Goal: Task Accomplishment & Management: Complete application form

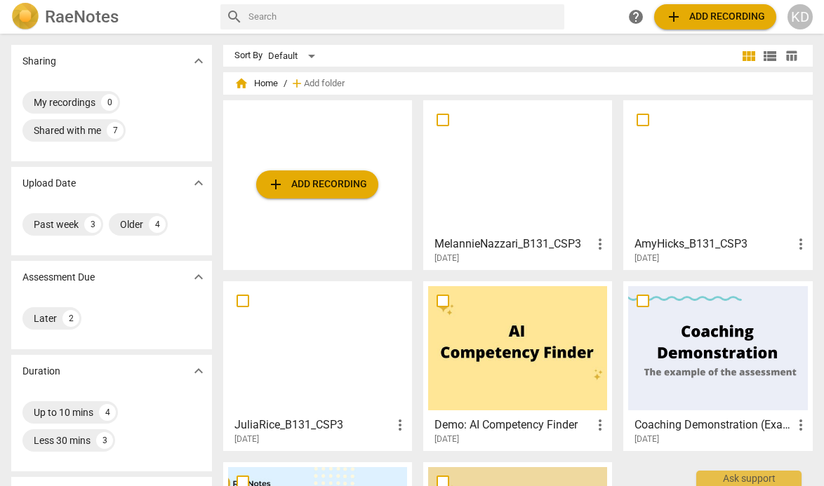
click at [705, 190] on div at bounding box center [717, 167] width 179 height 124
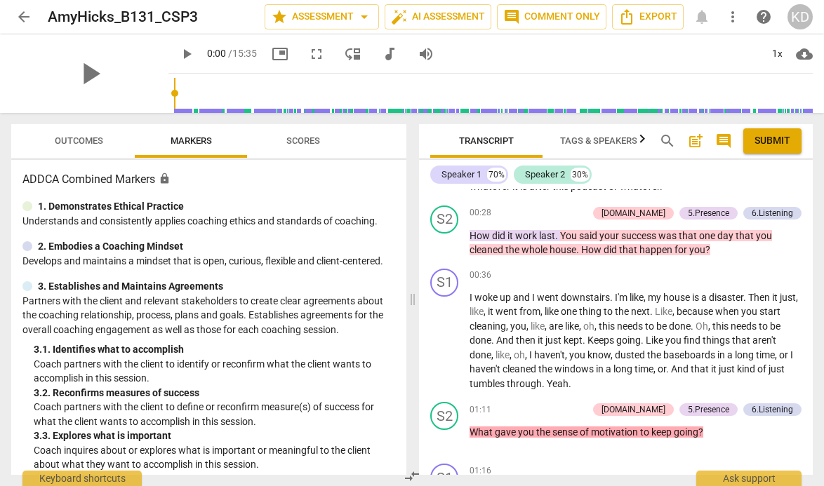
scroll to position [307, 0]
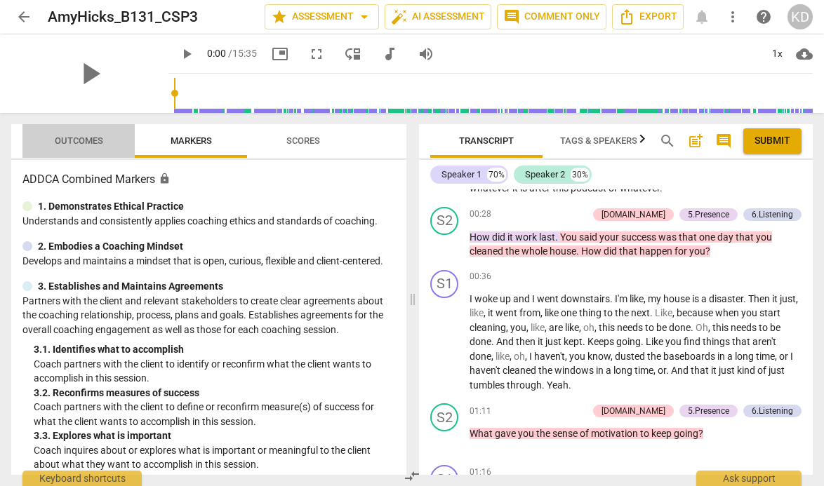
click at [91, 139] on span "Outcomes" at bounding box center [79, 140] width 48 height 11
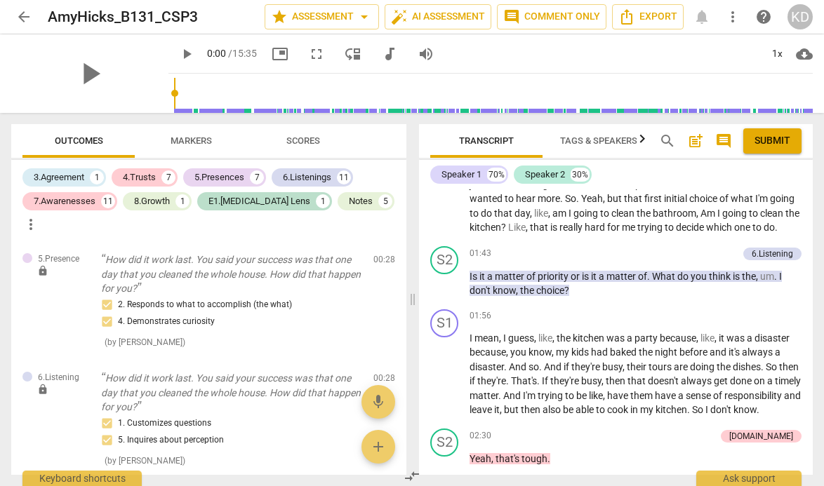
scroll to position [636, 0]
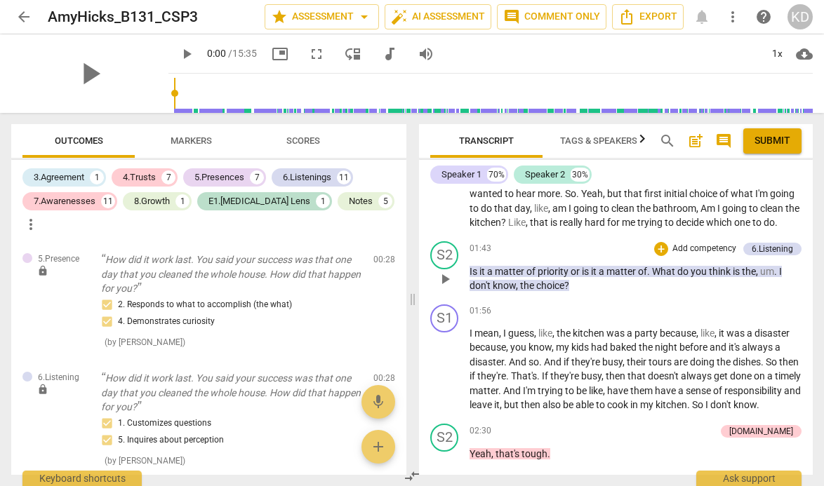
click at [678, 250] on p "Add competency" at bounding box center [704, 249] width 67 height 13
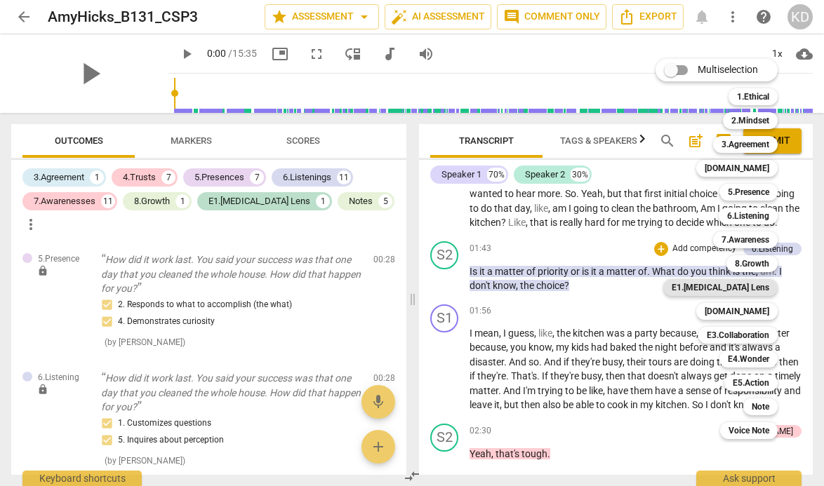
click at [756, 290] on b "E1.[MEDICAL_DATA] Lens" at bounding box center [720, 287] width 98 height 17
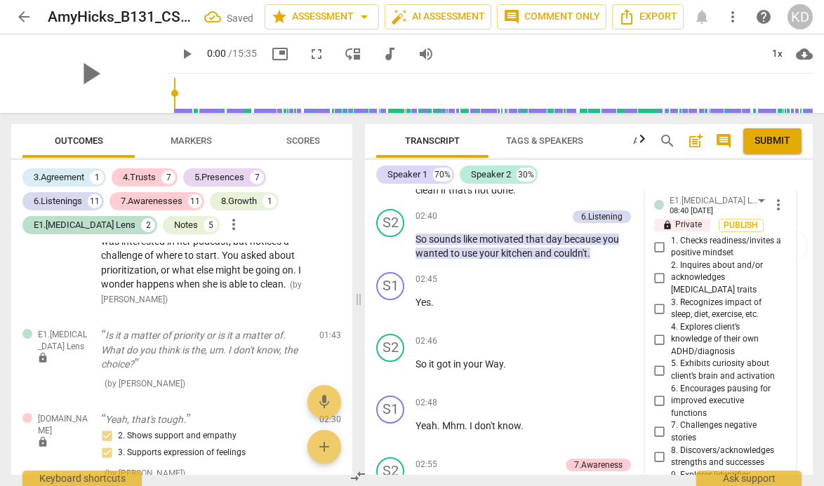
scroll to position [1208, 0]
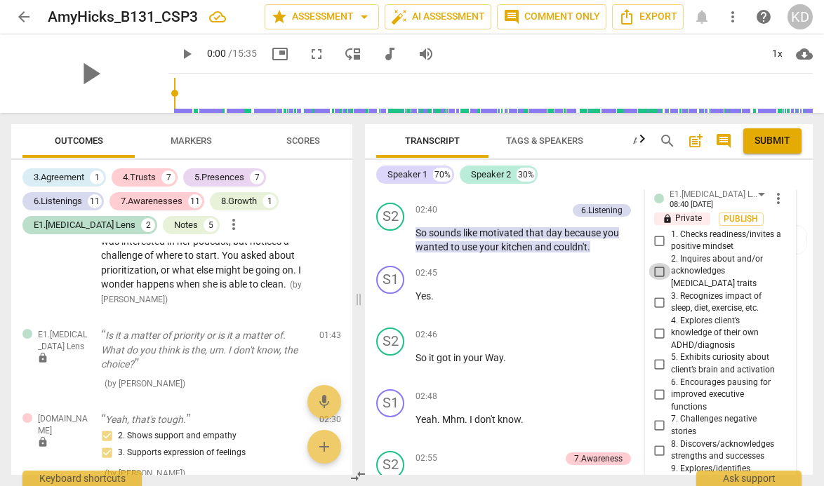
click at [657, 265] on input "2. Inquires about and/or acknowledges [MEDICAL_DATA] traits" at bounding box center [659, 271] width 22 height 17
checkbox input "true"
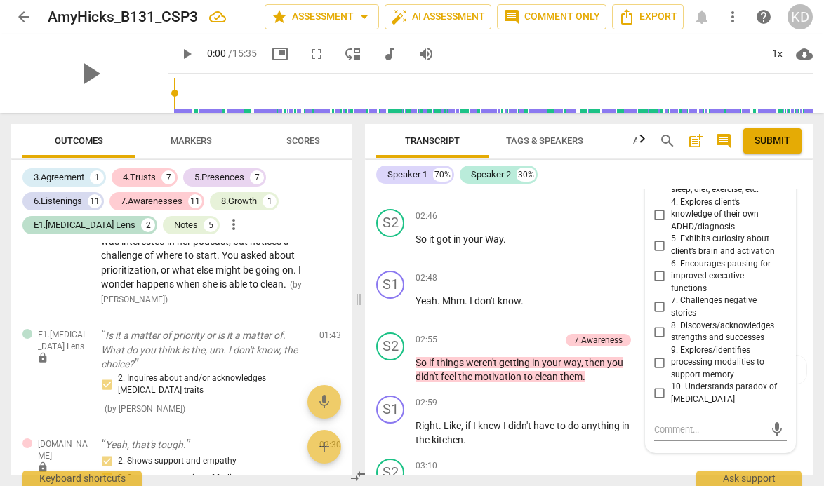
scroll to position [1328, 0]
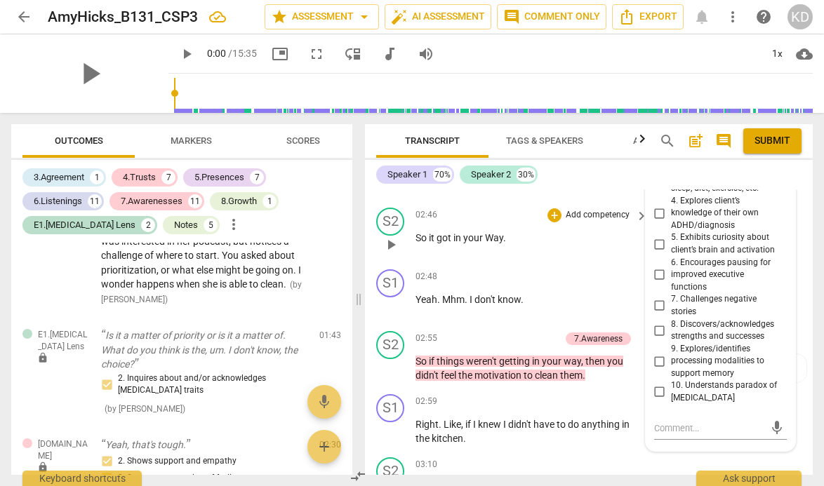
click at [367, 251] on div "S2 play_arrow pause 02:46 + Add competency keyboard_arrow_right So it got in yo…" at bounding box center [589, 233] width 448 height 62
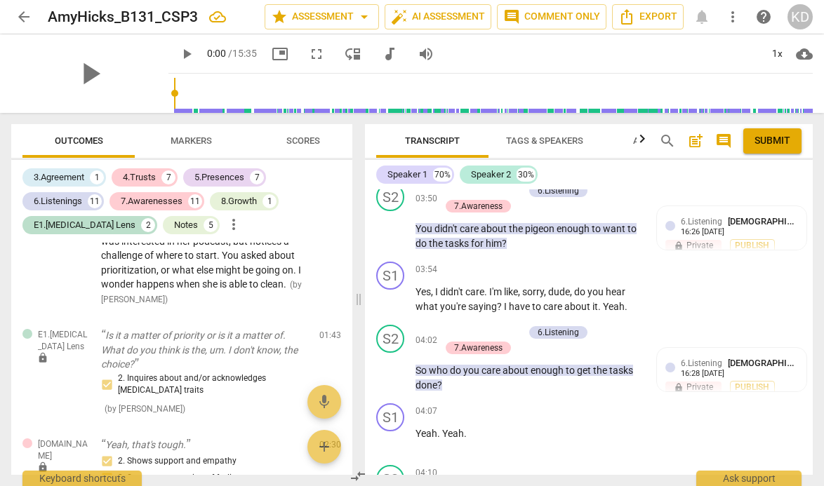
scroll to position [1909, 0]
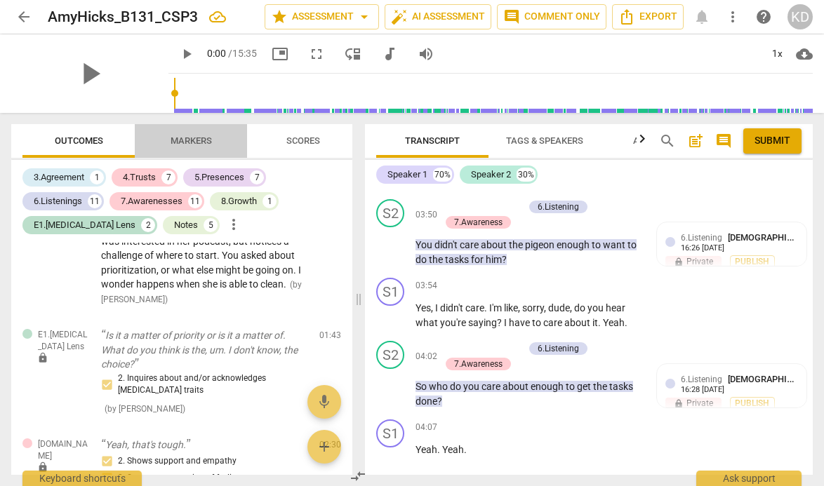
click at [189, 142] on span "Markers" at bounding box center [191, 140] width 41 height 11
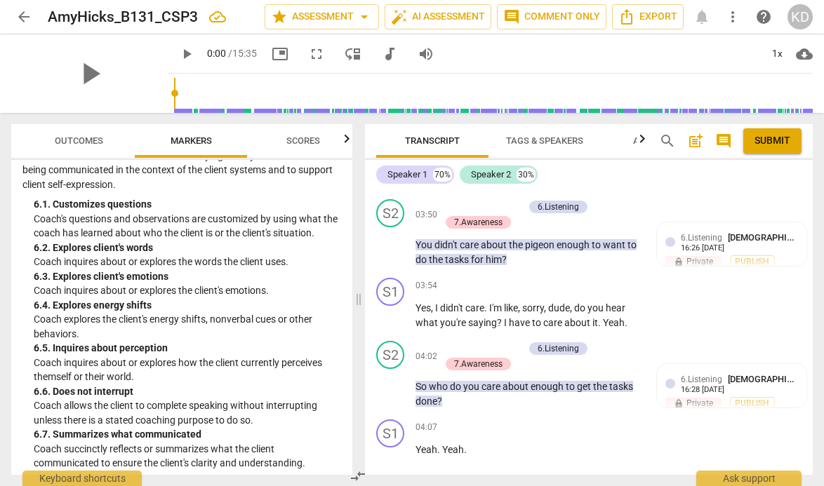
scroll to position [916, 0]
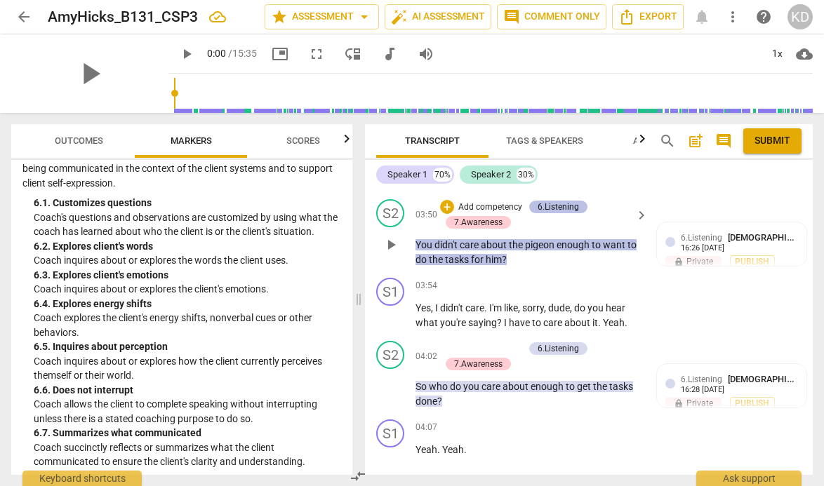
click at [550, 205] on div "6.Listening" at bounding box center [557, 207] width 41 height 13
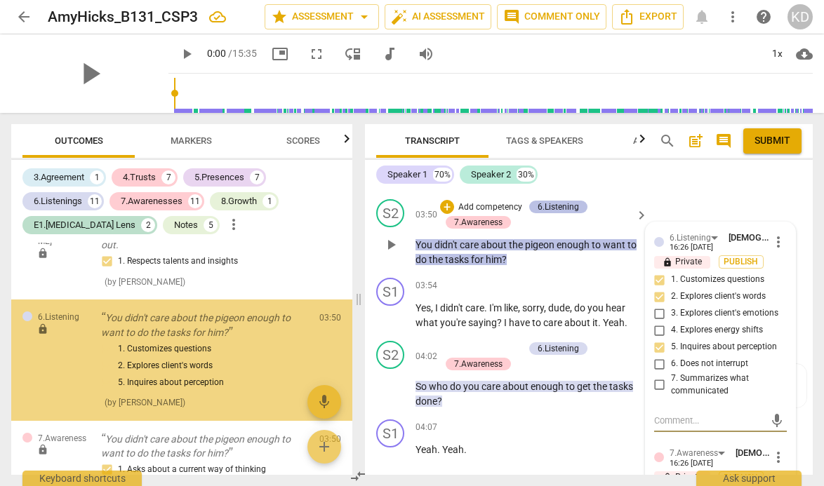
scroll to position [1368, 0]
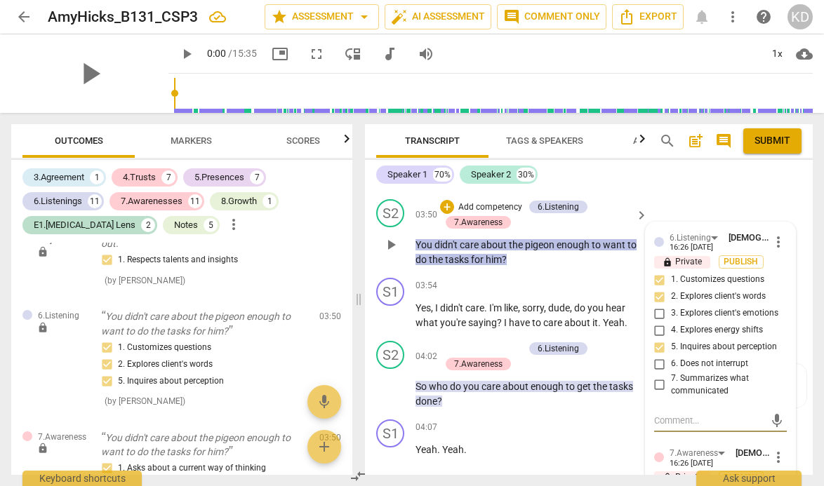
click at [657, 314] on input "3. Explores client's emotions" at bounding box center [659, 313] width 22 height 17
checkbox input "true"
click at [367, 274] on div "S1 play_arrow pause 03:54 + Add competency keyboard_arrow_right Yes , I didn't …" at bounding box center [589, 303] width 448 height 63
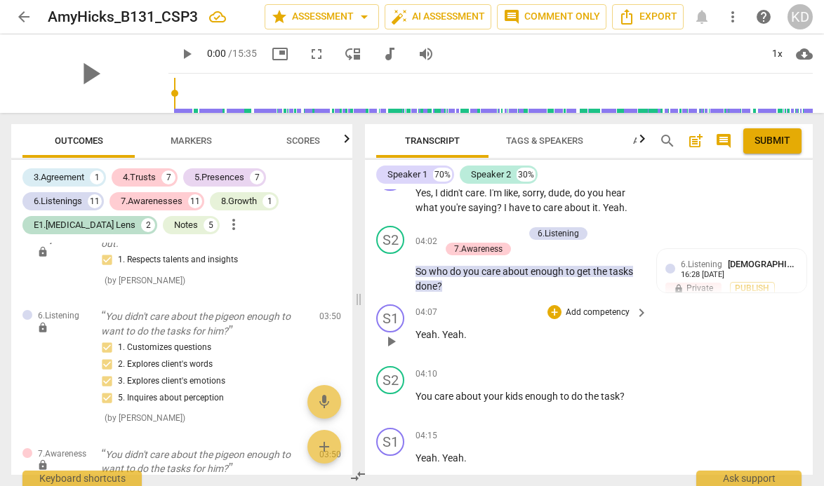
scroll to position [2021, 0]
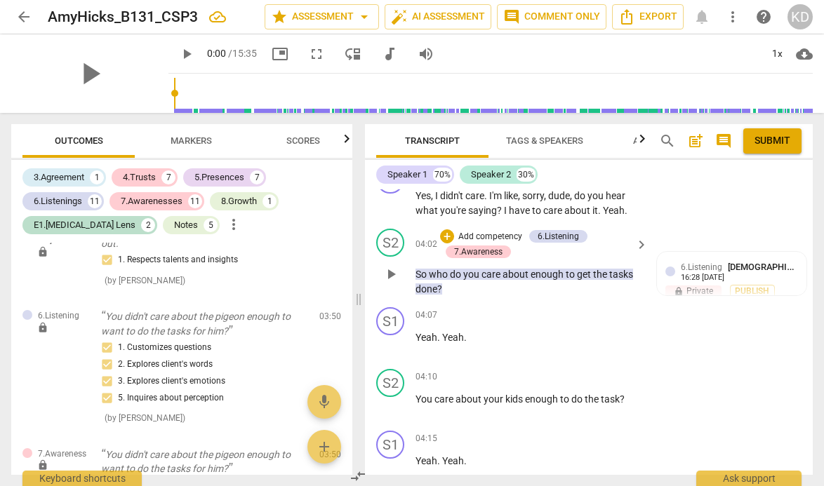
click at [473, 236] on p "Add competency" at bounding box center [490, 237] width 67 height 13
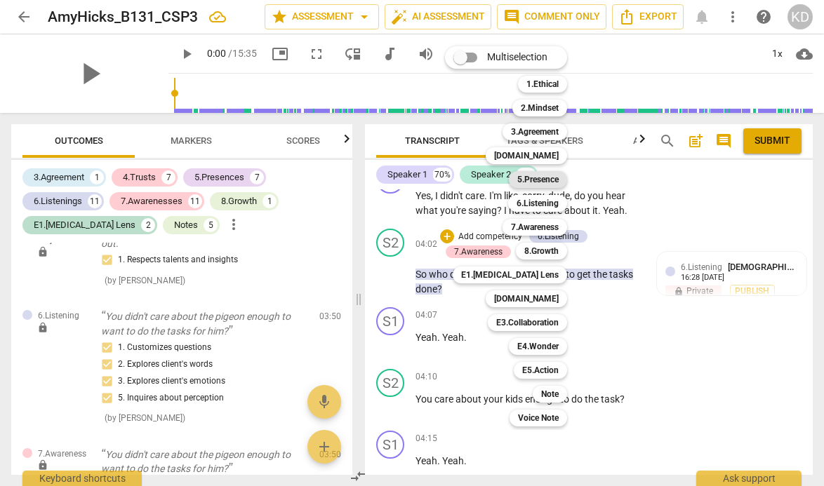
click at [542, 178] on b "5.Presence" at bounding box center [537, 179] width 41 height 17
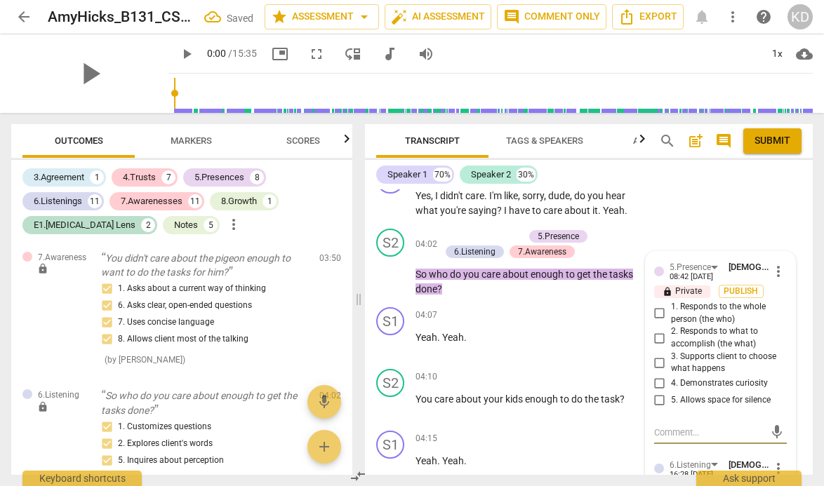
scroll to position [1893, 0]
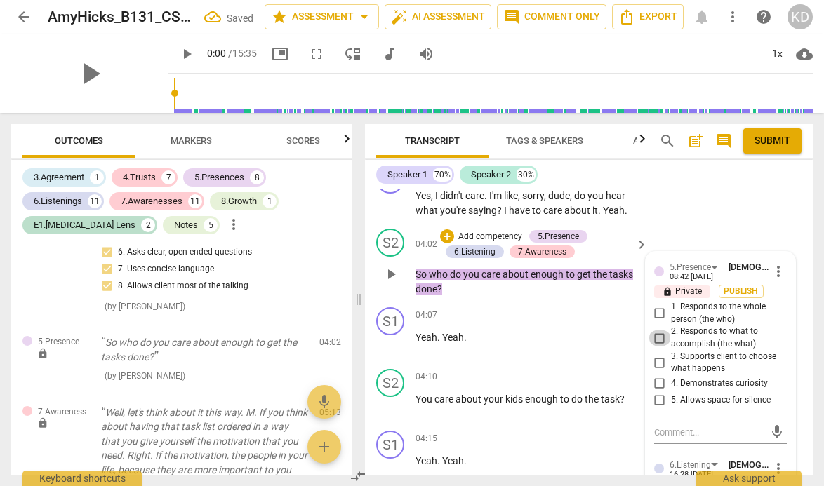
click at [655, 336] on input "2. Responds to what to accomplish (the what)" at bounding box center [659, 338] width 22 height 17
checkbox input "true"
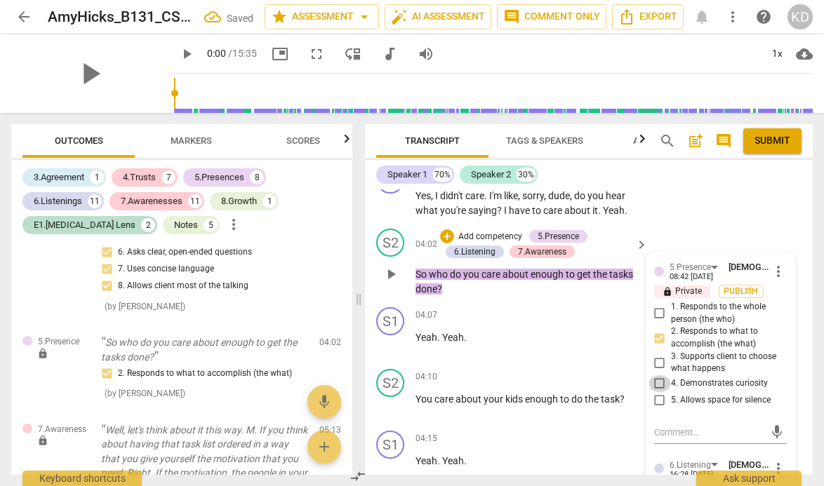
click at [657, 382] on input "4. Demonstrates curiosity" at bounding box center [659, 383] width 22 height 17
checkbox input "true"
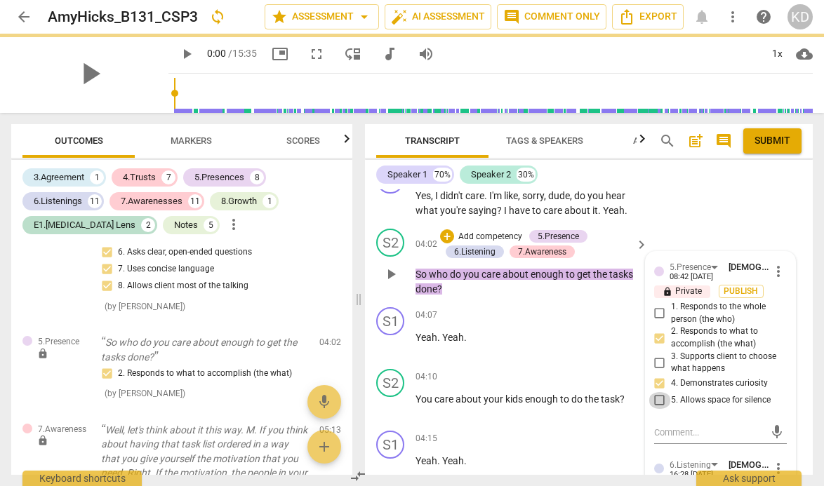
click at [655, 401] on input "5. Allows space for silence" at bounding box center [659, 400] width 22 height 17
checkbox input "true"
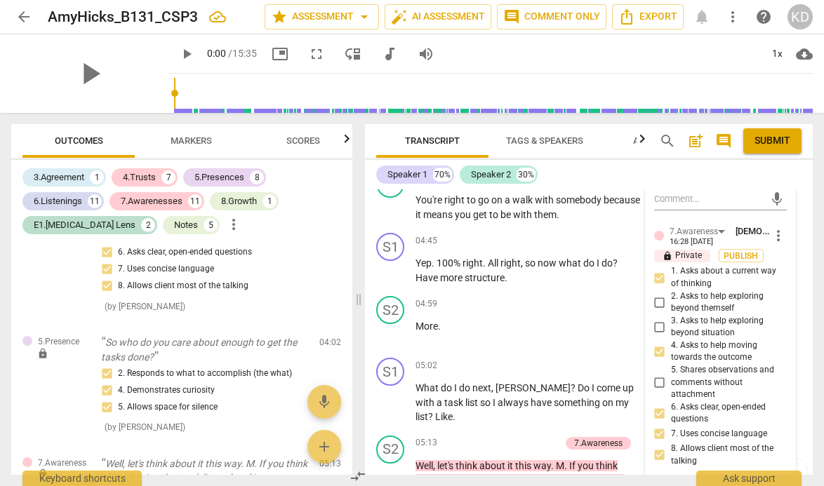
scroll to position [2476, 0]
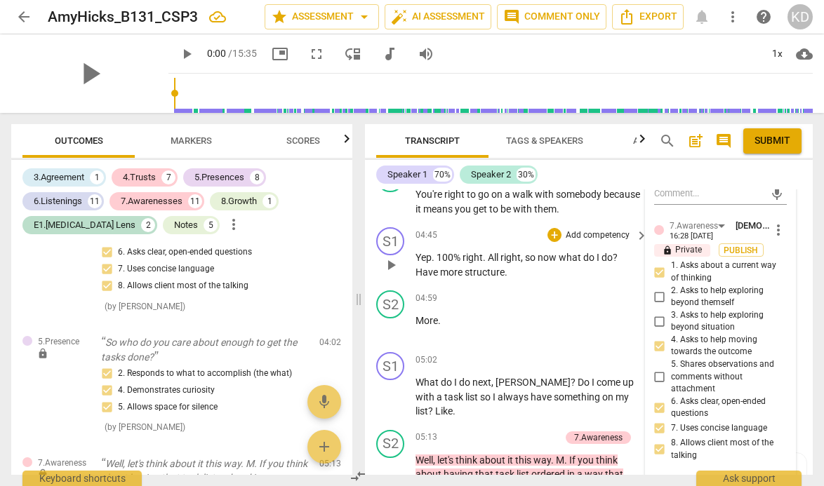
click at [372, 285] on div "S1 play_arrow pause 04:45 + Add competency keyboard_arrow_right Yep . 100 % rig…" at bounding box center [589, 253] width 448 height 63
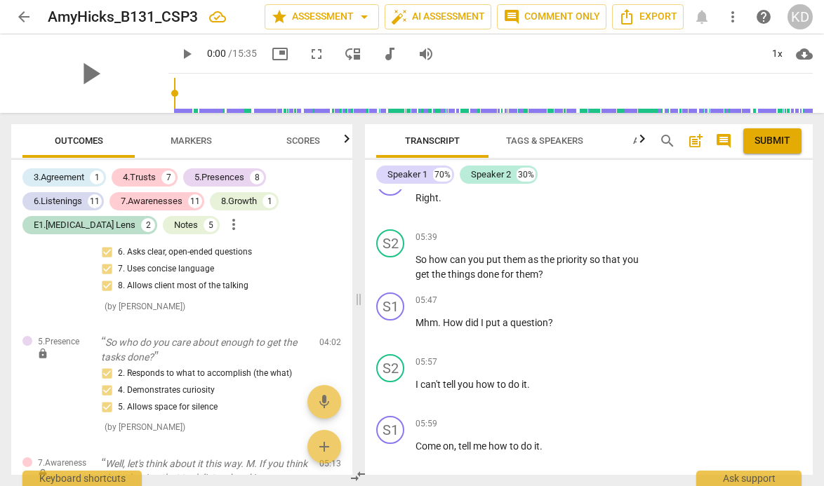
scroll to position [3000, 0]
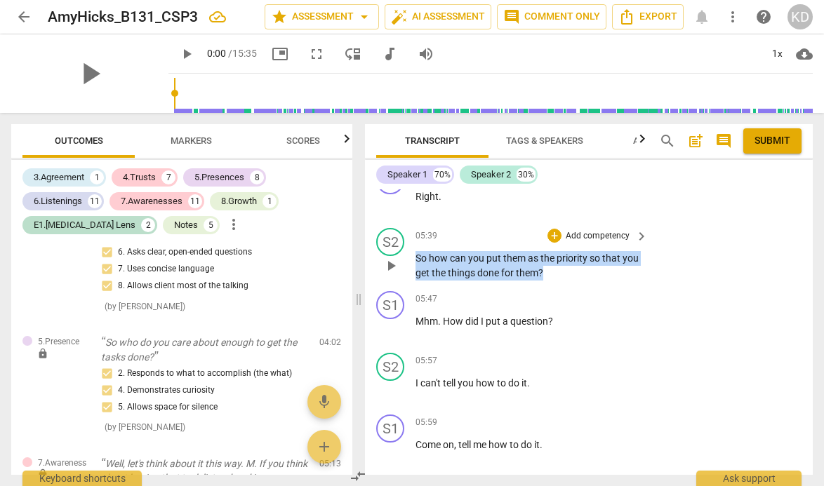
drag, startPoint x: 415, startPoint y: 257, endPoint x: 565, endPoint y: 272, distance: 150.2
click at [566, 272] on p "So how can you put them as the priority so that you get the things done for the…" at bounding box center [527, 265] width 225 height 29
click at [589, 236] on p "Add competency" at bounding box center [597, 236] width 67 height 13
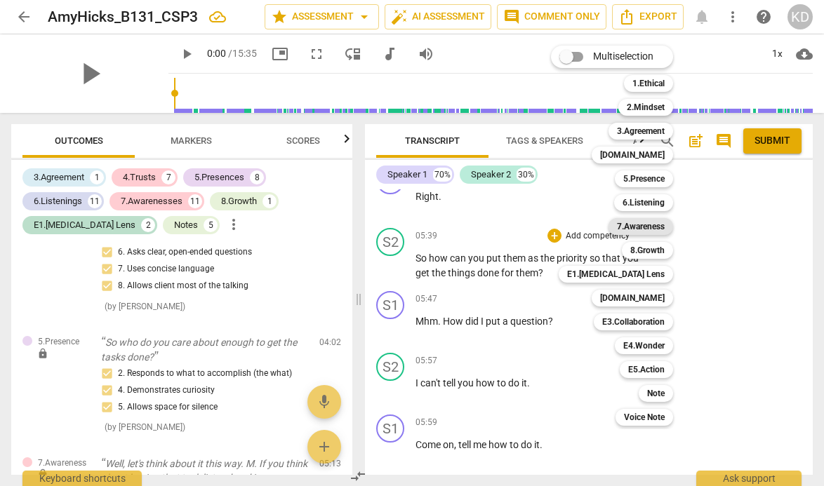
click at [646, 227] on b "7.Awareness" at bounding box center [641, 226] width 48 height 17
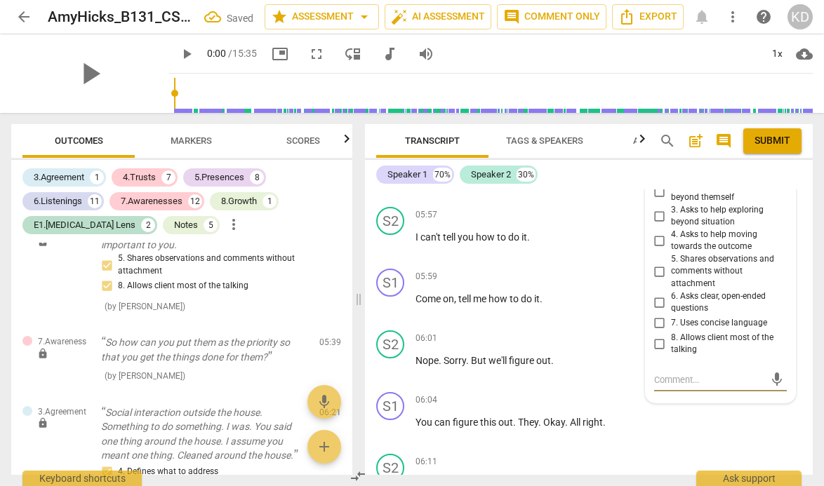
scroll to position [3144, 0]
click at [658, 305] on input "6. Asks clear, open-ended questions" at bounding box center [659, 303] width 22 height 17
checkbox input "true"
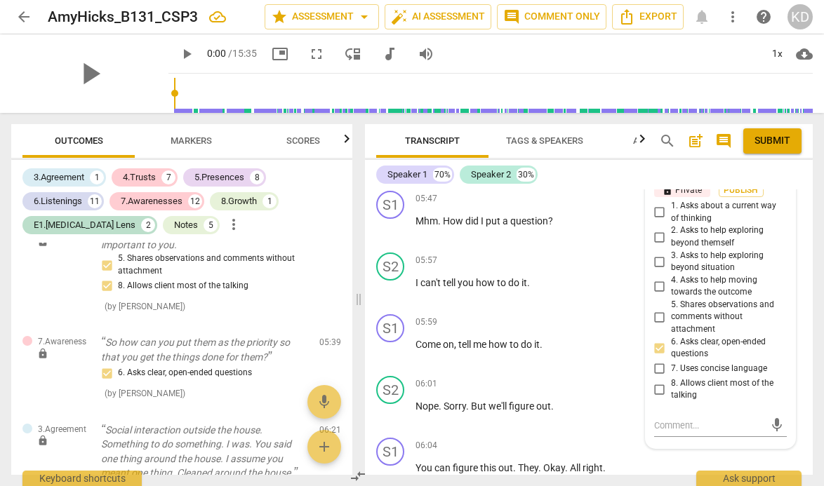
scroll to position [3101, 0]
click at [656, 283] on input "4. Asks to help moving towards the outcome" at bounding box center [659, 284] width 22 height 17
checkbox input "true"
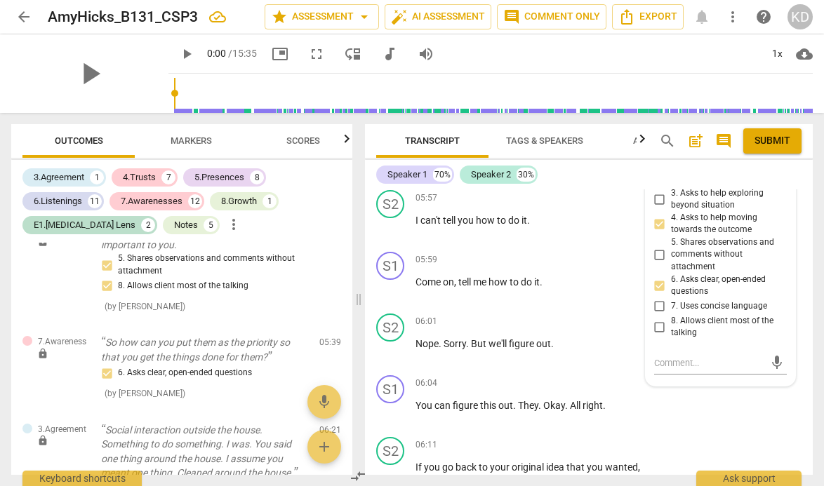
scroll to position [3164, 0]
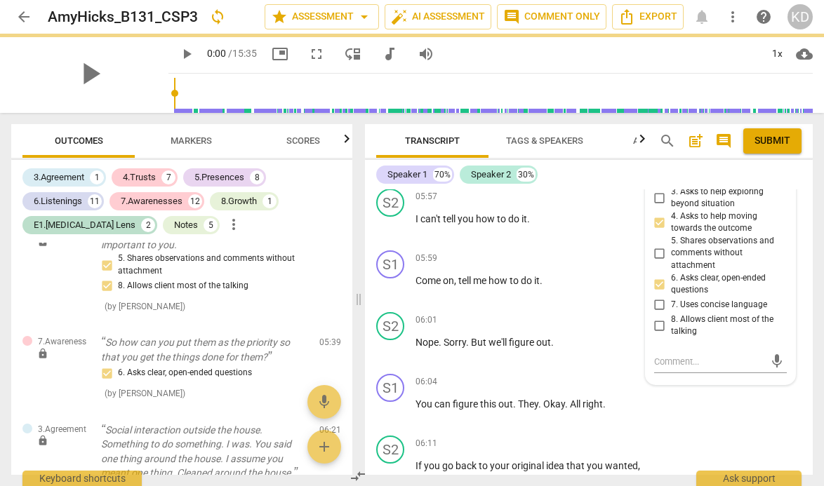
click at [657, 303] on input "7. Uses concise language" at bounding box center [659, 305] width 22 height 17
checkbox input "true"
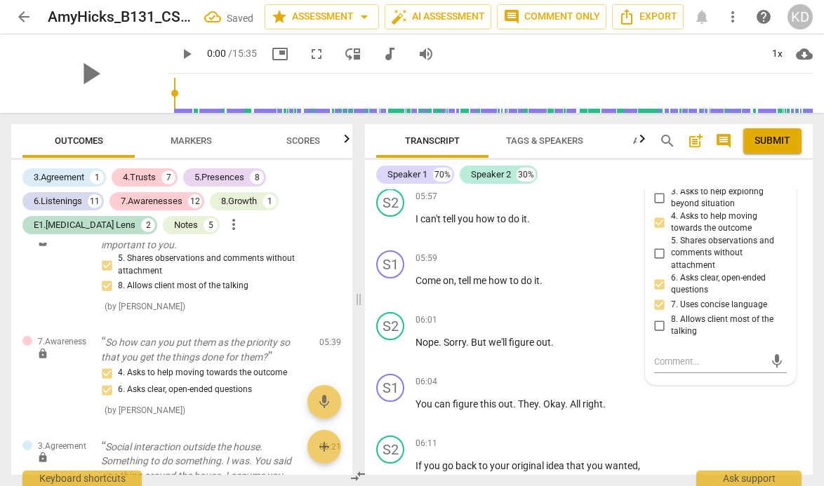
click at [658, 326] on input "8. Allows client most of the talking" at bounding box center [659, 325] width 22 height 17
checkbox input "true"
click at [671, 359] on textarea at bounding box center [709, 361] width 110 height 13
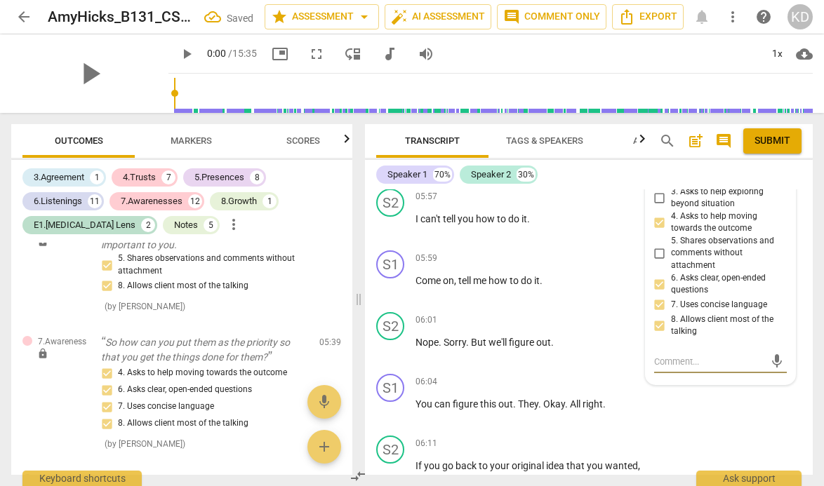
type textarea "I"
type textarea "I w"
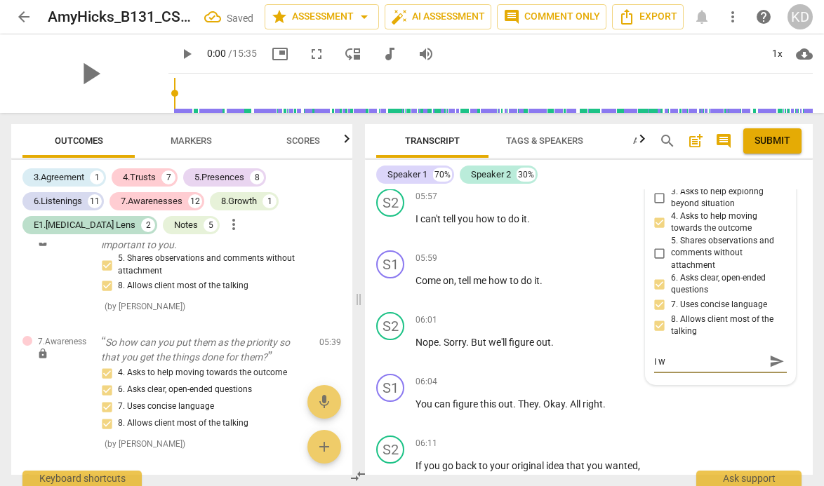
type textarea "I wo"
type textarea "I won"
type textarea "I wond"
type textarea "I wonde"
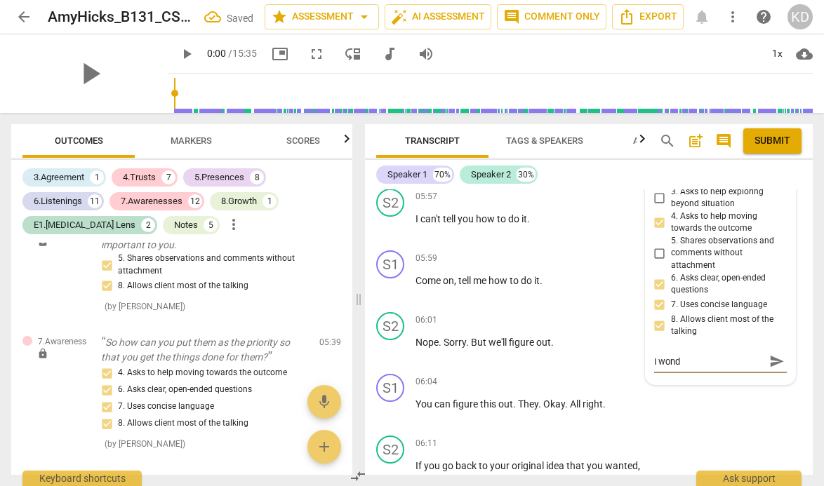
type textarea "I wonde"
type textarea "I wonder"
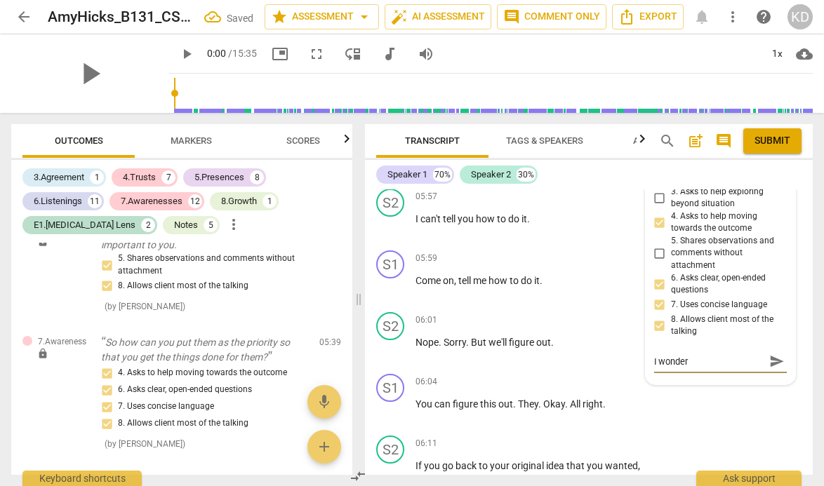
type textarea "I wonder i"
type textarea "I wonder if"
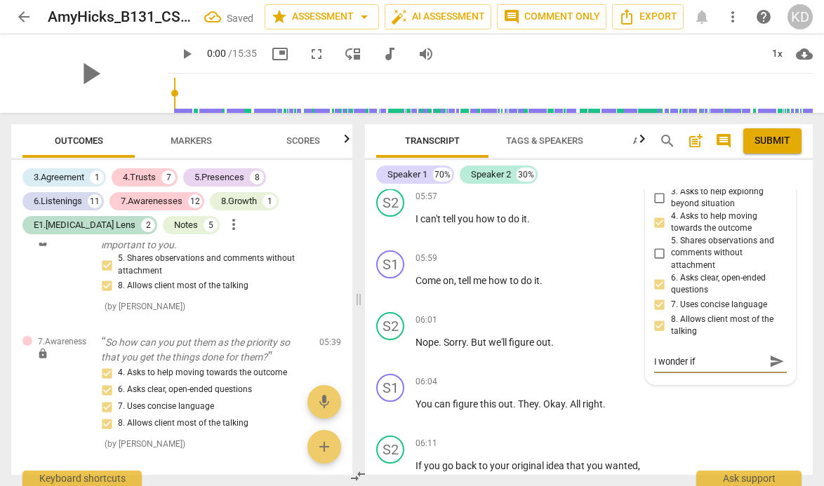
type textarea "I wonder if"
type textarea "I wonder if a"
type textarea "I wonder if as"
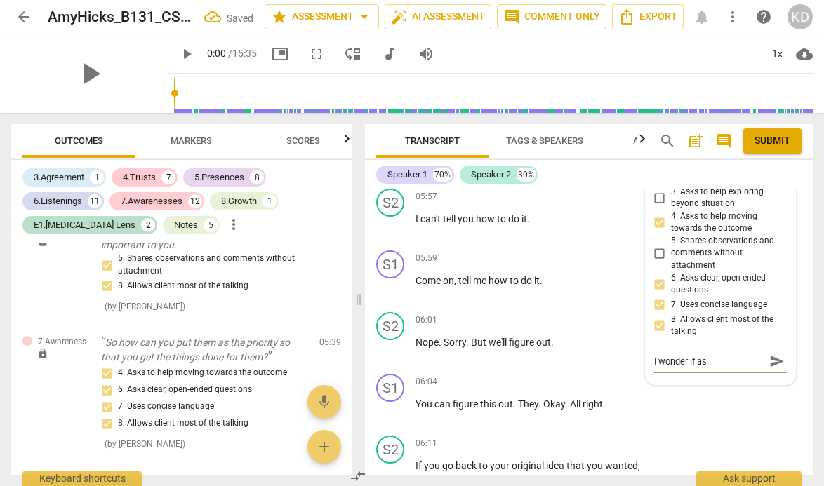
type textarea "I wonder if ask"
type textarea "I wonder if aski"
type textarea "I wonder if askin"
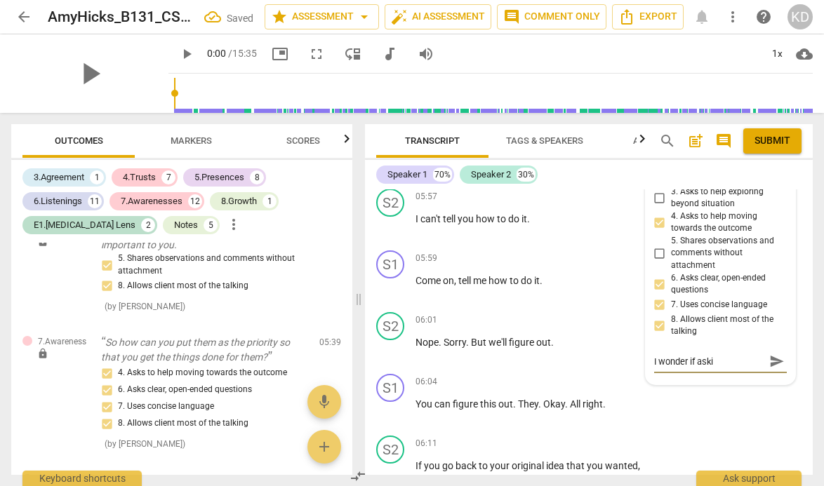
type textarea "I wonder if askin"
type textarea "I wonder if asking"
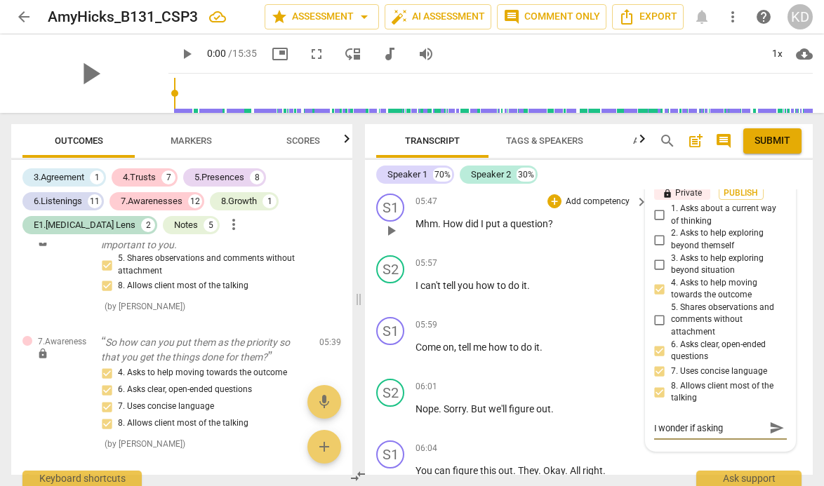
scroll to position [3096, 0]
type textarea "I wonder if asking w"
type textarea "I wonder if asking wh"
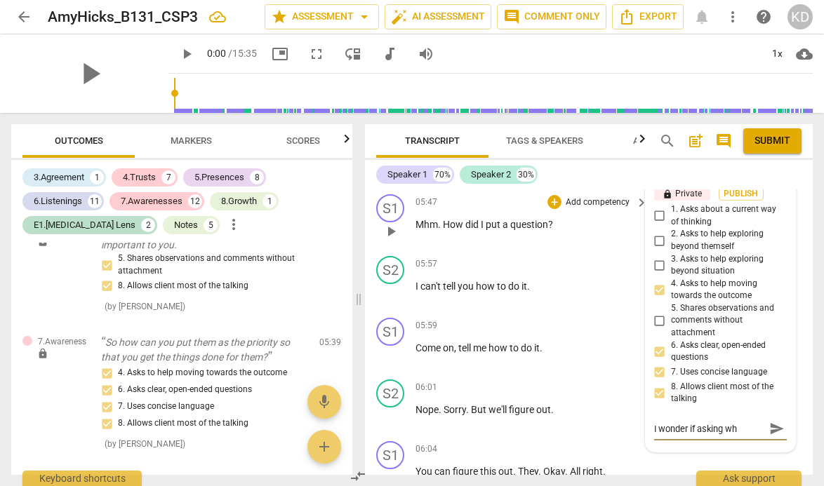
type textarea "I wonder if asking wha"
type textarea "I wonder if asking what"
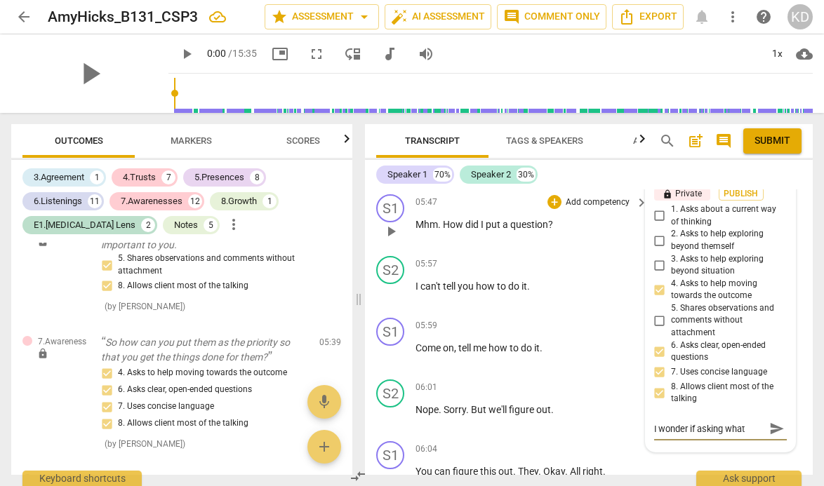
type textarea "I wonder if asking what"
type textarea "I wonder if asking what m"
type textarea "I wonder if asking what ma"
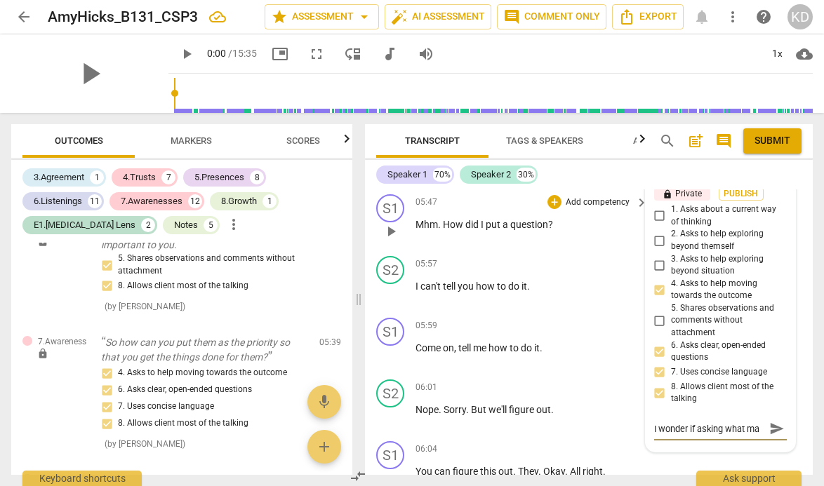
type textarea "I wonder if asking what mak"
type textarea "I wonder if asking what make"
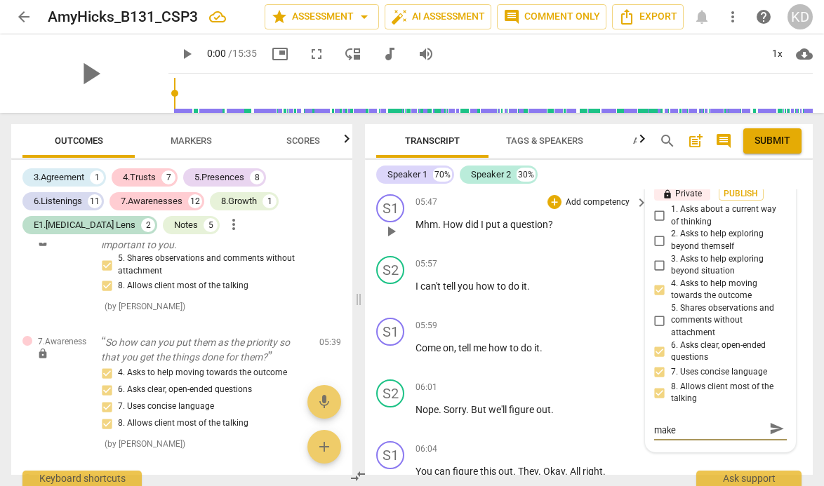
type textarea "I wonder if asking what makes"
type textarea "I wonder if asking what make"
type textarea "I wonder if asking what mak"
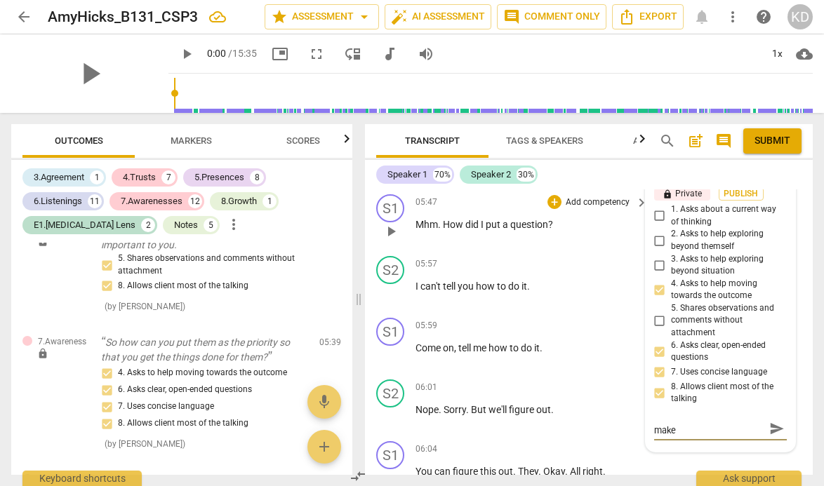
type textarea "I wonder if asking what mak"
type textarea "I wonder if asking what ma"
type textarea "I wonder if asking what m"
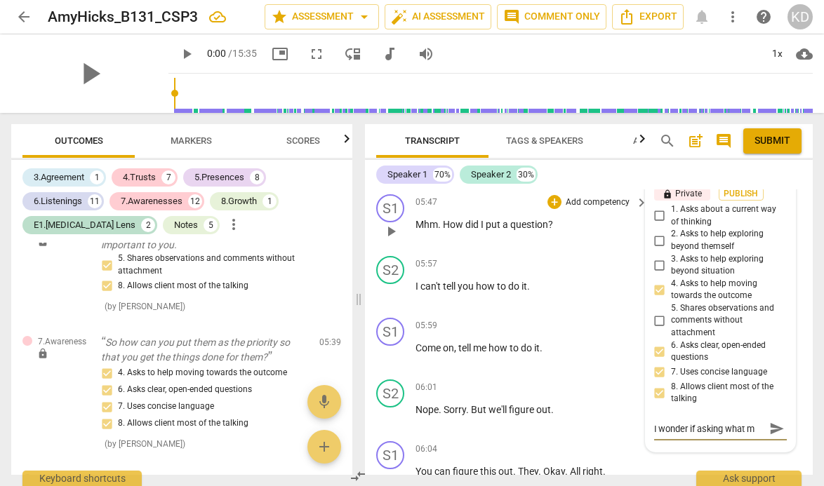
scroll to position [0, 0]
type textarea "I wonder if asking what"
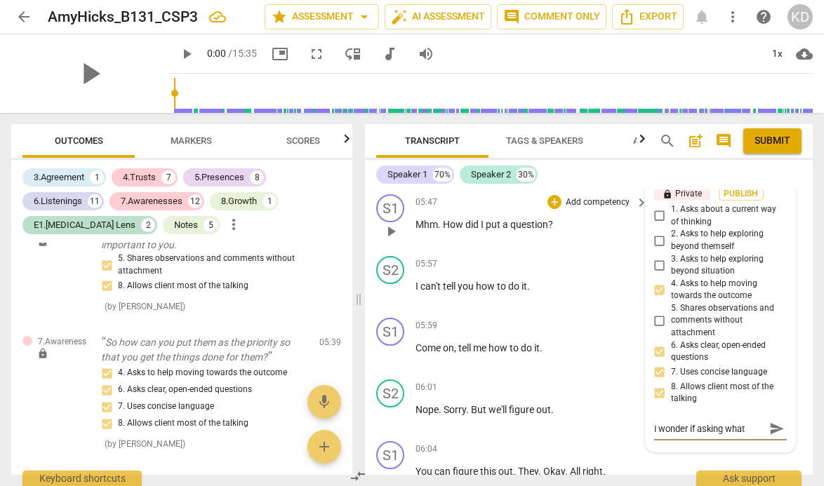
type textarea "I wonder if asking wha"
type textarea "I wonder if asking wh"
type textarea "I wonder if asking w"
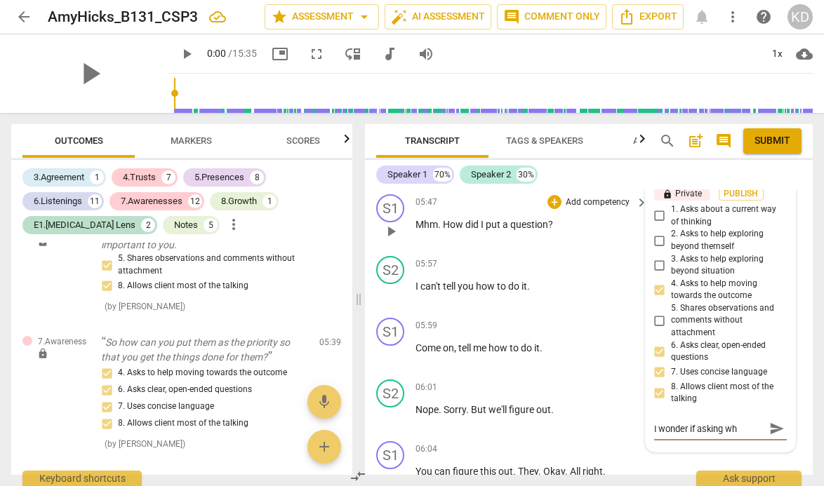
type textarea "I wonder if asking w"
type textarea "I wonder if asking"
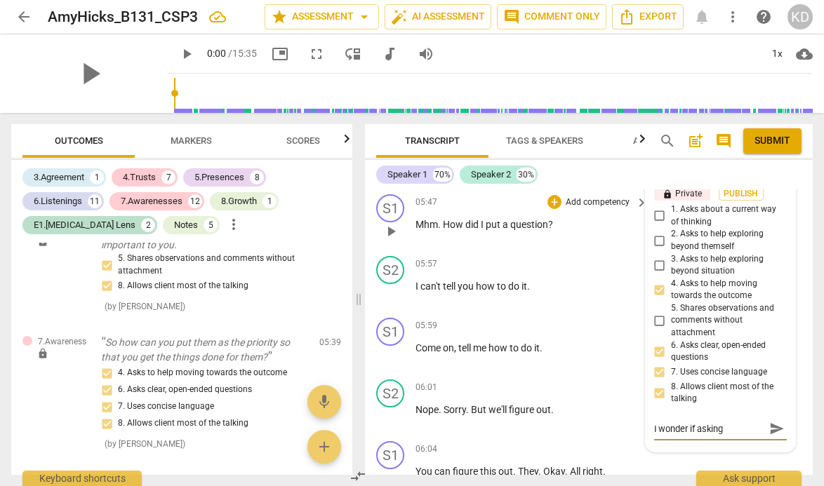
type textarea "I wonder if askin"
type textarea "I wonder if aski"
type textarea "I wonder if ask"
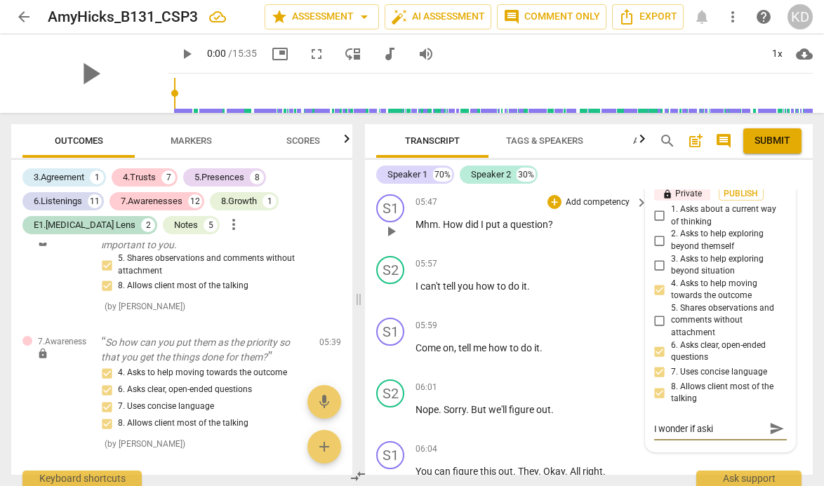
type textarea "I wonder if ask"
type textarea "I wonder if as"
type textarea "I wonder if a"
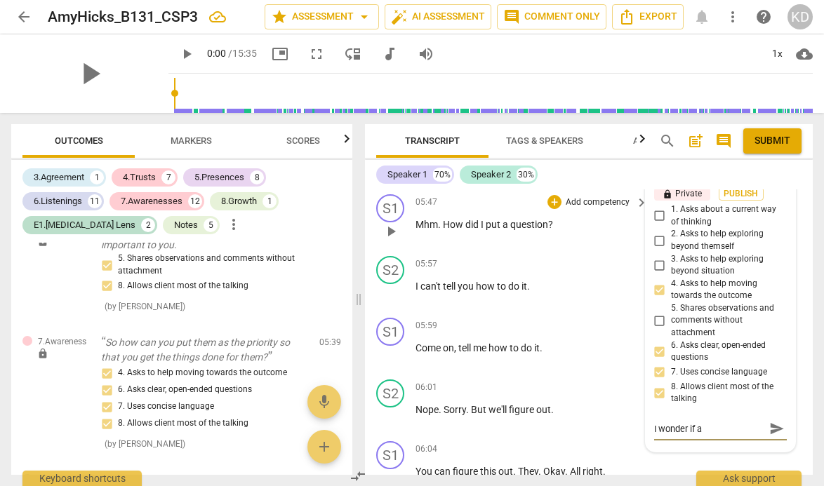
type textarea "I wonder if"
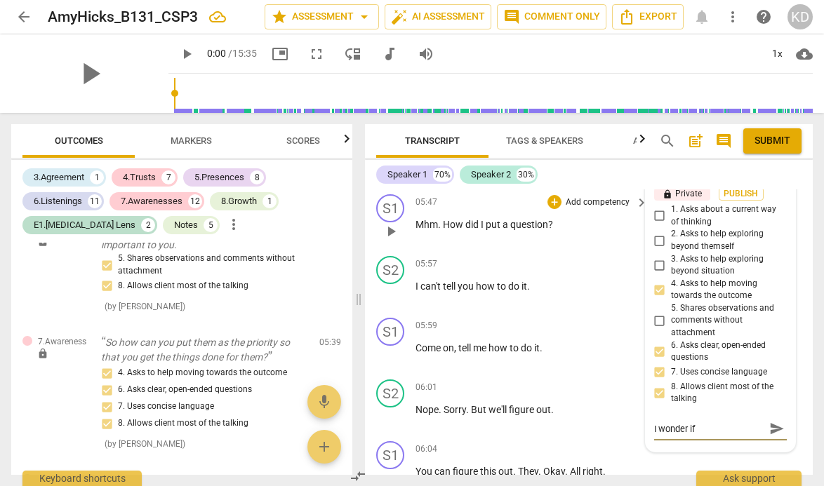
type textarea "I wonder if"
type textarea "I wonder if t"
type textarea "I wonder if th"
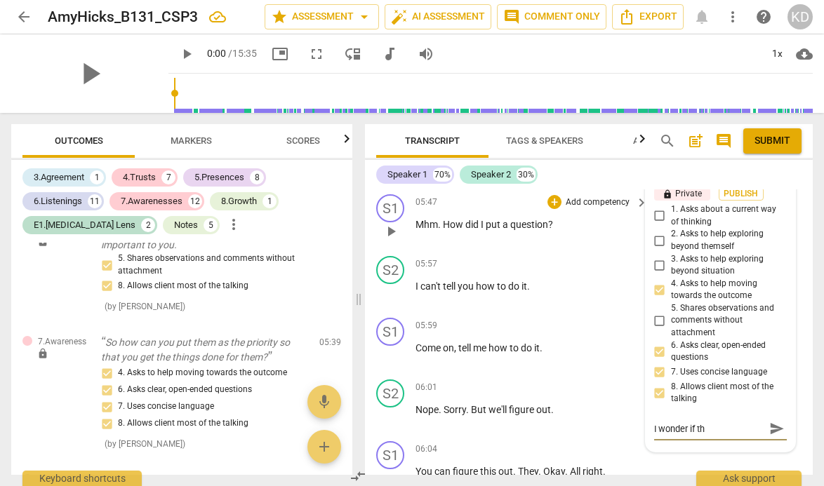
type textarea "I wonder if the"
type textarea "I wonder if ther"
type textarea "I wonder if there"
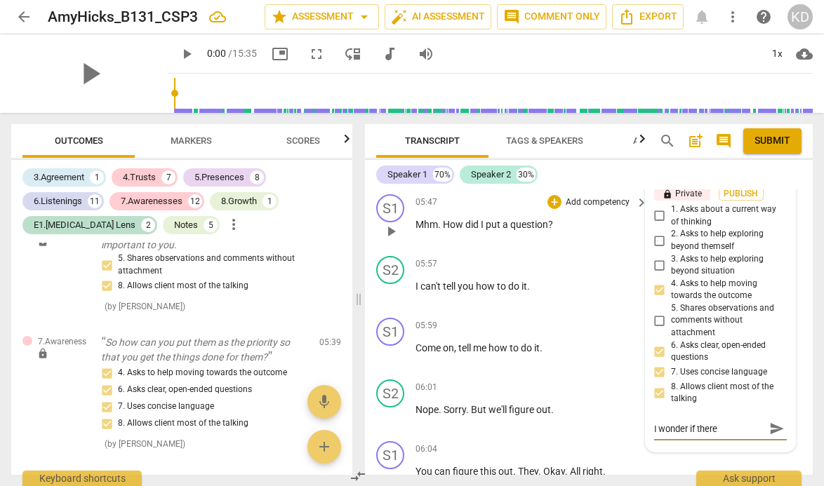
type textarea "I wonder if there"
type textarea "I wonder if there i"
type textarea "I wonder if there is"
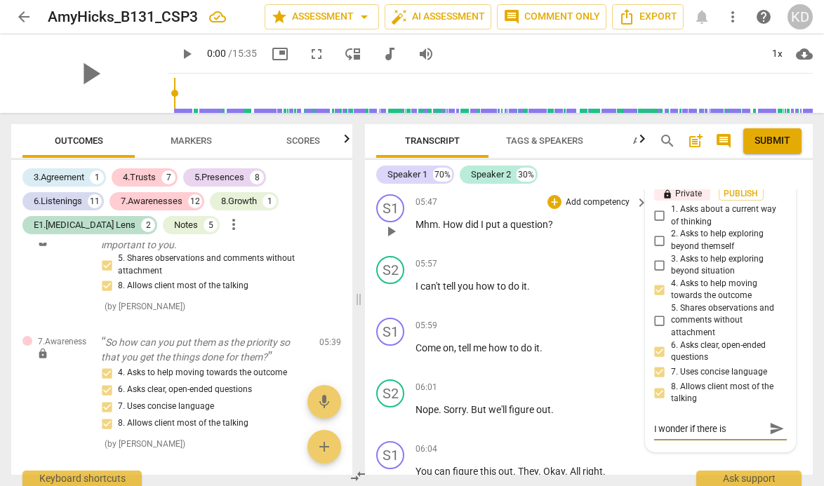
type textarea "I wonder if there is"
type textarea "I wonder if there is m"
type textarea "I wonder if there is mo"
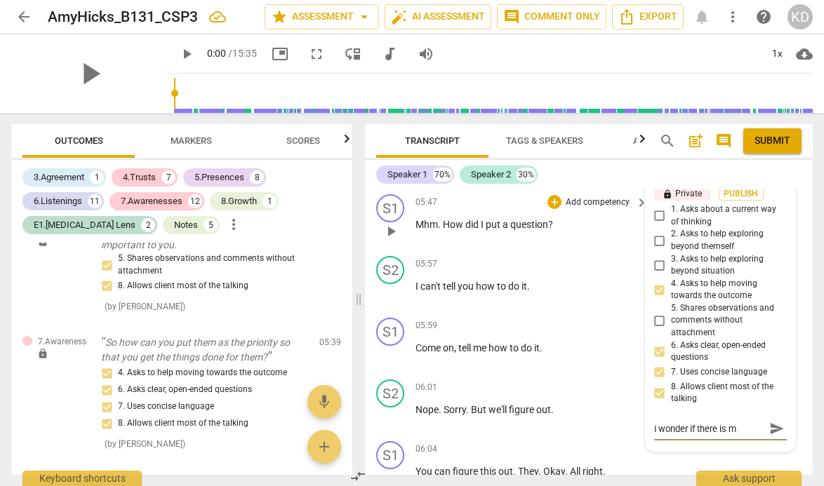
type textarea "I wonder if there is mo"
type textarea "I wonder if there is mor"
type textarea "I wonder if there is more"
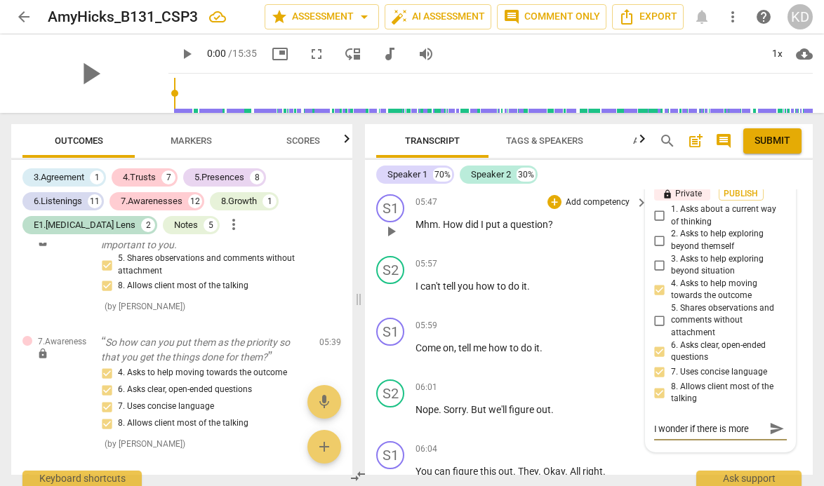
type textarea "I wonder if there is more h"
type textarea "I wonder if there is more he"
type textarea "I wonder if there is more her"
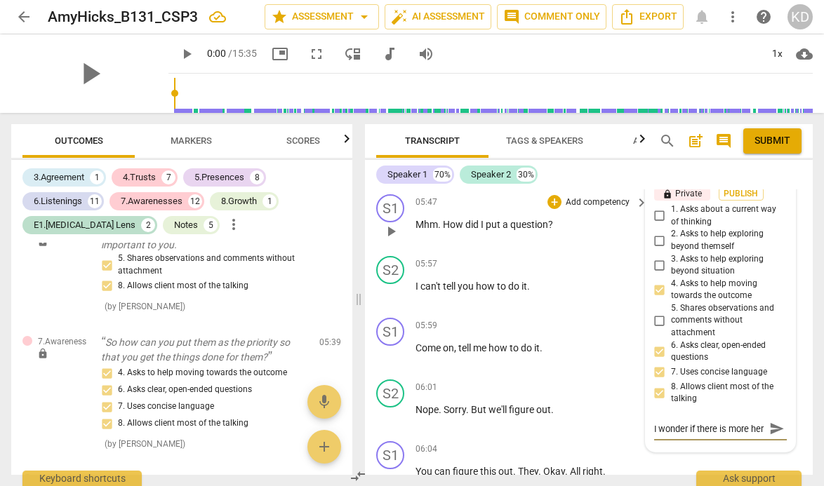
type textarea "I wonder if there is more here"
type textarea "I wonder if there is more here."
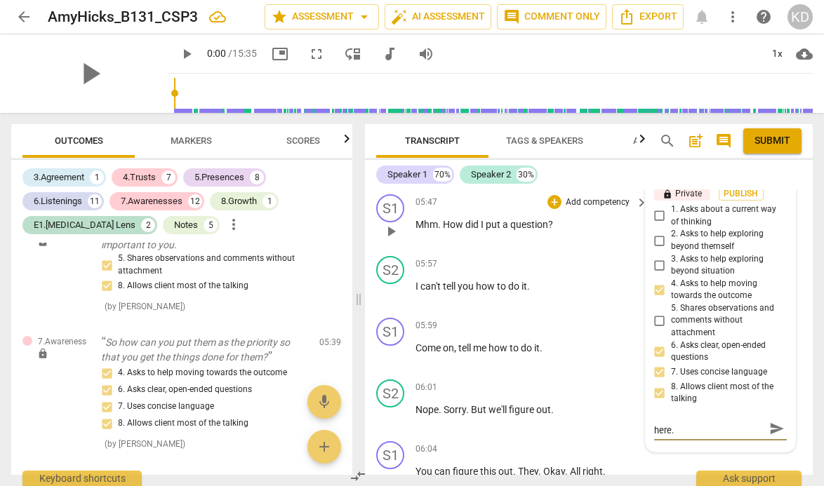
type textarea "I wonder if there is more here."
type textarea "I wonder if there is more here. W"
type textarea "I wonder if there is more here. Wh"
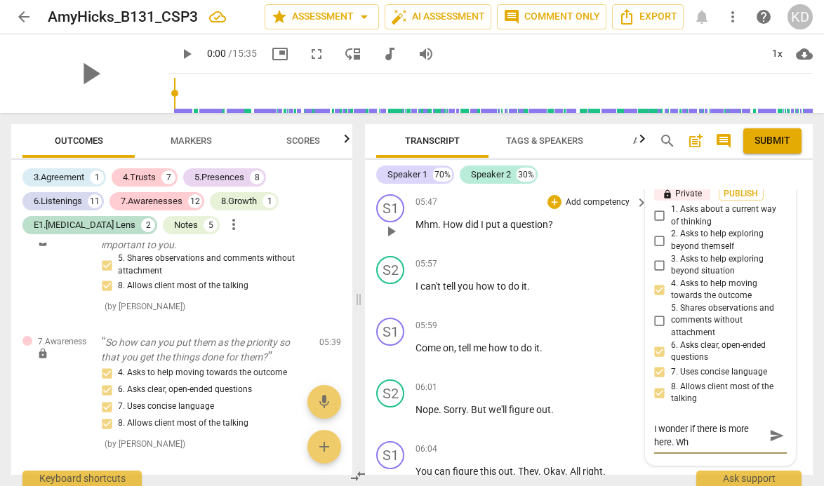
type textarea "I wonder if there is more here. Wha"
type textarea "I wonder if there is more here. What"
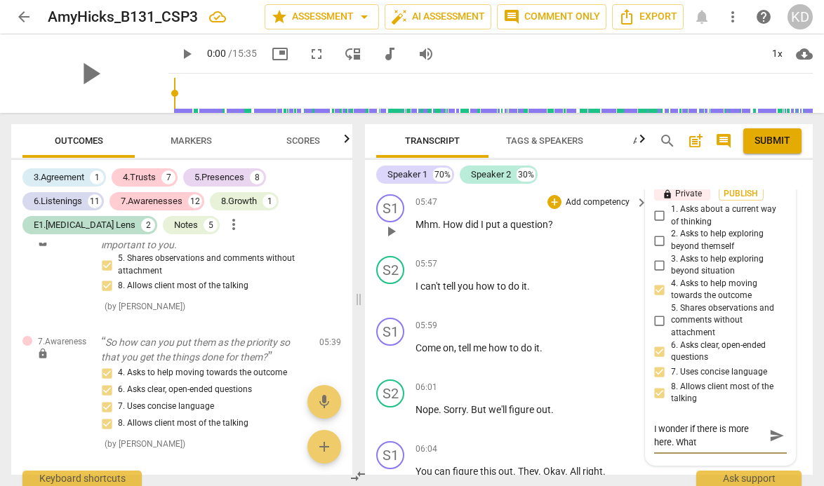
type textarea "I wonder if there is more here. What"
type textarea "I wonder if there is more here. What m"
type textarea "I wonder if there is more here. What ma"
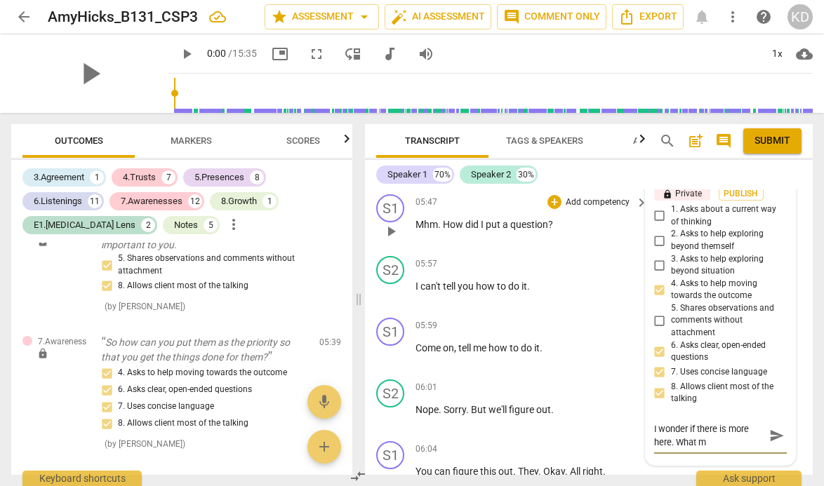
type textarea "I wonder if there is more here. What ma"
type textarea "I wonder if there is more here. What mak"
type textarea "I wonder if there is more here. What make"
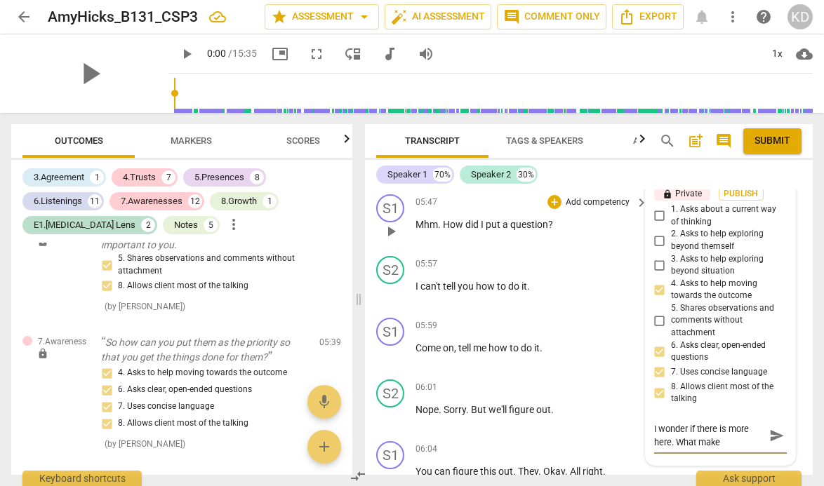
type textarea "I wonder if there is more here. What makes"
type textarea "I wonder if there is more here. What makes i"
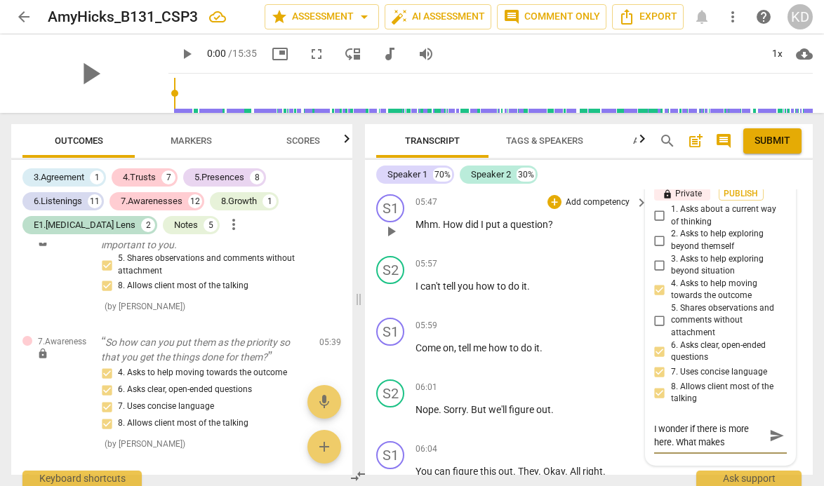
type textarea "I wonder if there is more here. What makes i"
type textarea "I wonder if there is more here. What makes it"
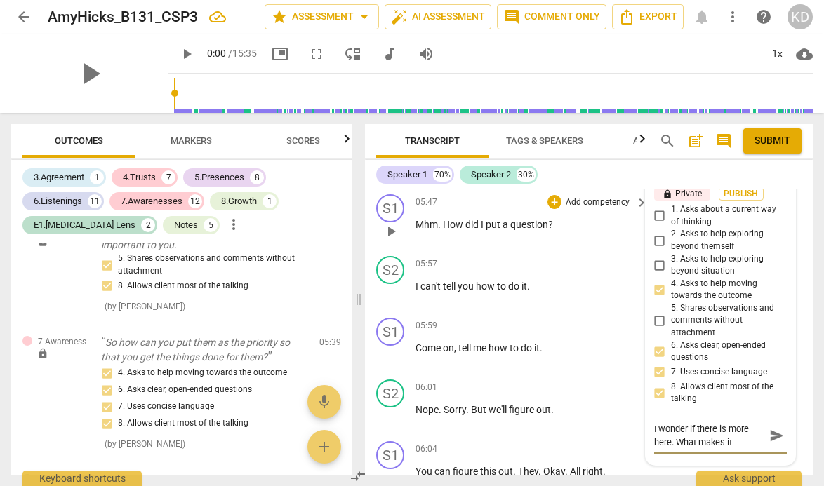
type textarea "I wonder if there is more here. What makes it d"
type textarea "I wonder if there is more here. What makes it do"
type textarea "I wonder if there is more here. What makes it doa"
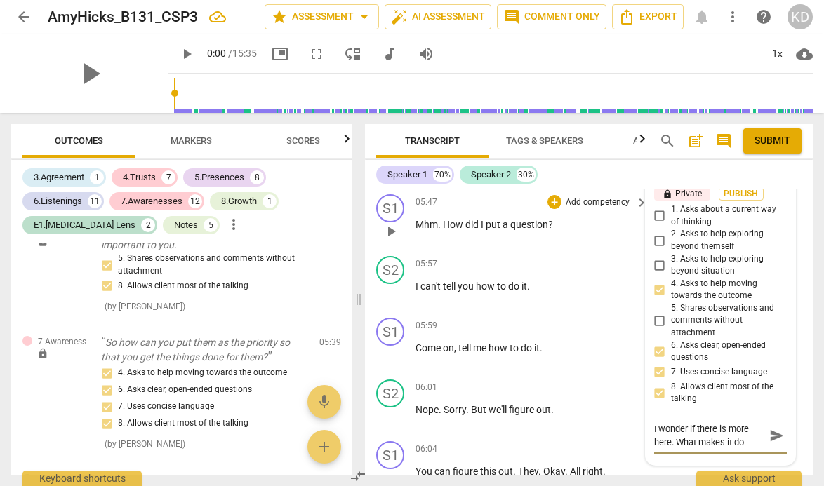
type textarea "I wonder if there is more here. What makes it doa"
type textarea "I wonder if there is more here. What makes it doab"
type textarea "I wonder if there is more here. What makes it doabl"
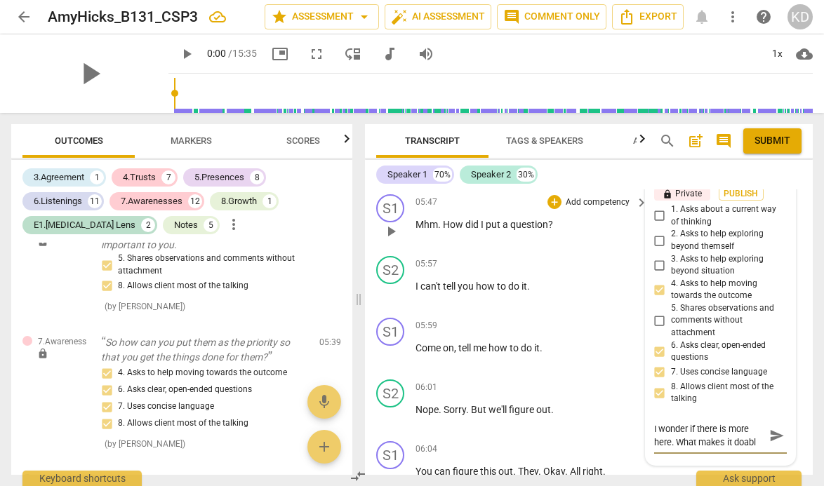
type textarea "I wonder if there is more here. What makes it doable"
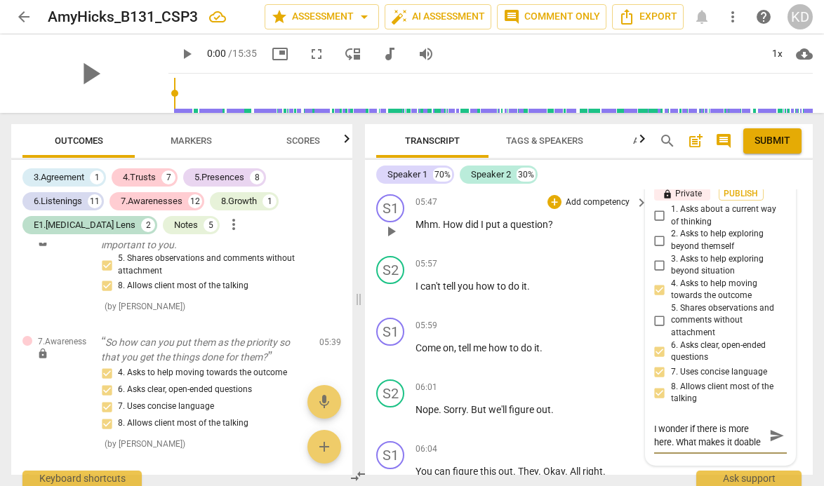
type textarea "I wonder if there is more here. What makes it doable w"
type textarea "I wonder if there is more here. What makes it doable wh"
type textarea "I wonder if there is more here. What makes it doable whe"
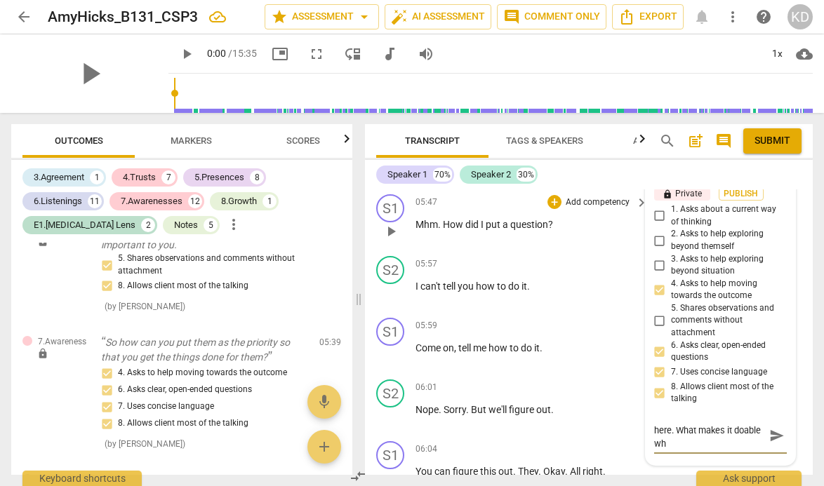
type textarea "I wonder if there is more here. What makes it doable whe"
type textarea "I wonder if there is more here. What makes it doable when"
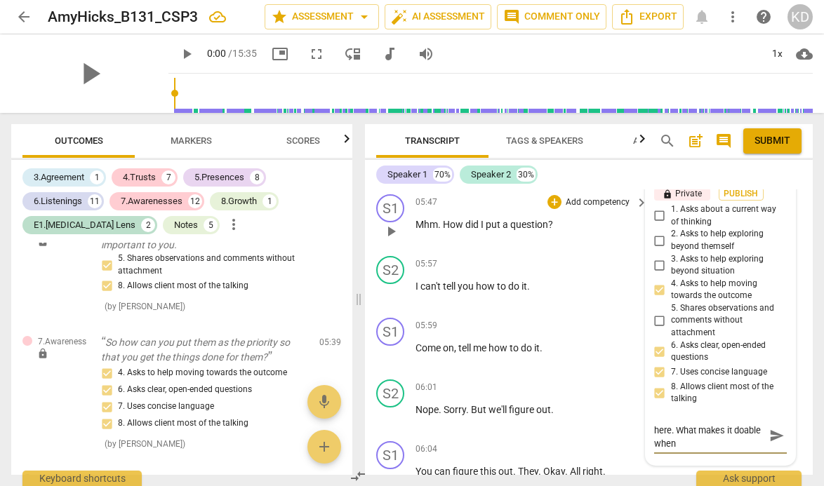
type textarea "I wonder if there is more here. What makes it doable when o"
type textarea "I wonder if there is more here. What makes it doable when ot"
type textarea "I wonder if there is more here. What makes it doable when oth"
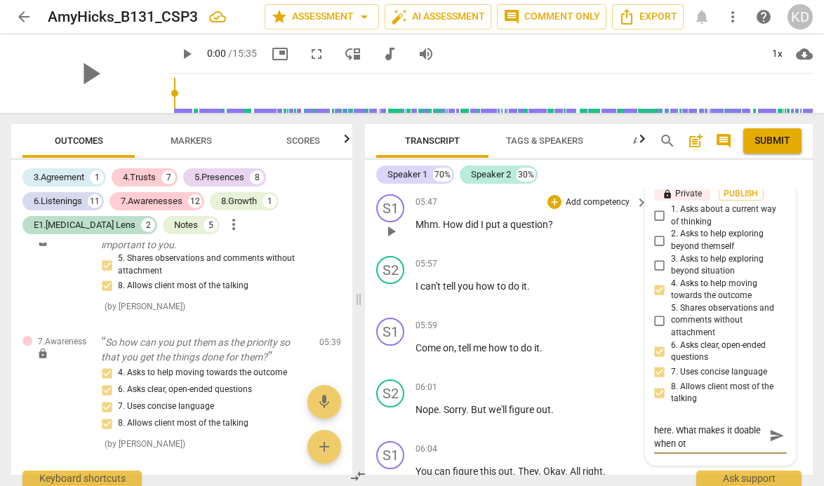
type textarea "I wonder if there is more here. What makes it doable when oth"
type textarea "I wonder if there is more here. What makes it doable when othe"
type textarea "I wonder if there is more here. What makes it doable when other"
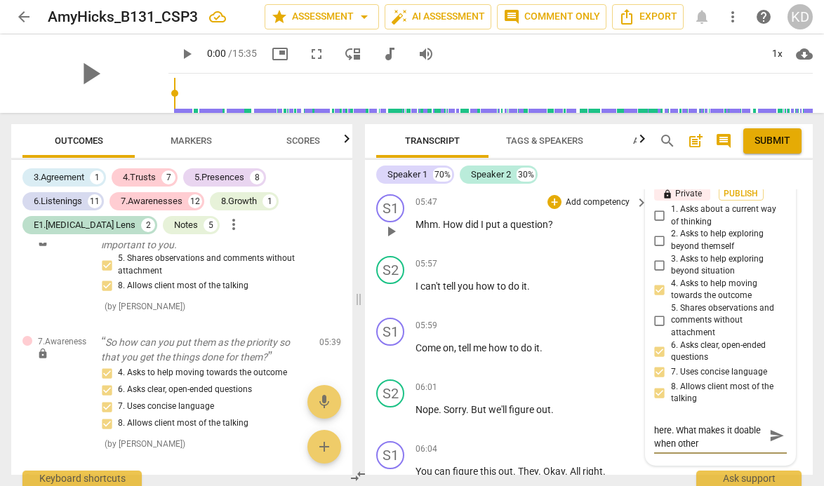
scroll to position [0, 0]
type textarea "I wonder if there is more here. What makes it doable when other"
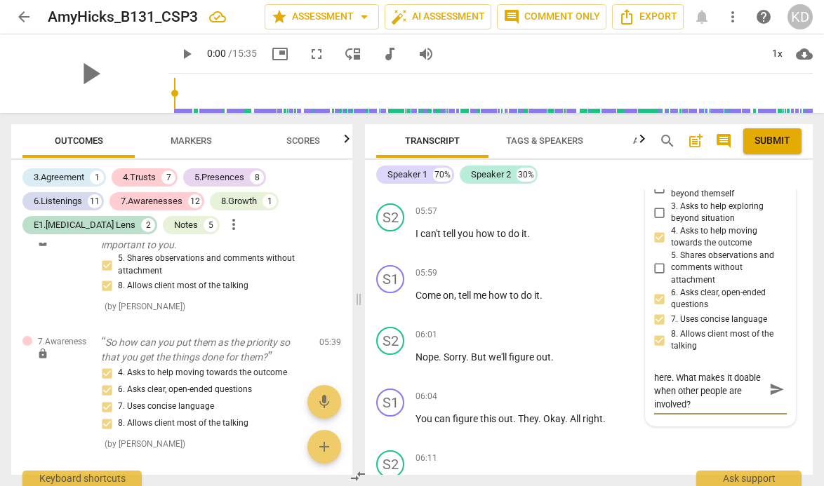
scroll to position [3150, 0]
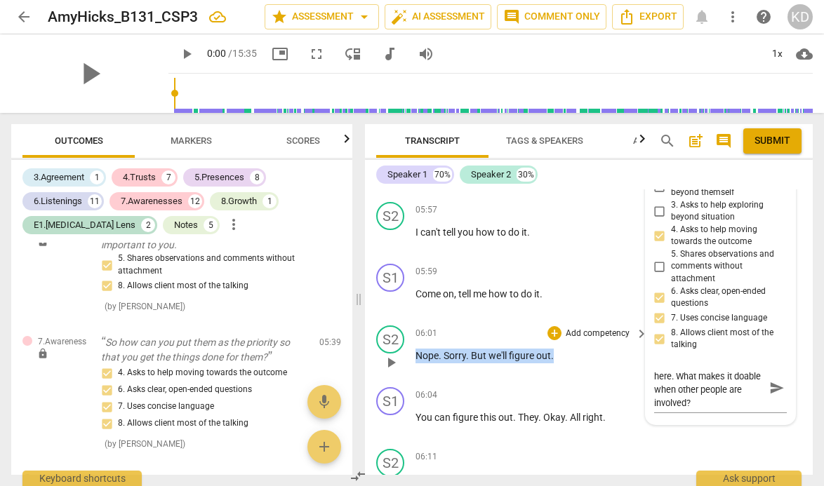
drag, startPoint x: 415, startPoint y: 356, endPoint x: 566, endPoint y: 354, distance: 150.9
click at [566, 354] on p "Nope . Sorry . But we'll figure out ." at bounding box center [527, 356] width 225 height 15
click at [554, 335] on div "+" at bounding box center [554, 333] width 14 height 14
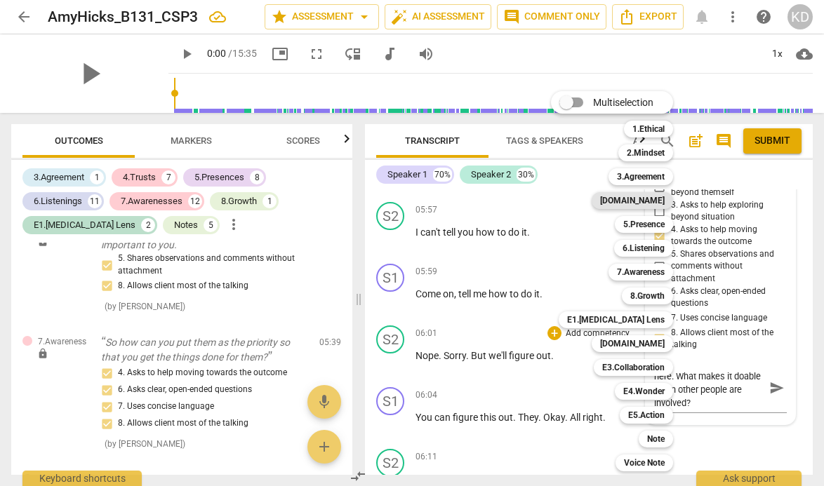
click at [655, 202] on b "[DOMAIN_NAME]" at bounding box center [632, 200] width 65 height 17
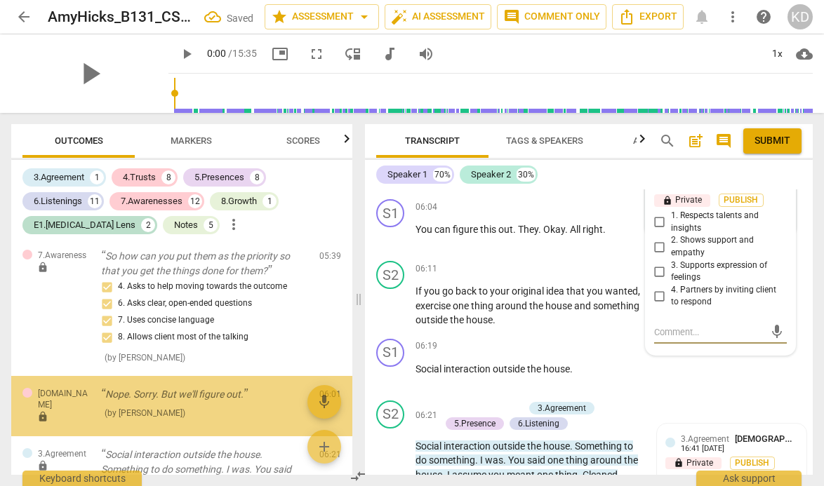
scroll to position [2553, 0]
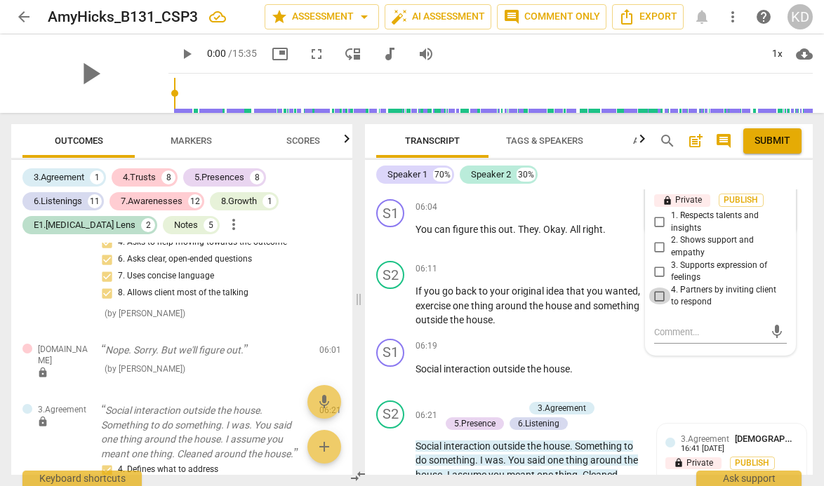
click at [657, 298] on input "4. Partners by inviting client to respond" at bounding box center [659, 296] width 22 height 17
click at [657, 280] on input "3. Supports expression of feelings" at bounding box center [659, 271] width 22 height 17
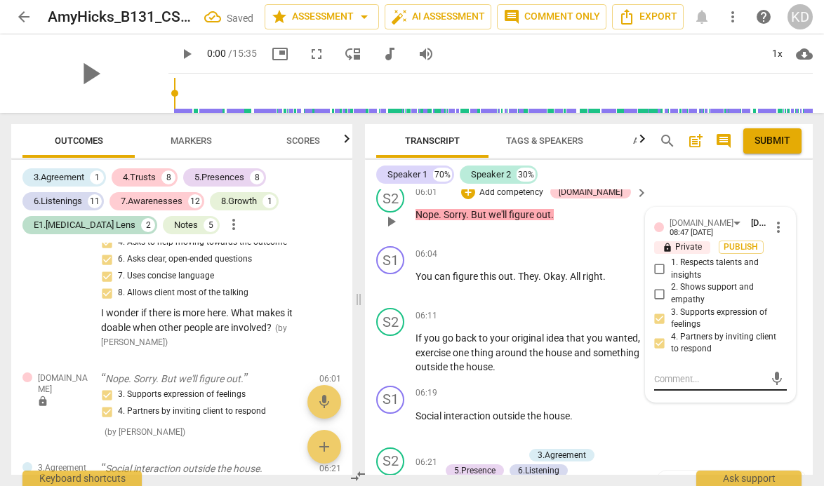
scroll to position [3306, 0]
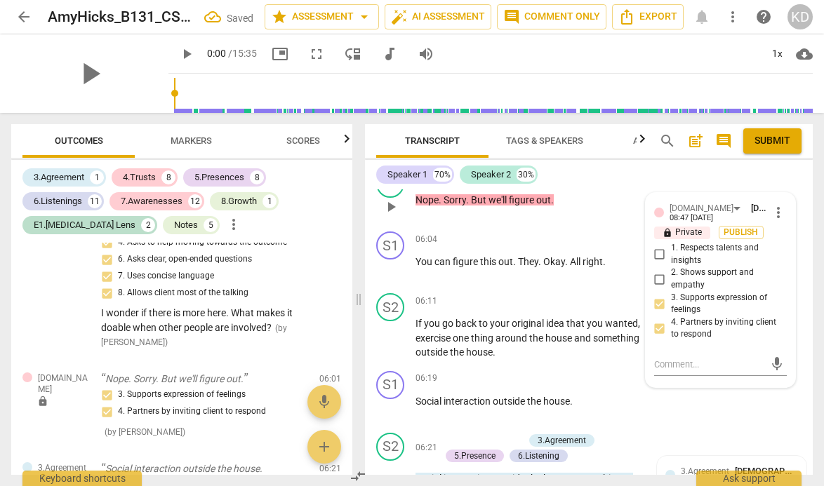
click at [657, 330] on input "4. Partners by inviting client to respond" at bounding box center [659, 328] width 22 height 17
click at [679, 359] on textarea at bounding box center [709, 364] width 110 height 13
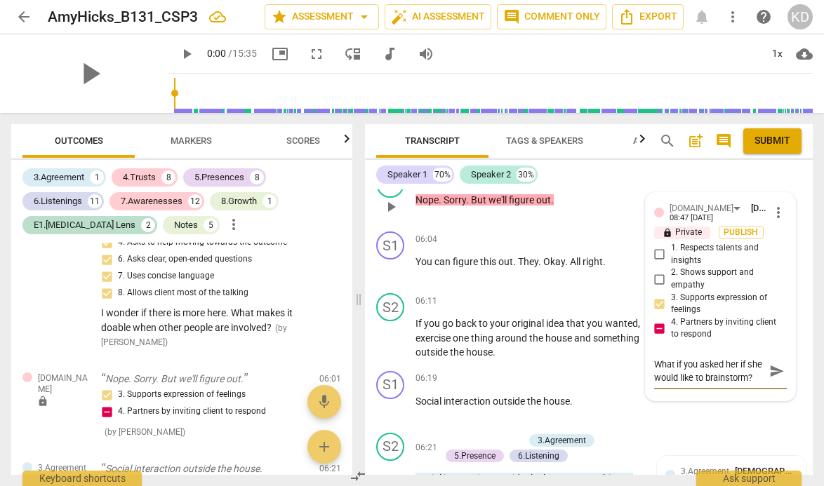
scroll to position [0, 0]
click at [654, 364] on textarea "What if you asked her if she would like to brainstorm?" at bounding box center [709, 371] width 110 height 27
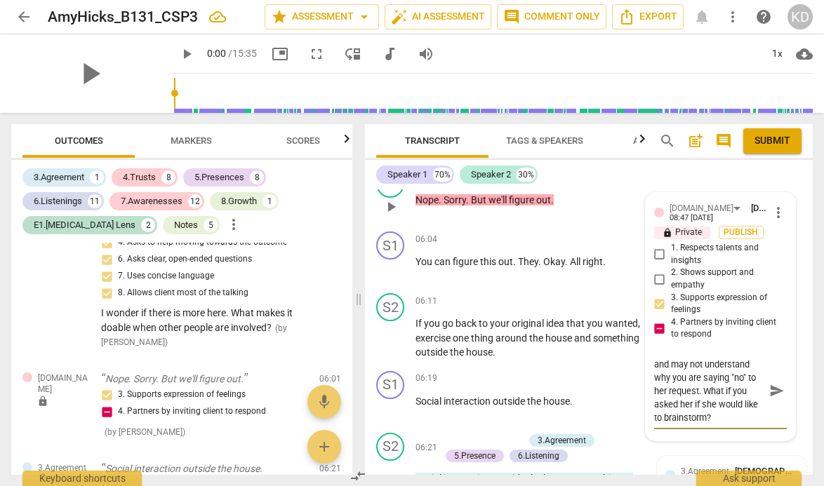
scroll to position [27, 0]
click at [370, 290] on div "S2 play_arrow pause 06:11 + Add competency keyboard_arrow_right If you go back …" at bounding box center [589, 327] width 448 height 78
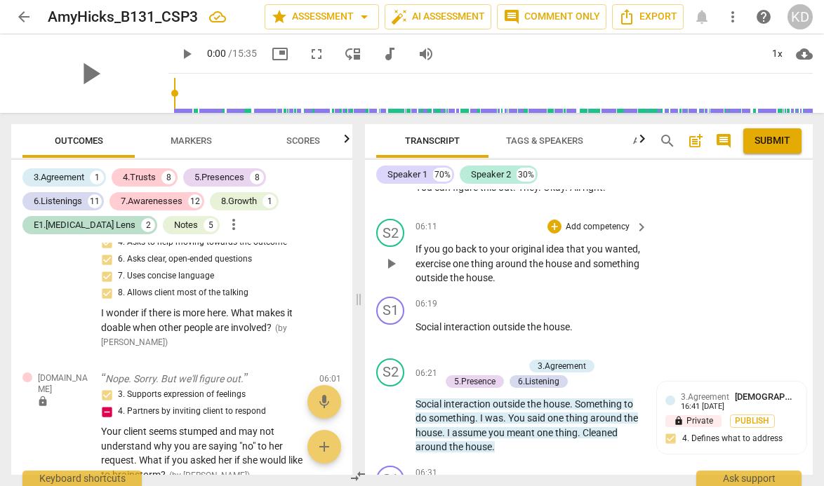
scroll to position [3382, 0]
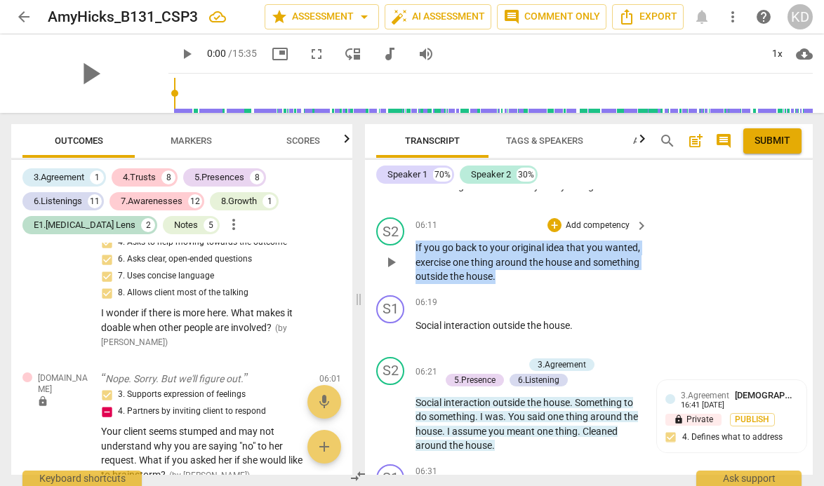
drag, startPoint x: 415, startPoint y: 247, endPoint x: 549, endPoint y: 279, distance: 137.2
click at [549, 279] on p "If you go back to your original idea that you wanted , exercise one thing aroun…" at bounding box center [527, 263] width 225 height 44
click at [588, 227] on p "Add competency" at bounding box center [597, 226] width 67 height 13
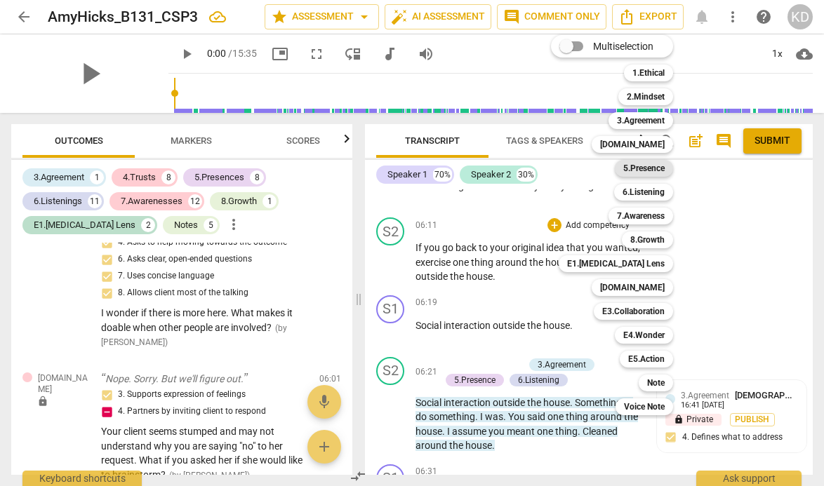
click at [657, 167] on b "5.Presence" at bounding box center [643, 168] width 41 height 17
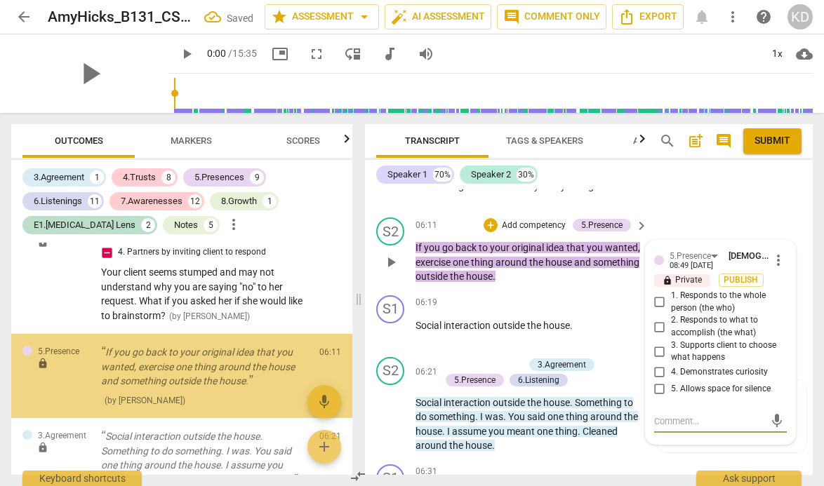
scroll to position [2729, 0]
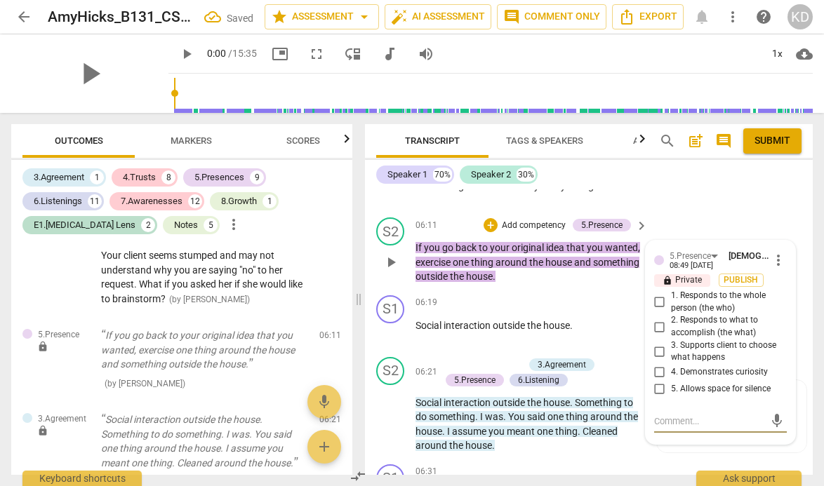
click at [655, 326] on input "2. Responds to what to accomplish (the what)" at bounding box center [659, 327] width 22 height 17
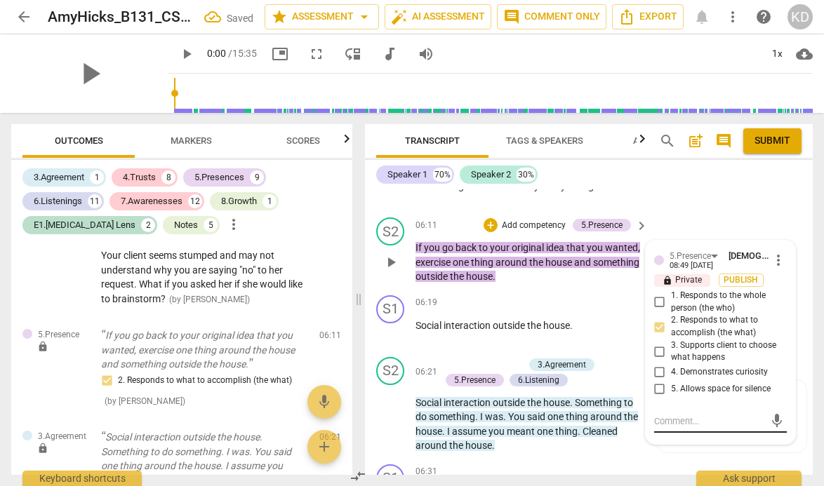
click at [689, 420] on textarea at bounding box center [709, 421] width 110 height 13
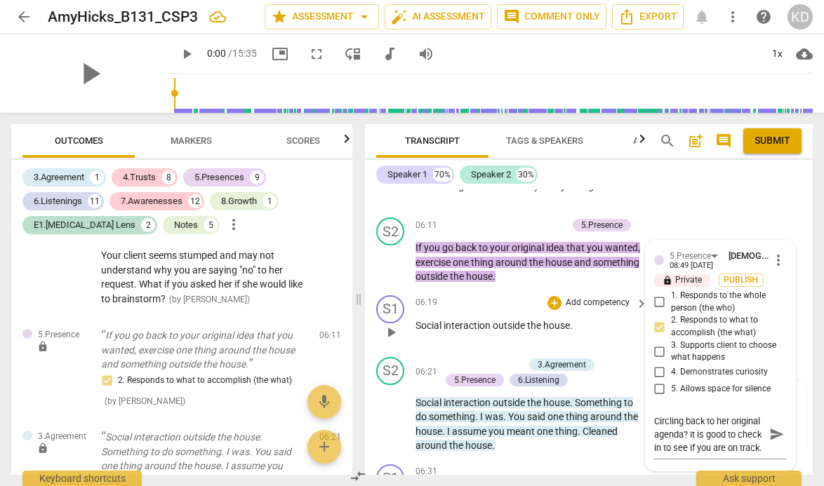
click at [370, 350] on div "S1 play_arrow pause 06:19 + Add competency keyboard_arrow_right Social interact…" at bounding box center [589, 321] width 448 height 62
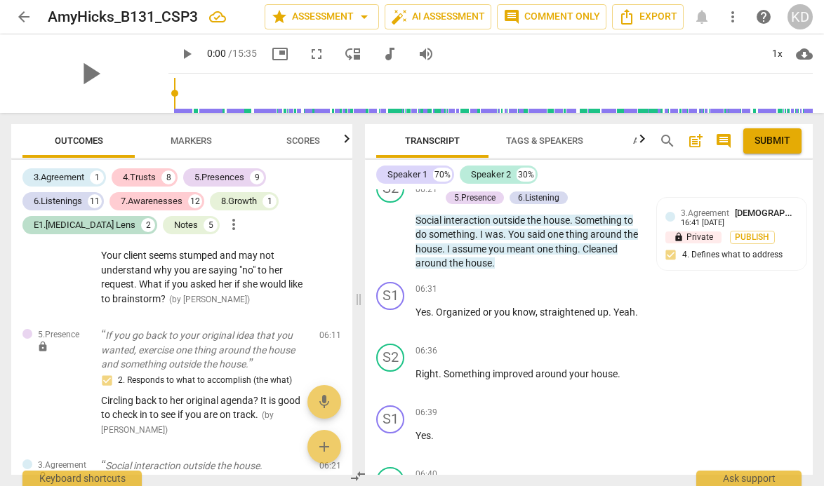
scroll to position [3565, 0]
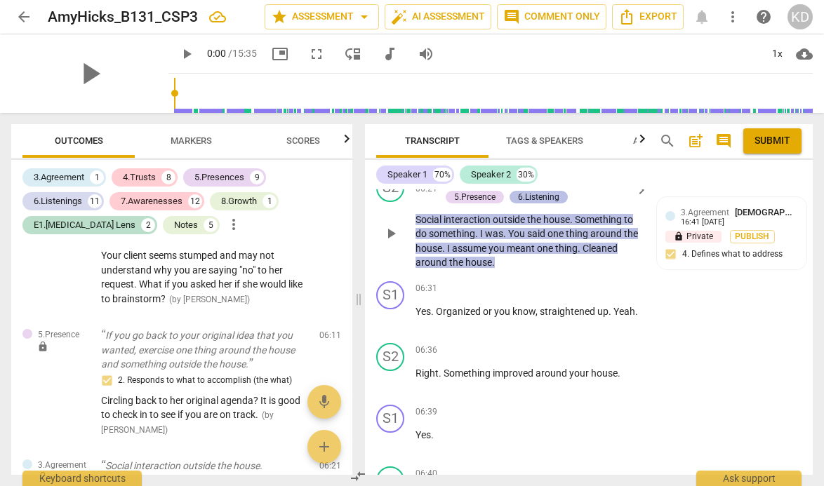
click at [541, 197] on div "6.Listening" at bounding box center [538, 197] width 41 height 13
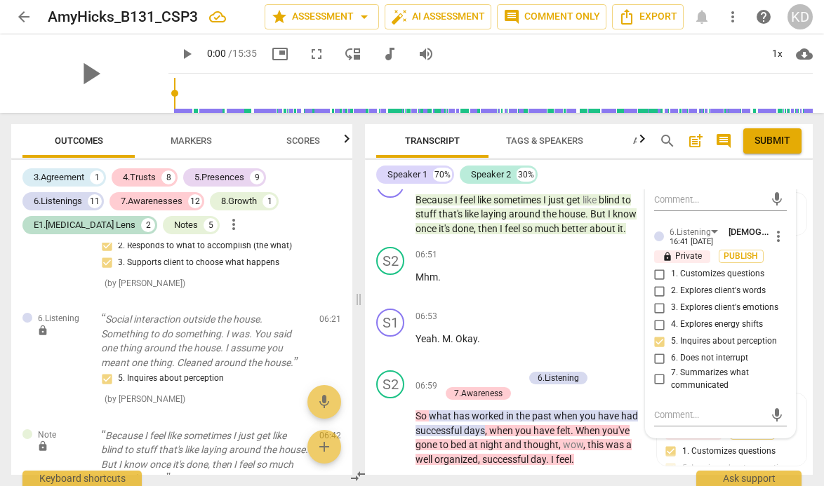
scroll to position [3925, 0]
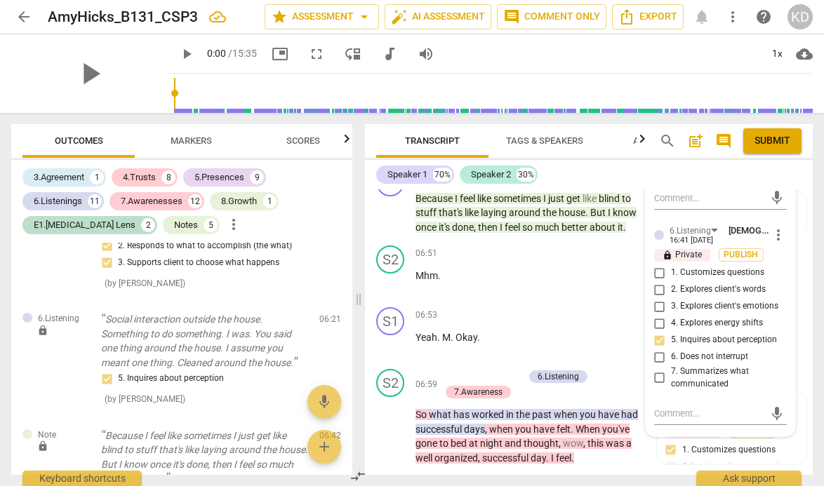
click at [657, 288] on input "2. Explores client's words" at bounding box center [659, 289] width 22 height 17
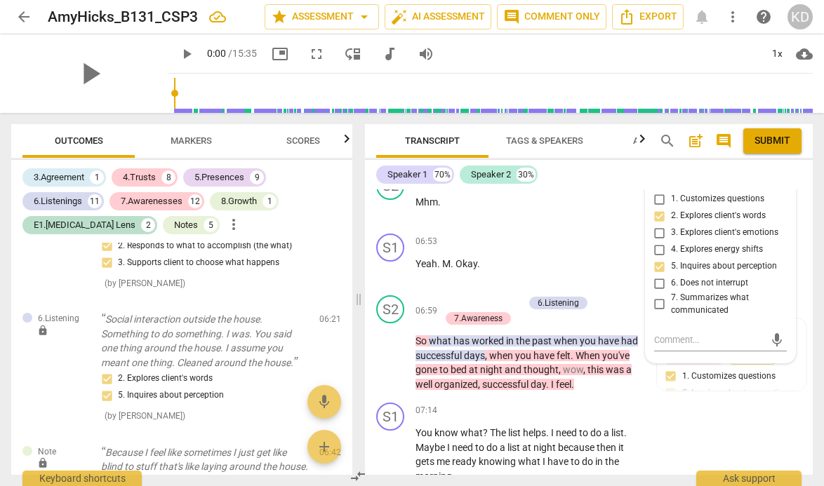
scroll to position [3997, 0]
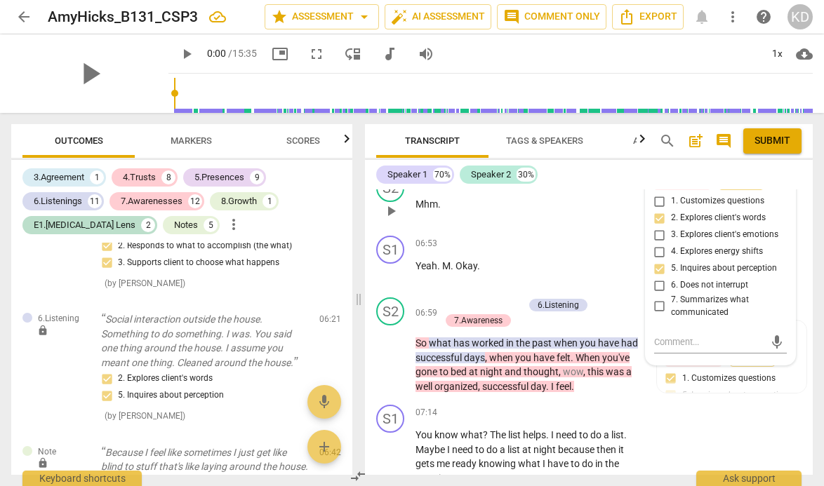
click at [371, 225] on div "S2 play_arrow pause 06:51 + Add competency keyboard_arrow_right Mhm ." at bounding box center [589, 199] width 448 height 62
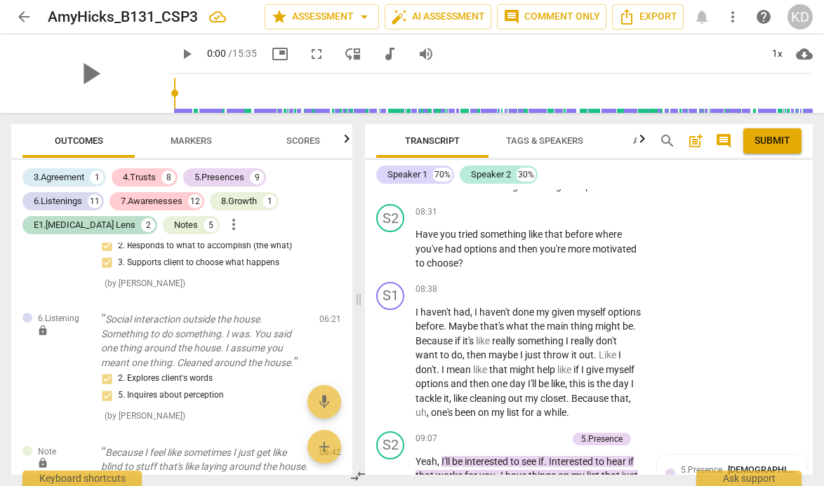
scroll to position [5013, 0]
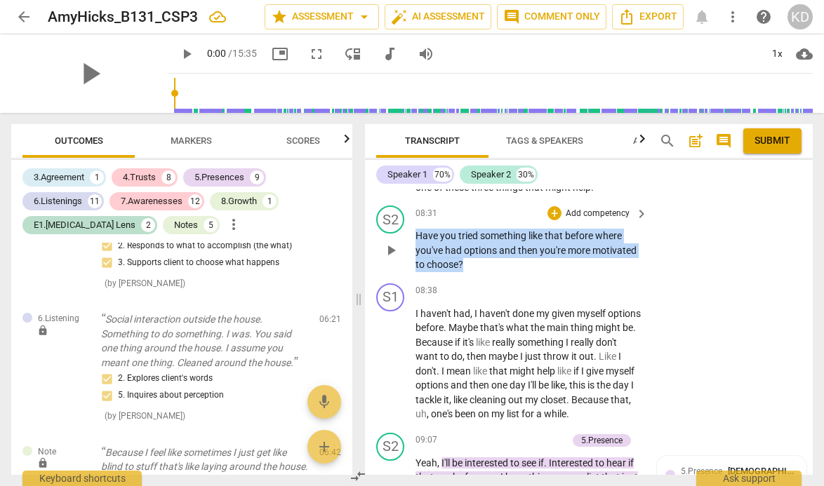
drag, startPoint x: 416, startPoint y: 238, endPoint x: 476, endPoint y: 262, distance: 65.1
click at [476, 262] on p "Have you tried something like that before where you've had options and then you…" at bounding box center [527, 251] width 225 height 44
click at [570, 214] on p "Add competency" at bounding box center [597, 214] width 67 height 13
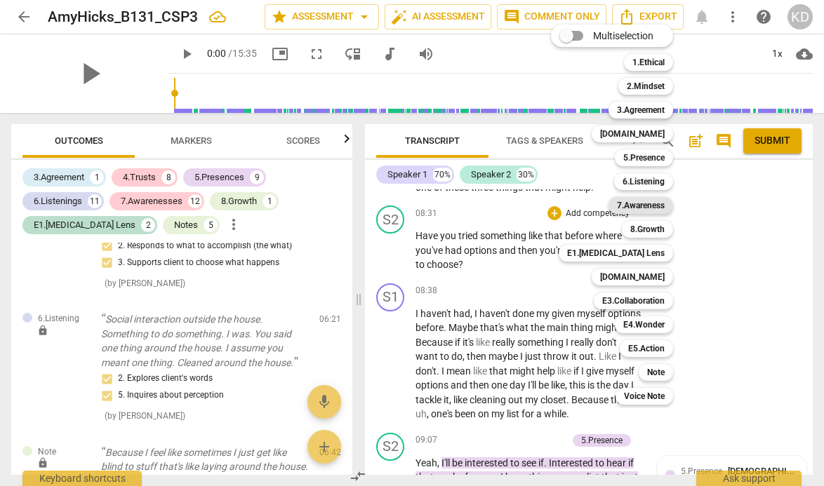
click at [635, 206] on b "7.Awareness" at bounding box center [641, 205] width 48 height 17
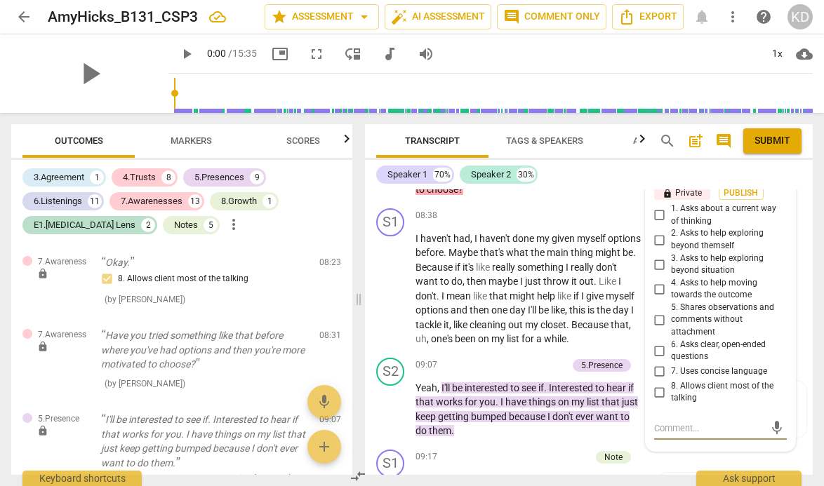
scroll to position [5092, 0]
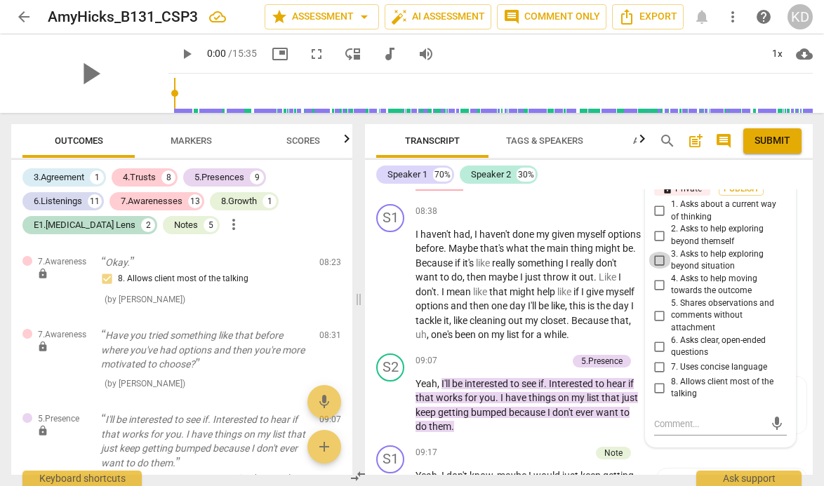
click at [657, 262] on input "3. Asks to help exploring beyond situation" at bounding box center [659, 260] width 22 height 17
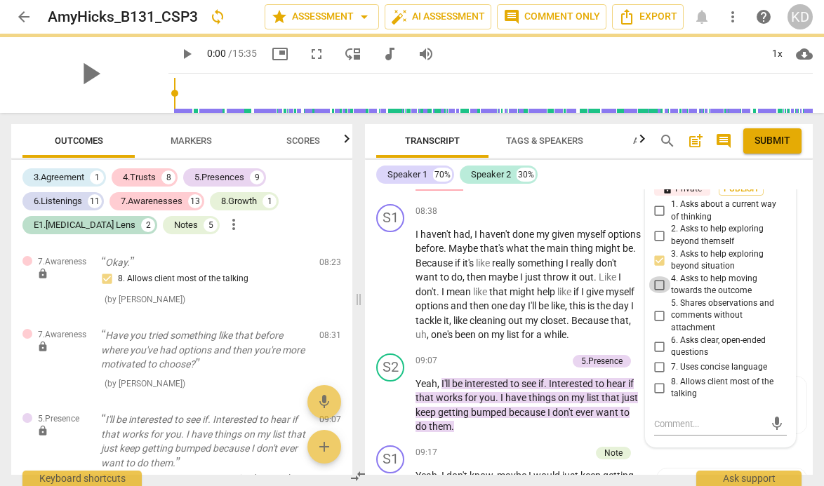
click at [654, 290] on input "4. Asks to help moving towards the outcome" at bounding box center [659, 284] width 22 height 17
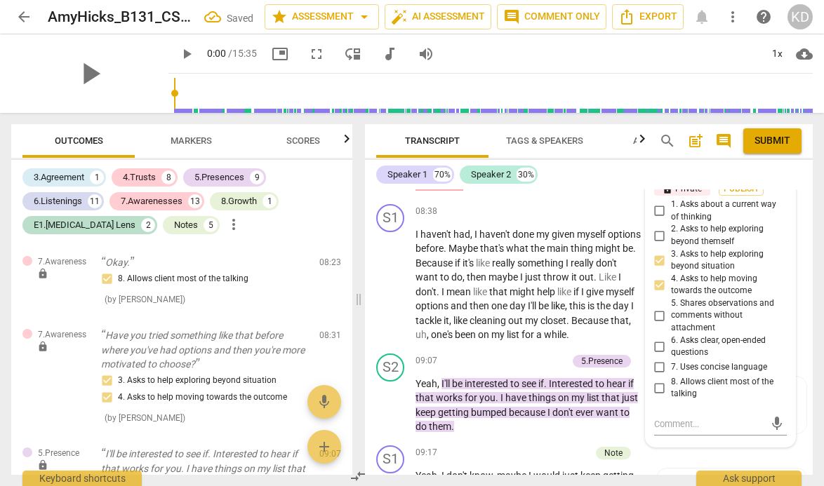
click at [658, 347] on input "6. Asks clear, open-ended questions" at bounding box center [659, 346] width 22 height 17
click at [660, 365] on input "7. Uses concise language" at bounding box center [659, 367] width 22 height 17
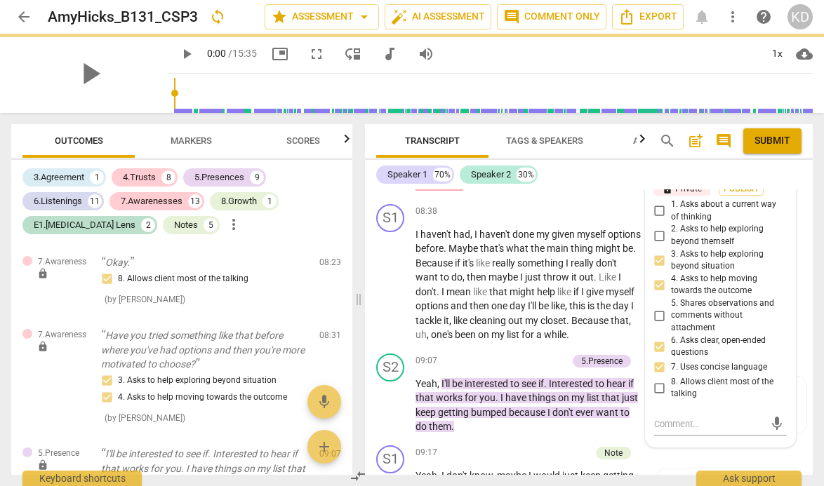
click at [658, 391] on input "8. Allows client most of the talking" at bounding box center [659, 388] width 22 height 17
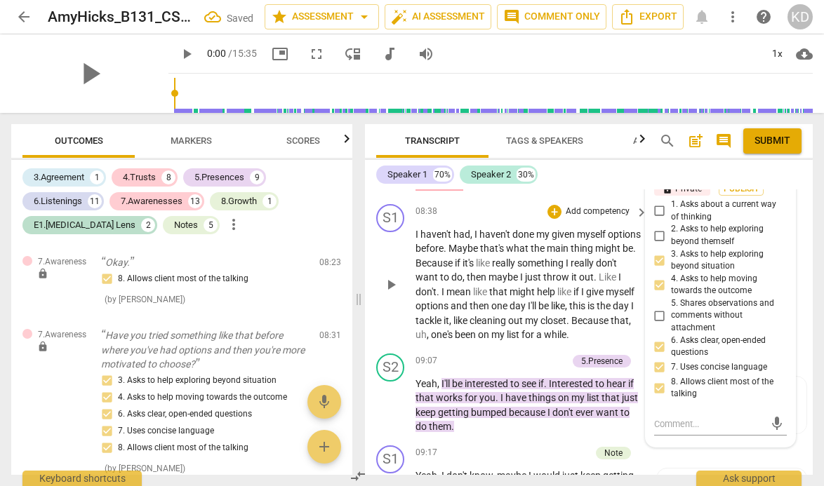
click at [370, 330] on div "S1 play_arrow pause 08:38 + Add competency keyboard_arrow_right I haven't had ,…" at bounding box center [589, 273] width 448 height 149
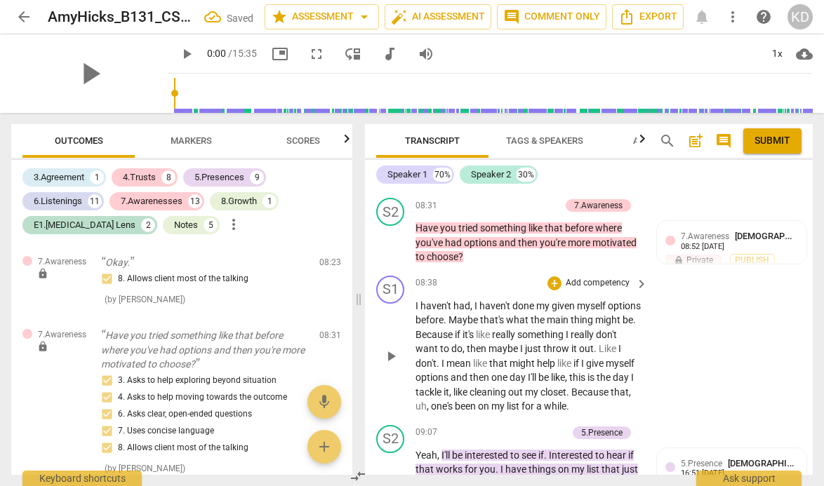
scroll to position [5011, 0]
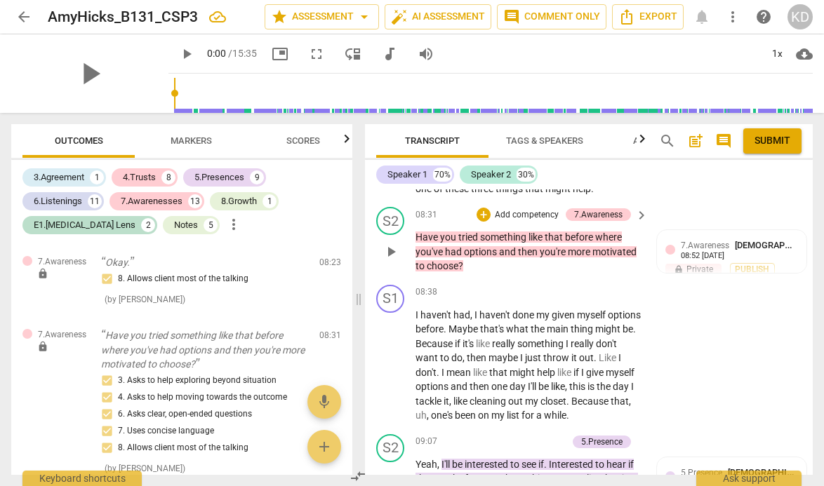
click at [509, 217] on p "Add competency" at bounding box center [526, 215] width 67 height 13
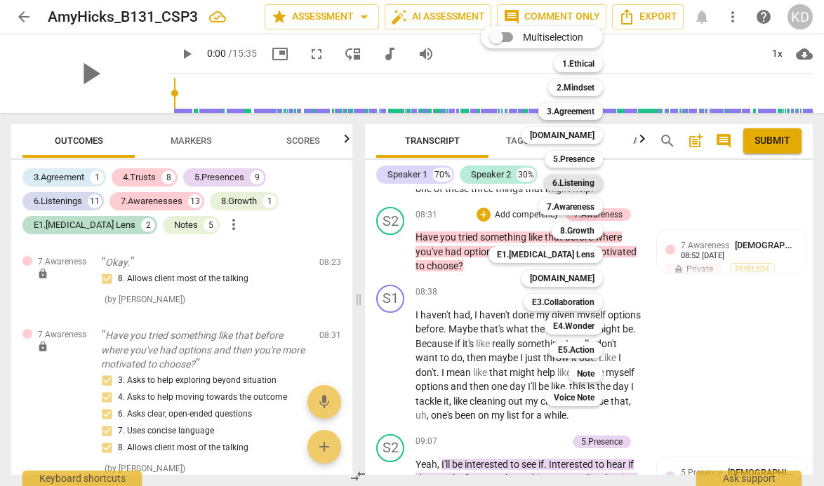
click at [566, 185] on b "6.Listening" at bounding box center [573, 183] width 42 height 17
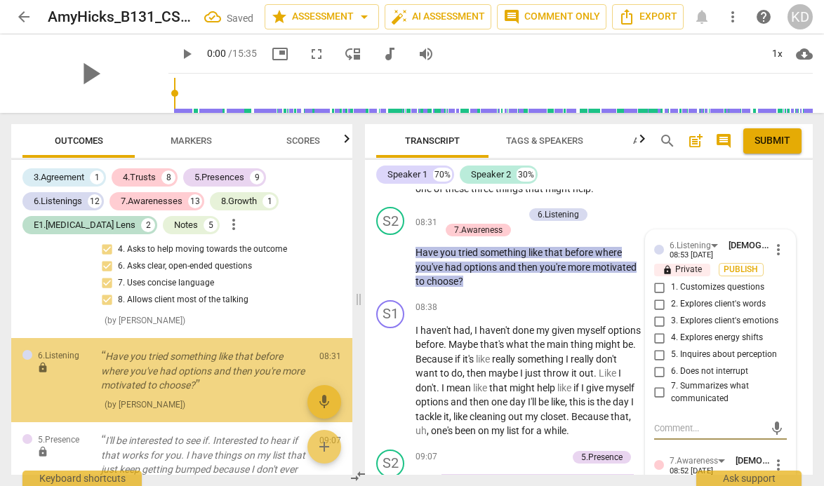
scroll to position [4194, 0]
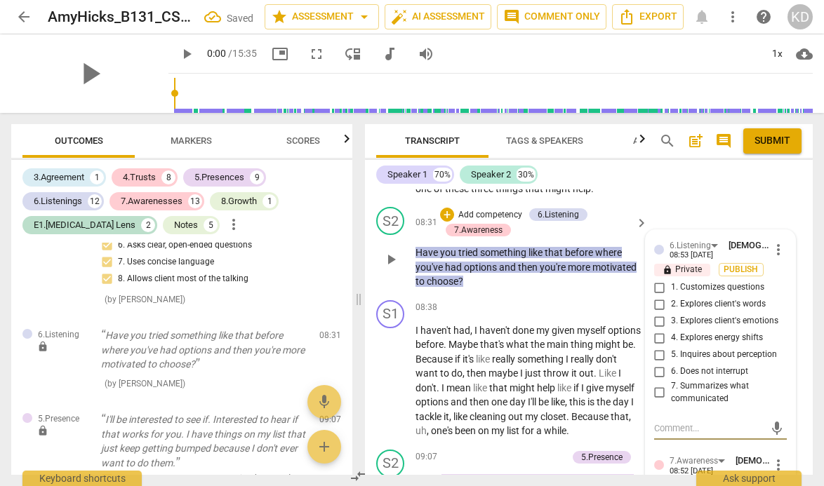
click at [658, 289] on input "1. Customizes questions" at bounding box center [659, 287] width 22 height 17
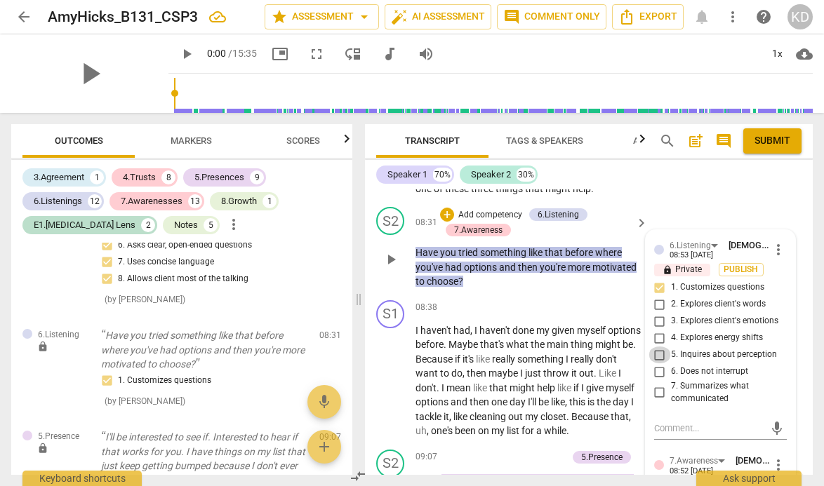
click at [659, 357] on input "5. Inquires about perception" at bounding box center [659, 355] width 22 height 17
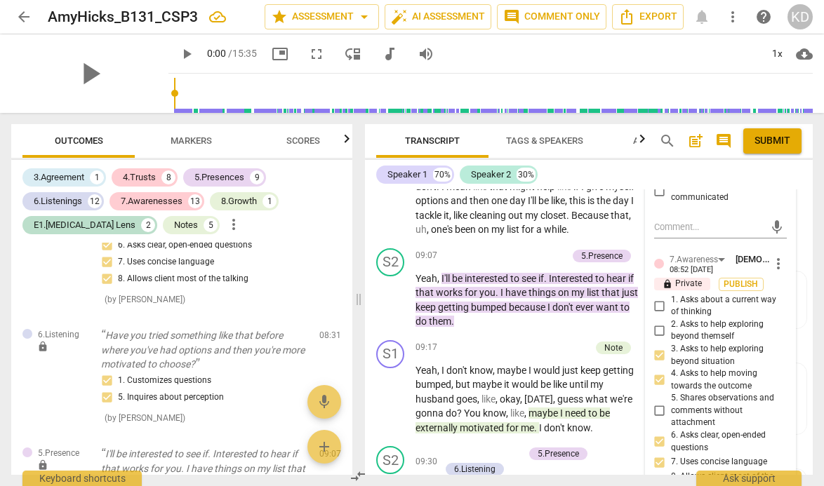
scroll to position [5211, 0]
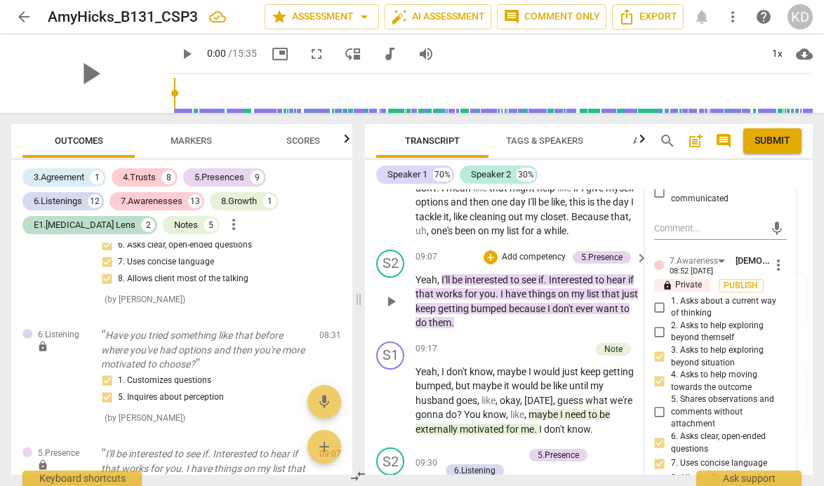
click at [367, 313] on div "S2 play_arrow pause 09:07 + Add competency 5.Presence keyboard_arrow_right Yeah…" at bounding box center [589, 290] width 448 height 92
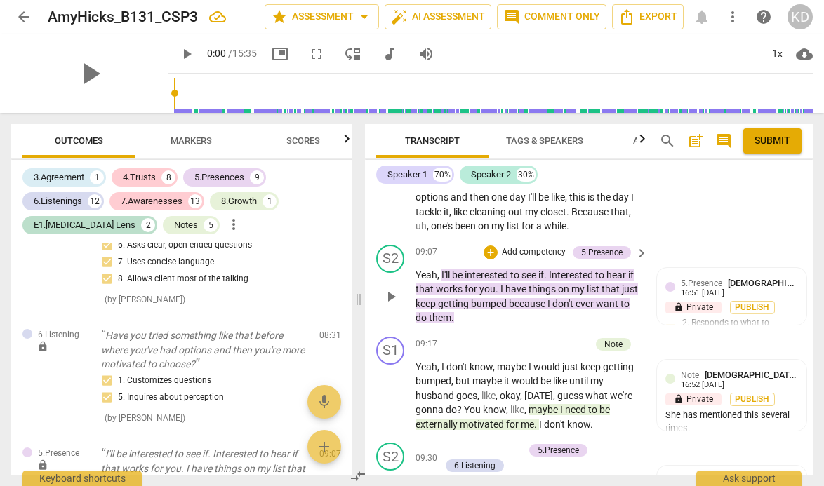
scroll to position [5220, 0]
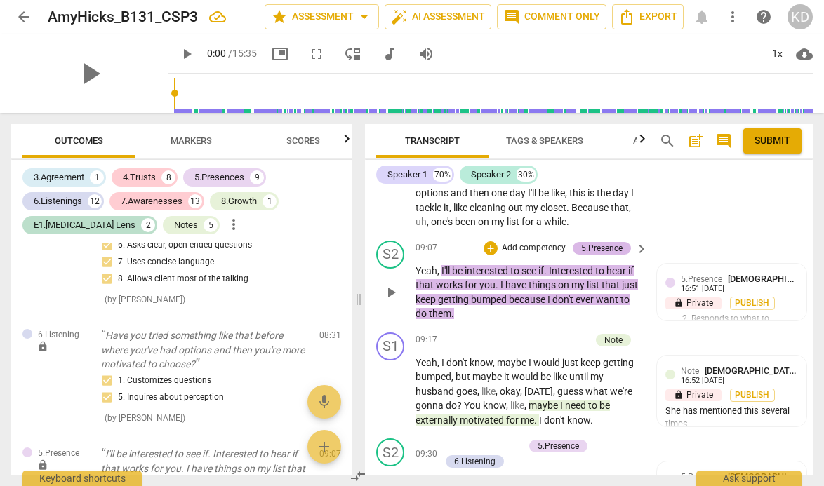
click at [600, 255] on div "5.Presence" at bounding box center [601, 248] width 41 height 13
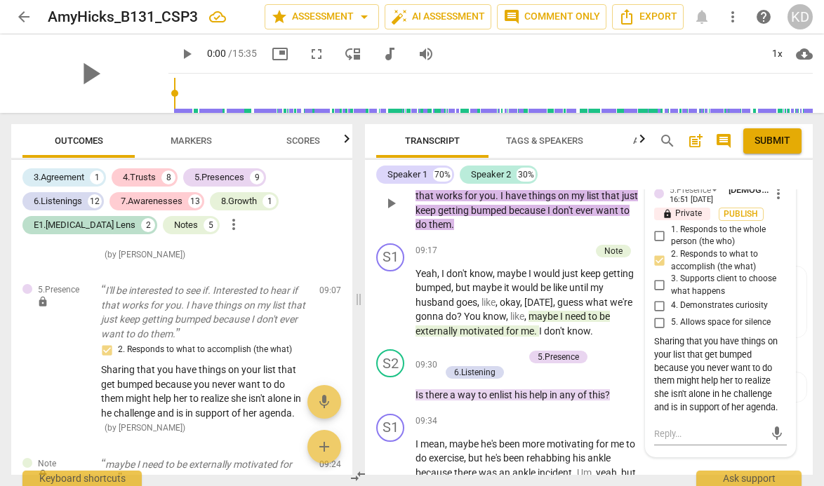
scroll to position [5304, 0]
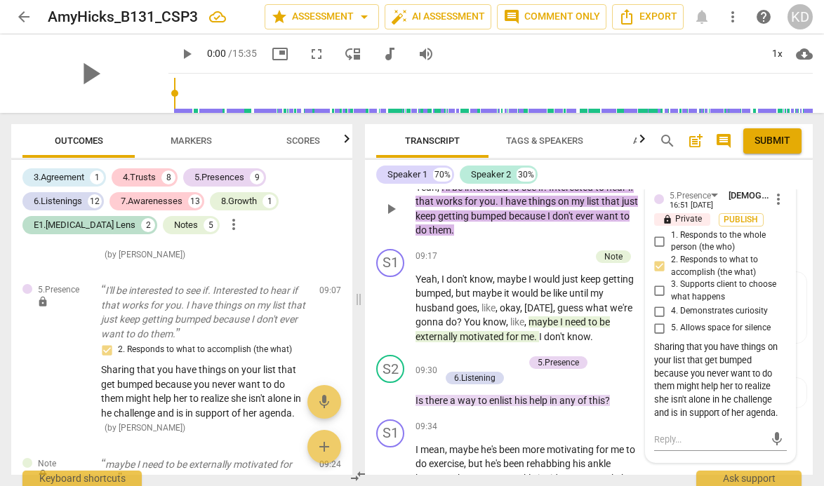
click at [773, 208] on span "more_vert" at bounding box center [778, 199] width 17 height 17
click at [780, 217] on li "Edit" at bounding box center [787, 215] width 48 height 27
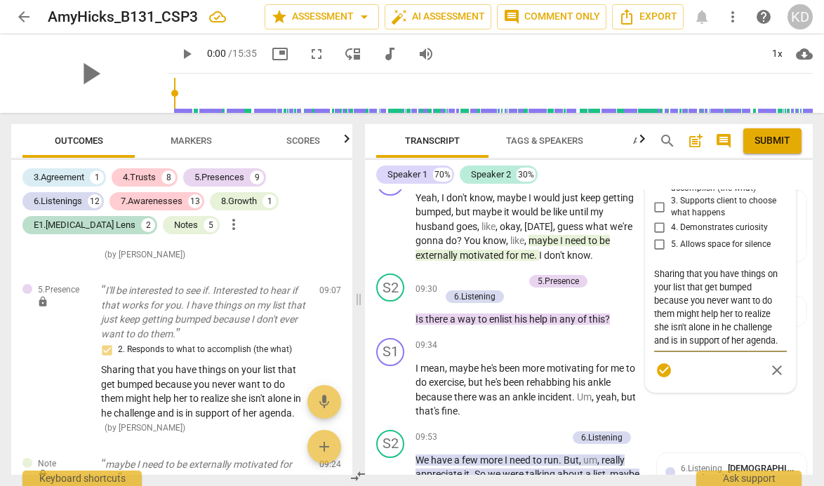
scroll to position [13, 0]
click at [696, 347] on textarea "Sharing that you have things on your list that get bumped because you never wan…" at bounding box center [720, 307] width 133 height 80
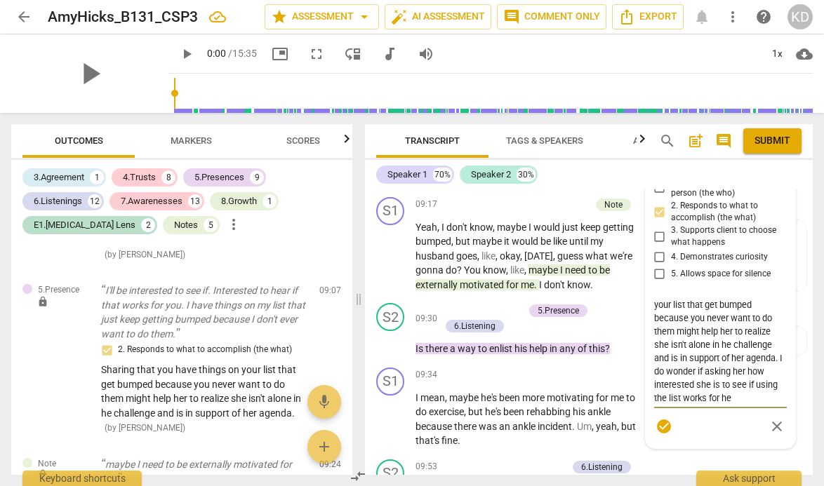
scroll to position [25, 0]
click at [372, 362] on div "S2 play_arrow pause 09:30 + Add competency 5.Presence 6.Listening keyboard_arro…" at bounding box center [589, 330] width 448 height 65
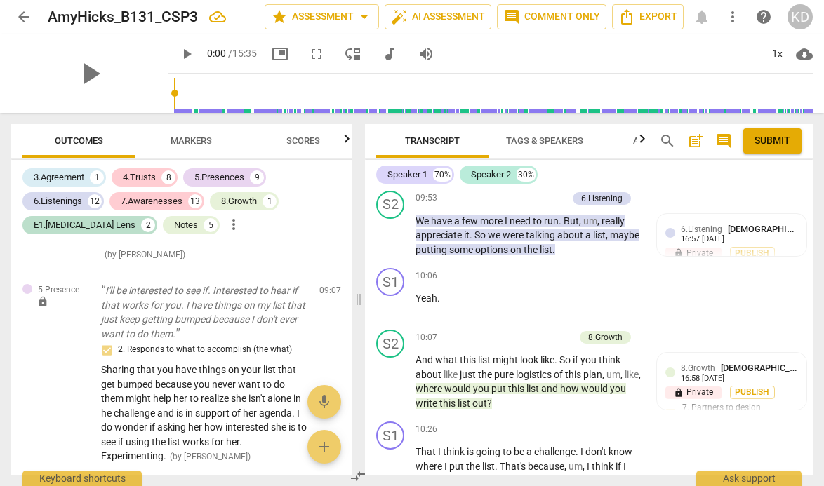
scroll to position [5625, 0]
click at [530, 204] on p "Add competency" at bounding box center [533, 198] width 67 height 13
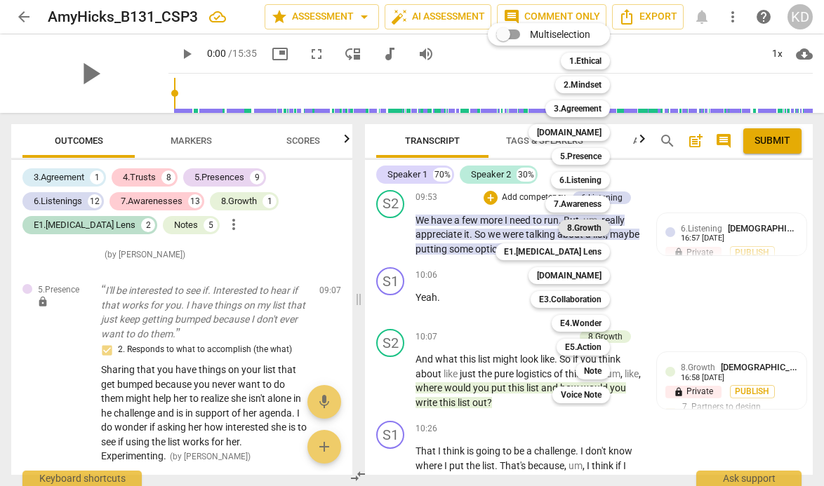
click at [584, 227] on b "8.Growth" at bounding box center [584, 228] width 34 height 17
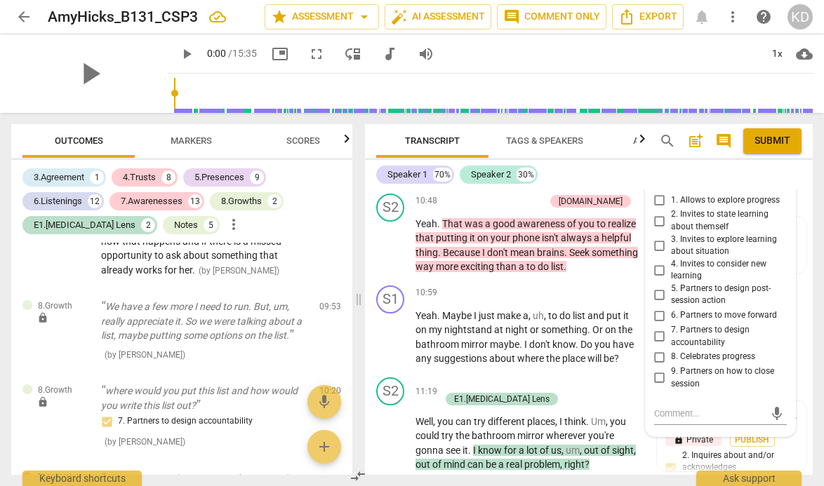
scroll to position [5997, 0]
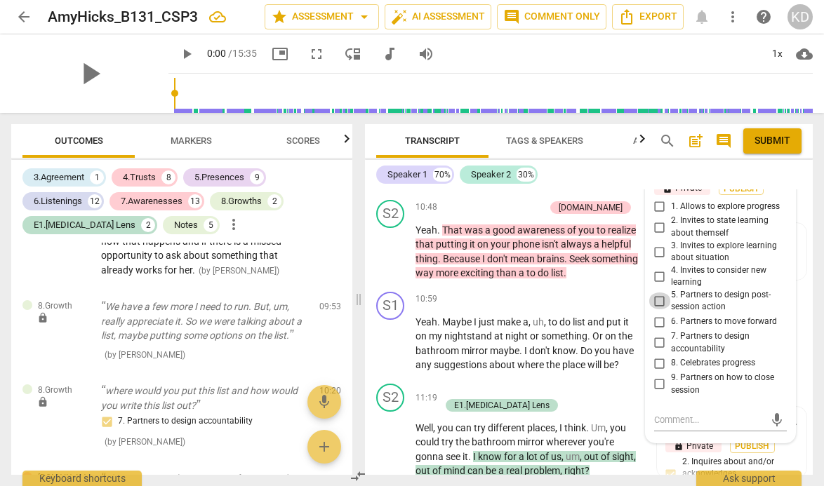
click at [656, 309] on input "5. Partners to design post-session action" at bounding box center [659, 301] width 22 height 17
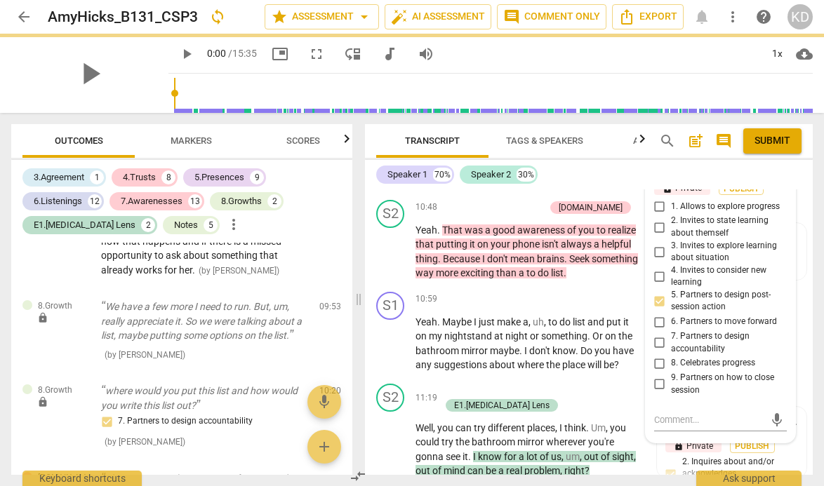
click at [659, 330] on input "6. Partners to move forward" at bounding box center [659, 322] width 22 height 17
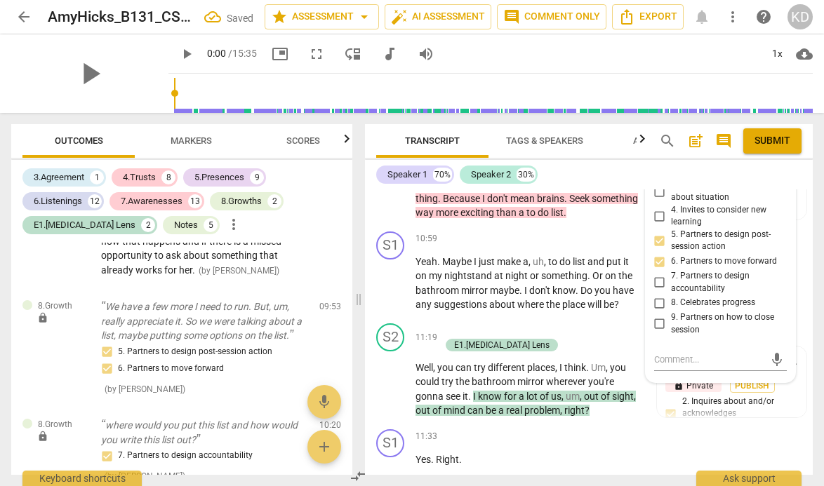
scroll to position [6058, 0]
click at [679, 366] on textarea at bounding box center [709, 358] width 110 height 13
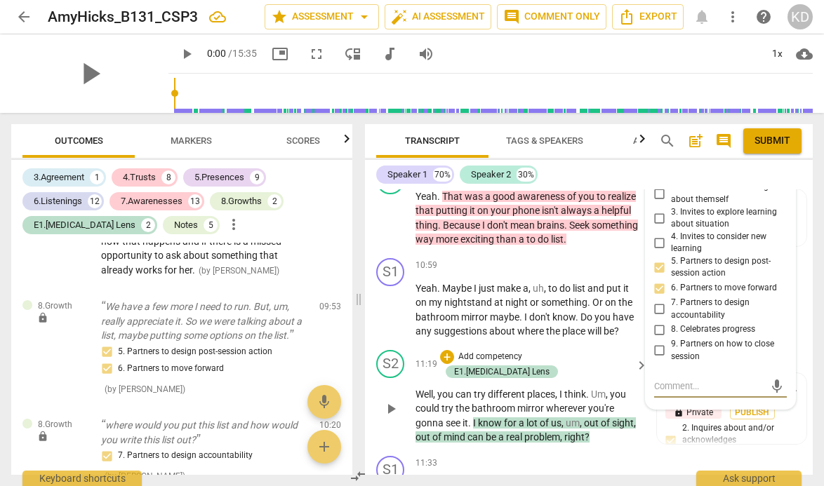
scroll to position [6032, 0]
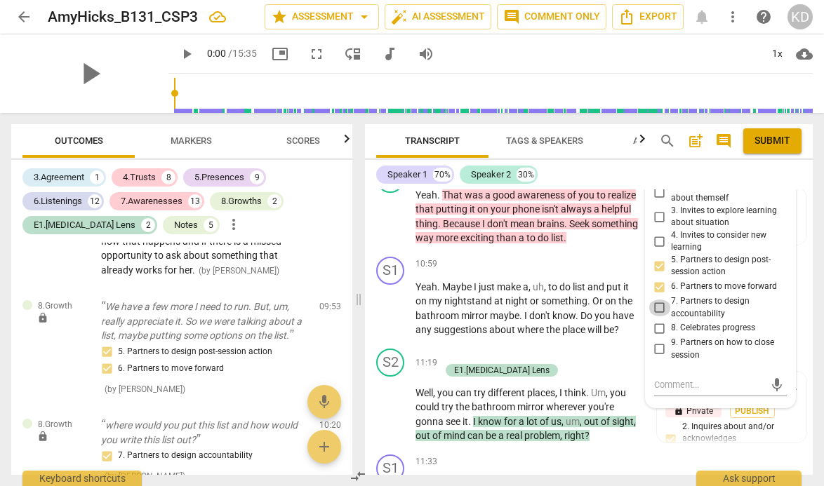
click at [655, 316] on input "7. Partners to design accountability" at bounding box center [659, 308] width 22 height 17
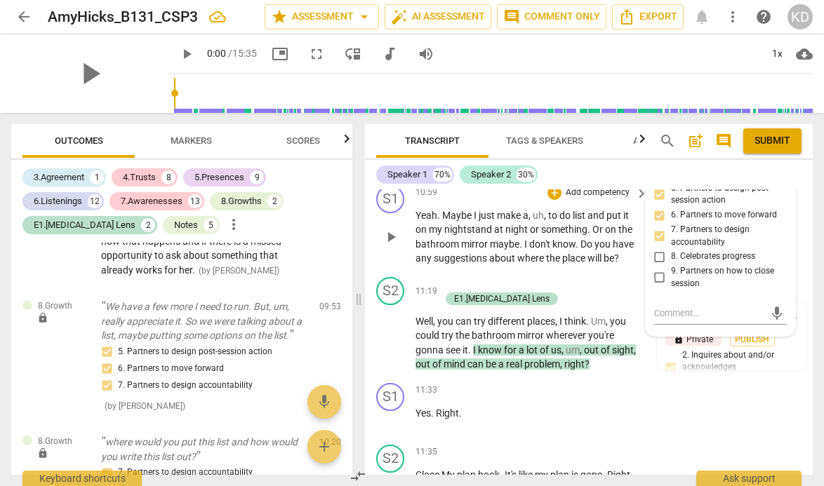
scroll to position [6104, 0]
click at [366, 264] on div "S1 play_arrow pause 10:59 + Add competency keyboard_arrow_right Yeah . Maybe I …" at bounding box center [589, 225] width 448 height 92
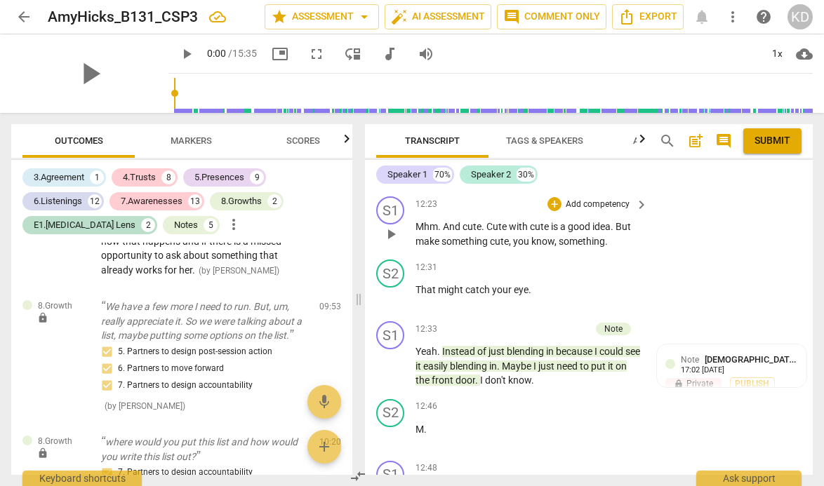
scroll to position [6834, 0]
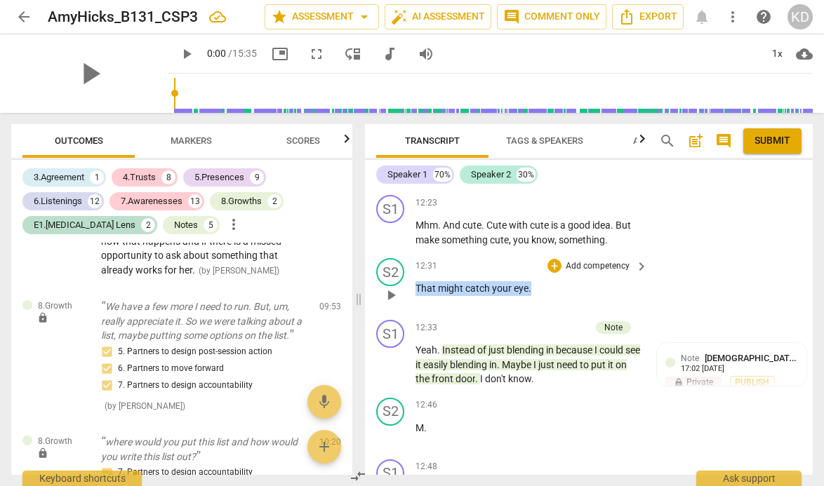
drag, startPoint x: 415, startPoint y: 305, endPoint x: 529, endPoint y: 306, distance: 114.4
click at [530, 296] on p "That might catch your eye ." at bounding box center [527, 288] width 225 height 15
click at [550, 273] on div "+" at bounding box center [554, 266] width 14 height 14
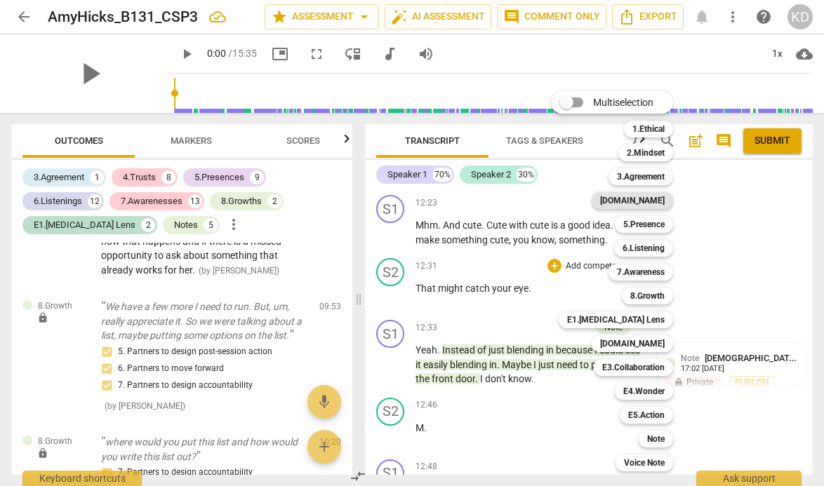
click at [647, 201] on b "[DOMAIN_NAME]" at bounding box center [632, 200] width 65 height 17
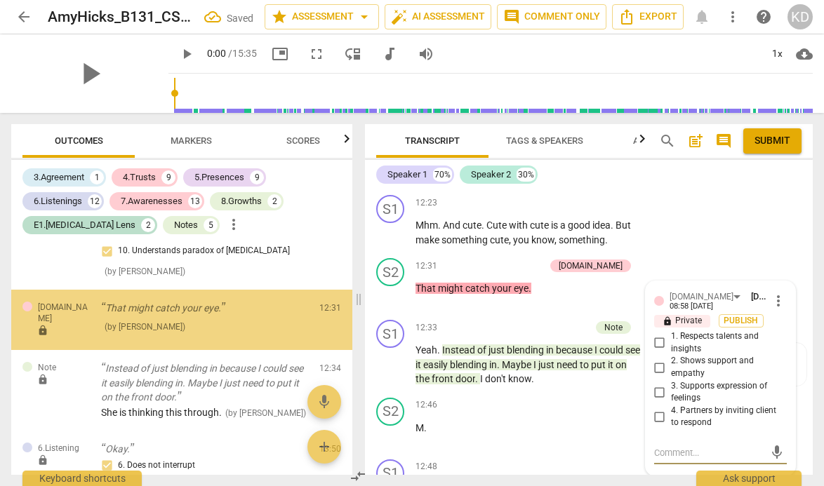
scroll to position [5411, 0]
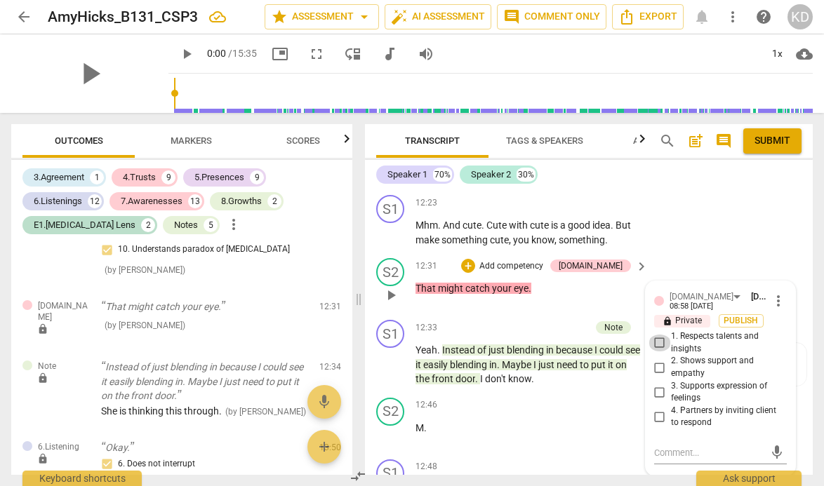
click at [658, 352] on input "1. Respects talents and insights" at bounding box center [659, 343] width 22 height 17
click at [369, 273] on div "S2 play_arrow pause 12:31 + Add competency [DOMAIN_NAME] keyboard_arrow_right T…" at bounding box center [589, 284] width 448 height 62
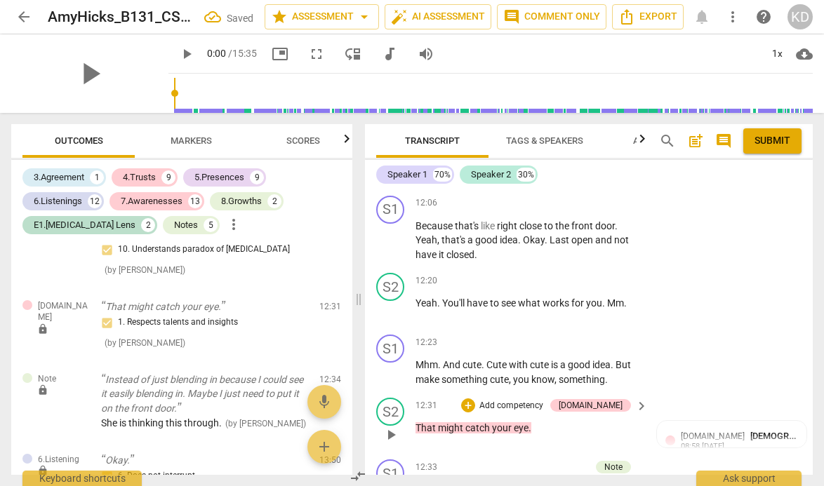
scroll to position [6692, 0]
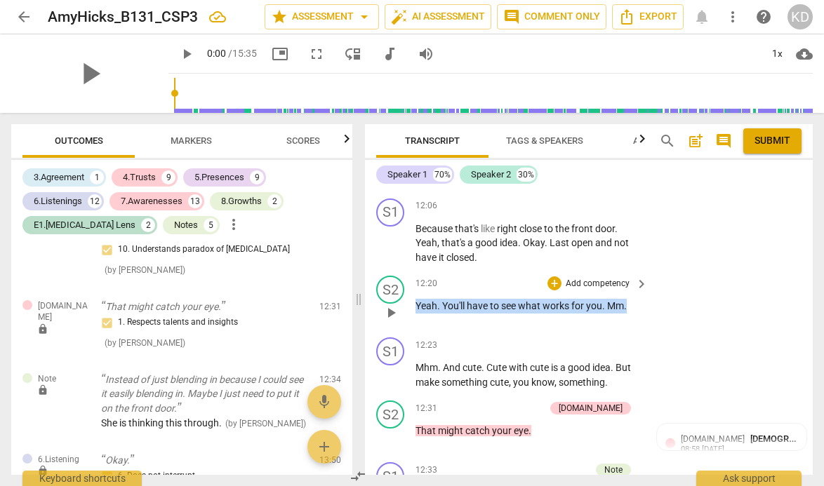
drag, startPoint x: 417, startPoint y: 323, endPoint x: 627, endPoint y: 327, distance: 209.8
click at [627, 314] on p "Yeah . You'll have to see what works for you . Mm ." at bounding box center [527, 306] width 225 height 15
click at [591, 290] on p "Add competency" at bounding box center [597, 284] width 67 height 13
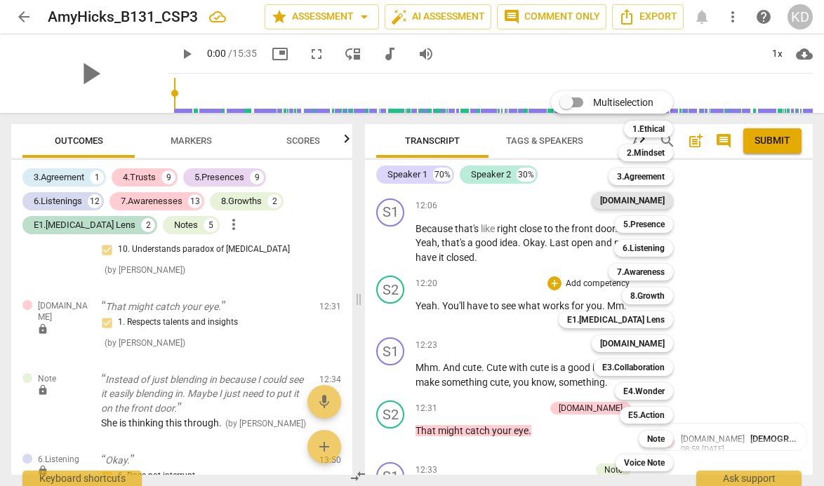
click at [657, 200] on b "[DOMAIN_NAME]" at bounding box center [632, 200] width 65 height 17
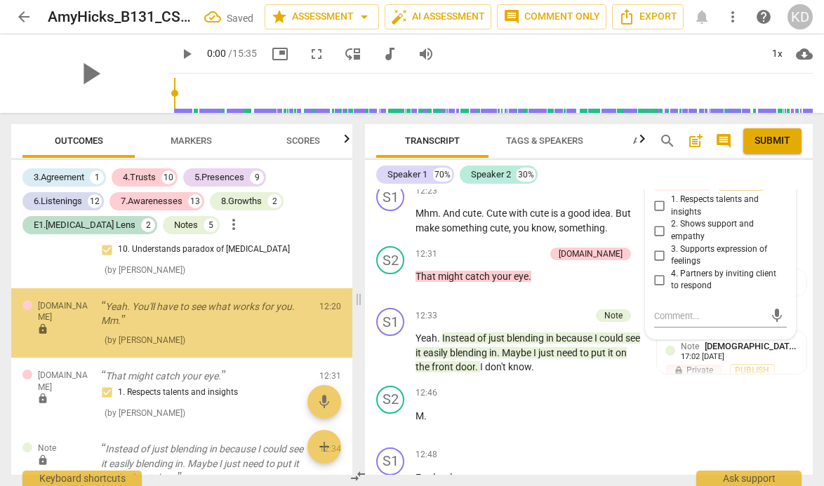
scroll to position [5418, 0]
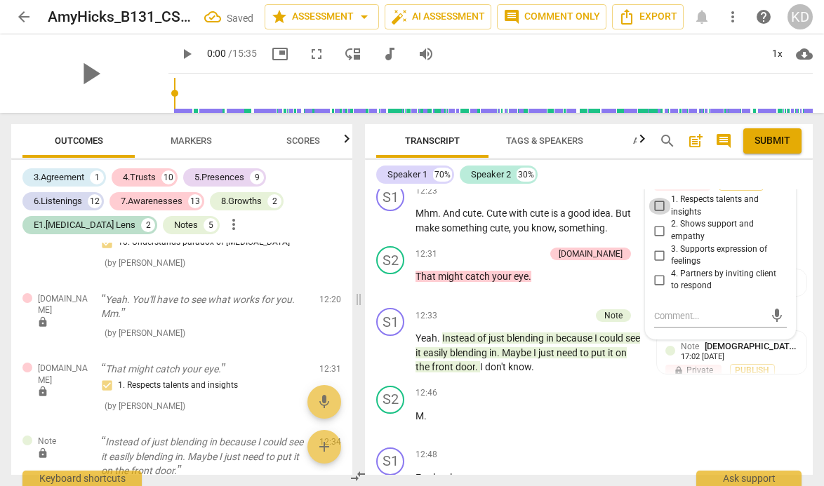
click at [655, 215] on input "1. Respects talents and insights" at bounding box center [659, 206] width 22 height 17
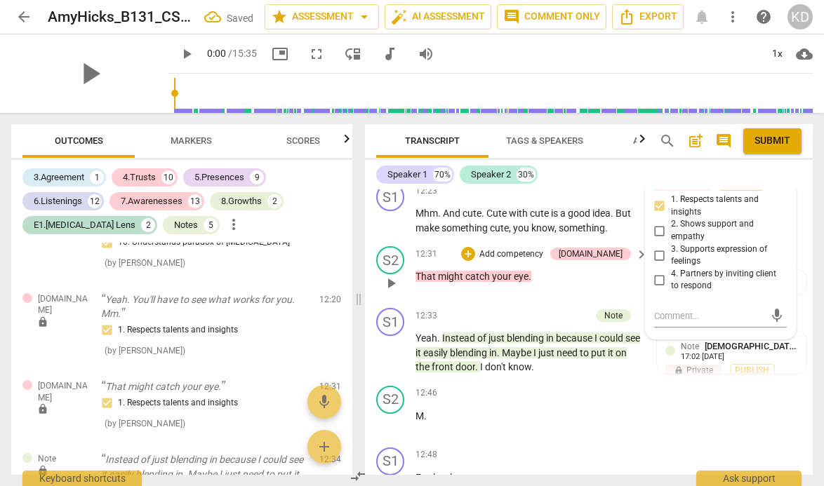
click at [370, 302] on div "S2 play_arrow pause 12:31 + Add competency [DOMAIN_NAME] keyboard_arrow_right T…" at bounding box center [589, 272] width 448 height 62
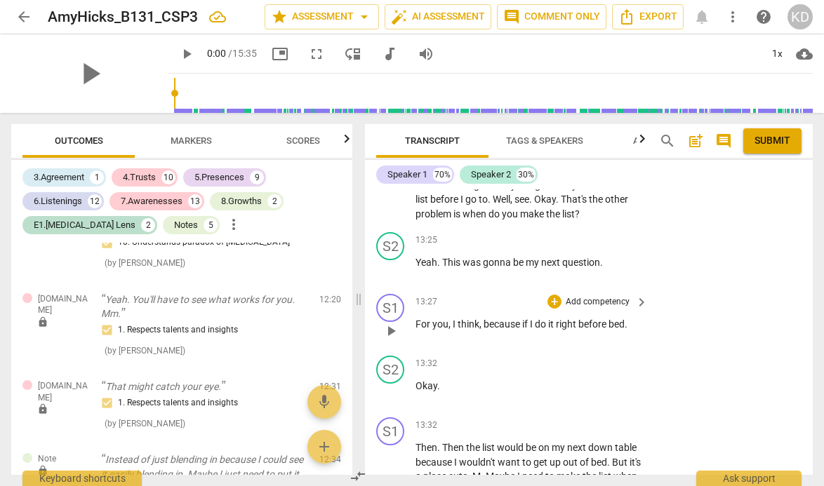
scroll to position [7555, 0]
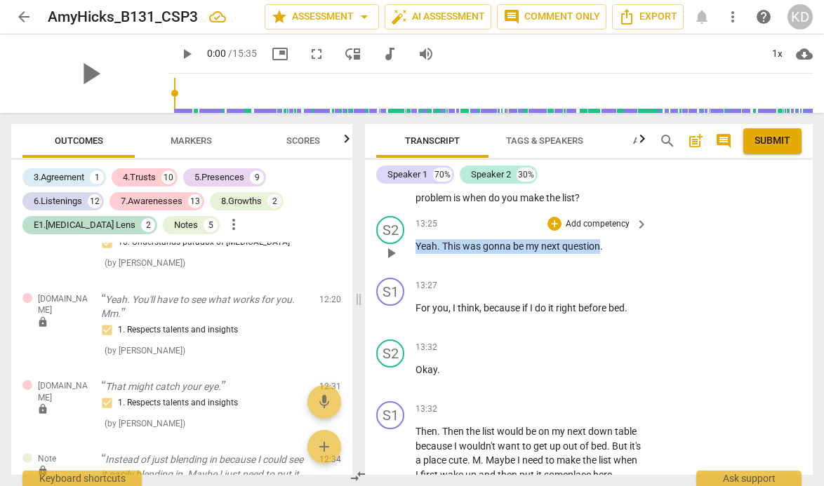
drag, startPoint x: 416, startPoint y: 262, endPoint x: 601, endPoint y: 265, distance: 185.3
click at [601, 254] on p "Yeah . This was gonna be my next question ." at bounding box center [527, 246] width 225 height 15
click at [593, 231] on p "Add competency" at bounding box center [597, 224] width 67 height 13
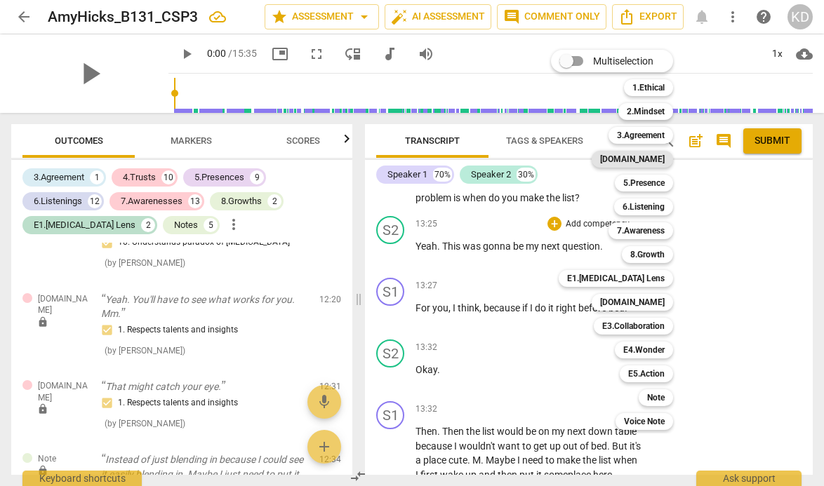
click at [649, 163] on b "[DOMAIN_NAME]" at bounding box center [632, 159] width 65 height 17
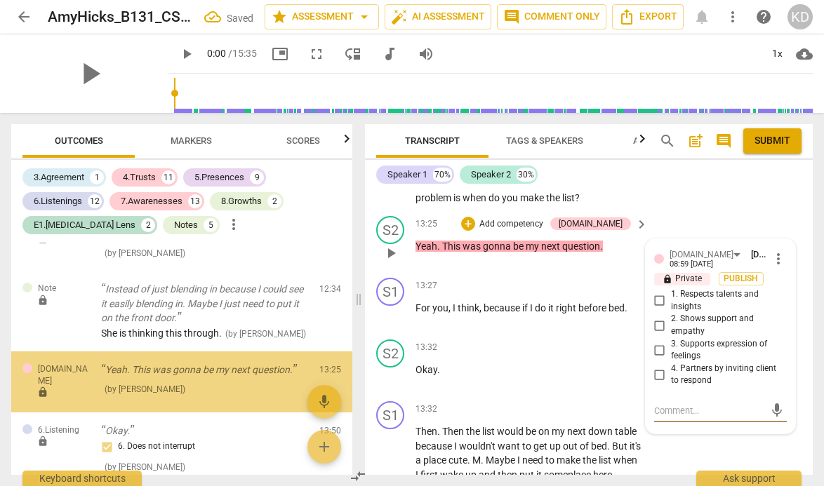
scroll to position [5652, 0]
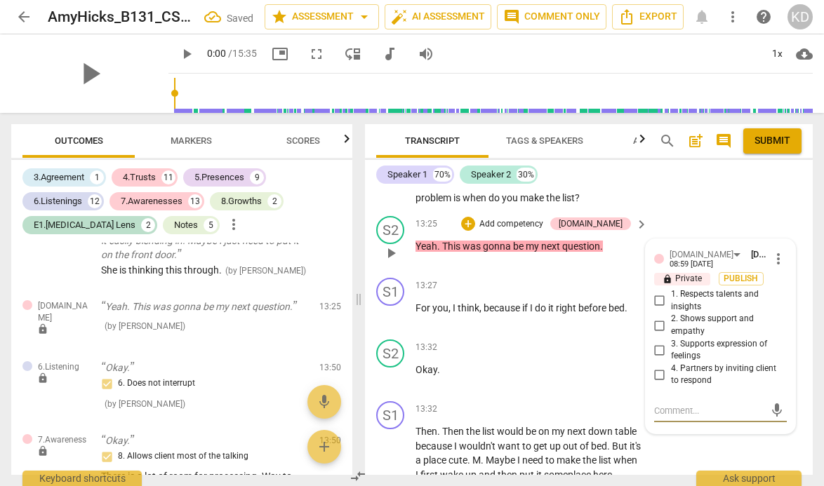
click at [657, 309] on input "1. Respects talents and insights" at bounding box center [659, 301] width 22 height 17
click at [368, 334] on div "S1 play_arrow pause 13:27 + Add competency keyboard_arrow_right For you , I thi…" at bounding box center [589, 303] width 448 height 62
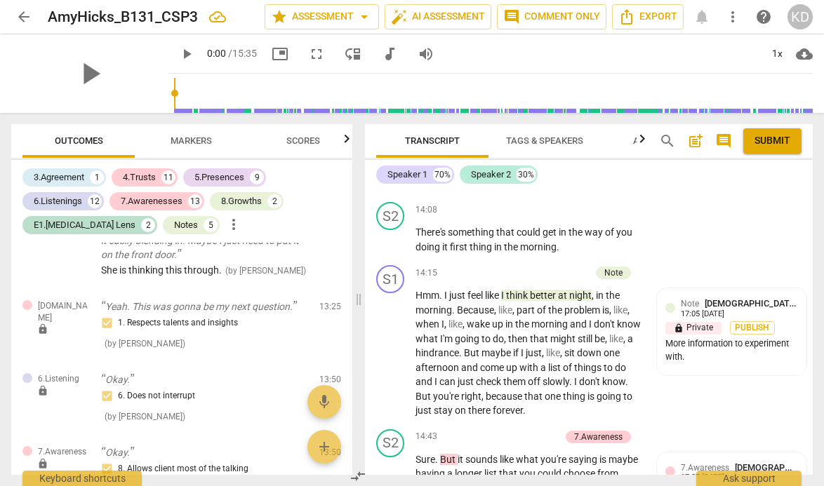
scroll to position [7990, 0]
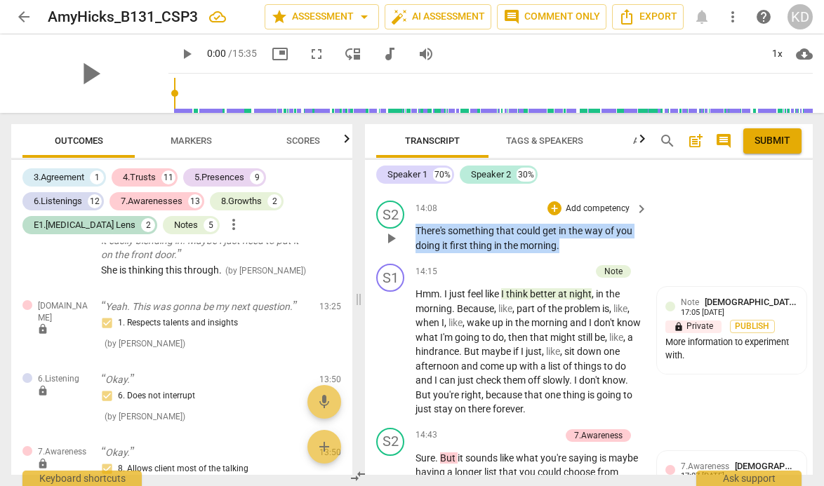
drag, startPoint x: 417, startPoint y: 260, endPoint x: 566, endPoint y: 273, distance: 150.0
click at [566, 253] on p "There's something that could get in the way of you doing it first thing in the …" at bounding box center [527, 238] width 225 height 29
click at [574, 215] on p "Add competency" at bounding box center [597, 209] width 67 height 13
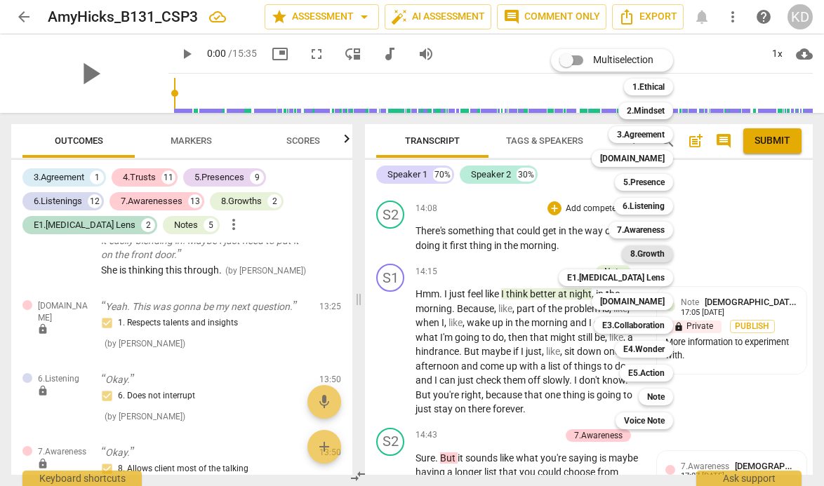
click at [642, 255] on b "8.Growth" at bounding box center [647, 254] width 34 height 17
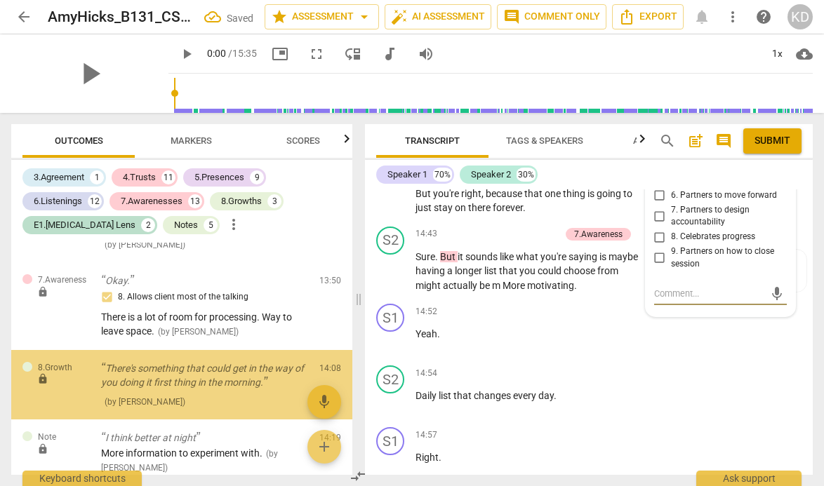
scroll to position [5893, 0]
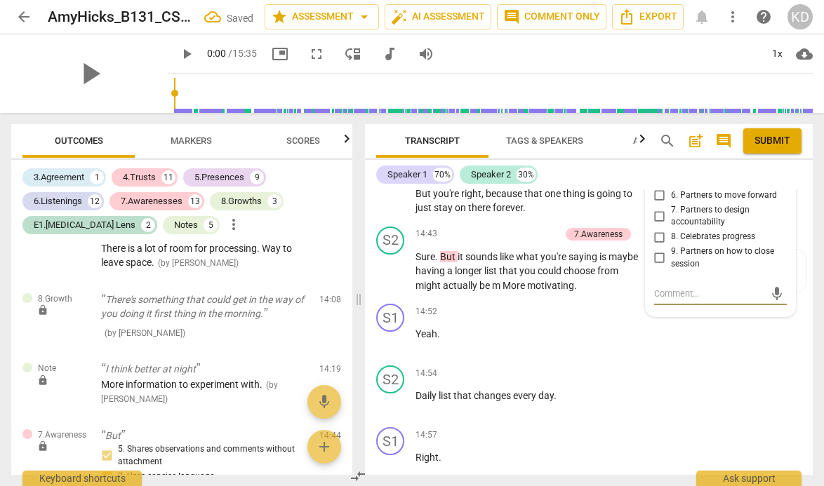
click at [658, 225] on input "7. Partners to design accountability" at bounding box center [659, 216] width 22 height 17
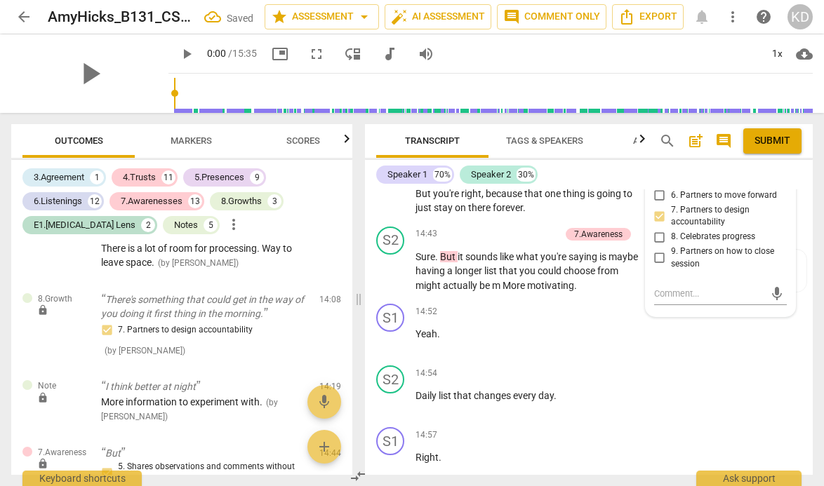
click at [657, 183] on input "5. Partners to design post-session action" at bounding box center [659, 174] width 22 height 17
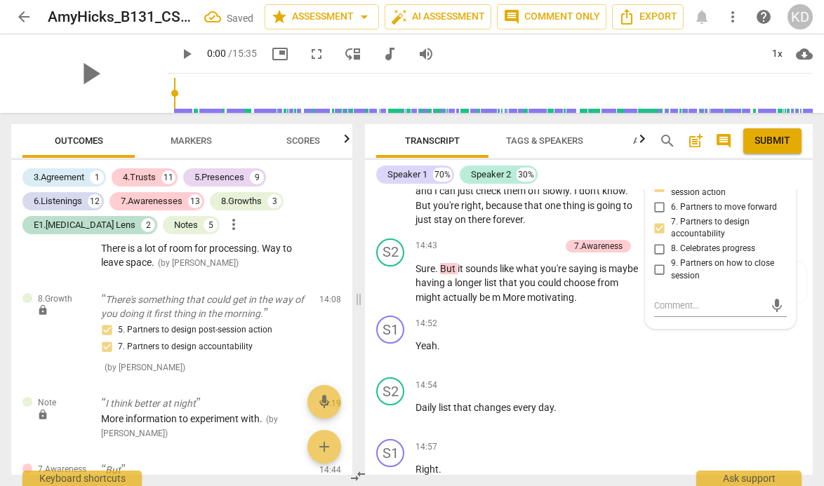
scroll to position [8181, 0]
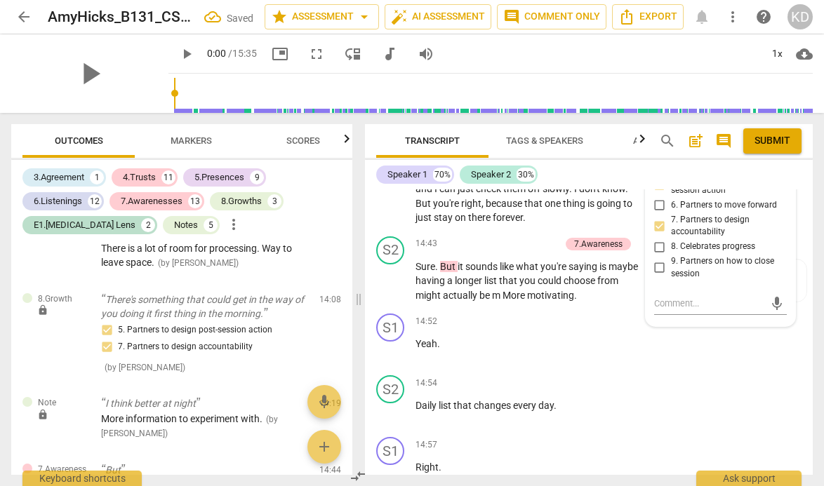
click at [366, 231] on div "S1 play_arrow pause 14:15 + Add competency Note keyboard_arrow_right Hmm . I ju…" at bounding box center [589, 149] width 448 height 164
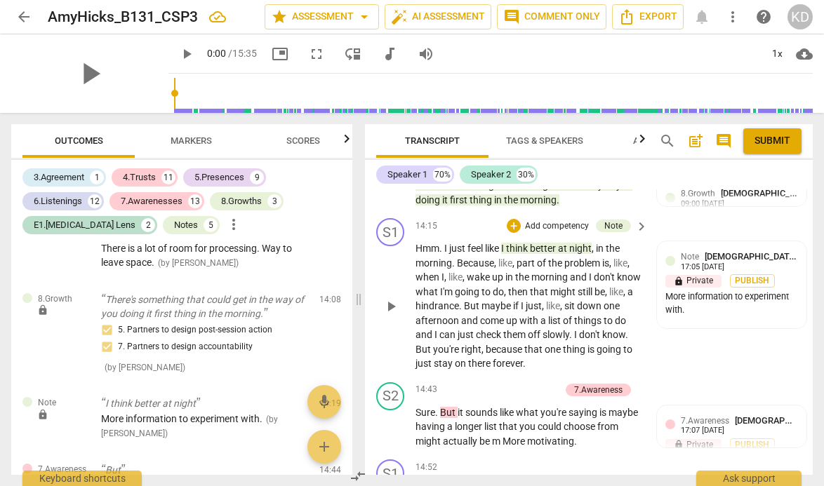
scroll to position [8012, 0]
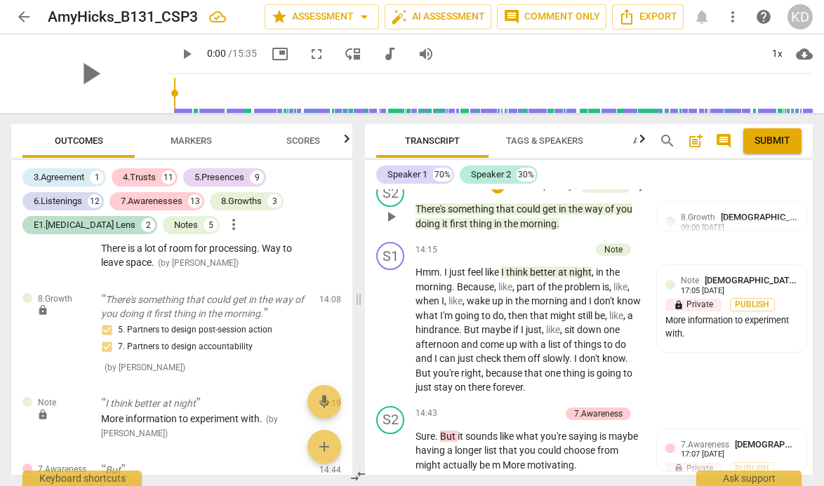
click at [503, 194] on div "+ Add competency" at bounding box center [531, 187] width 83 height 14
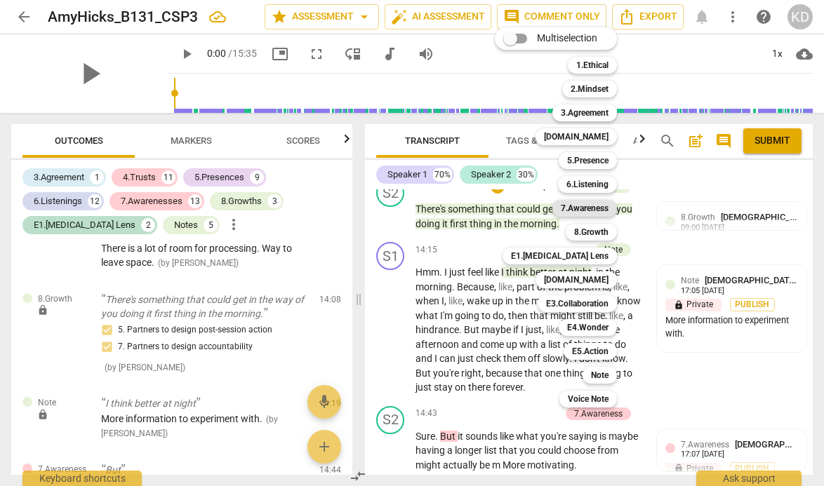
click at [594, 210] on b "7.Awareness" at bounding box center [585, 208] width 48 height 17
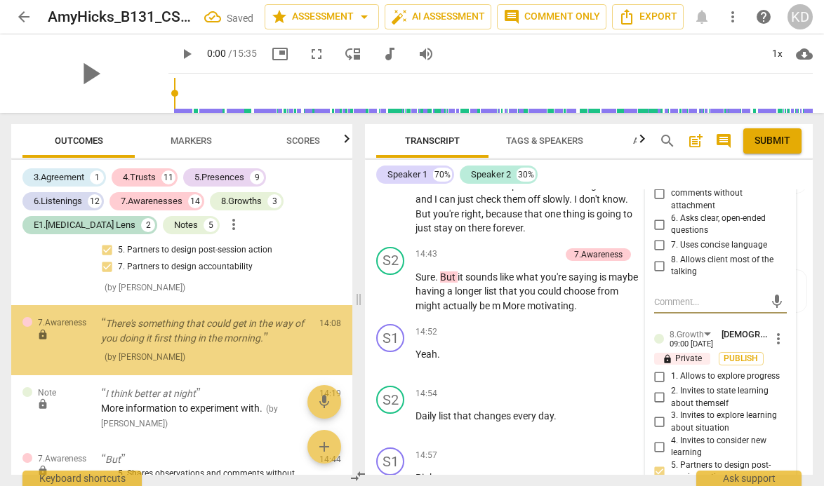
scroll to position [5997, 0]
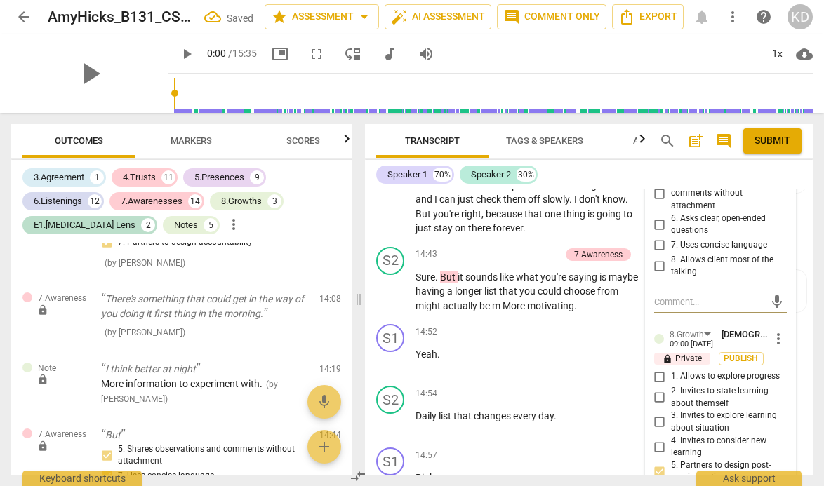
click at [660, 254] on input "7. Uses concise language" at bounding box center [659, 245] width 22 height 17
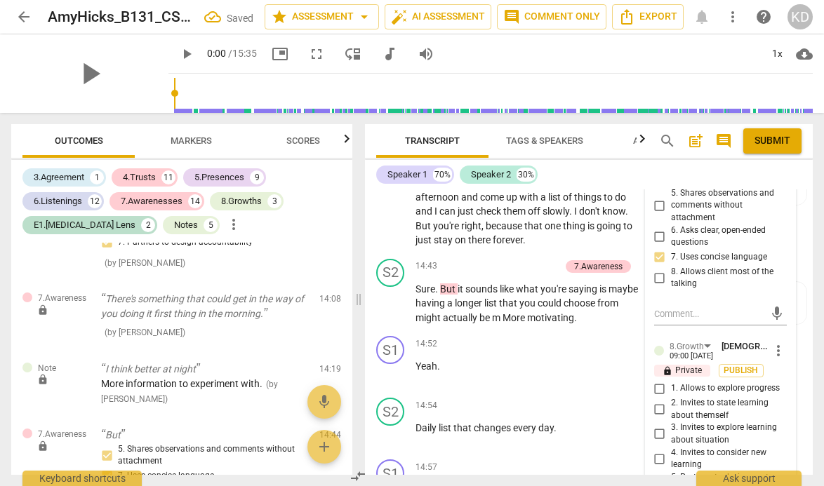
click at [660, 286] on input "8. Allows client most of the talking" at bounding box center [659, 277] width 22 height 17
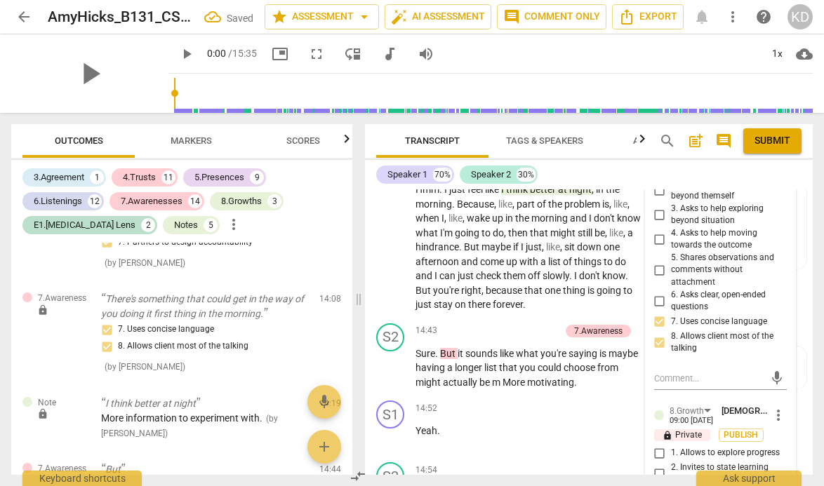
scroll to position [8106, 0]
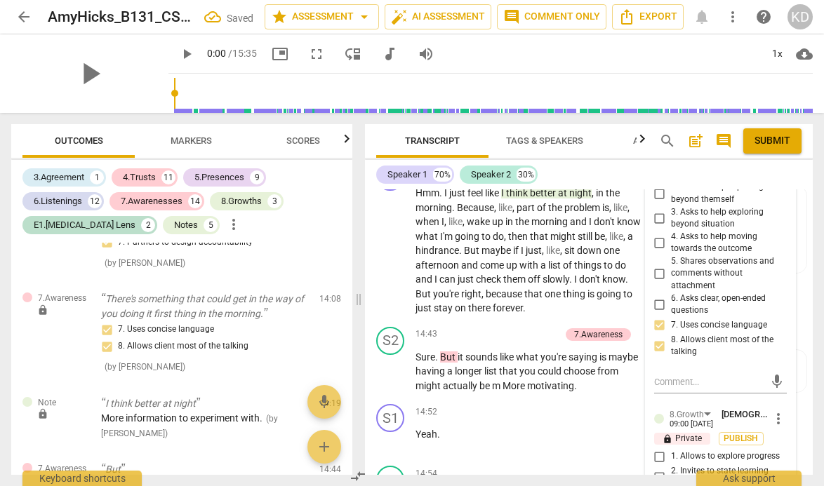
click at [657, 282] on input "5. Shares observations and comments without attachment" at bounding box center [659, 273] width 22 height 17
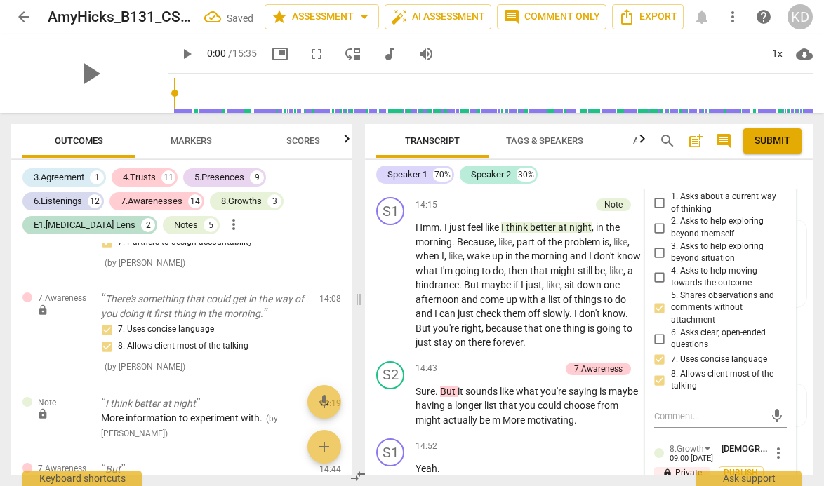
scroll to position [8069, 0]
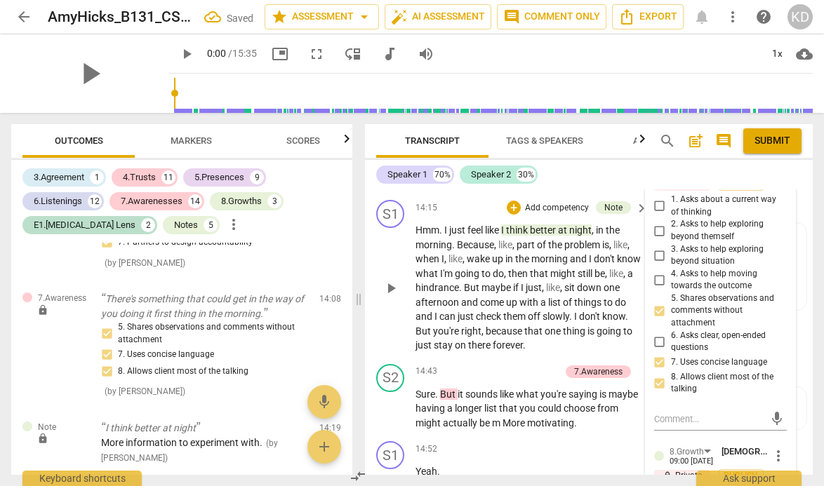
click at [369, 332] on div "S1 play_arrow pause 14:15 + Add competency Note keyboard_arrow_right Hmm . I ju…" at bounding box center [589, 276] width 448 height 164
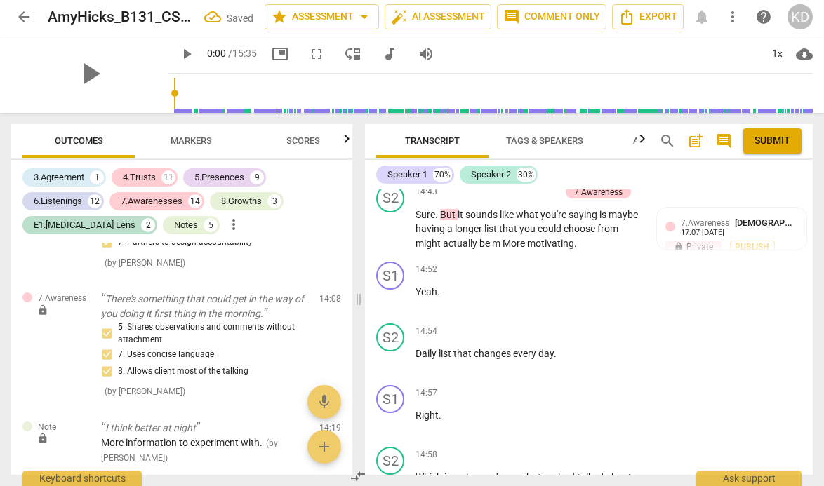
scroll to position [8250, 0]
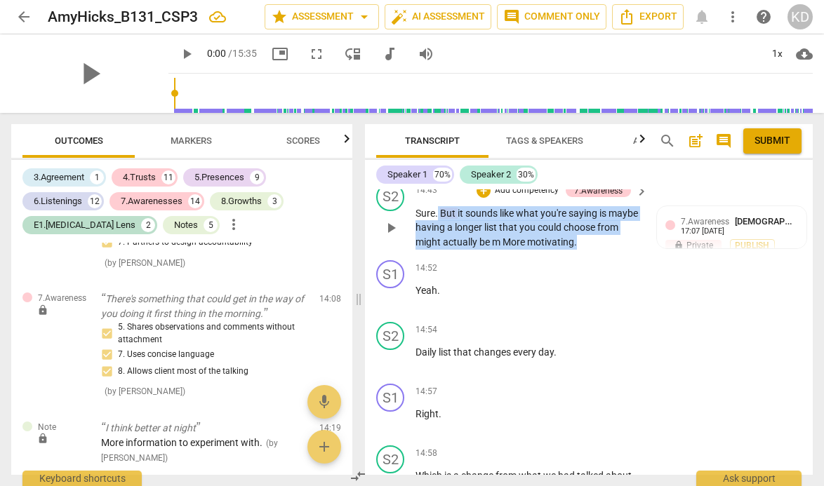
drag, startPoint x: 439, startPoint y: 243, endPoint x: 601, endPoint y: 272, distance: 165.3
click at [602, 250] on p "Sure . But it sounds like what you're saying is maybe having a longer list that…" at bounding box center [527, 228] width 225 height 44
click at [544, 197] on p "Add competency" at bounding box center [526, 191] width 67 height 13
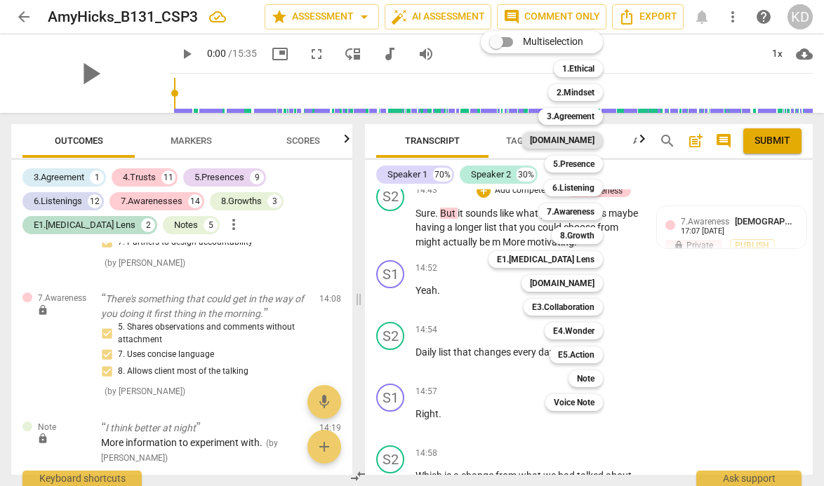
click at [582, 142] on b "[DOMAIN_NAME]" at bounding box center [562, 140] width 65 height 17
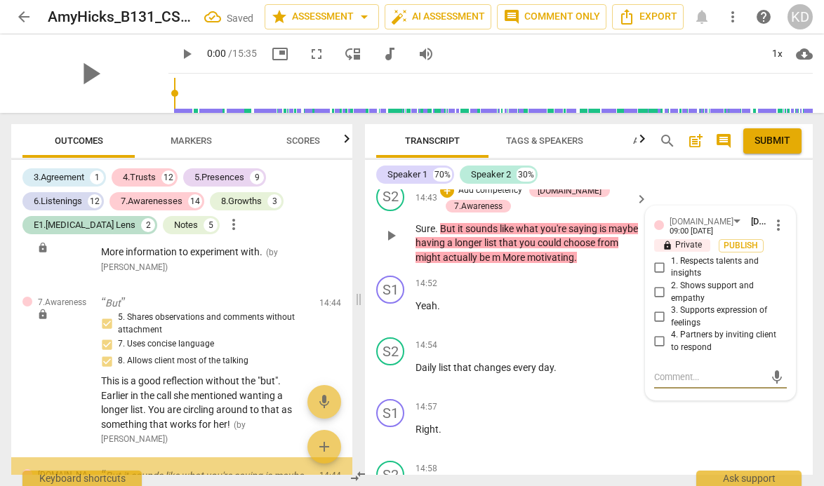
scroll to position [6378, 0]
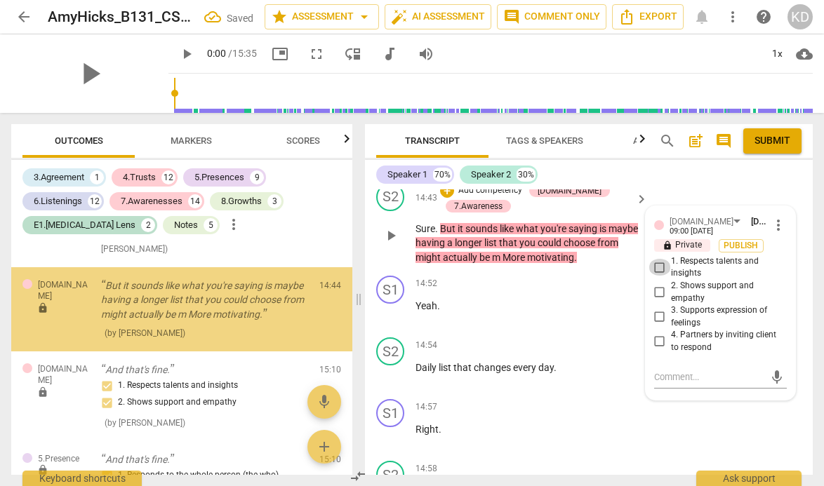
click at [657, 276] on input "1. Respects talents and insights" at bounding box center [659, 267] width 22 height 17
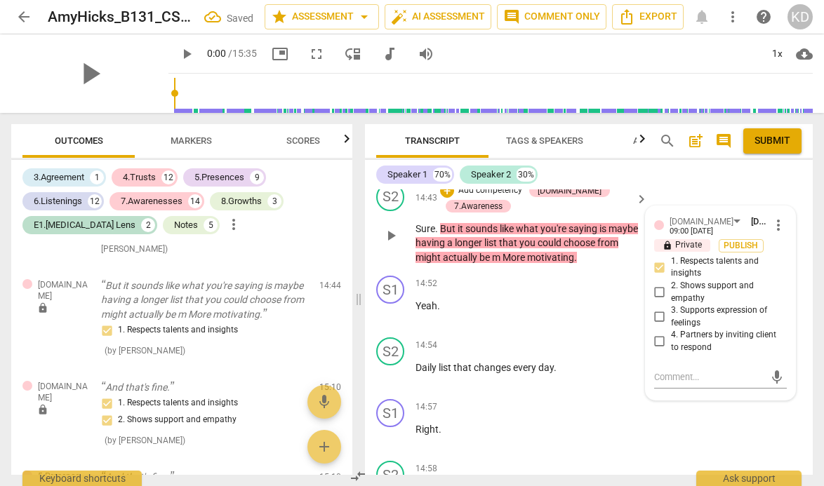
click at [367, 267] on div "S2 play_arrow pause 14:43 + Add competency [DOMAIN_NAME] 7.Awareness keyboard_a…" at bounding box center [589, 224] width 448 height 93
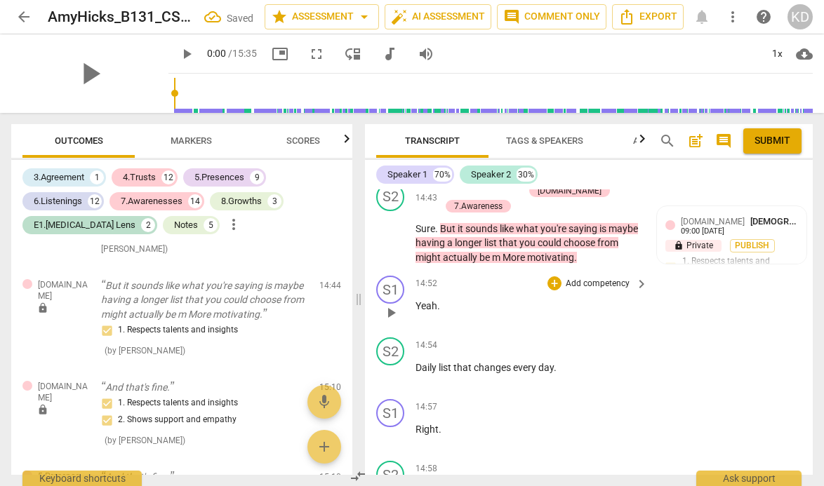
scroll to position [8260, 0]
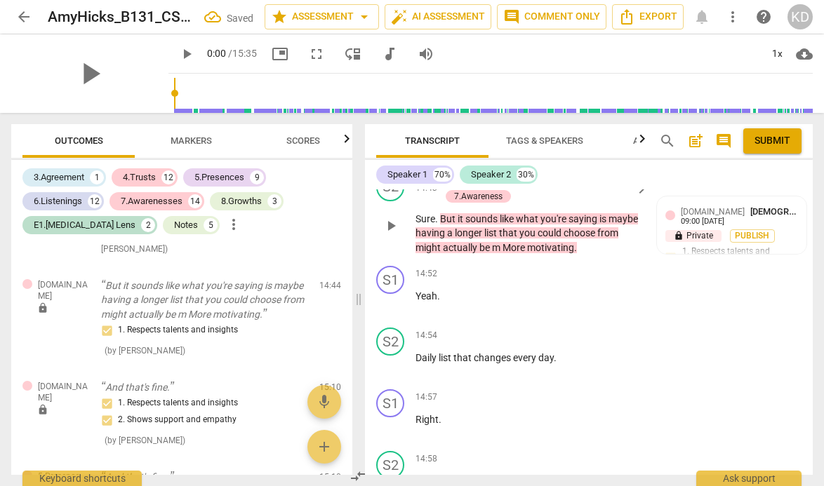
click at [488, 187] on p "Add competency" at bounding box center [490, 181] width 67 height 13
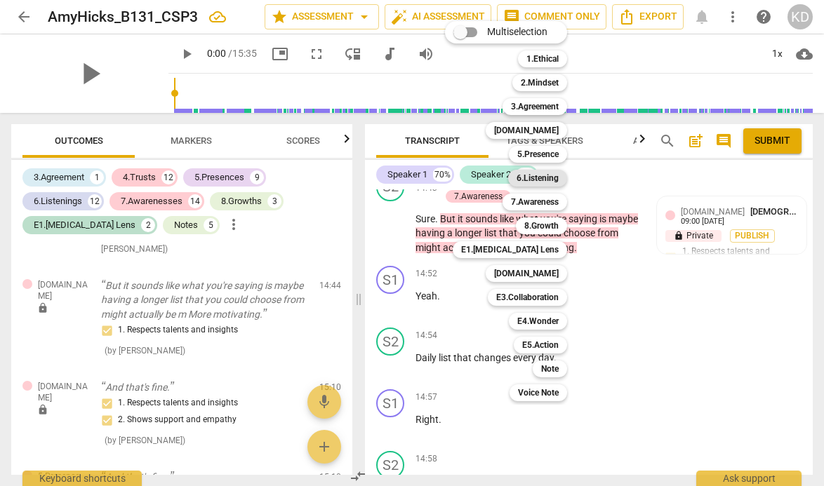
click at [537, 177] on b "6.Listening" at bounding box center [537, 178] width 42 height 17
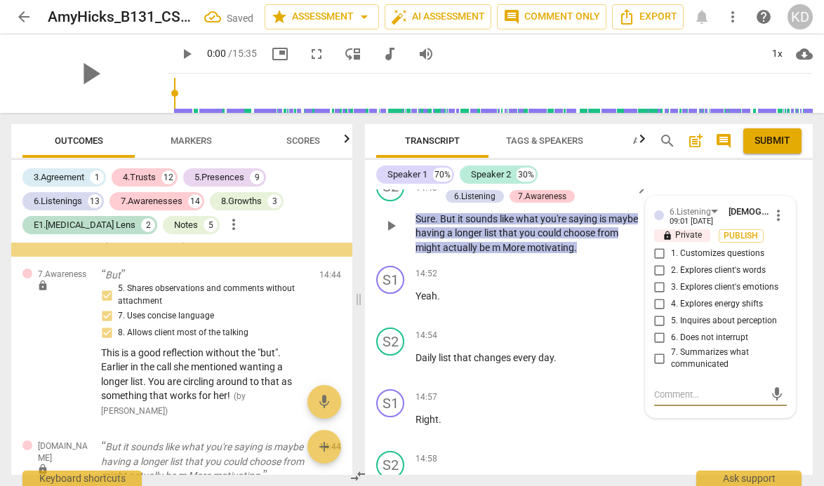
scroll to position [6206, 0]
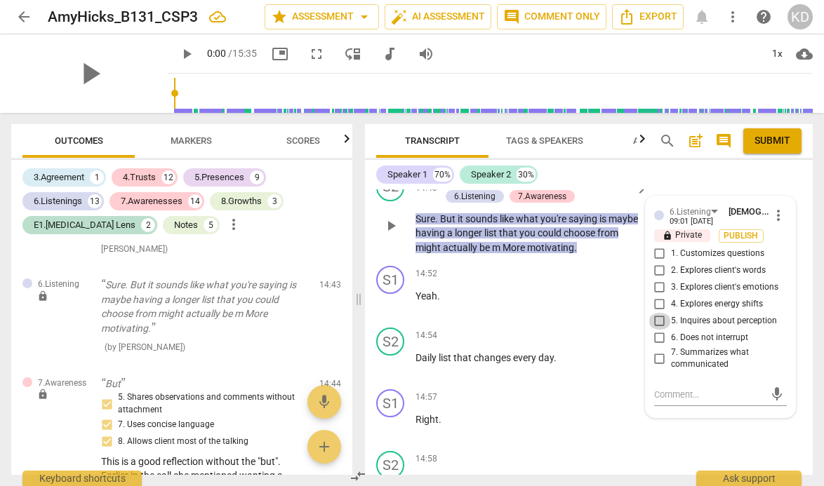
click at [658, 330] on input "5. Inquires about perception" at bounding box center [659, 321] width 22 height 17
click at [657, 347] on input "6. Does not interrupt" at bounding box center [659, 338] width 22 height 17
click at [370, 292] on div "S1 play_arrow pause 14:52 + Add competency keyboard_arrow_right Yeah ." at bounding box center [589, 291] width 448 height 62
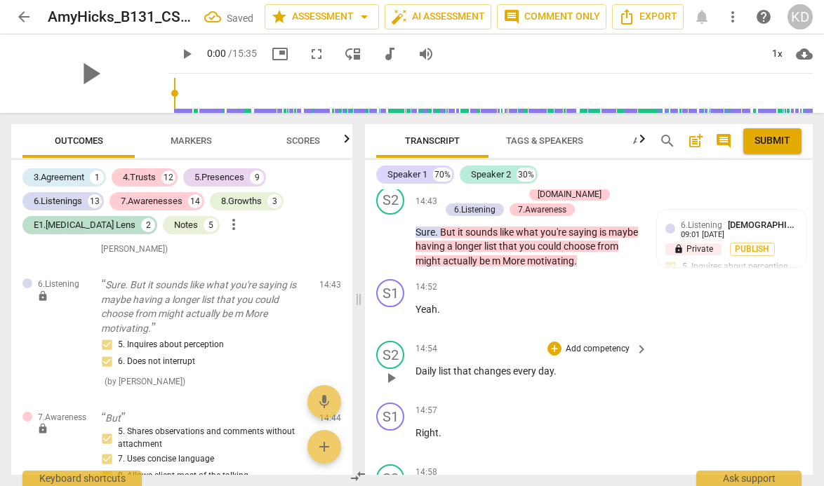
scroll to position [8241, 0]
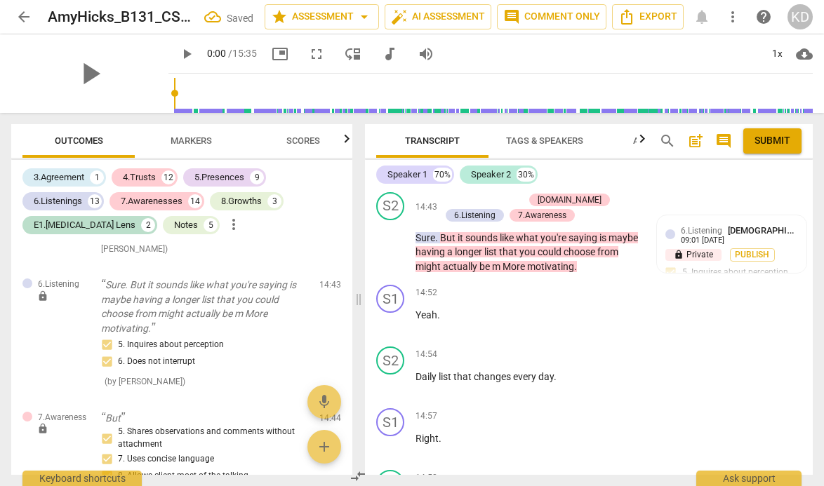
click at [194, 139] on span "Markers" at bounding box center [191, 140] width 41 height 11
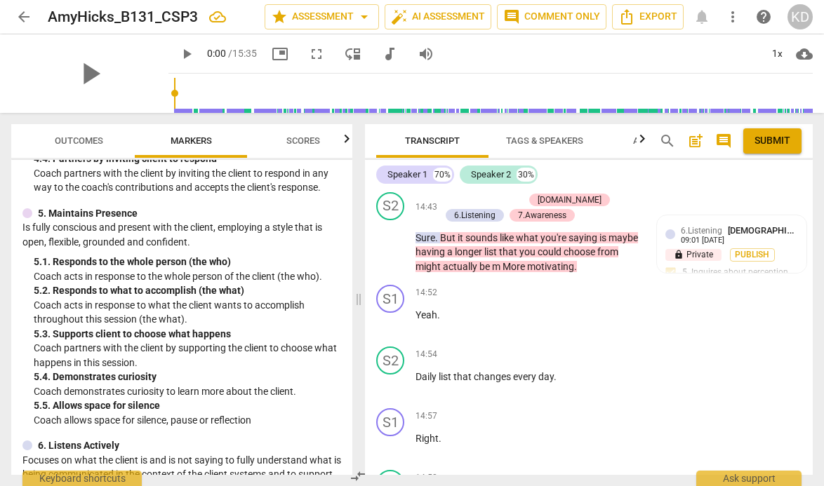
scroll to position [606, 0]
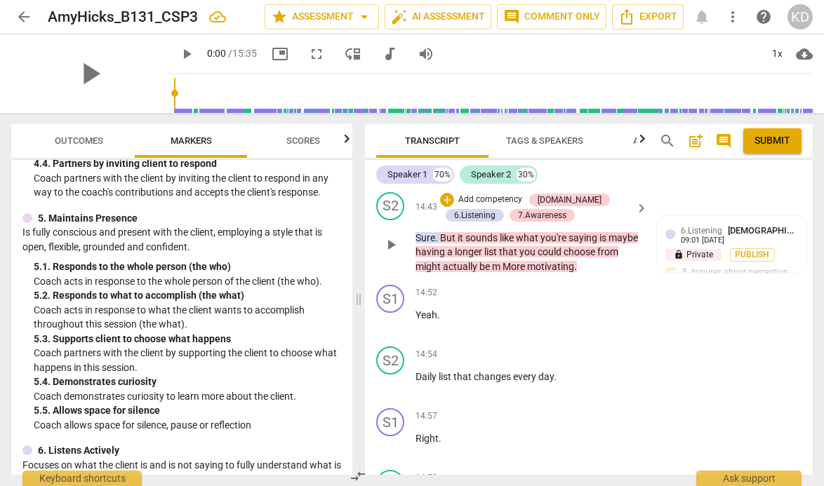
click at [490, 206] on p "Add competency" at bounding box center [490, 200] width 67 height 13
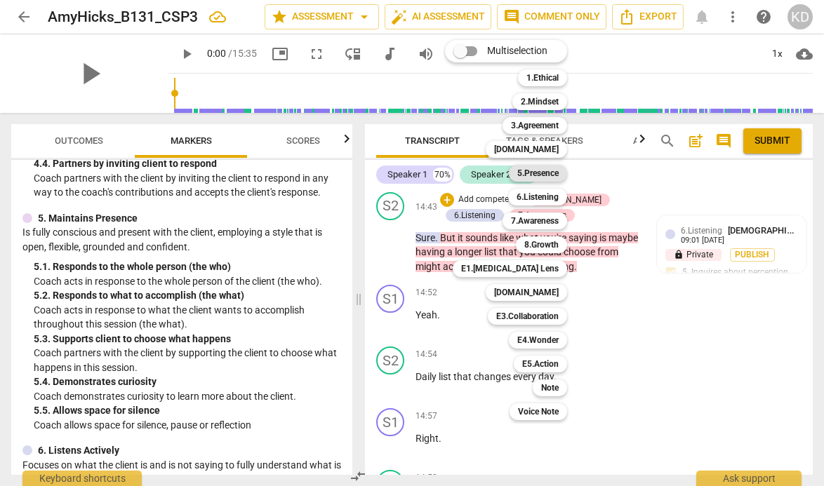
click at [541, 171] on b "5.Presence" at bounding box center [537, 173] width 41 height 17
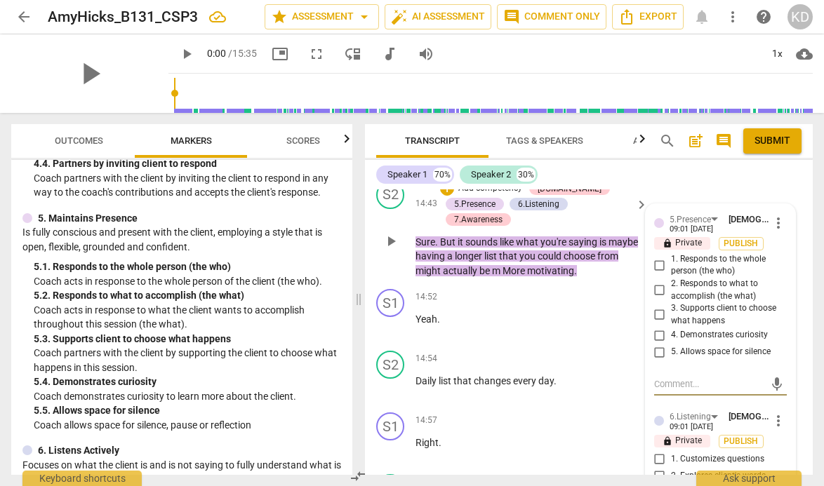
scroll to position [8254, 0]
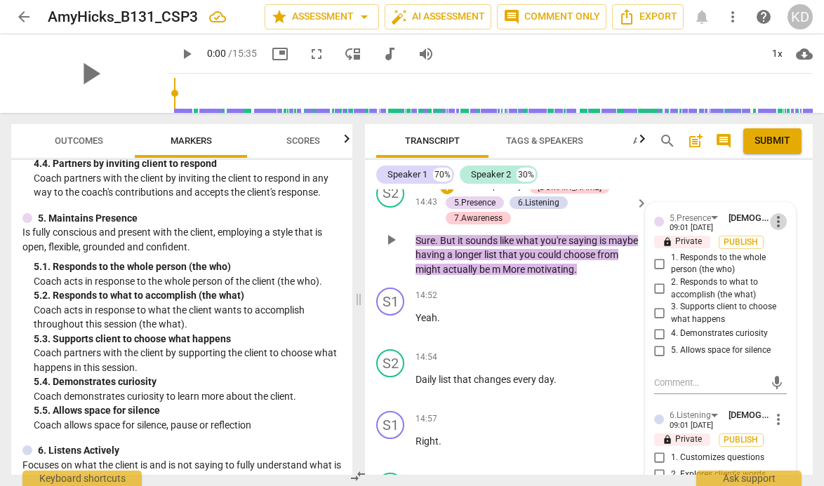
click at [774, 230] on span "more_vert" at bounding box center [778, 221] width 17 height 17
click at [787, 274] on li "Delete" at bounding box center [787, 278] width 48 height 27
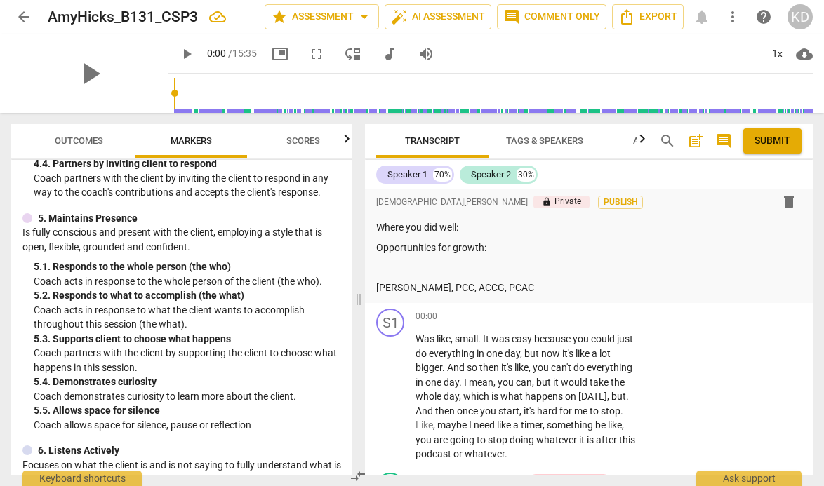
scroll to position [0, 0]
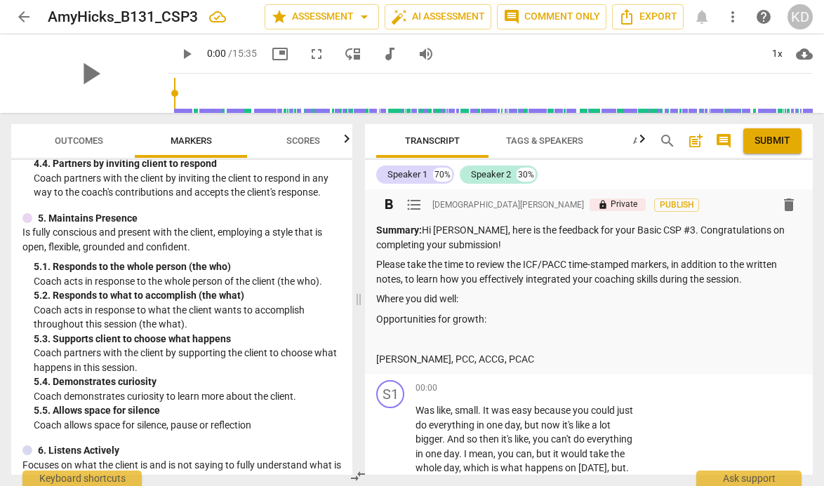
click at [493, 318] on p "Opportunities for growth:" at bounding box center [588, 319] width 425 height 15
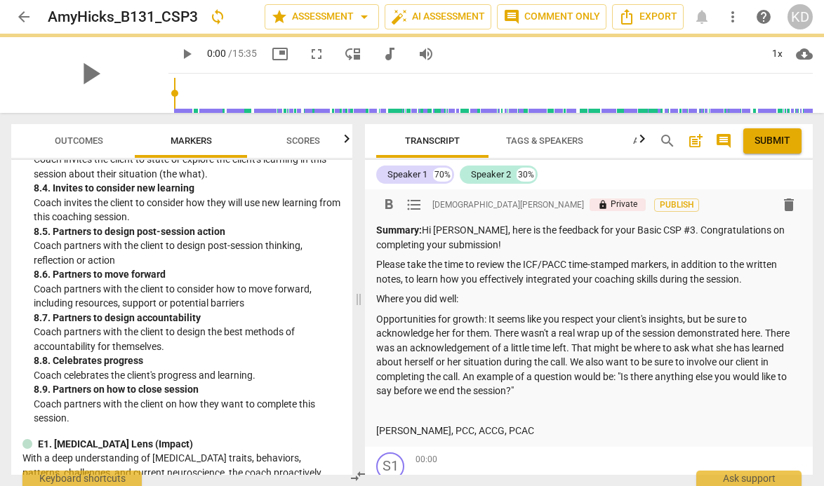
scroll to position [1826, 0]
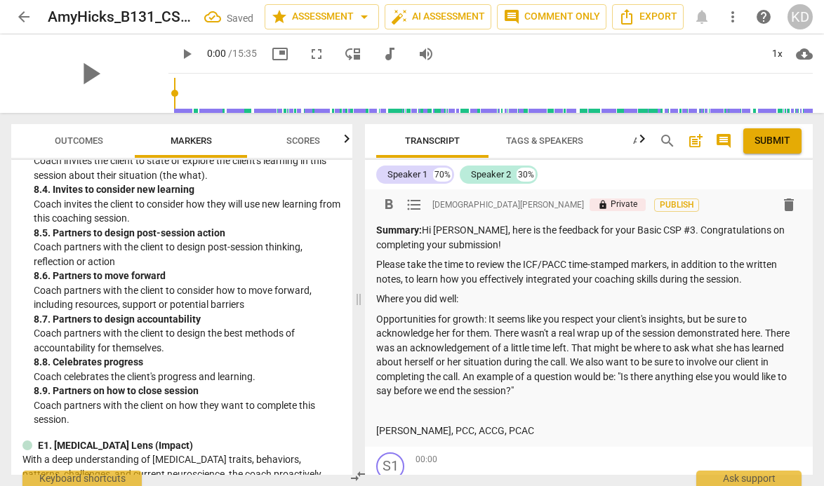
click at [469, 297] on p "Where you did well:" at bounding box center [588, 299] width 425 height 15
click at [86, 139] on span "Outcomes" at bounding box center [79, 140] width 48 height 11
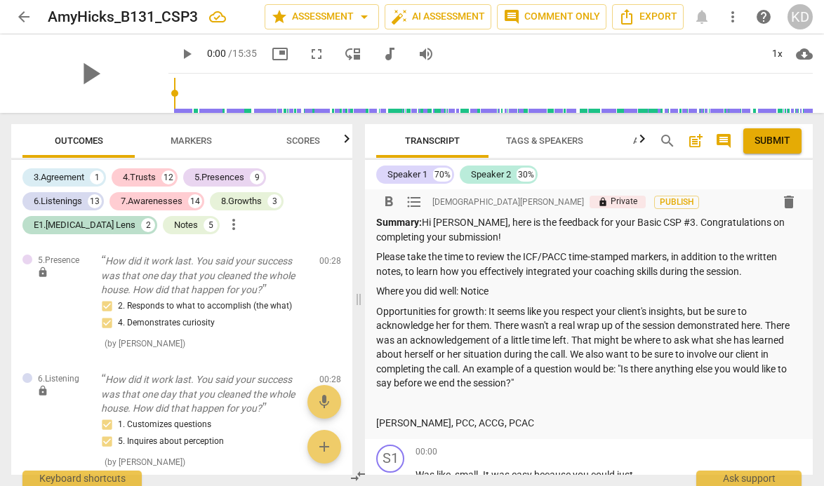
scroll to position [8, 0]
click at [508, 288] on p "Where you did well: Notice" at bounding box center [588, 290] width 425 height 15
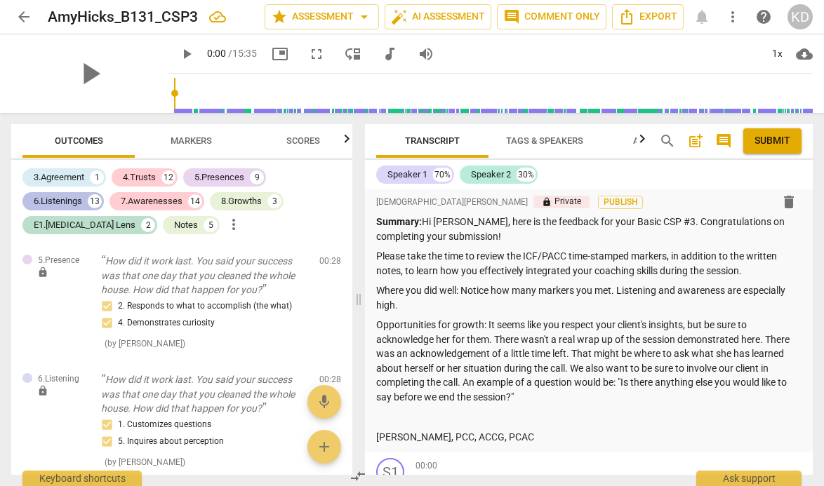
click at [69, 203] on div "6.Listenings" at bounding box center [58, 201] width 48 height 14
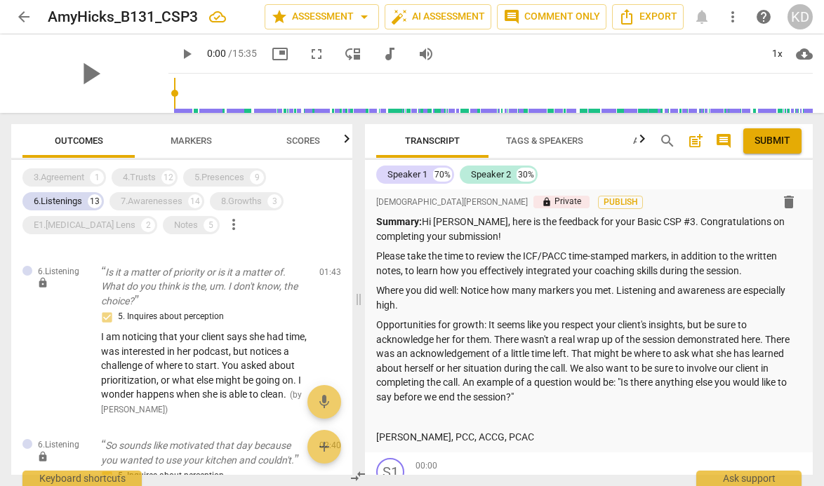
scroll to position [218, 0]
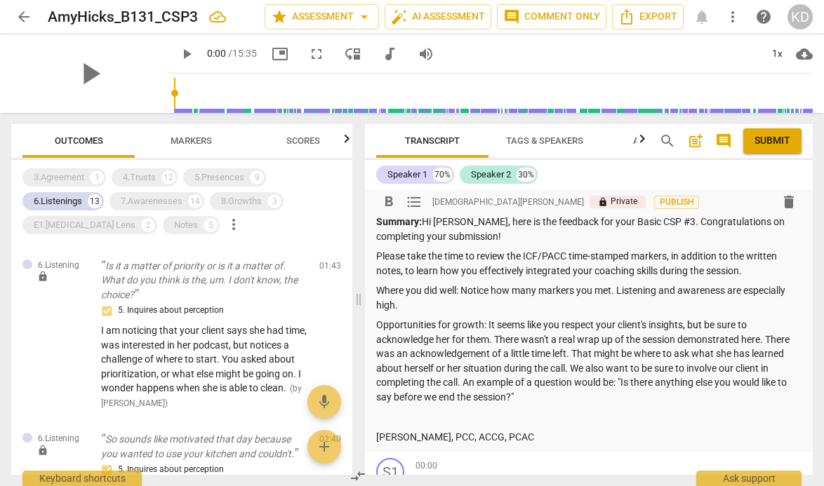
click at [408, 305] on p "Where you did well: Notice how many markers you met. Listening and awareness ar…" at bounding box center [588, 297] width 425 height 29
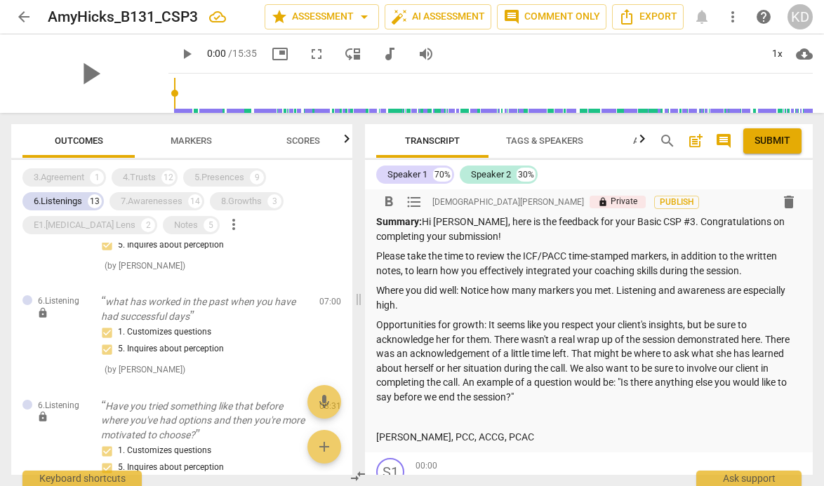
scroll to position [857, 0]
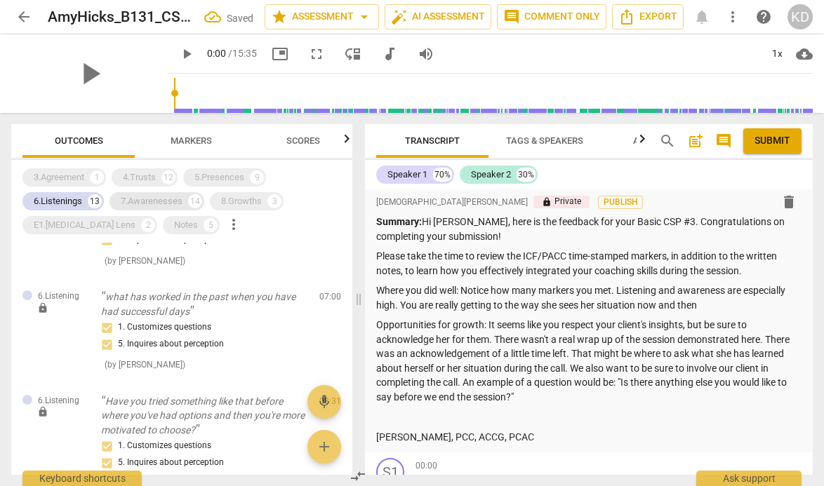
click at [152, 201] on div "7.Awarenesses" at bounding box center [152, 201] width 62 height 14
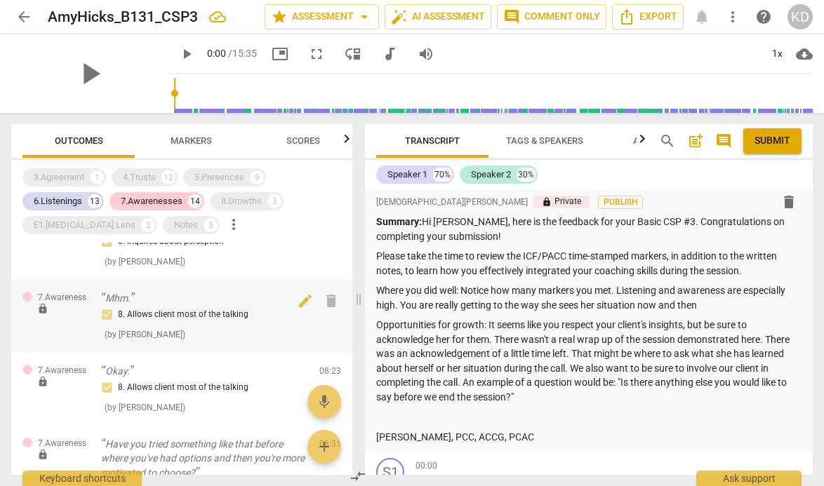
scroll to position [2135, 0]
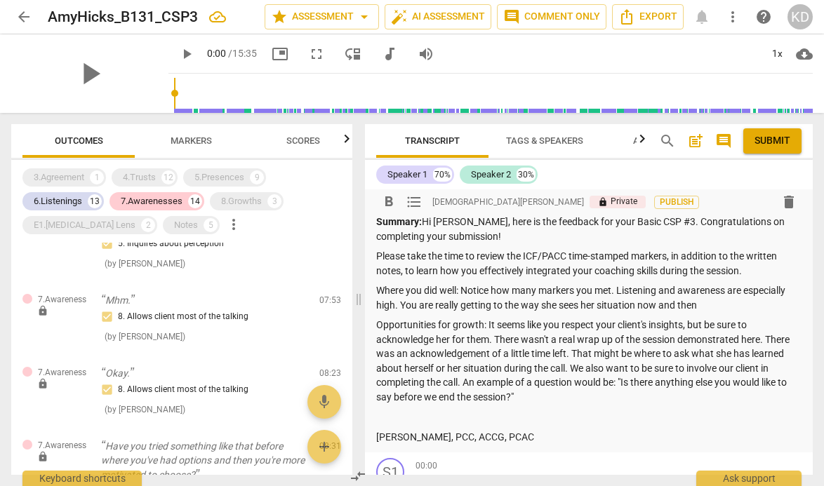
click at [700, 307] on p "Where you did well: Notice how many markers you met. Listening and awareness ar…" at bounding box center [588, 297] width 425 height 29
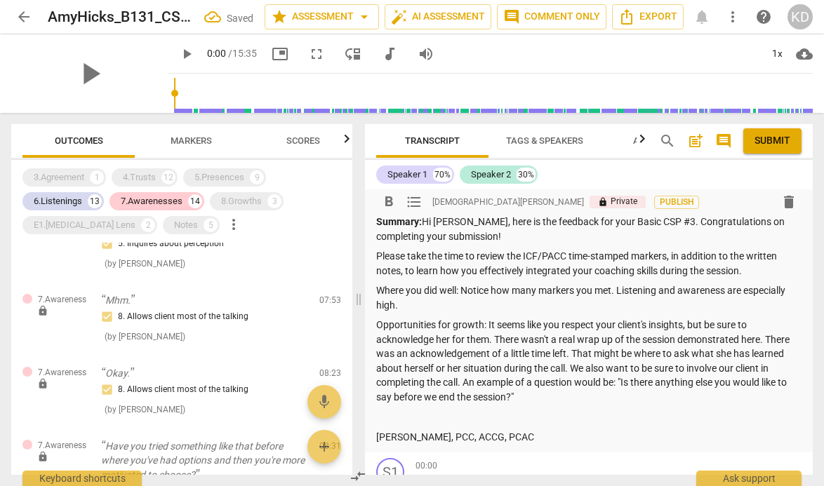
click at [618, 290] on p "Where you did well: Notice how many markers you met. Listening and awareness ar…" at bounding box center [588, 297] width 425 height 29
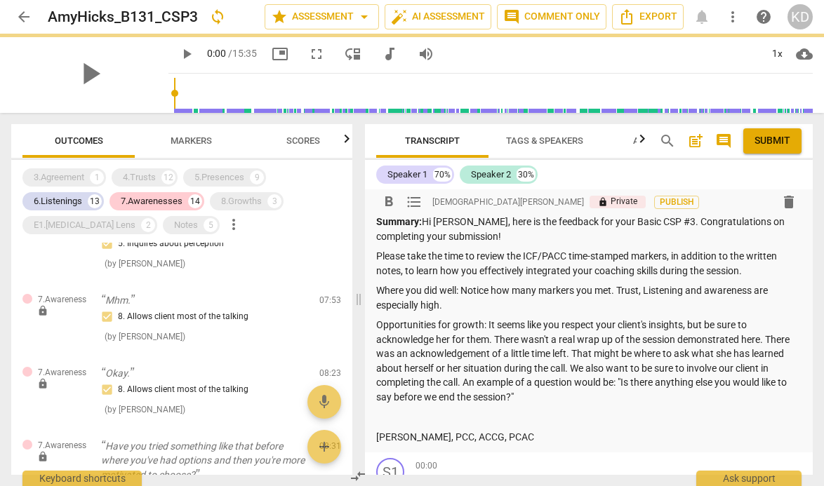
click at [461, 310] on p "Where you did well: Notice how many markers you met. Trust, Listening and aware…" at bounding box center [588, 297] width 425 height 29
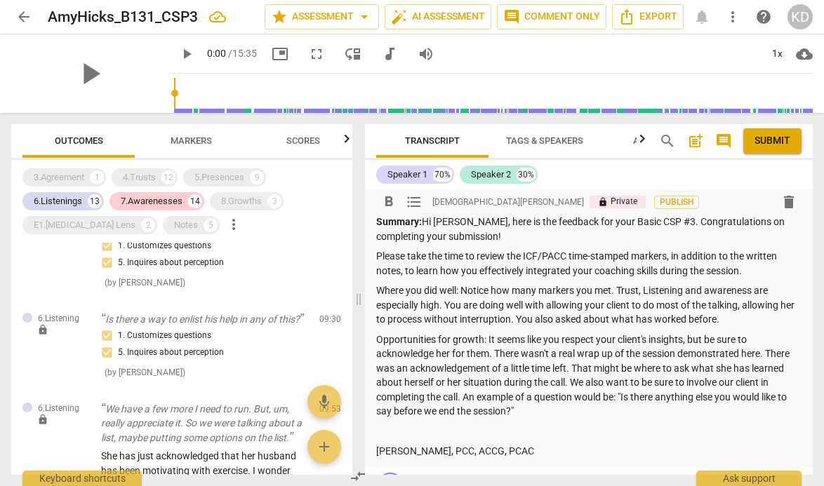
scroll to position [2525, 0]
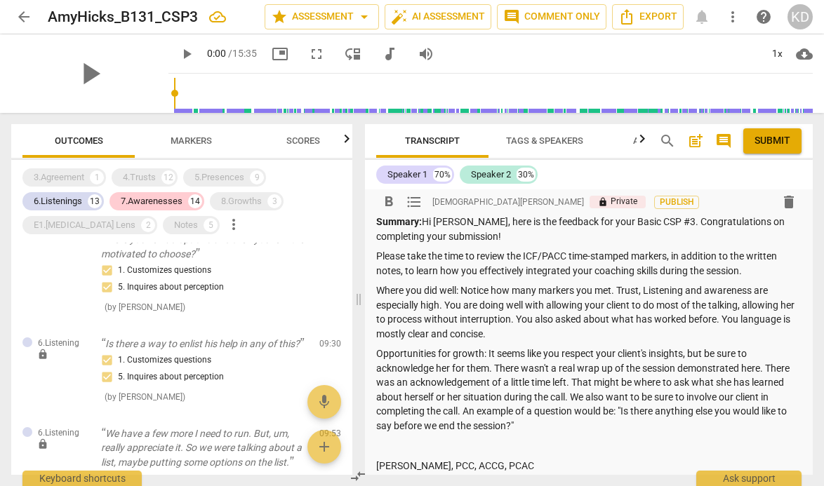
click at [479, 308] on p "Where you did well: Notice how many markers you met. Trust, Listening and aware…" at bounding box center [588, 312] width 425 height 58
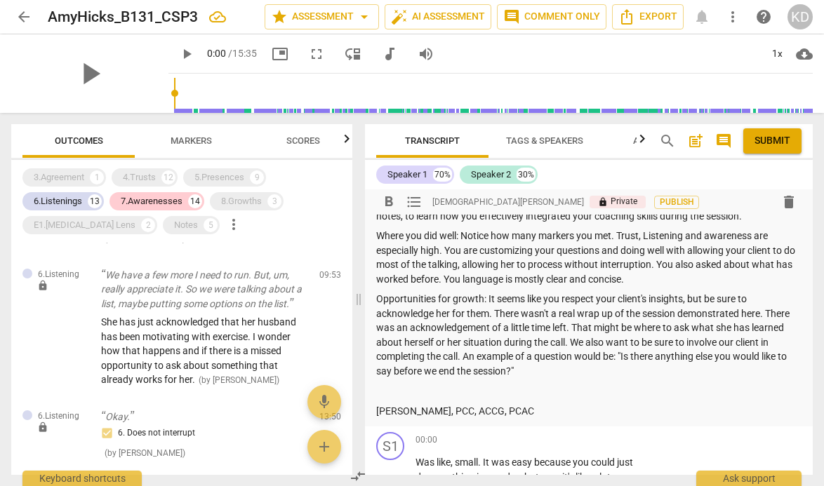
scroll to position [67, 0]
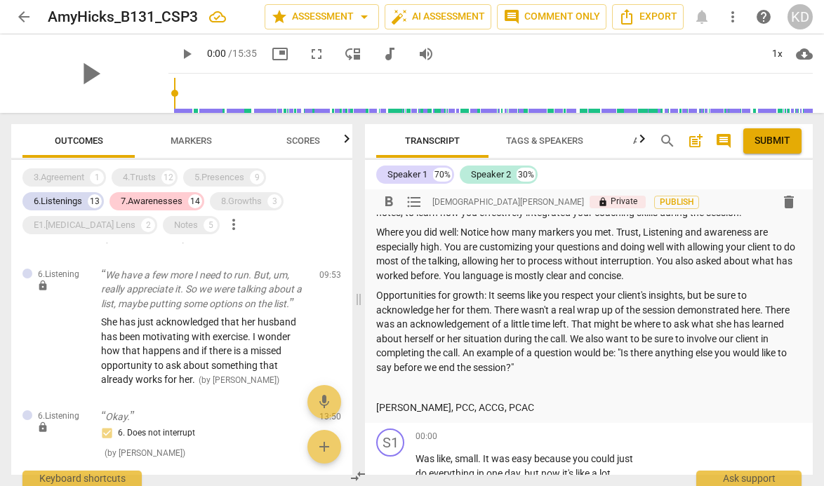
click at [495, 309] on p "Opportunities for growth: It seems like you respect your client's insights, but…" at bounding box center [588, 331] width 425 height 86
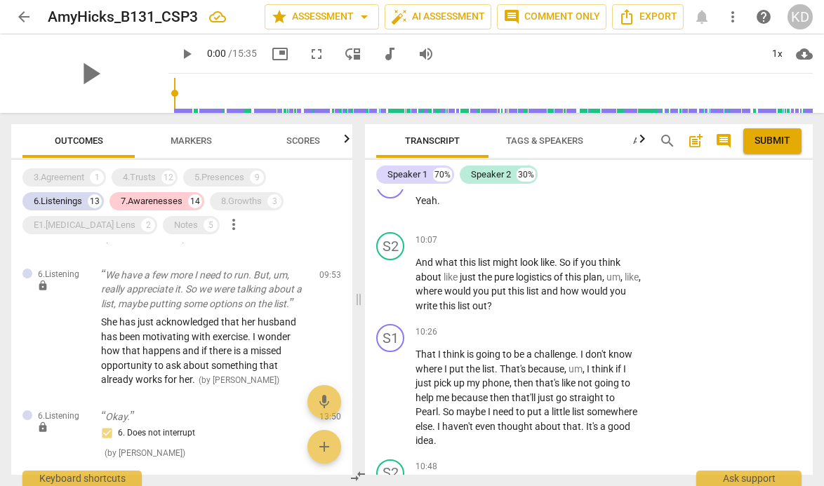
scroll to position [5798, 0]
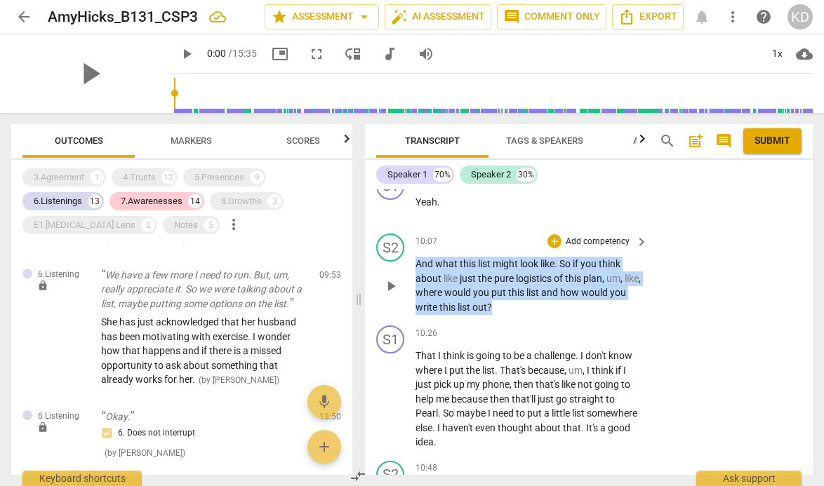
drag, startPoint x: 417, startPoint y: 279, endPoint x: 535, endPoint y: 321, distance: 125.8
click at [535, 314] on p "And what this list might look like . So if you think about like just the pure l…" at bounding box center [527, 286] width 225 height 58
click at [586, 249] on div "+ Add competency keyboard_arrow_right" at bounding box center [596, 241] width 105 height 15
click at [592, 248] on p "Add competency" at bounding box center [597, 242] width 67 height 13
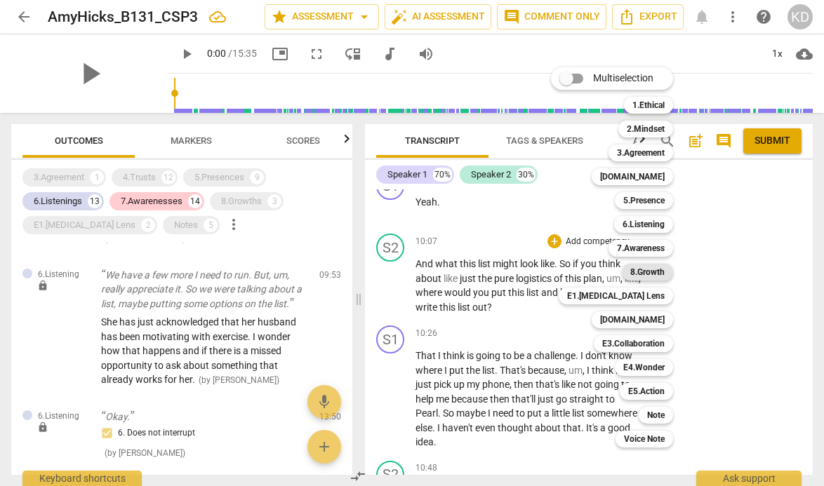
click at [651, 272] on b "8.Growth" at bounding box center [647, 272] width 34 height 17
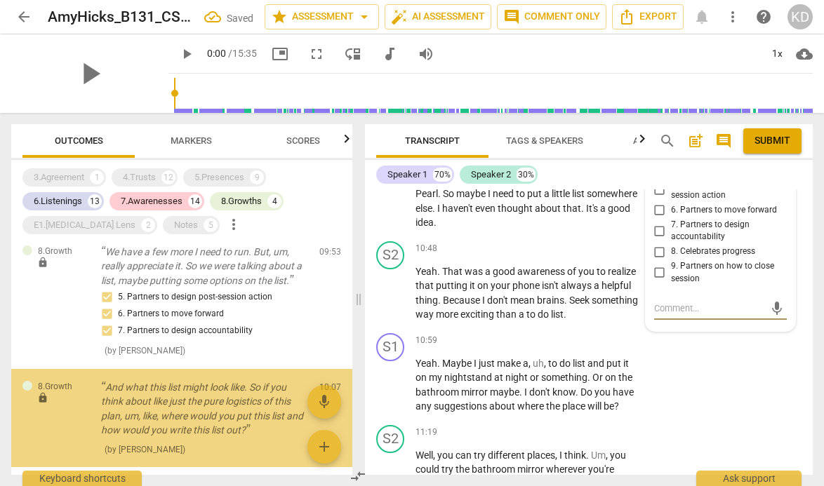
scroll to position [2922, 0]
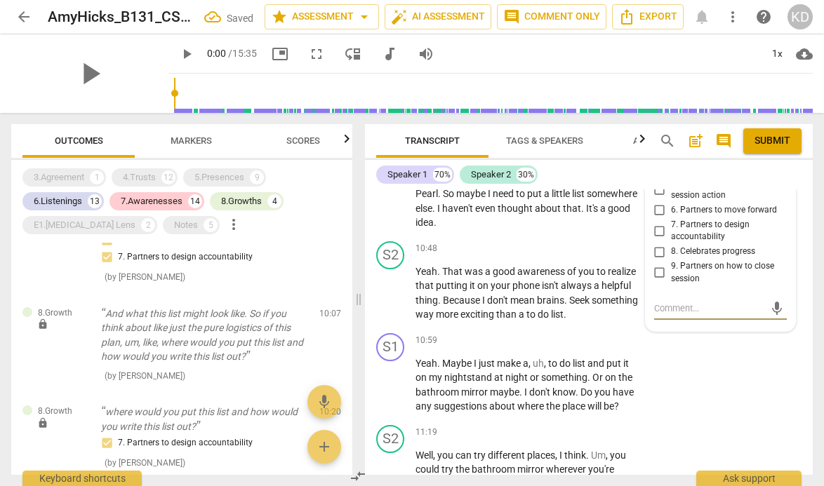
click at [658, 198] on input "5. Partners to design post-session action" at bounding box center [659, 189] width 22 height 17
click at [656, 219] on input "6. Partners to move forward" at bounding box center [659, 210] width 22 height 17
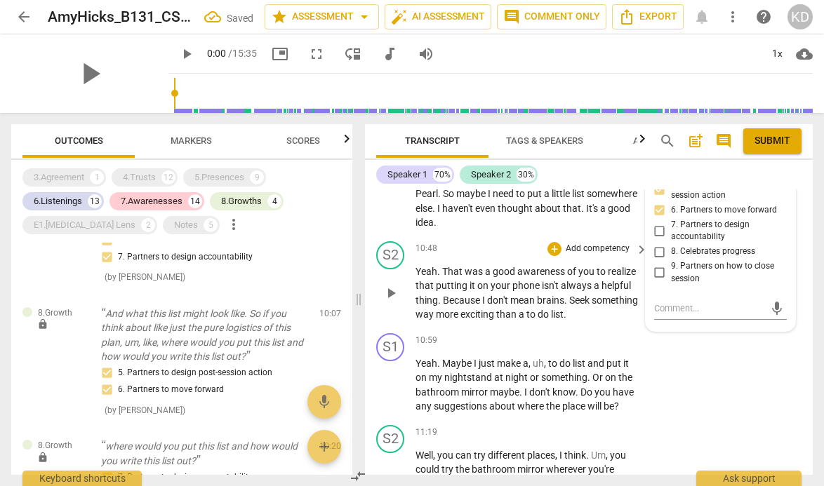
click at [367, 316] on div "S2 play_arrow pause 10:48 + Add competency keyboard_arrow_right Yeah . That was…" at bounding box center [589, 282] width 448 height 92
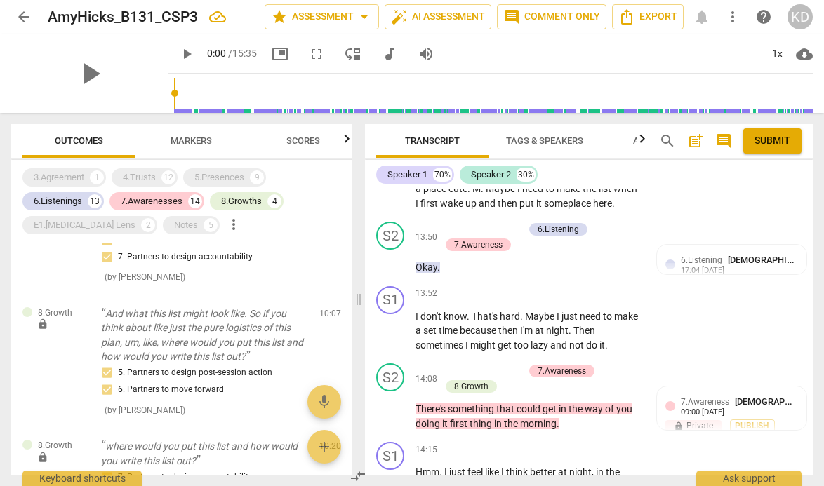
scroll to position [7877, 0]
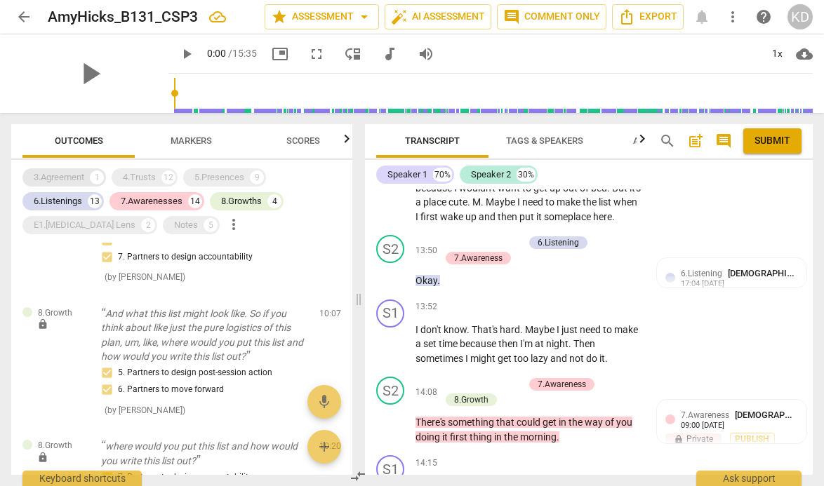
click at [86, 175] on div "3.Agreement 1" at bounding box center [63, 177] width 83 height 18
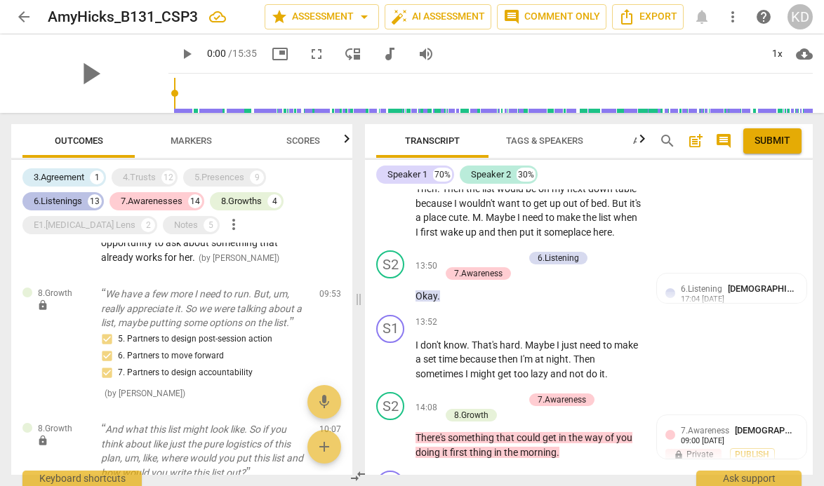
scroll to position [7892, 0]
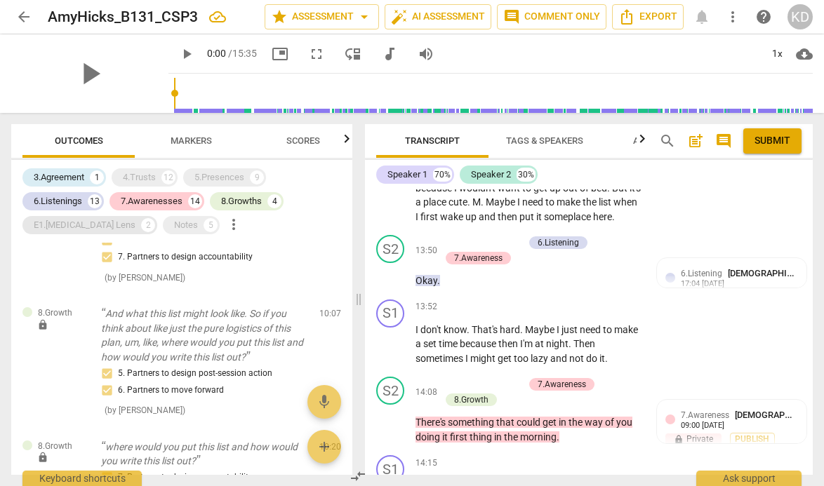
click at [76, 223] on div "E1.[MEDICAL_DATA] Lens" at bounding box center [85, 225] width 102 height 14
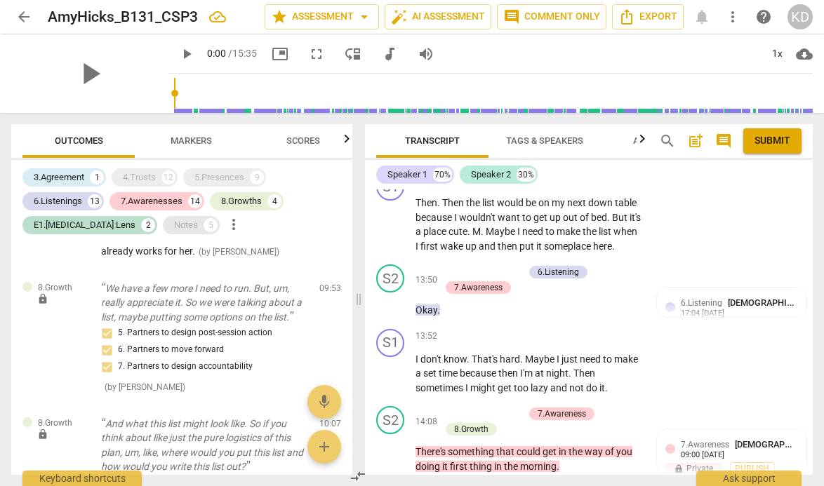
scroll to position [7908, 0]
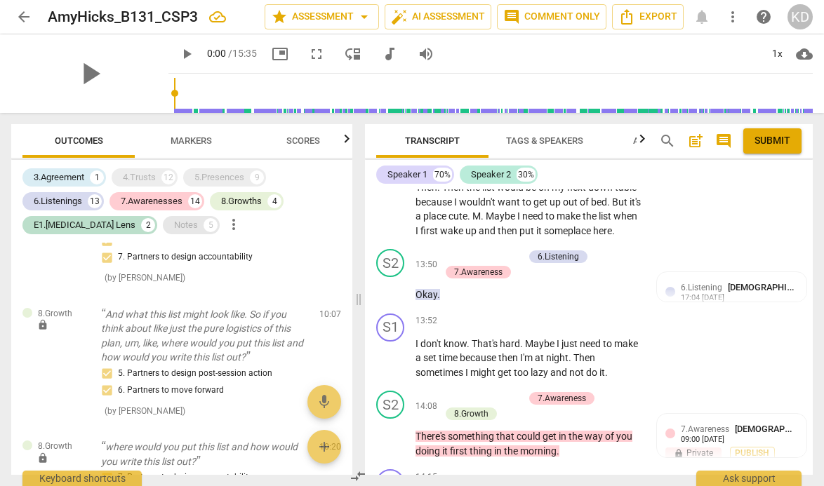
click at [174, 227] on div "Notes" at bounding box center [186, 225] width 24 height 14
click at [140, 174] on div "4.Trusts" at bounding box center [139, 178] width 33 height 14
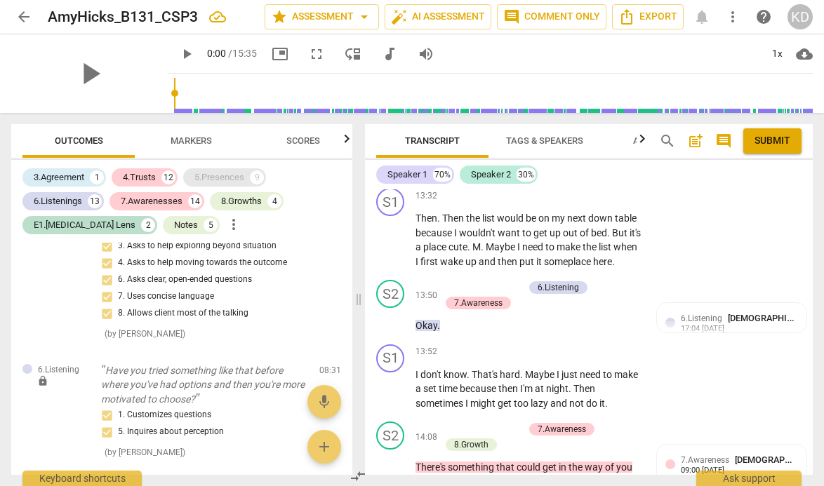
scroll to position [7939, 0]
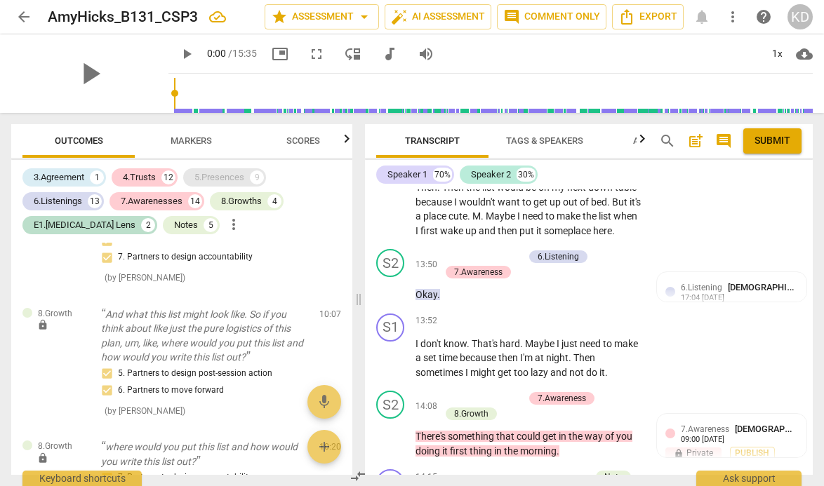
click at [218, 173] on div "5.Presences" at bounding box center [219, 178] width 50 height 14
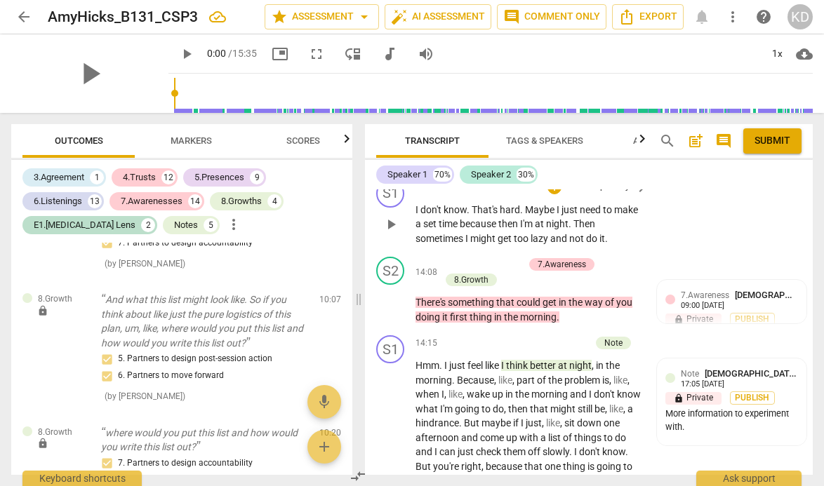
scroll to position [8071, 0]
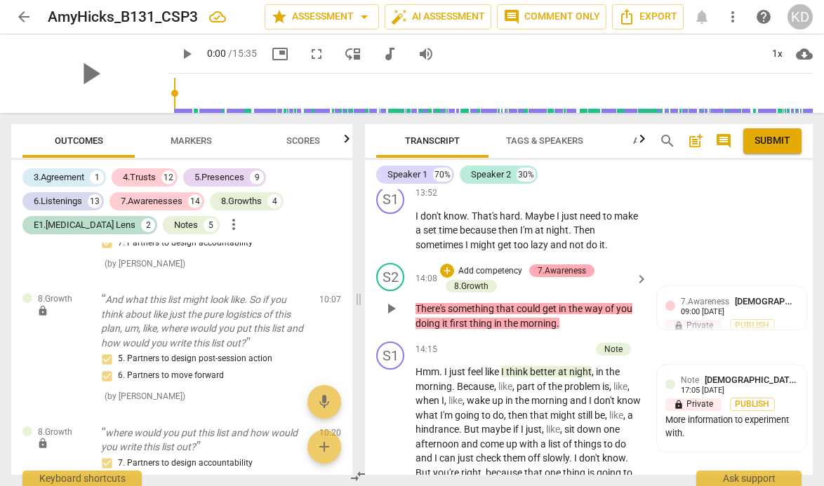
click at [572, 277] on div "7.Awareness" at bounding box center [561, 271] width 48 height 13
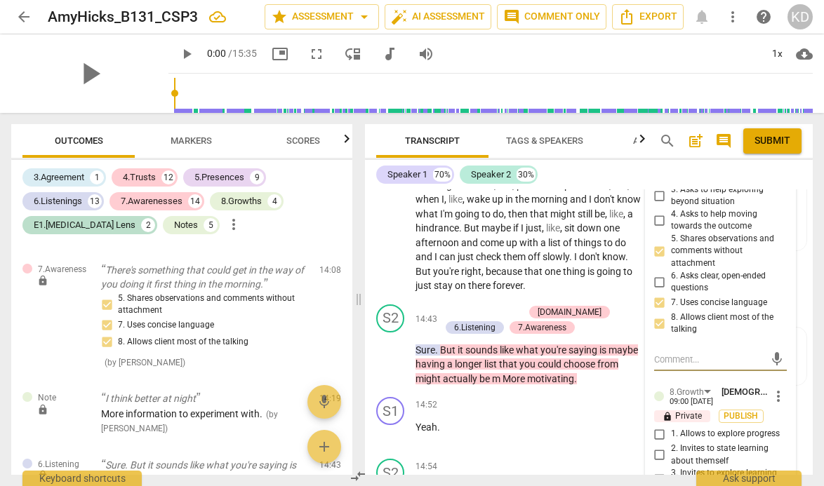
scroll to position [8280, 0]
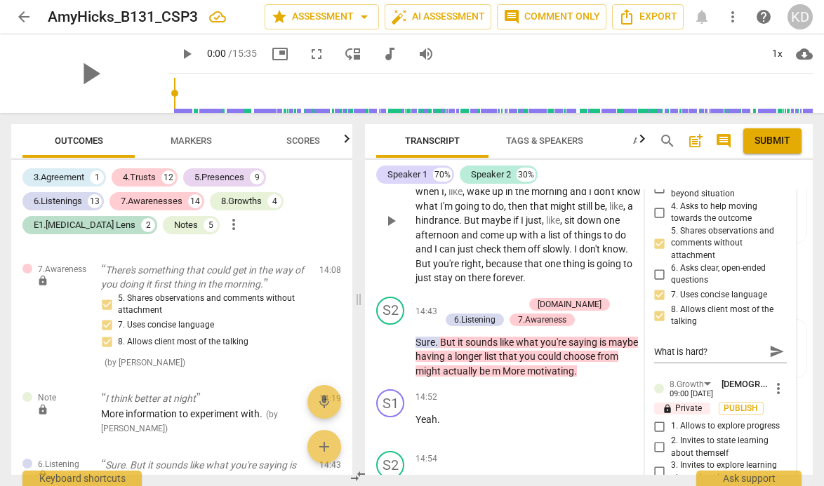
click at [371, 286] on div "S1 play_arrow pause 14:15 + Add competency Note keyboard_arrow_right Hmm . I ju…" at bounding box center [589, 209] width 448 height 164
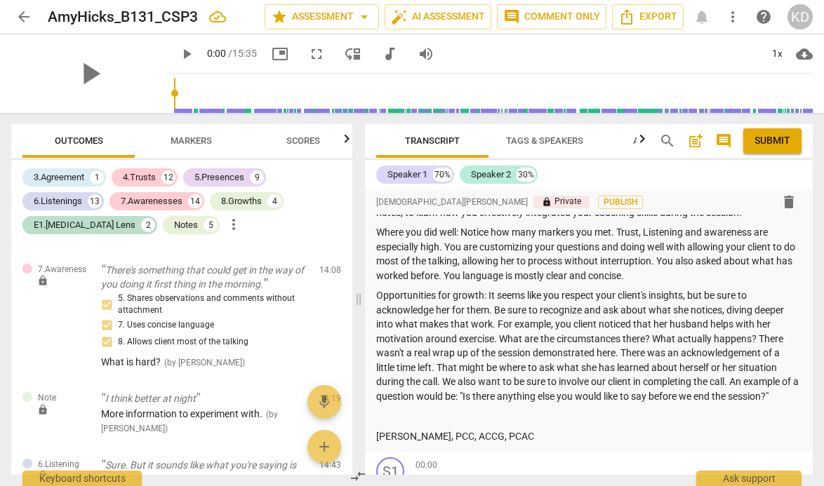
scroll to position [53, 0]
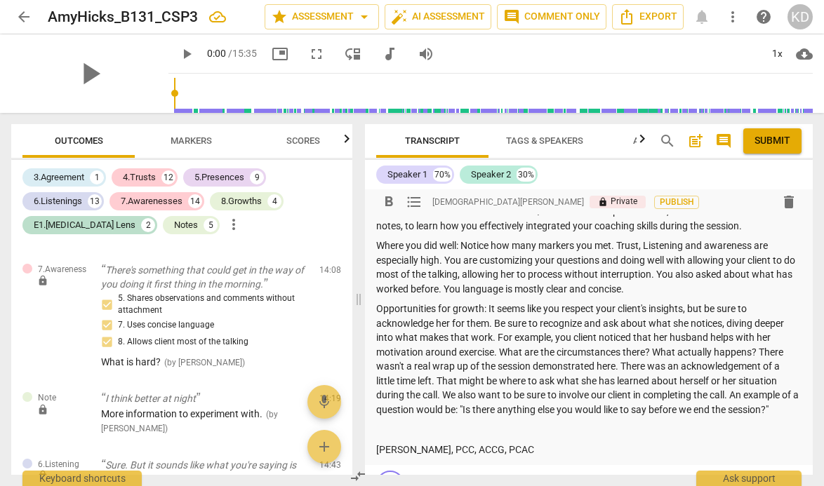
click at [660, 289] on p "Where you did well: Notice how many markers you met. Trust, Listening and aware…" at bounding box center [588, 268] width 425 height 58
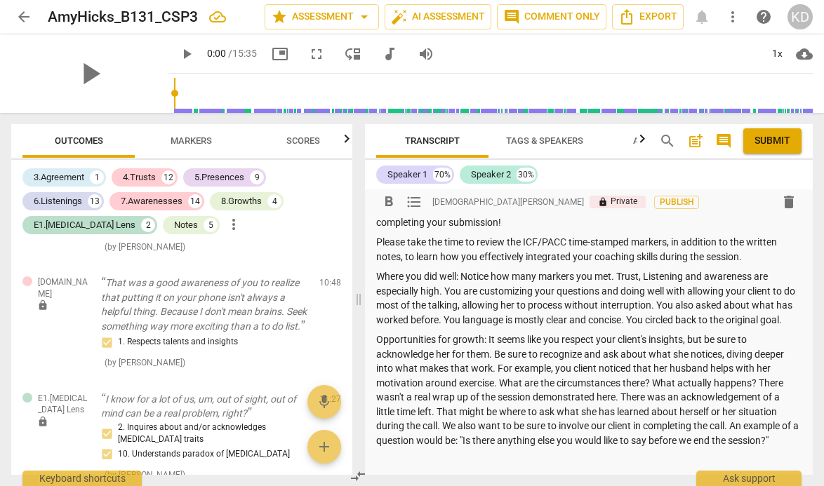
scroll to position [5336, 0]
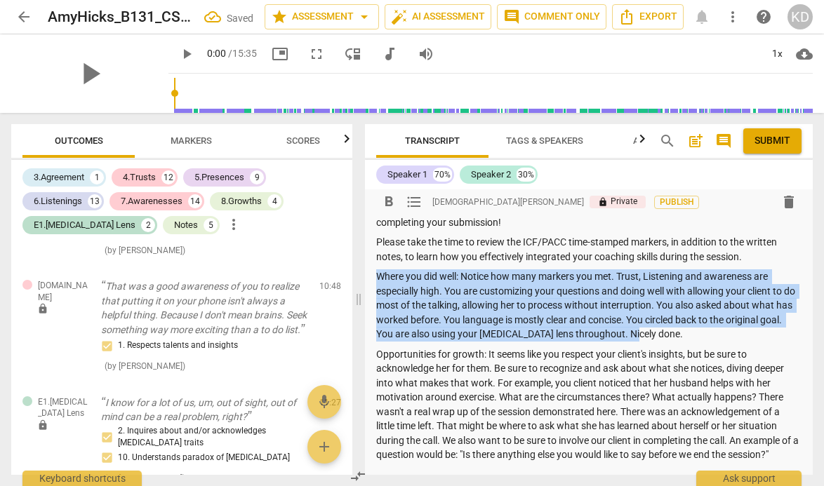
drag, startPoint x: 672, startPoint y: 337, endPoint x: 373, endPoint y: 283, distance: 304.6
click at [373, 283] on div "format_bold format_list_bulleted [PERSON_NAME] lock Private Publish delete Summ…" at bounding box center [589, 339] width 448 height 344
copy p "Where you did well: Notice how many markers you met. Trust, Listening and aware…"
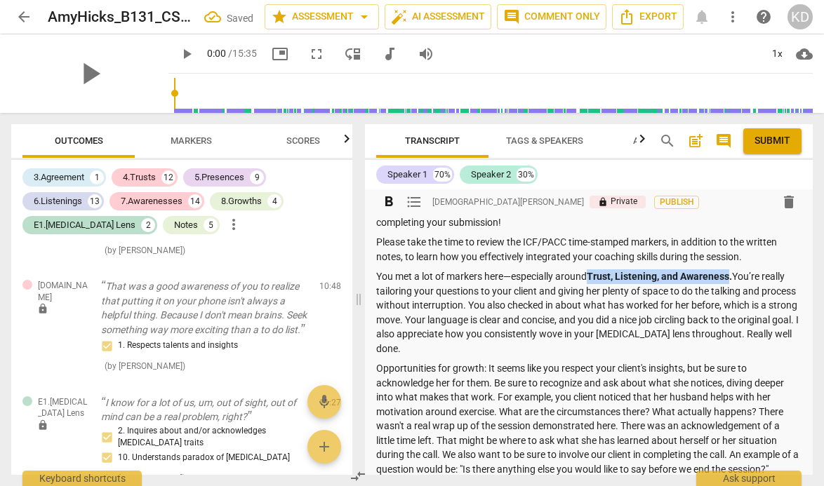
drag, startPoint x: 733, startPoint y: 277, endPoint x: 592, endPoint y: 279, distance: 140.3
click at [592, 279] on strong "Trust, Listening, and Awareness." at bounding box center [659, 276] width 145 height 11
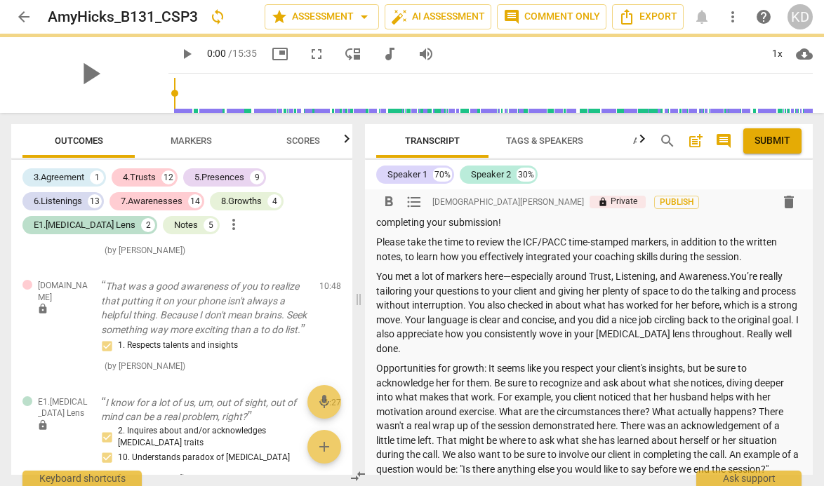
click at [512, 277] on p "You met a lot of markers here—especially around Trust, Listening, and Awareness…" at bounding box center [588, 312] width 425 height 86
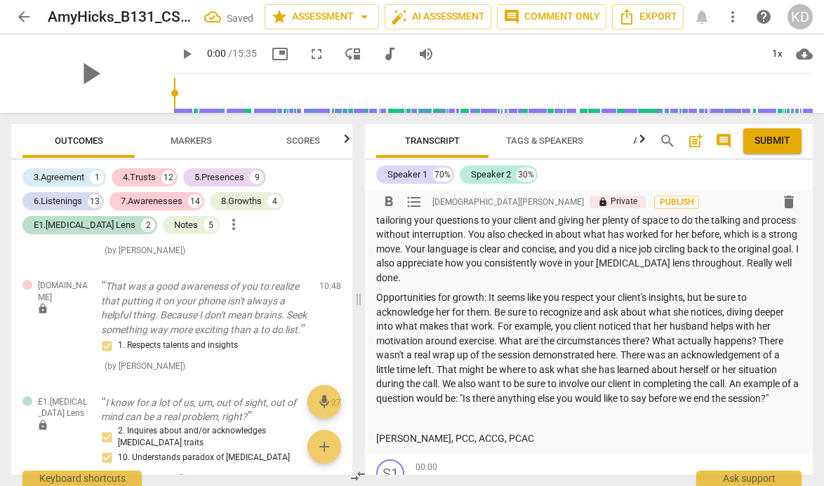
scroll to position [93, 0]
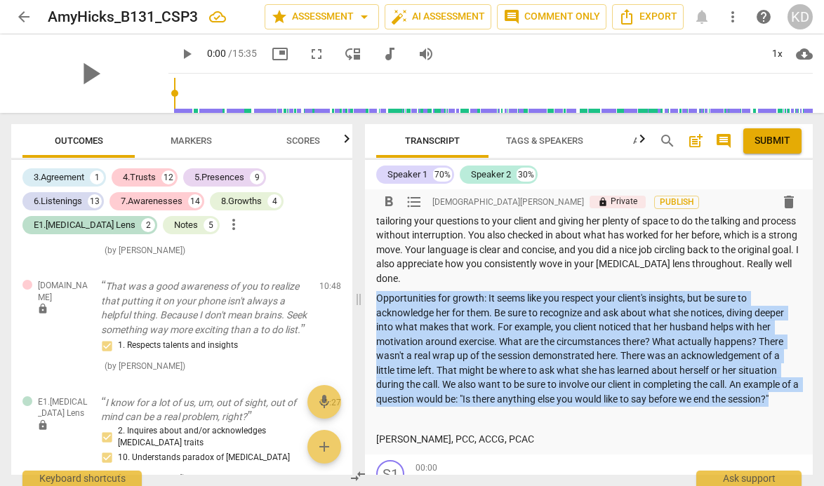
drag, startPoint x: 376, startPoint y: 298, endPoint x: 796, endPoint y: 405, distance: 433.6
click at [796, 405] on div "format_bold format_list_bulleted [PERSON_NAME] lock Private Publish delete Summ…" at bounding box center [589, 276] width 448 height 358
copy p "Opportunities for growth: It seems like you respect your client's insights, but…"
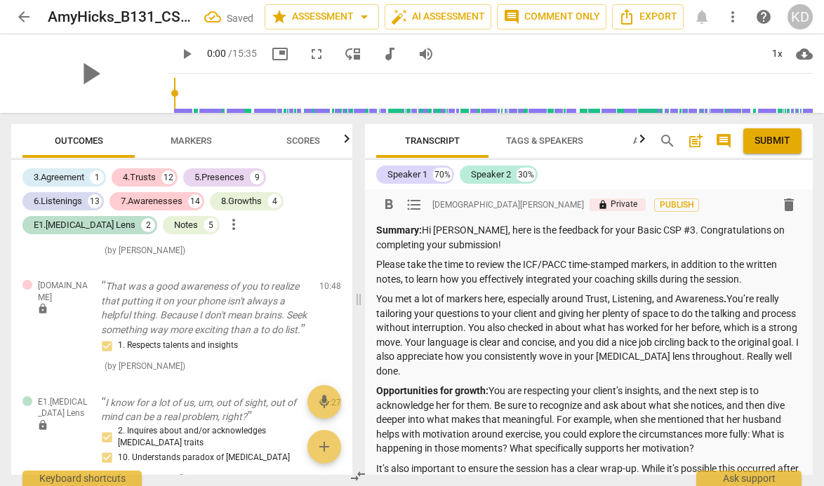
scroll to position [4, 0]
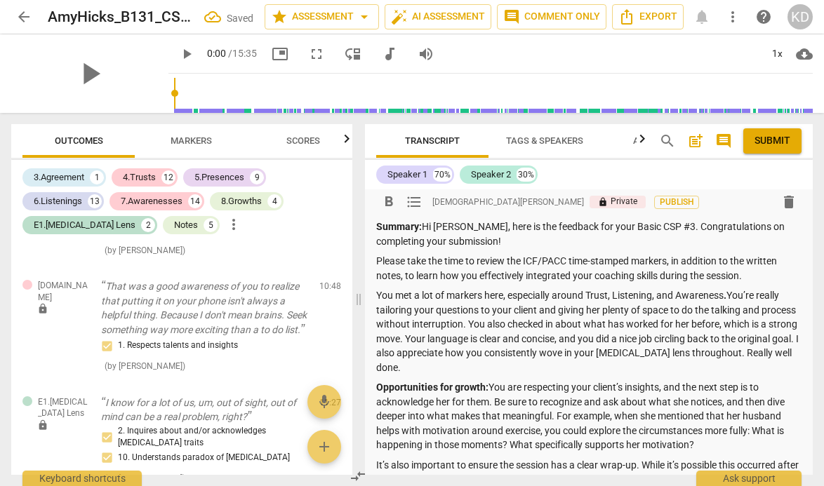
click at [376, 297] on p "You met a lot of markers here, especially around Trust, Listening, and Awarenes…" at bounding box center [588, 331] width 425 height 86
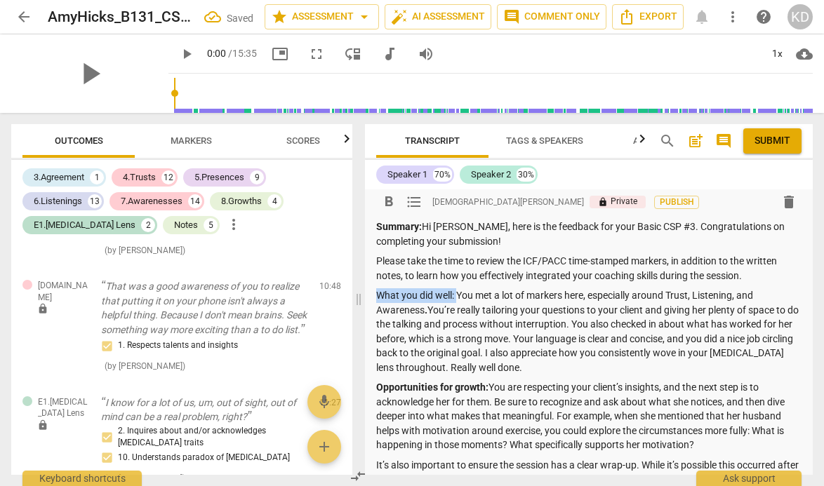
drag, startPoint x: 457, startPoint y: 296, endPoint x: 377, endPoint y: 298, distance: 80.0
click at [377, 298] on p "What you did well: You met a lot of markers here, especially around Trust, List…" at bounding box center [588, 331] width 425 height 86
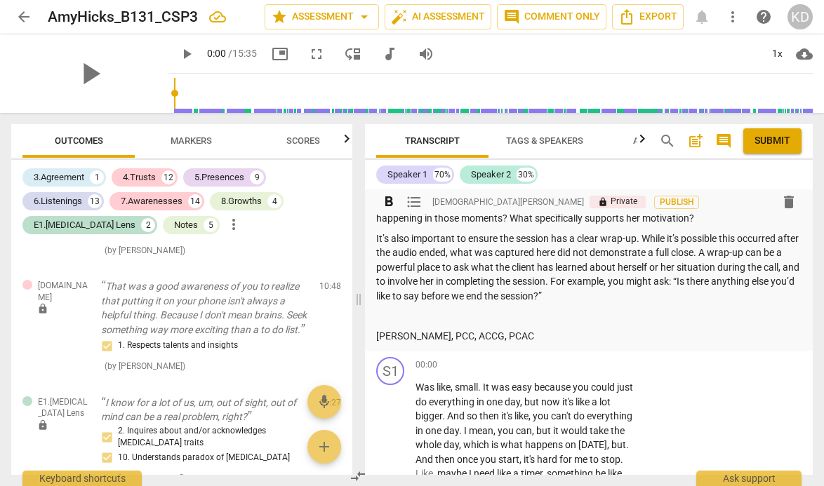
scroll to position [232, 0]
click at [617, 295] on p "It’s also important to ensure the session has a clear wrap-up. While it’s possi…" at bounding box center [588, 266] width 425 height 72
click at [608, 295] on p "It’s also important to ensure the session has a clear wrap-up. While it’s possi…" at bounding box center [588, 266] width 425 height 72
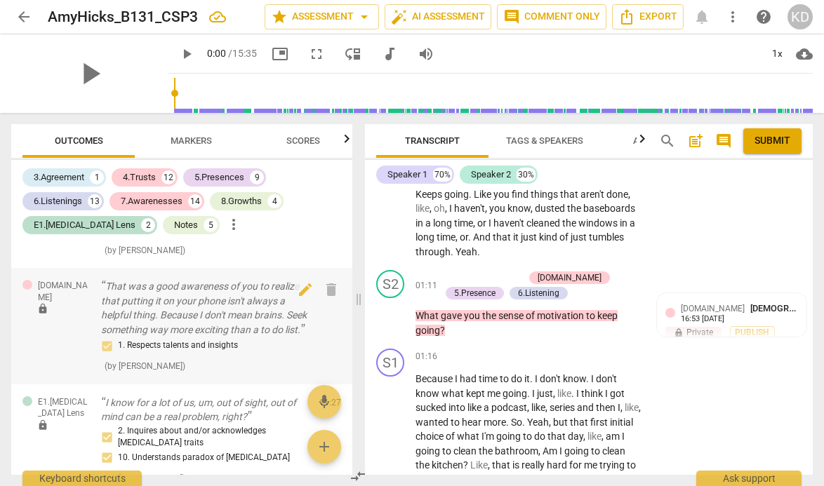
scroll to position [5358, 0]
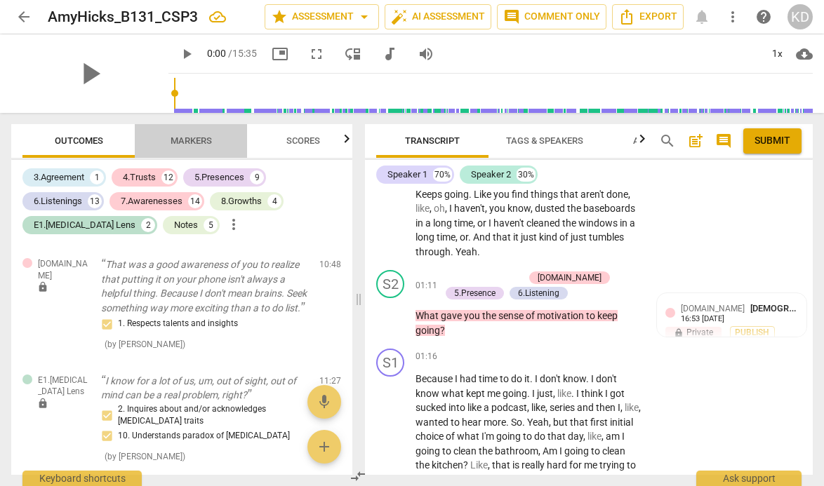
click at [190, 138] on span "Markers" at bounding box center [191, 140] width 41 height 11
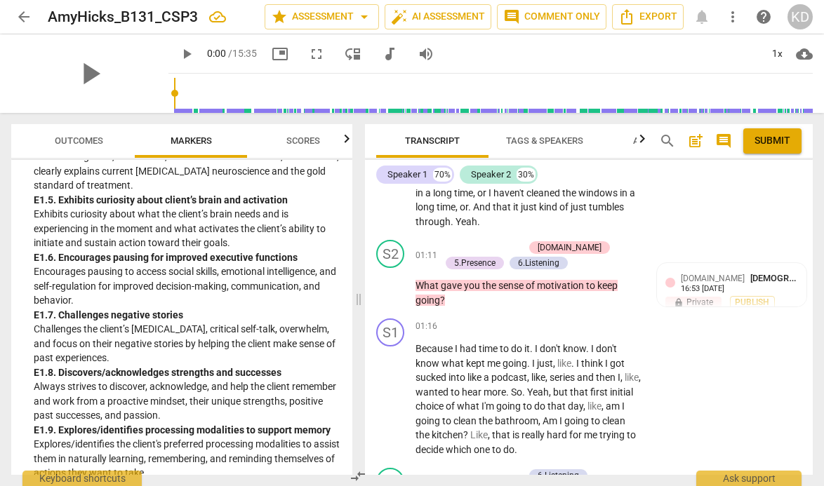
scroll to position [2380, 0]
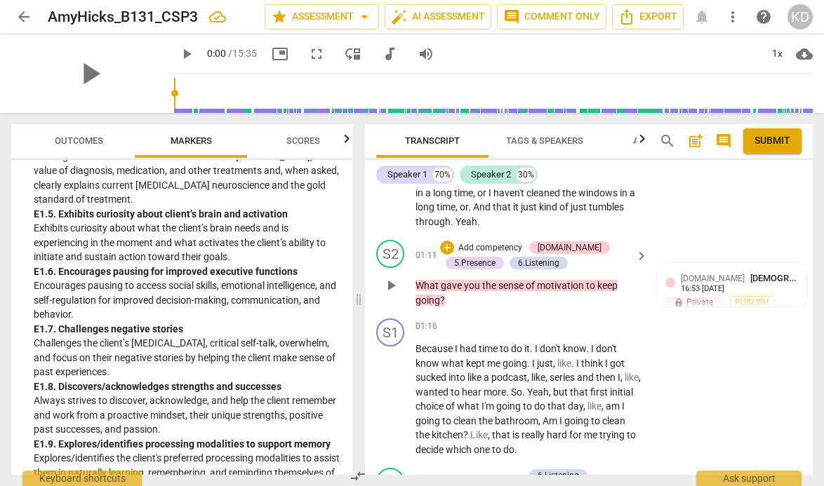
click at [483, 247] on p "Add competency" at bounding box center [490, 248] width 67 height 13
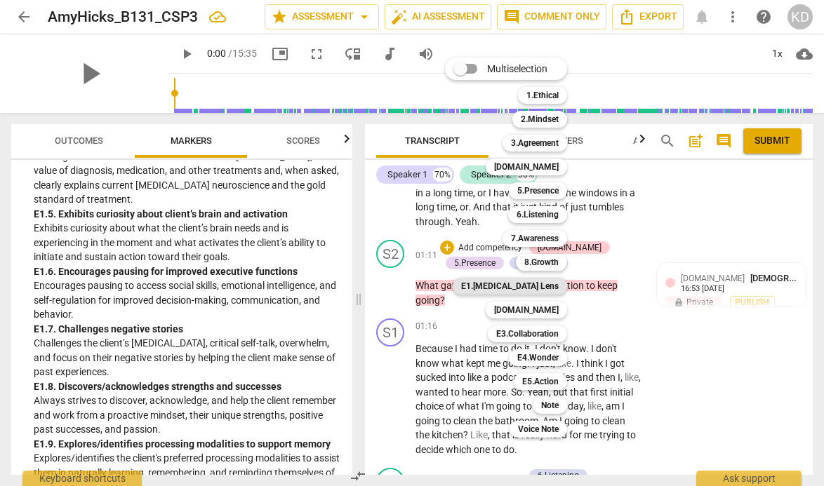
click at [549, 290] on b "E1.[MEDICAL_DATA] Lens" at bounding box center [510, 286] width 98 height 17
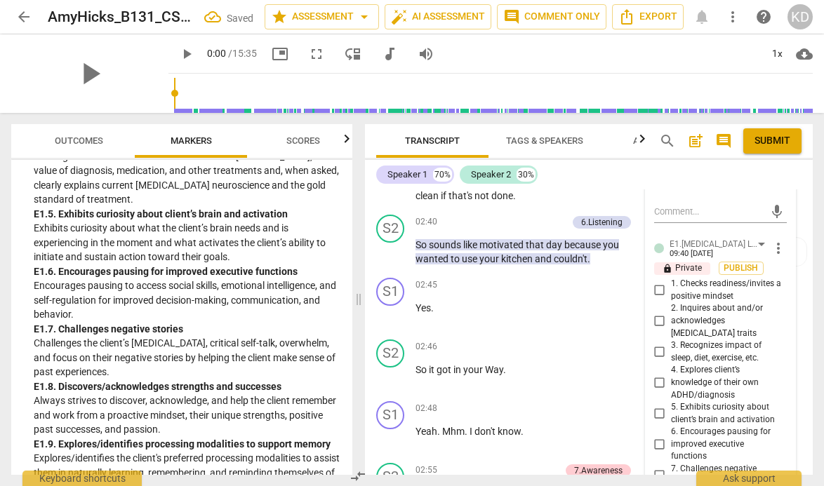
scroll to position [1419, 0]
click at [658, 405] on input "5. Exhibits curiosity about client’s brain and activation" at bounding box center [659, 413] width 22 height 17
click at [366, 270] on div "S2 play_arrow pause 02:40 + Add competency 6.Listening keyboard_arrow_right So …" at bounding box center [589, 239] width 448 height 63
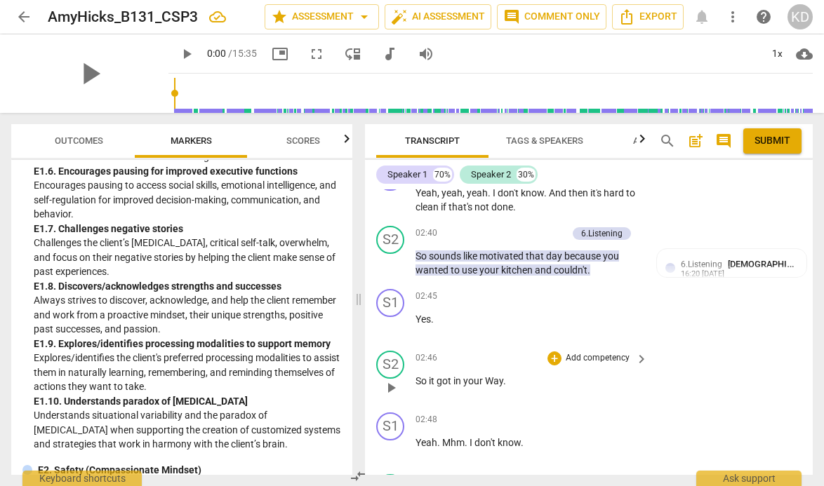
scroll to position [1399, 0]
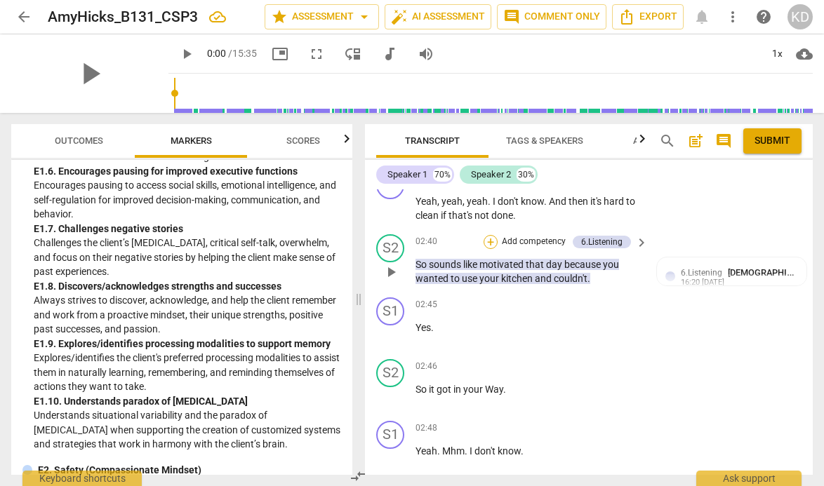
click at [491, 244] on div "+" at bounding box center [490, 242] width 14 height 14
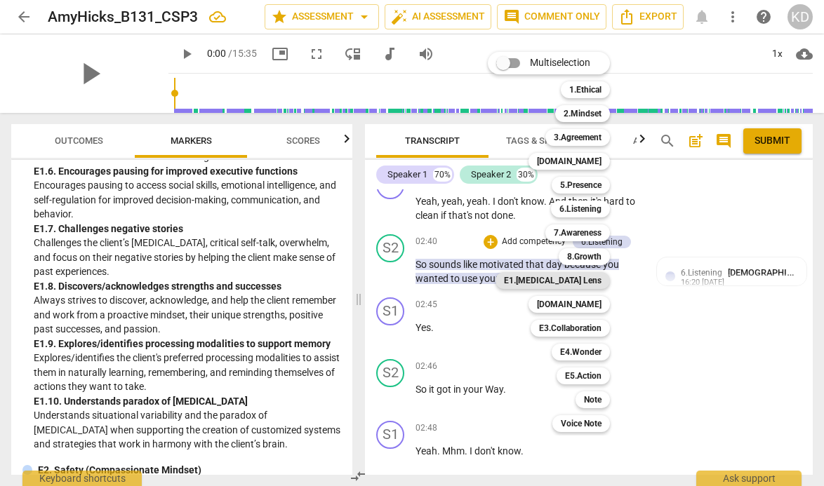
click at [584, 279] on b "E1.[MEDICAL_DATA] Lens" at bounding box center [553, 280] width 98 height 17
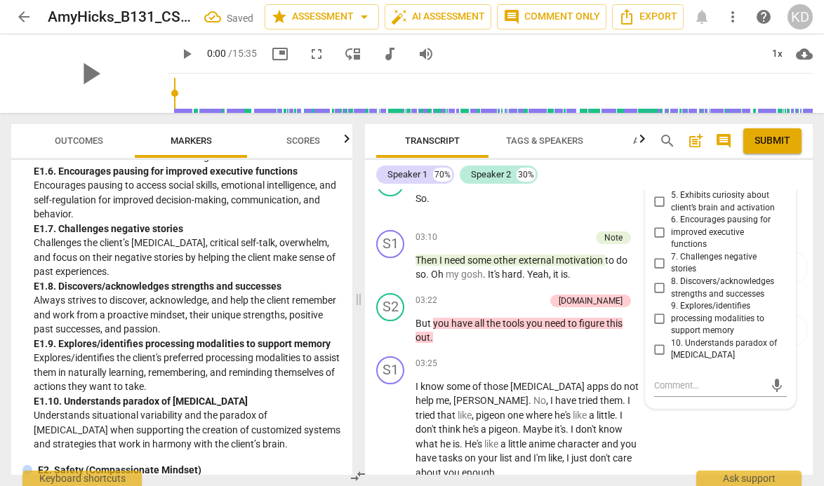
scroll to position [1844, 0]
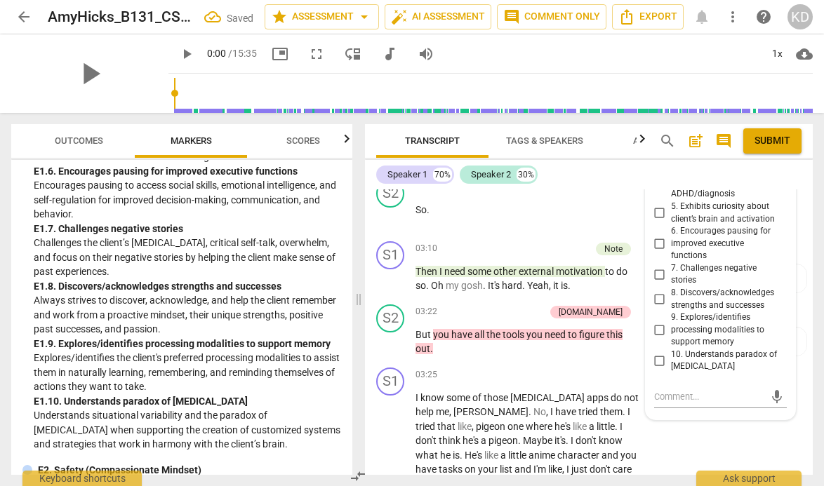
click at [657, 291] on input "8. Discovers/acknowledges strengths and successes" at bounding box center [659, 299] width 22 height 17
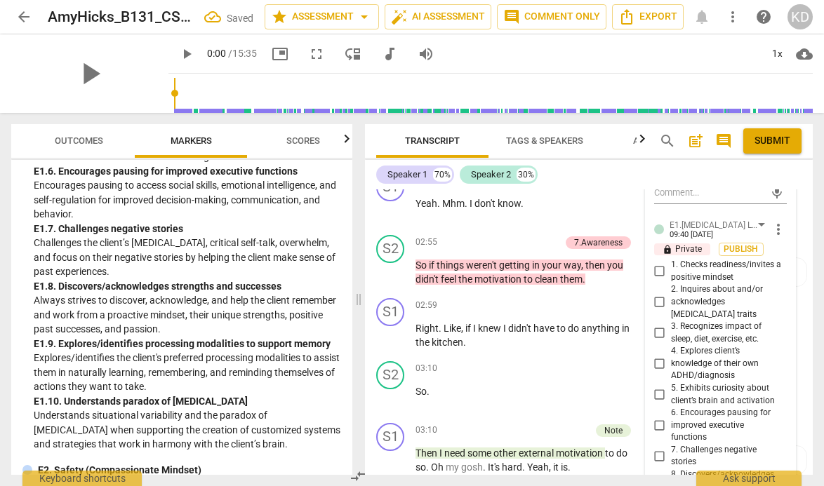
scroll to position [1659, 0]
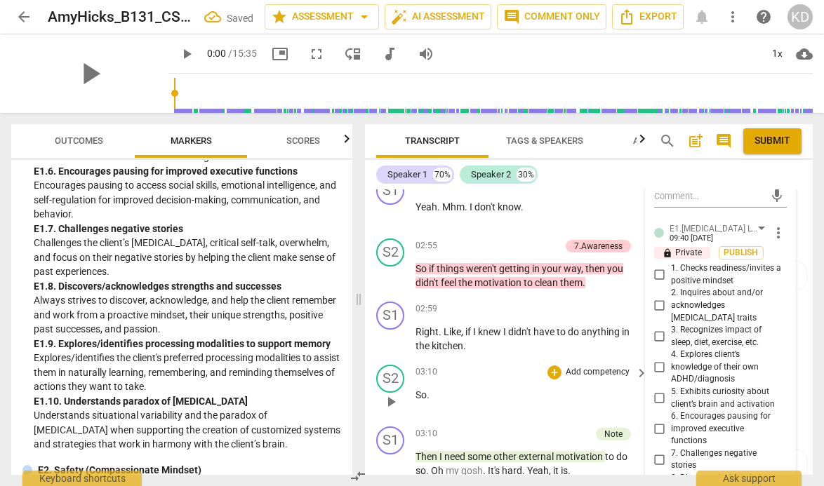
click at [368, 370] on div "S2 play_arrow pause 03:10 + Add competency keyboard_arrow_right So ." at bounding box center [589, 390] width 448 height 62
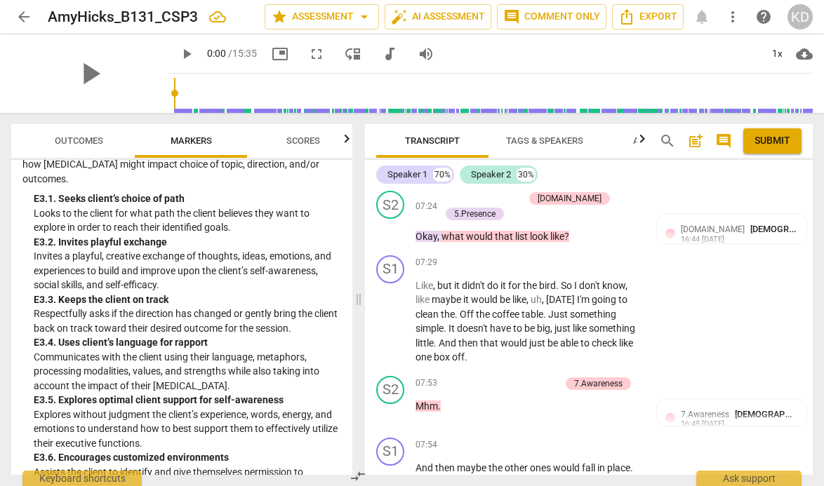
scroll to position [3506, 0]
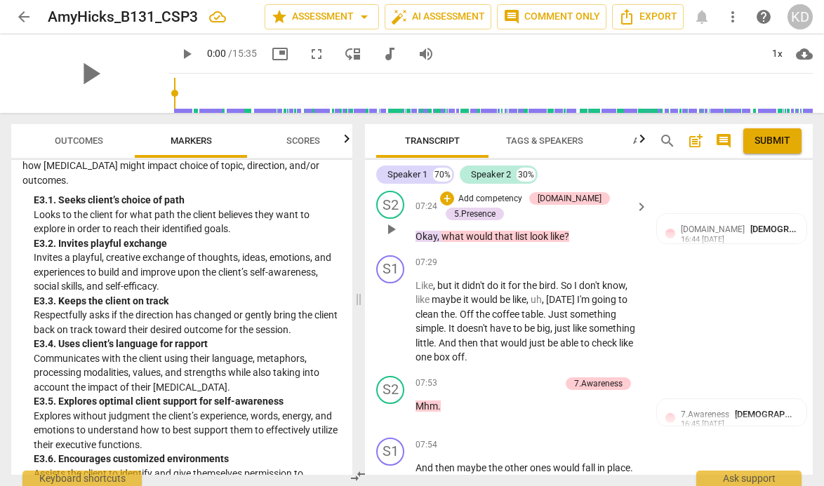
click at [464, 201] on p "Add competency" at bounding box center [490, 199] width 67 height 13
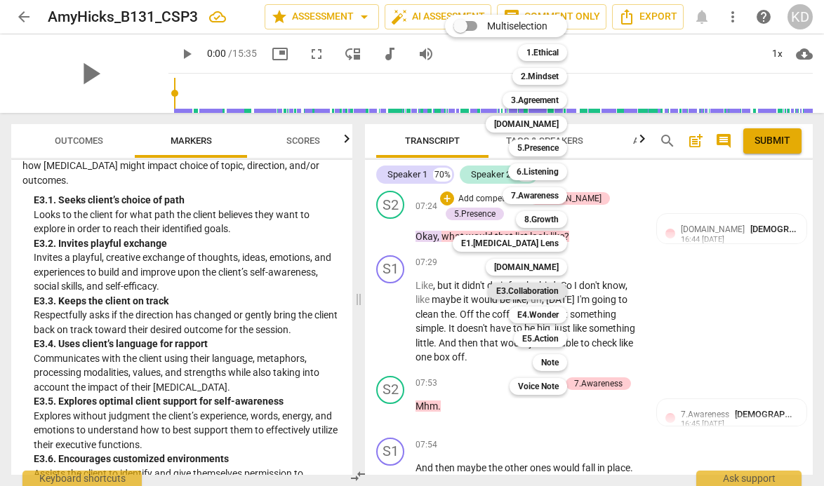
click at [537, 293] on b "E3.Collaboration" at bounding box center [527, 291] width 62 height 17
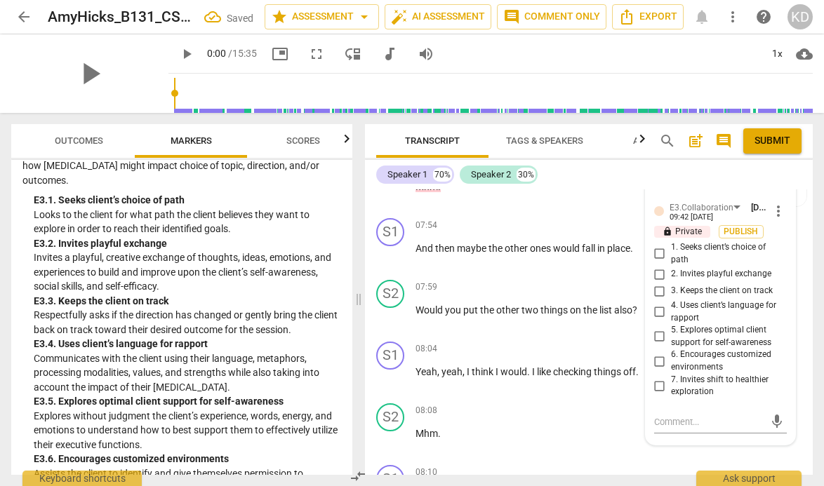
scroll to position [4754, 0]
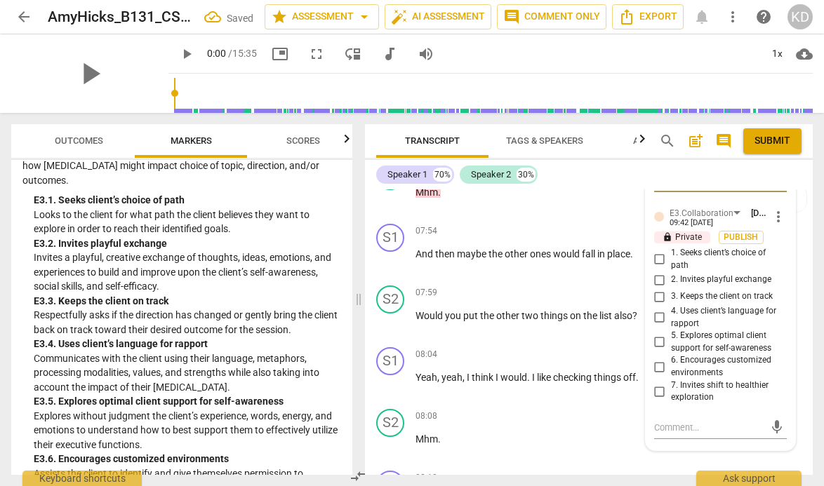
click at [657, 260] on input "1. Seeks client’s choice of path" at bounding box center [659, 259] width 22 height 17
click at [657, 342] on input "5. Explores optimal client support for self-awareness" at bounding box center [659, 342] width 22 height 17
click at [368, 314] on div "S2 play_arrow pause 07:59 + Add competency keyboard_arrow_right Would you put t…" at bounding box center [589, 311] width 448 height 62
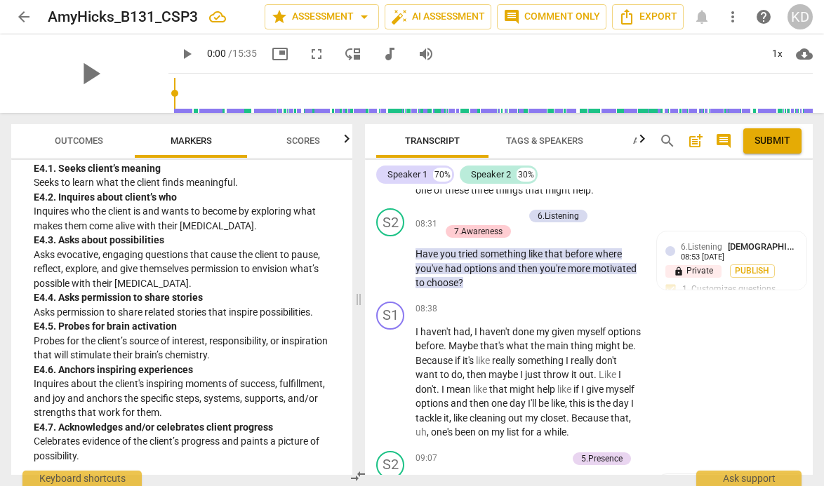
scroll to position [4030, 0]
click at [461, 219] on p "Add competency" at bounding box center [490, 216] width 67 height 13
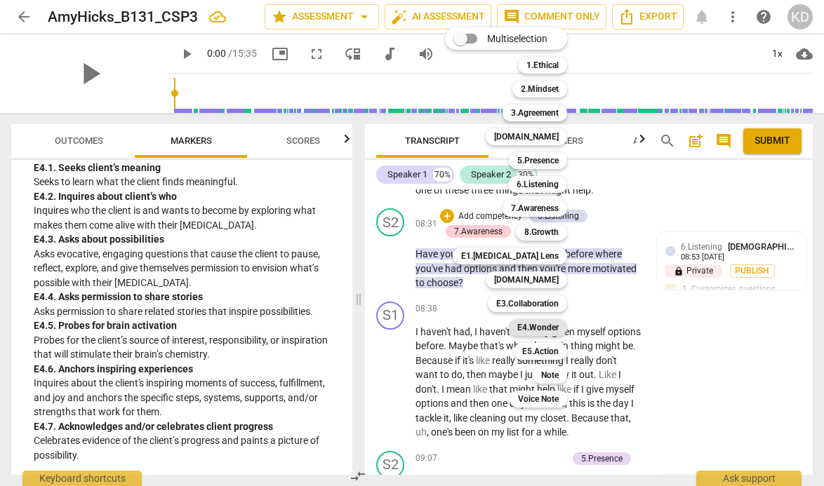
click at [541, 326] on b "E4.Wonder" at bounding box center [537, 327] width 41 height 17
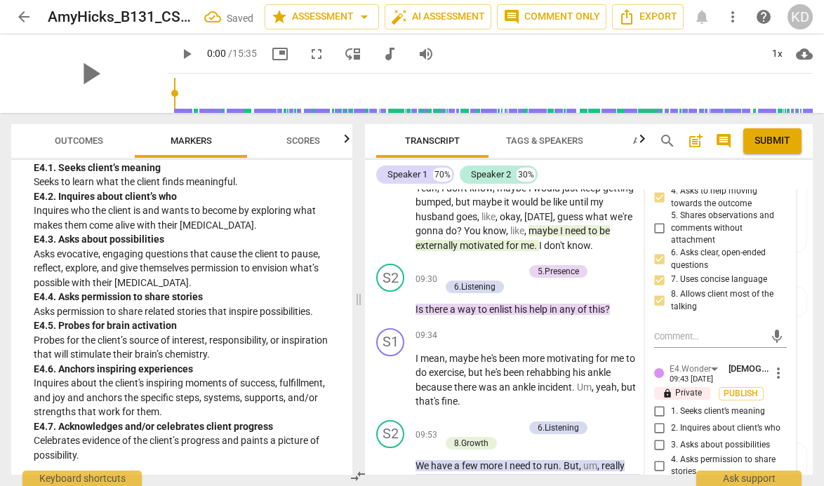
scroll to position [5634, 0]
click at [658, 453] on input "3. Asks about possibilities" at bounding box center [659, 444] width 22 height 17
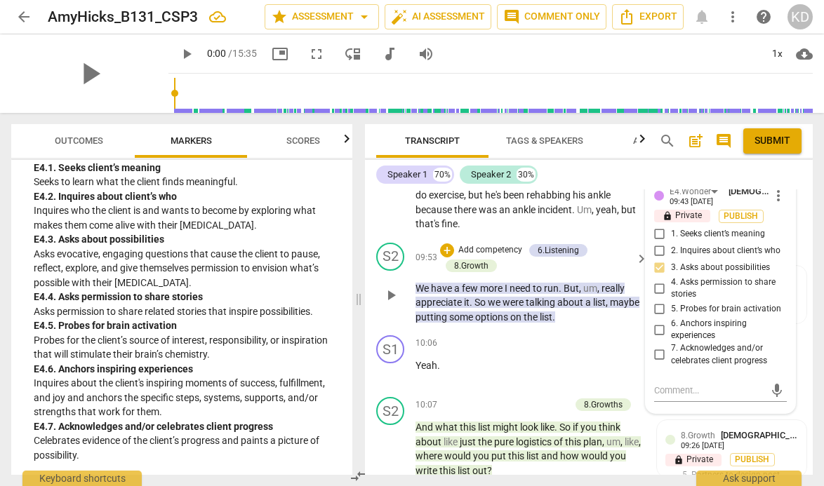
scroll to position [5806, 0]
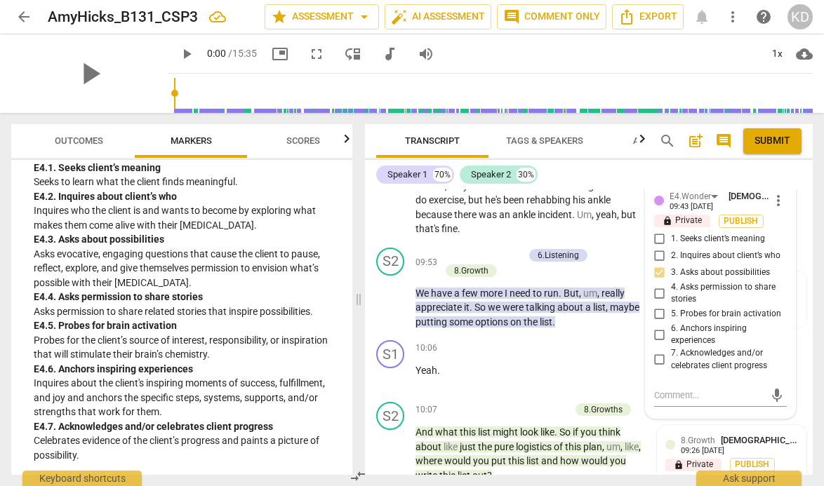
click at [657, 323] on input "5. Probes for brain activation" at bounding box center [659, 314] width 22 height 17
click at [370, 353] on div "S1 play_arrow pause 10:06 + Add competency keyboard_arrow_right Yeah ." at bounding box center [589, 366] width 448 height 62
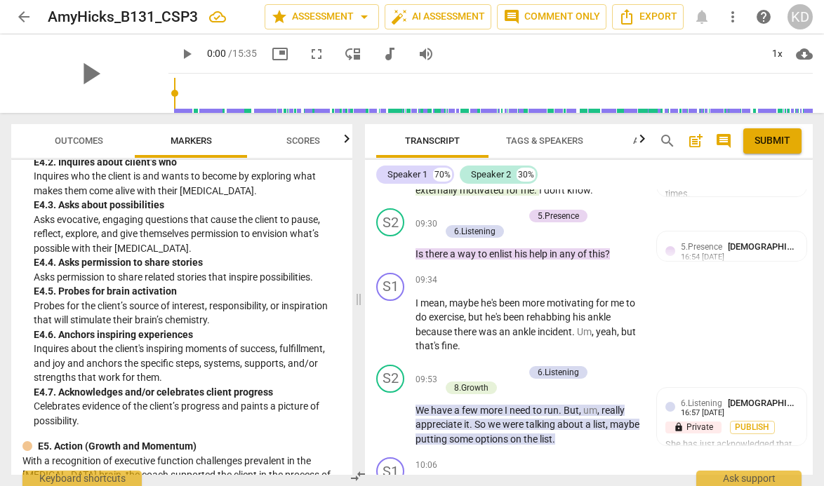
scroll to position [4065, 0]
click at [460, 223] on p "Add competency" at bounding box center [490, 216] width 67 height 13
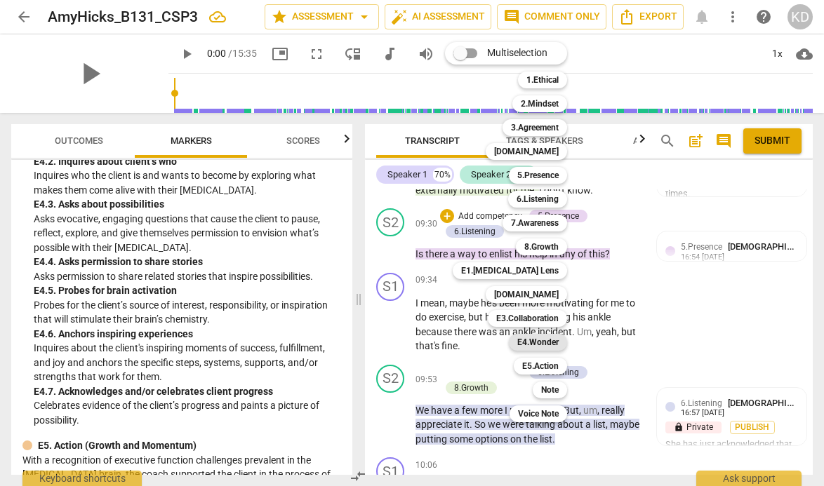
click at [549, 341] on b "E4.Wonder" at bounding box center [537, 342] width 41 height 17
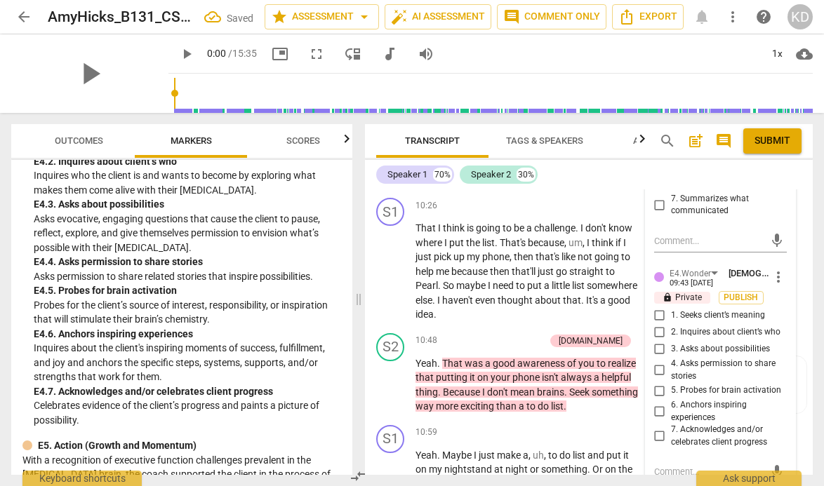
scroll to position [6113, 0]
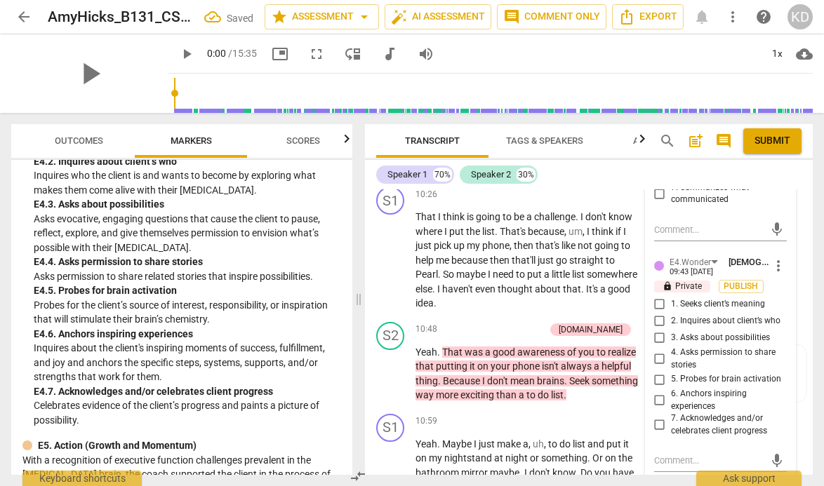
click at [655, 409] on input "6. Anchors inspiring experiences" at bounding box center [659, 400] width 22 height 17
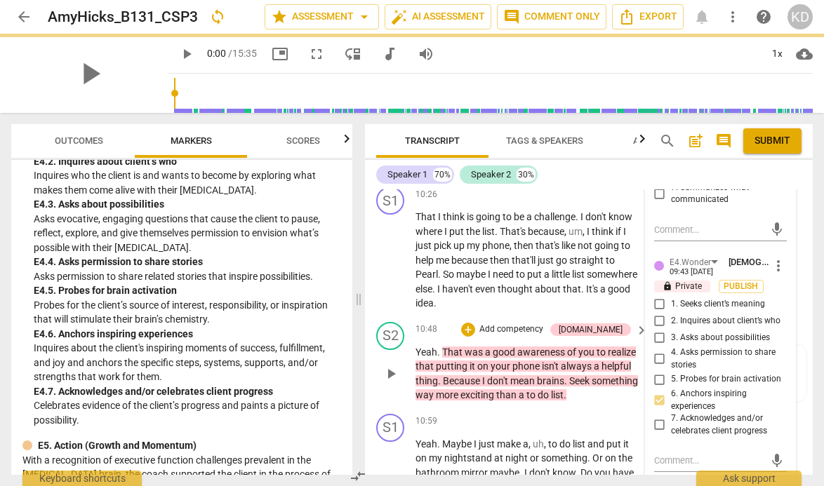
click at [370, 374] on div "S2 play_arrow pause 10:48 + Add competency [DOMAIN_NAME] keyboard_arrow_right Y…" at bounding box center [589, 362] width 448 height 92
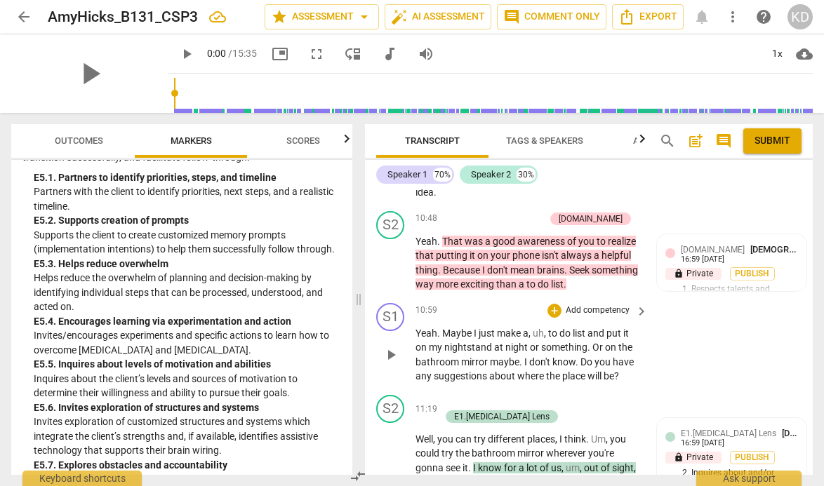
scroll to position [6211, 0]
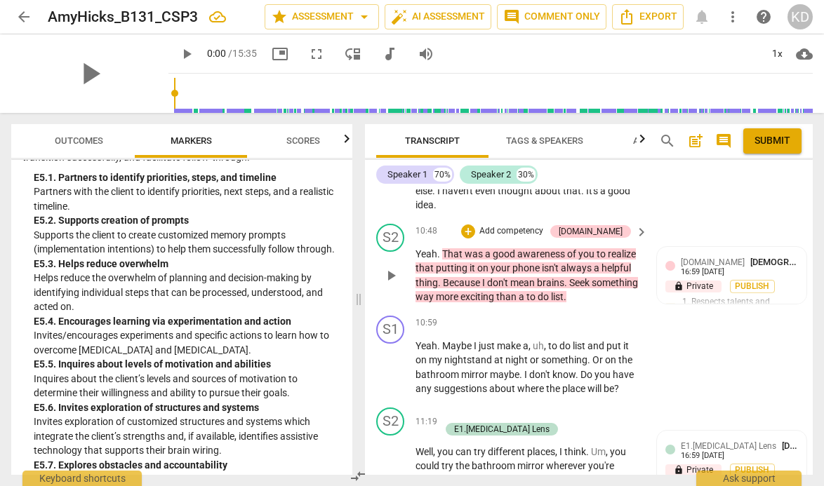
click at [522, 238] on p "Add competency" at bounding box center [511, 231] width 67 height 13
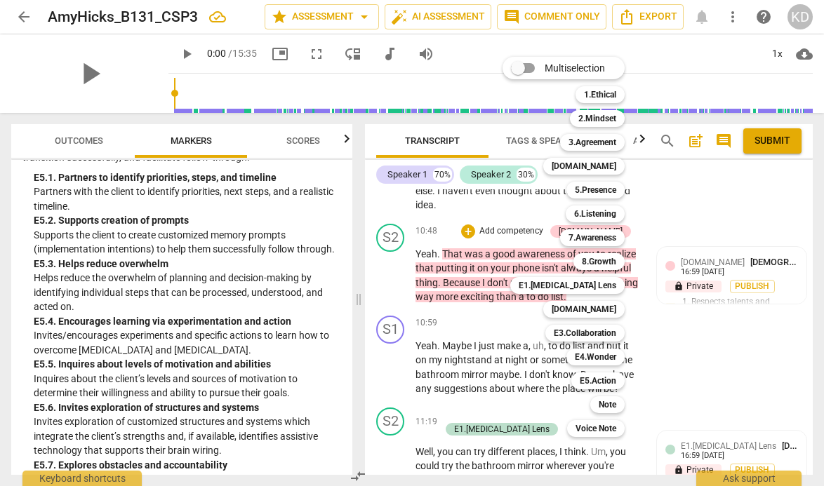
click at [370, 314] on div at bounding box center [412, 243] width 824 height 486
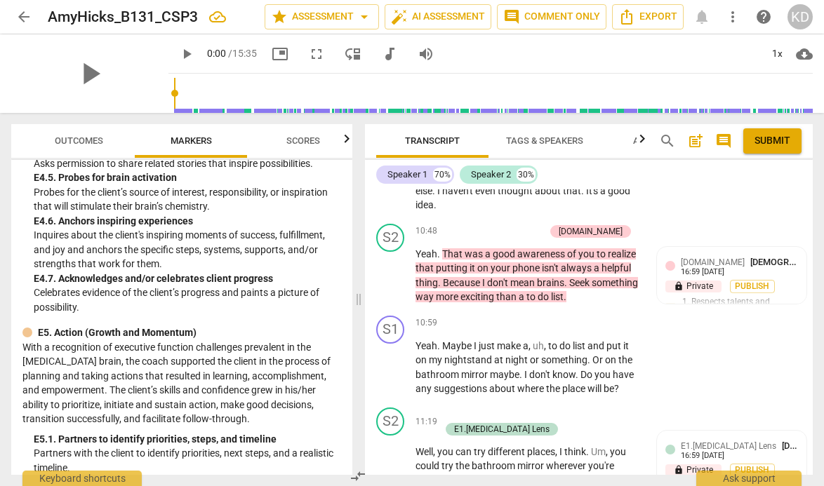
scroll to position [4178, 0]
click at [536, 238] on p "Add competency" at bounding box center [511, 231] width 67 height 13
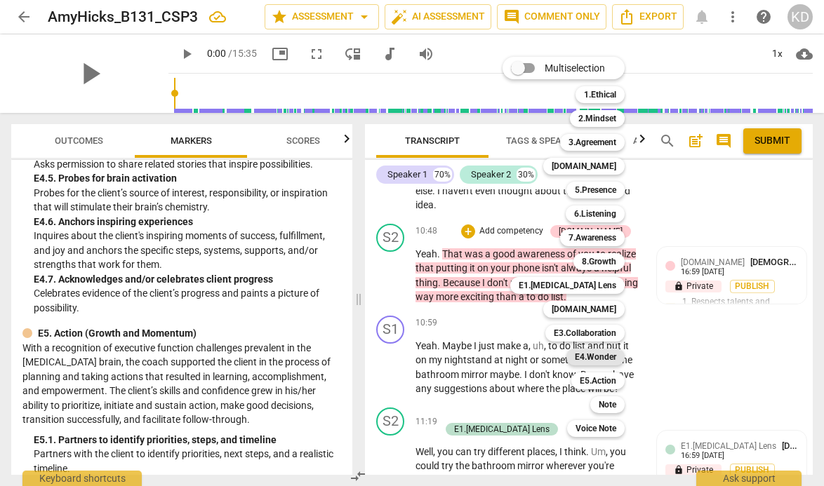
click at [596, 358] on b "E4.Wonder" at bounding box center [595, 357] width 41 height 17
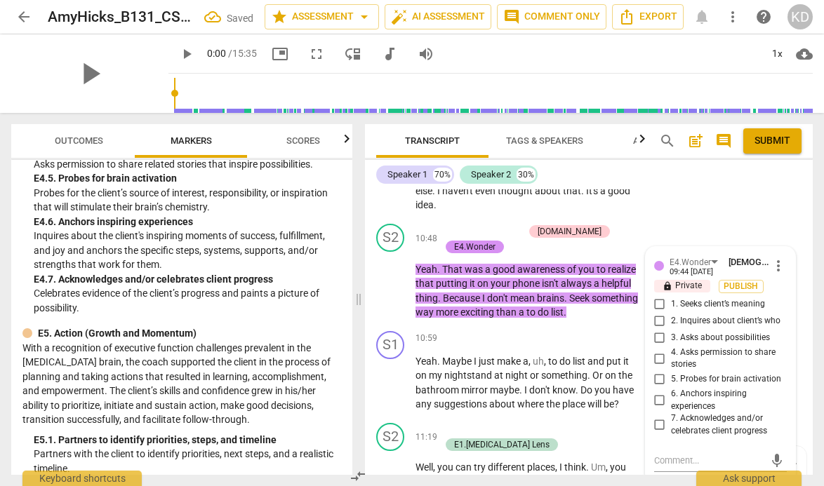
scroll to position [6363, 0]
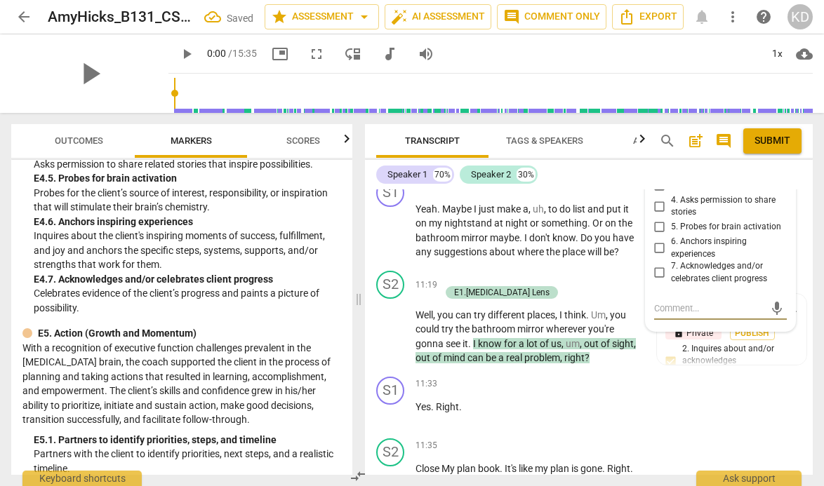
click at [657, 281] on input "7. Acknowledges and/or celebrates client progress" at bounding box center [659, 273] width 22 height 17
click at [368, 357] on div "S2 play_arrow pause 11:19 + Add competency E1.[MEDICAL_DATA] Lens keyboard_arro…" at bounding box center [589, 318] width 448 height 106
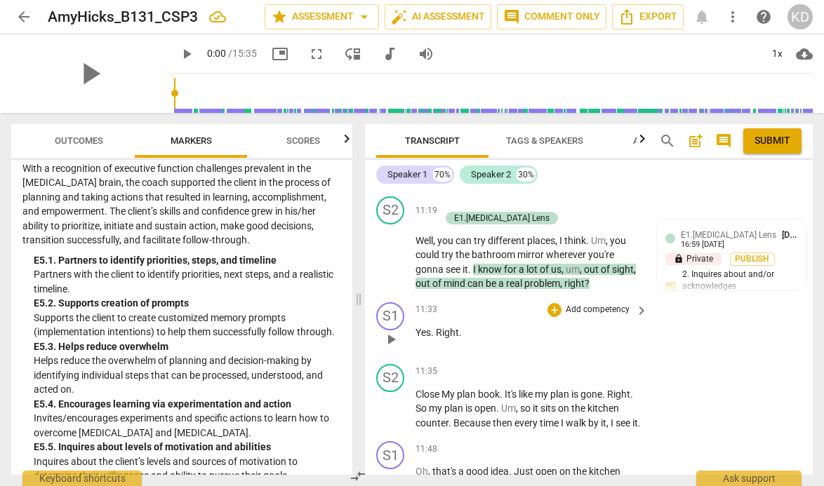
scroll to position [6434, 0]
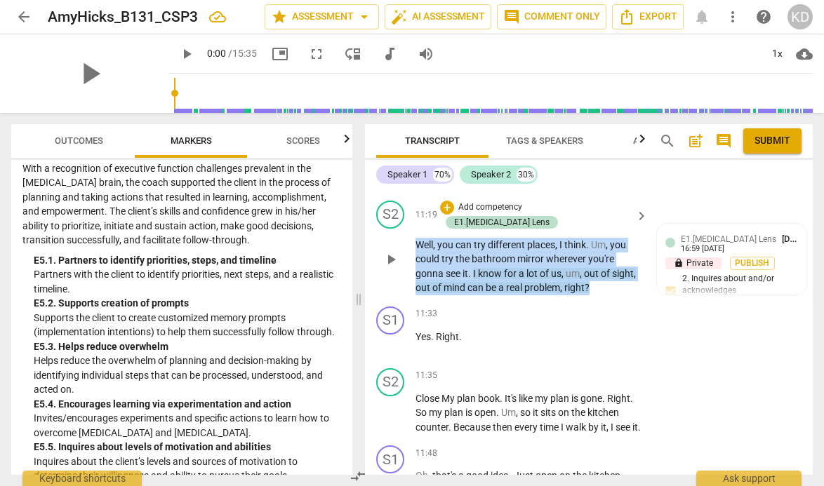
drag, startPoint x: 417, startPoint y: 247, endPoint x: 597, endPoint y: 292, distance: 185.8
click at [597, 292] on p "Well , you can try different places , I think . Um , you could try the bathroom…" at bounding box center [527, 267] width 225 height 58
click at [523, 214] on p "Add competency" at bounding box center [490, 207] width 67 height 13
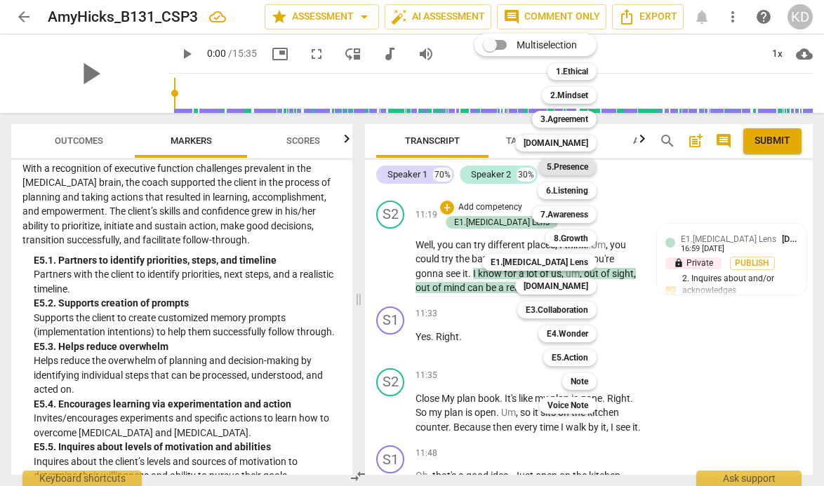
click at [575, 171] on b "5.Presence" at bounding box center [567, 167] width 41 height 17
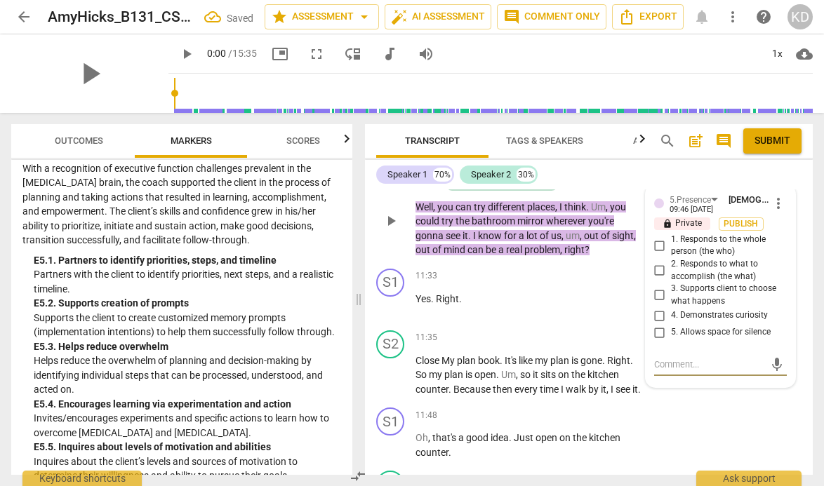
scroll to position [6463, 0]
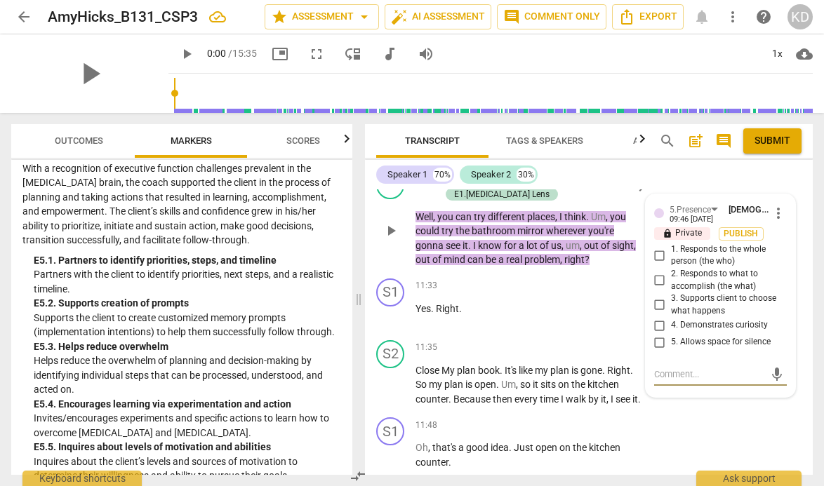
click at [657, 289] on input "2. Responds to what to accomplish (the what)" at bounding box center [659, 280] width 22 height 17
click at [489, 185] on p "Add competency" at bounding box center [490, 179] width 67 height 13
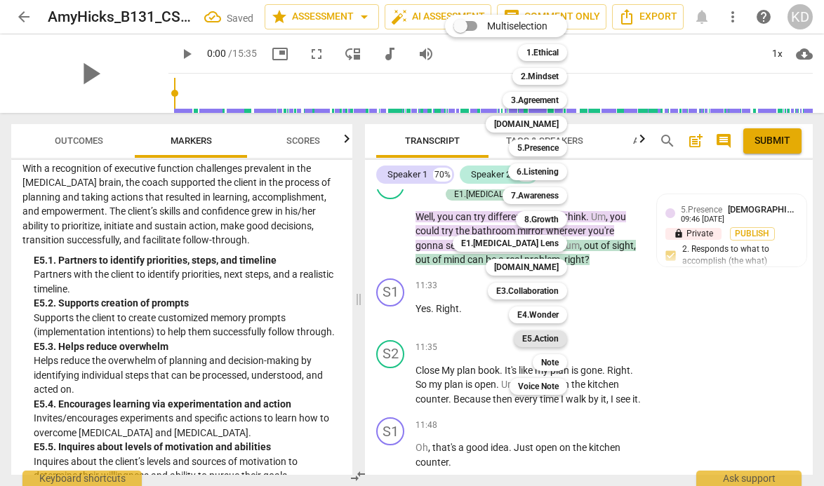
click at [542, 337] on b "E5.Action" at bounding box center [540, 338] width 36 height 17
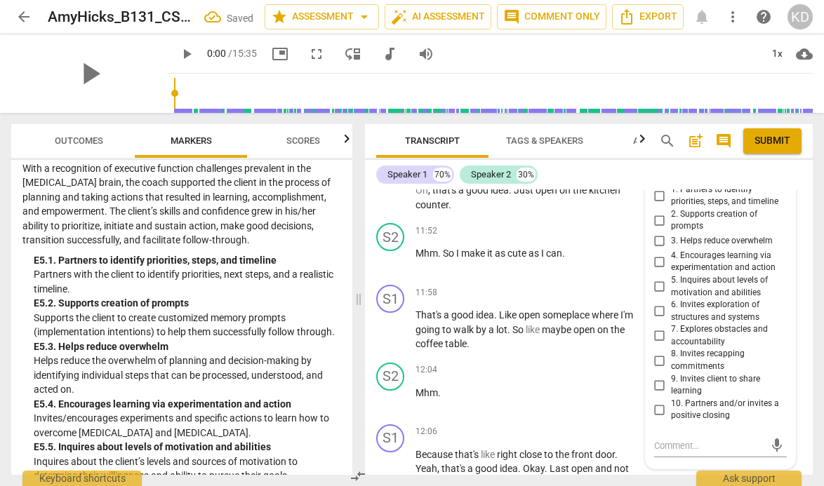
scroll to position [6744, 0]
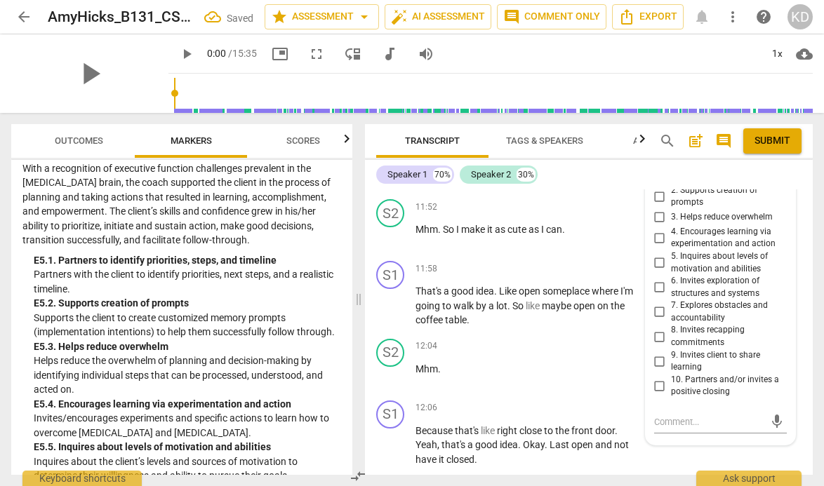
click at [655, 205] on input "2. Supports creation of prompts" at bounding box center [659, 196] width 22 height 17
click at [368, 333] on div "S1 play_arrow pause 11:58 + Add competency keyboard_arrow_right That's a good i…" at bounding box center [589, 294] width 448 height 78
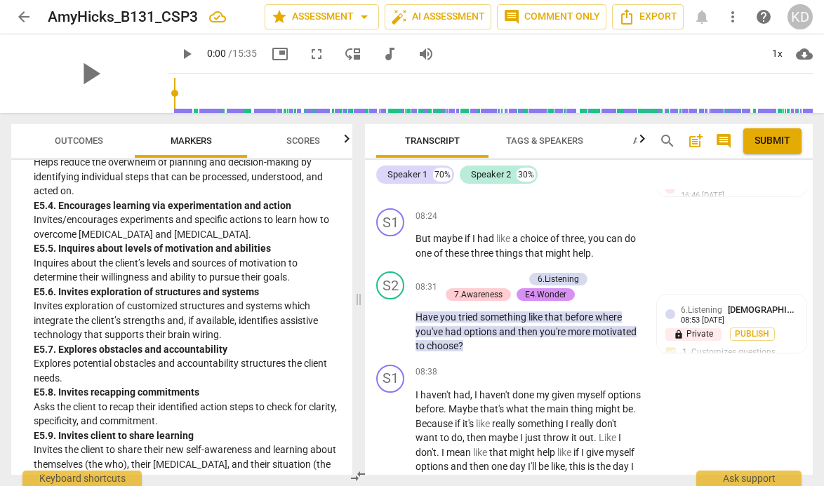
scroll to position [5187, 0]
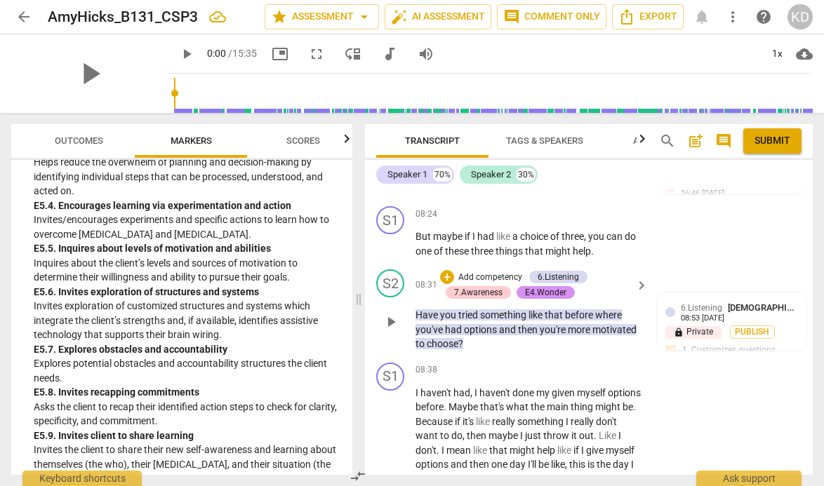
click at [467, 278] on p "Add competency" at bounding box center [490, 278] width 67 height 13
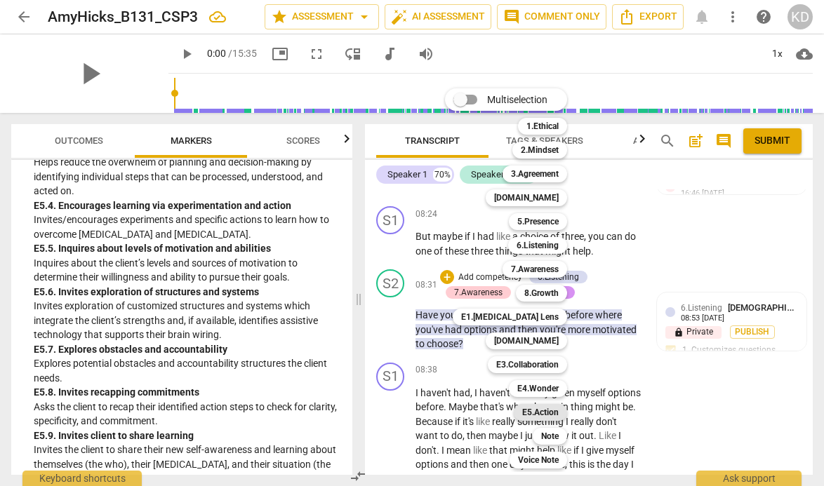
click at [546, 413] on b "E5.Action" at bounding box center [540, 412] width 36 height 17
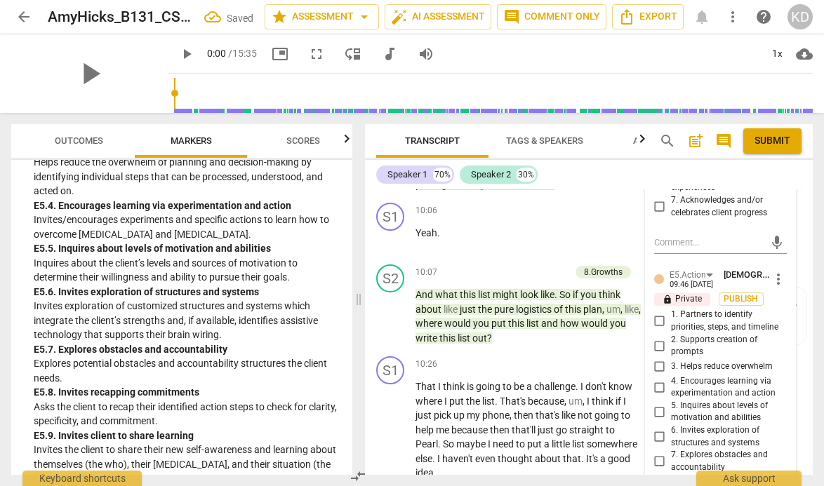
scroll to position [5963, 0]
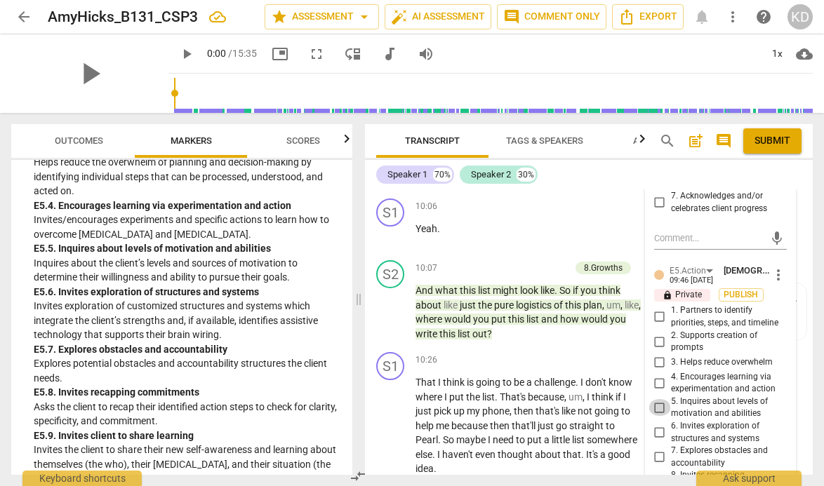
click at [659, 416] on input "5. Inquires about levels of motivation and abilities" at bounding box center [659, 407] width 22 height 17
click at [368, 373] on div "S1 play_arrow pause 10:26 + Add competency keyboard_arrow_right That I think is…" at bounding box center [589, 414] width 448 height 135
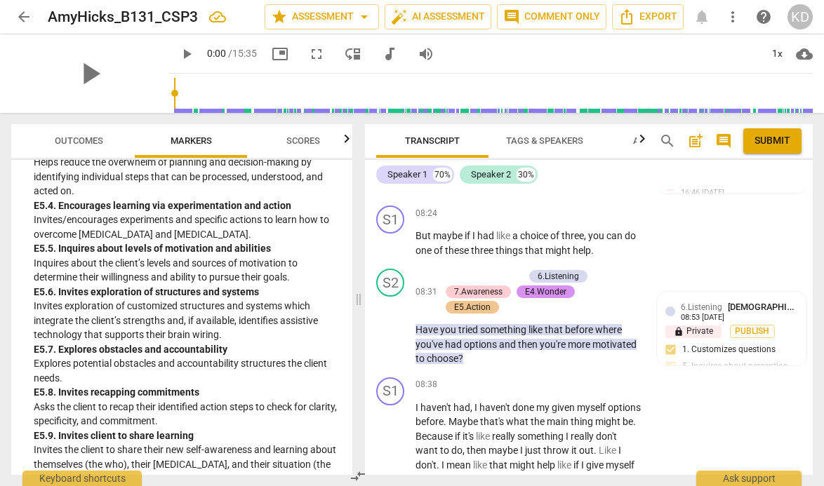
scroll to position [5189, 0]
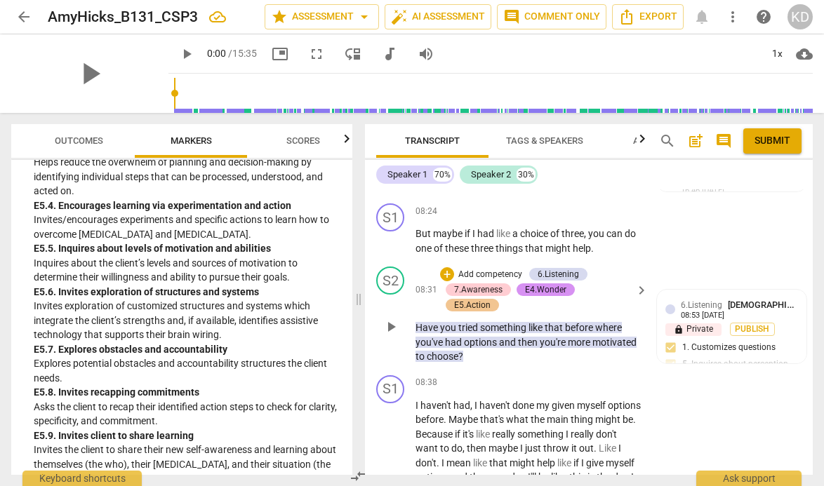
click at [485, 271] on p "Add competency" at bounding box center [490, 275] width 67 height 13
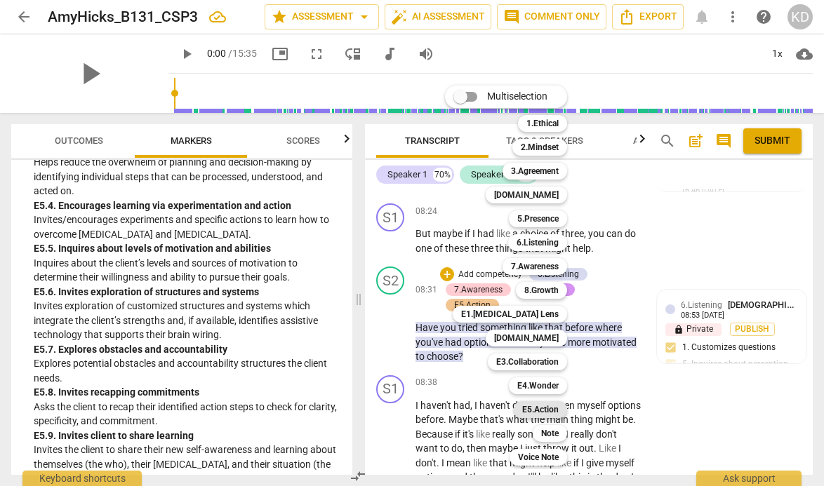
click at [536, 409] on b "E5.Action" at bounding box center [540, 409] width 36 height 17
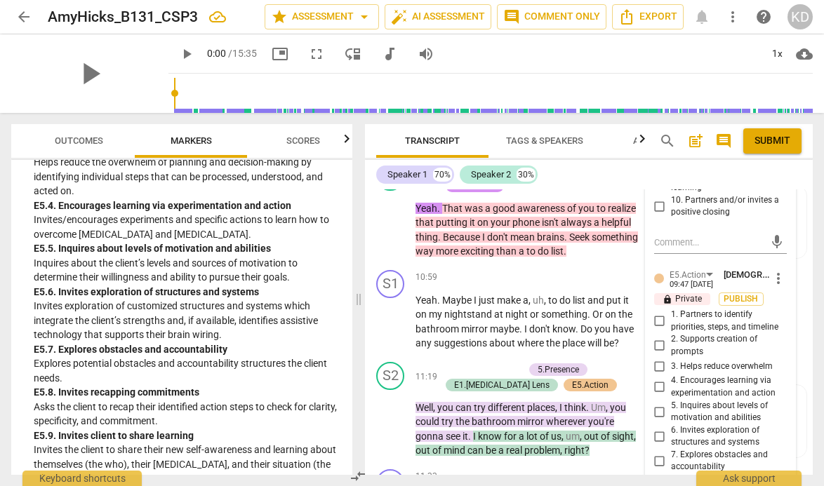
scroll to position [6302, 0]
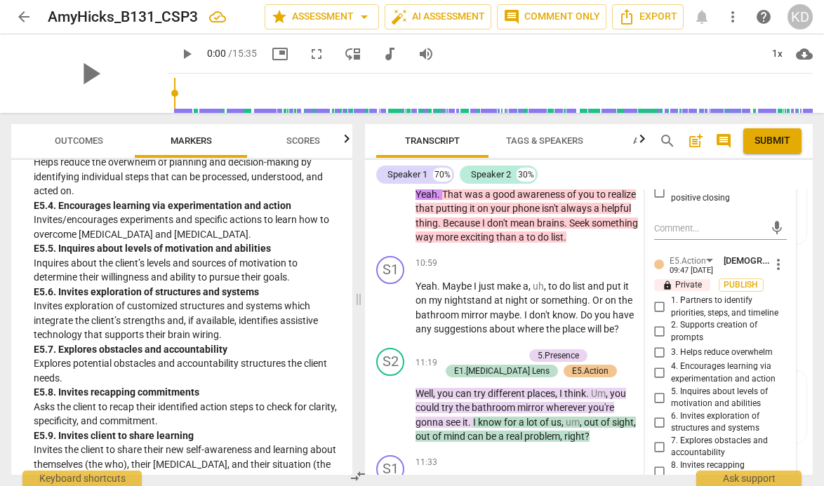
click at [773, 273] on span "more_vert" at bounding box center [778, 264] width 17 height 17
click at [788, 299] on li "Delete" at bounding box center [787, 299] width 48 height 27
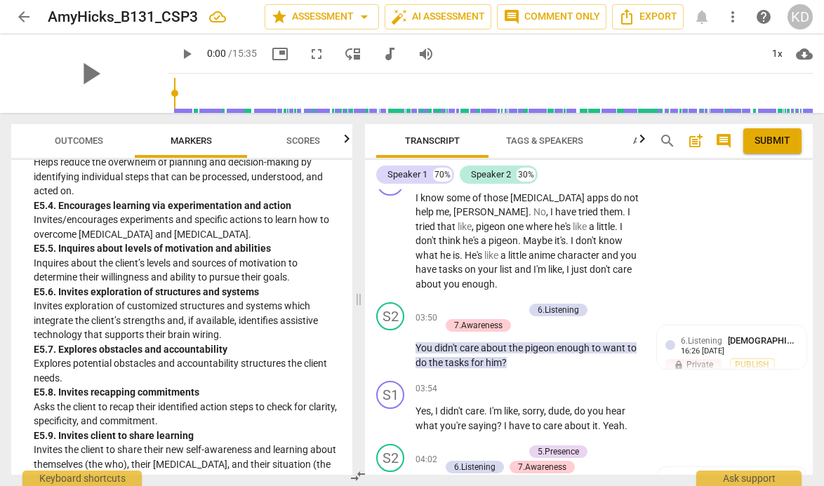
scroll to position [2034, 0]
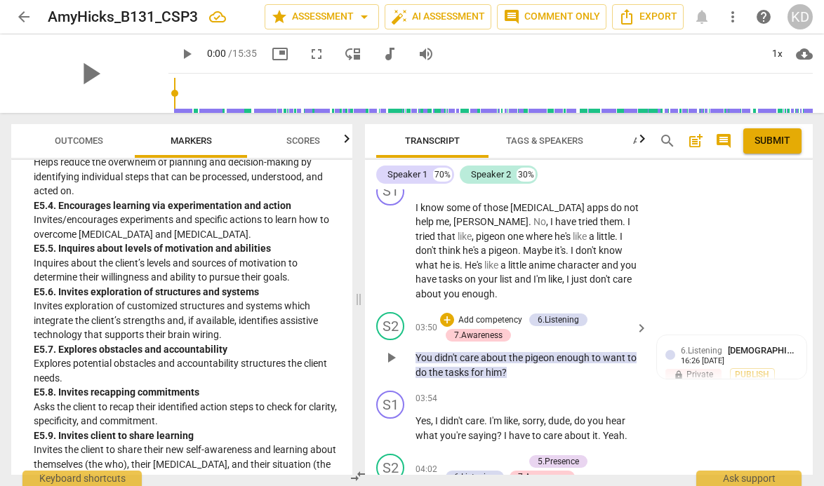
click at [485, 319] on p "Add competency" at bounding box center [490, 320] width 67 height 13
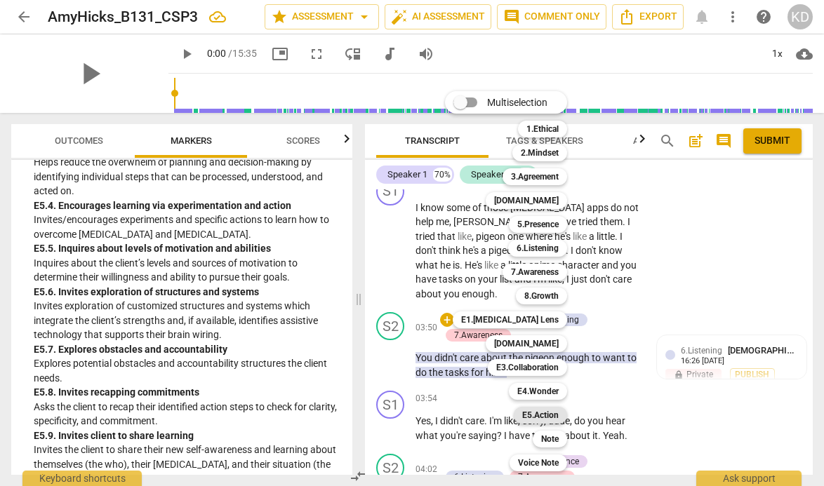
click at [546, 417] on b "E5.Action" at bounding box center [540, 415] width 36 height 17
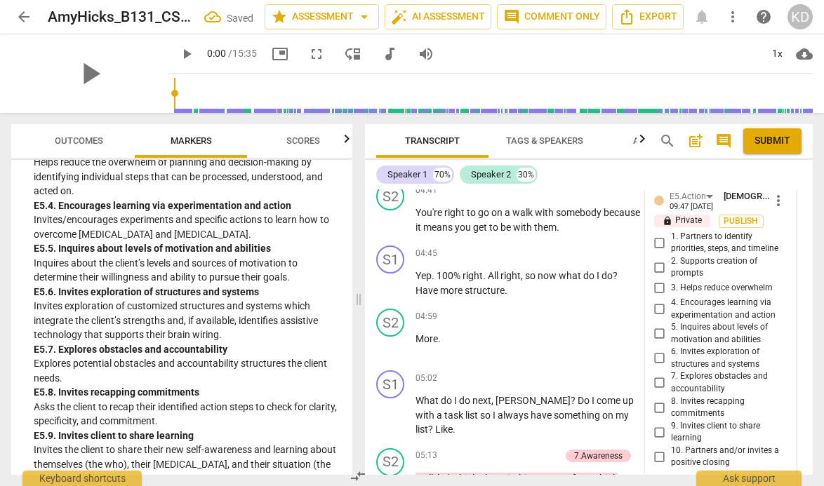
scroll to position [2714, 0]
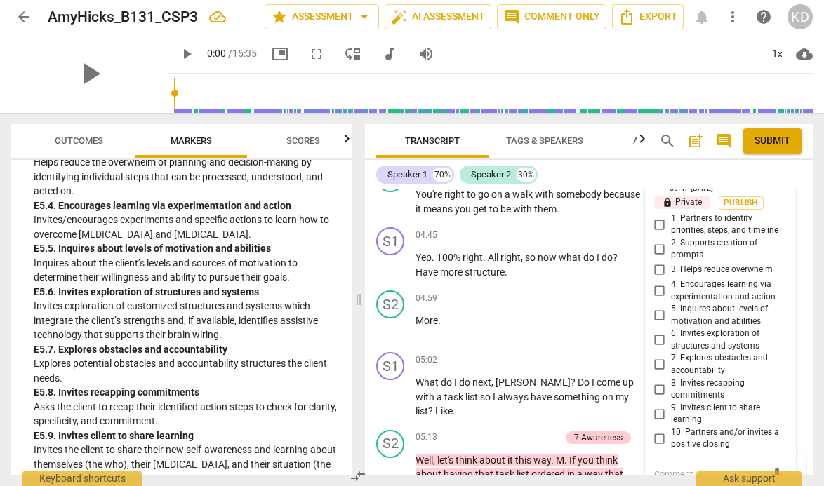
click at [658, 314] on input "5. Inquires about levels of motivation and abilities" at bounding box center [659, 315] width 22 height 17
click at [368, 285] on div "S1 play_arrow pause 04:45 + Add competency keyboard_arrow_right Yep . 100 % rig…" at bounding box center [589, 253] width 448 height 63
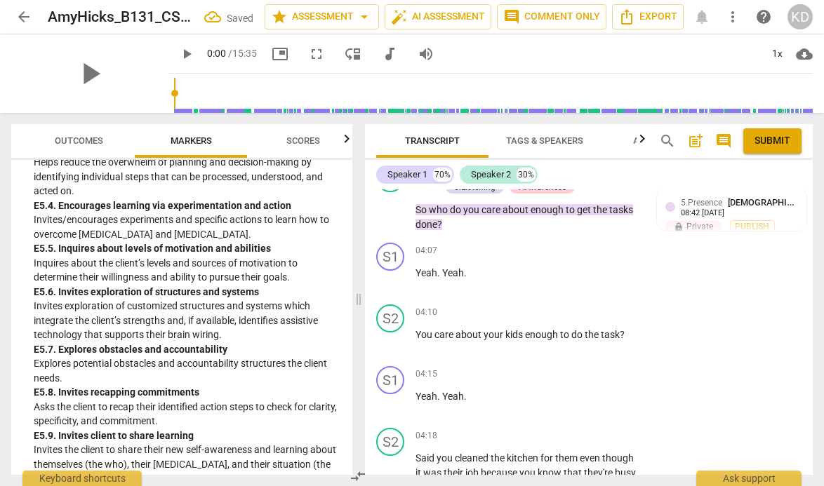
scroll to position [2310, 0]
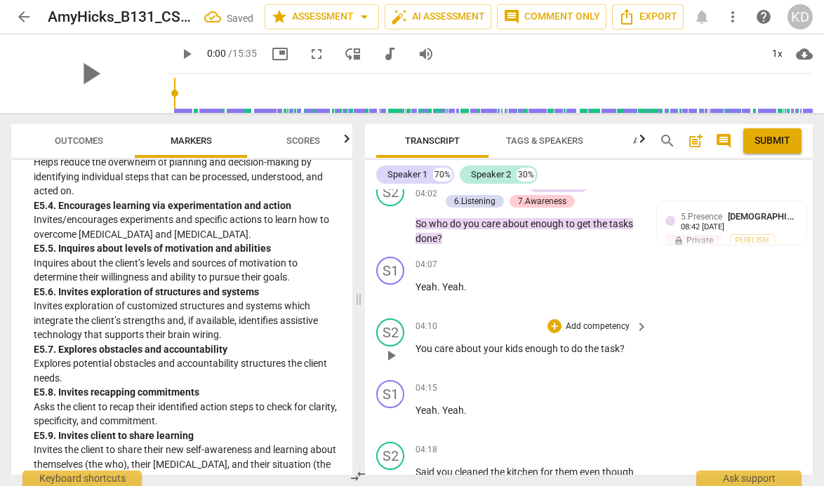
click at [596, 326] on p "Add competency" at bounding box center [597, 327] width 67 height 13
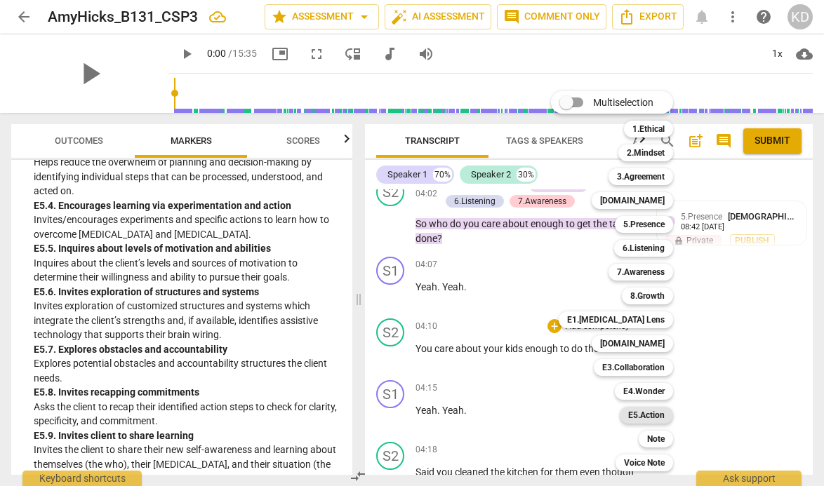
click at [655, 419] on b "E5.Action" at bounding box center [646, 415] width 36 height 17
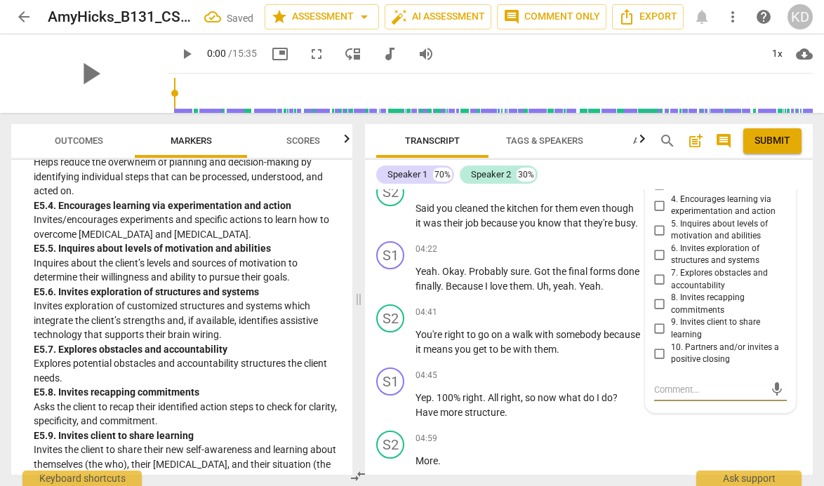
scroll to position [2555, 0]
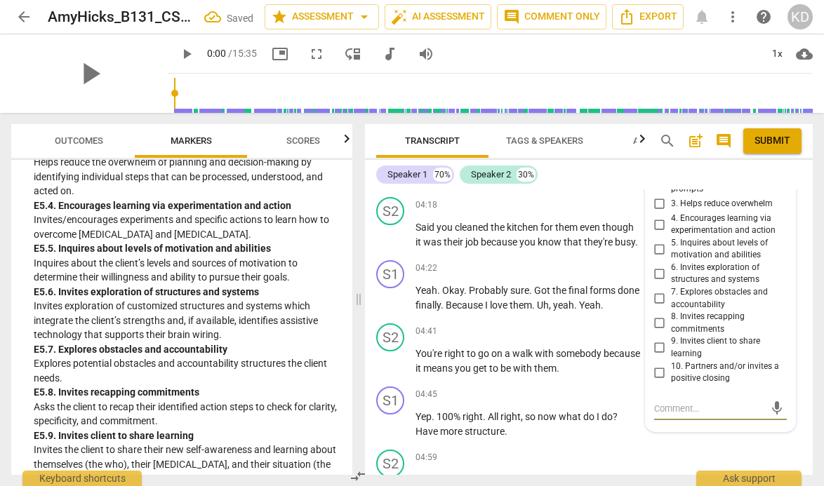
click at [655, 248] on input "5. Inquires about levels of motivation and abilities" at bounding box center [659, 249] width 22 height 17
click at [368, 272] on div "S1 play_arrow pause 04:22 + Add competency keyboard_arrow_right Yeah . Okay . P…" at bounding box center [589, 286] width 448 height 63
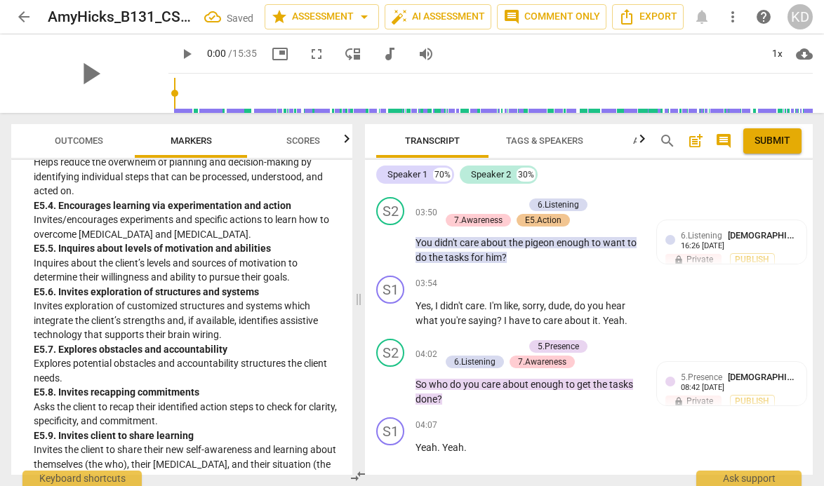
scroll to position [2140, 0]
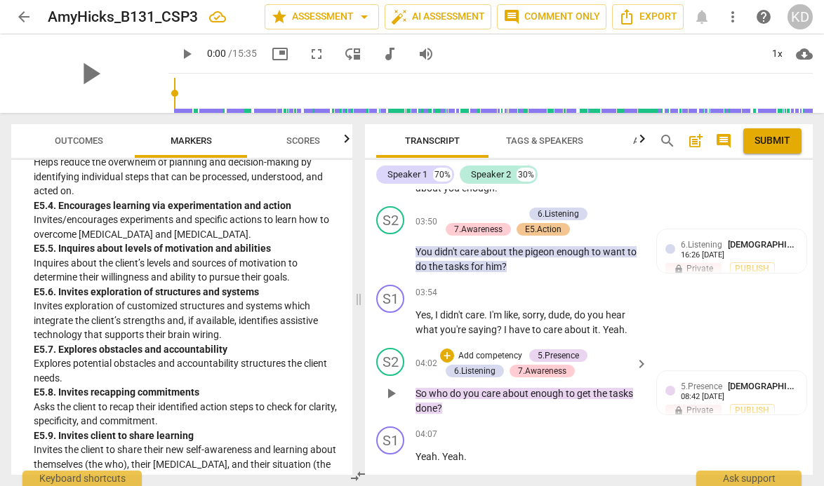
click at [483, 356] on p "Add competency" at bounding box center [490, 356] width 67 height 13
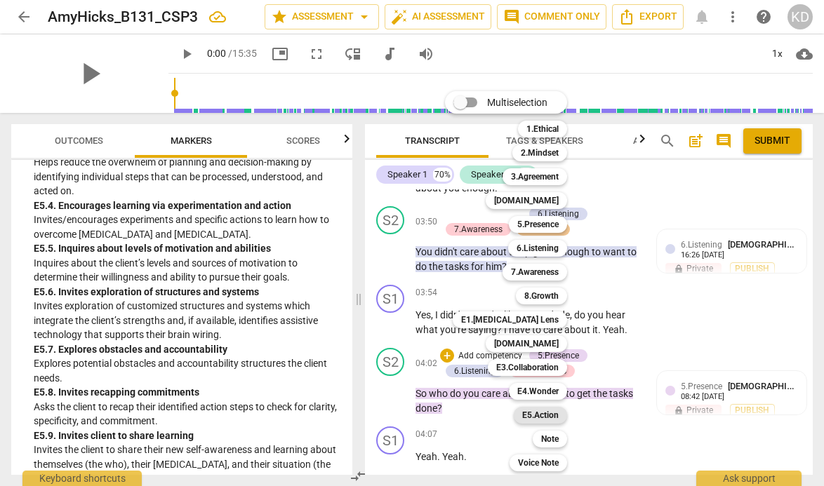
click at [550, 417] on b "E5.Action" at bounding box center [540, 415] width 36 height 17
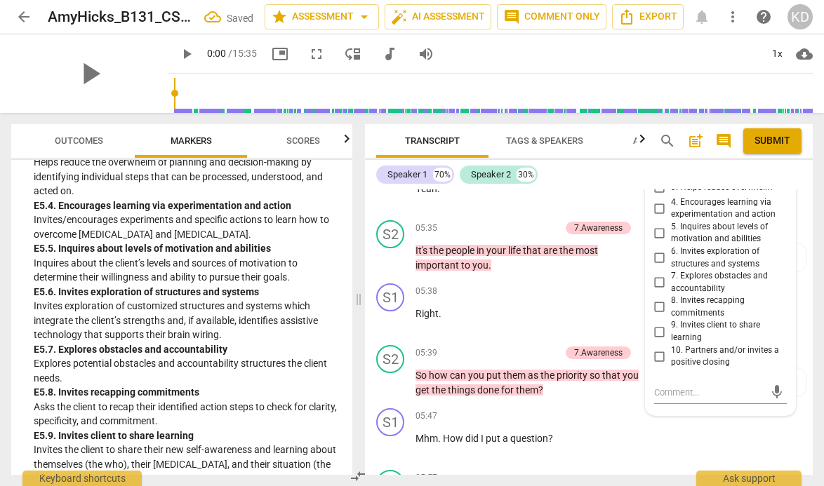
scroll to position [3125, 0]
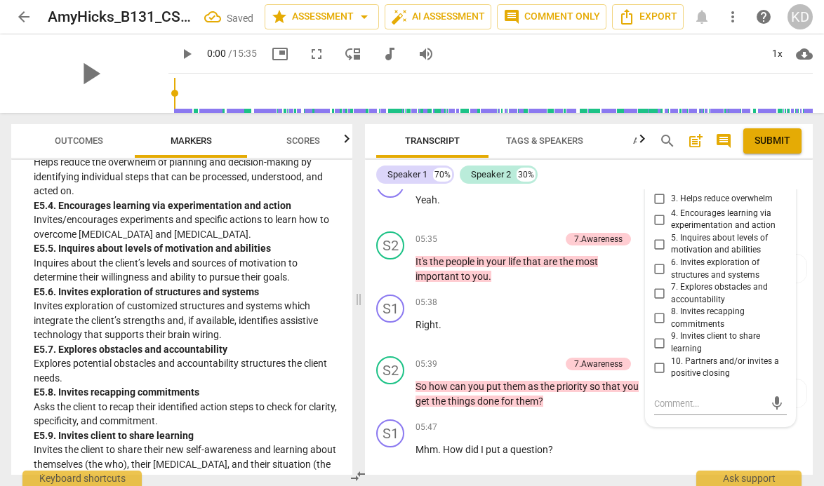
click at [659, 241] on input "5. Inquires about levels of motivation and abilities" at bounding box center [659, 244] width 22 height 17
click at [368, 307] on div "S1 play_arrow pause 05:38 + Add competency keyboard_arrow_right Right ." at bounding box center [589, 320] width 448 height 62
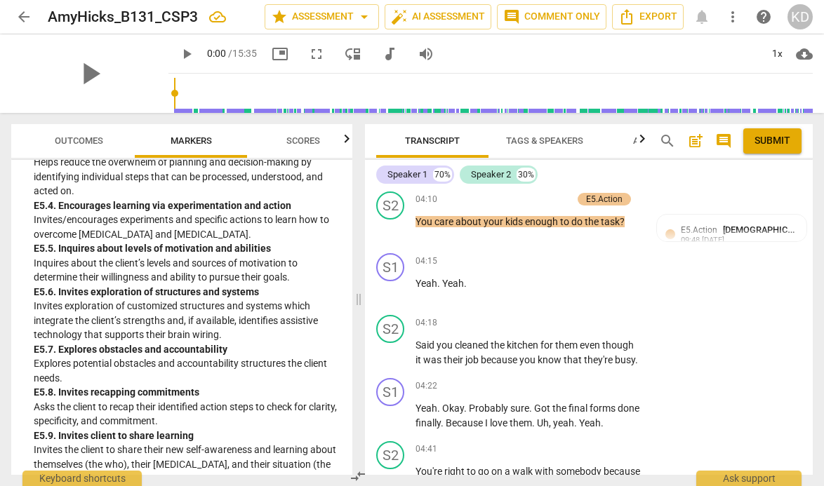
scroll to position [2450, 0]
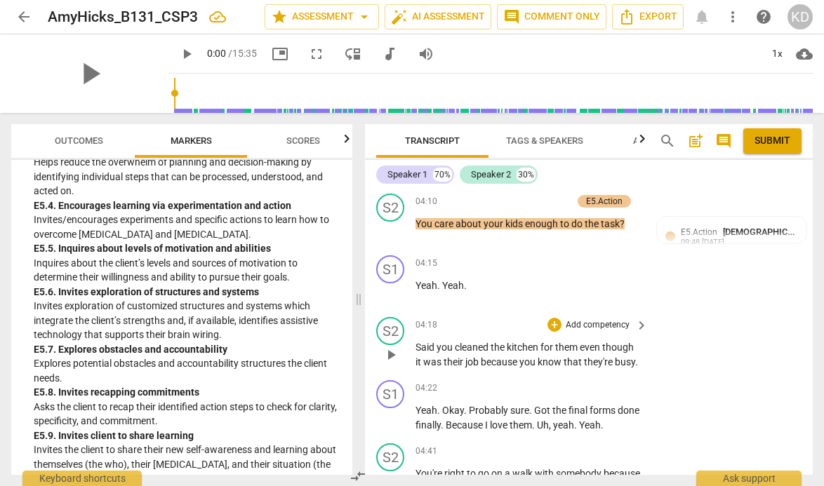
click at [580, 328] on p "Add competency" at bounding box center [597, 325] width 67 height 13
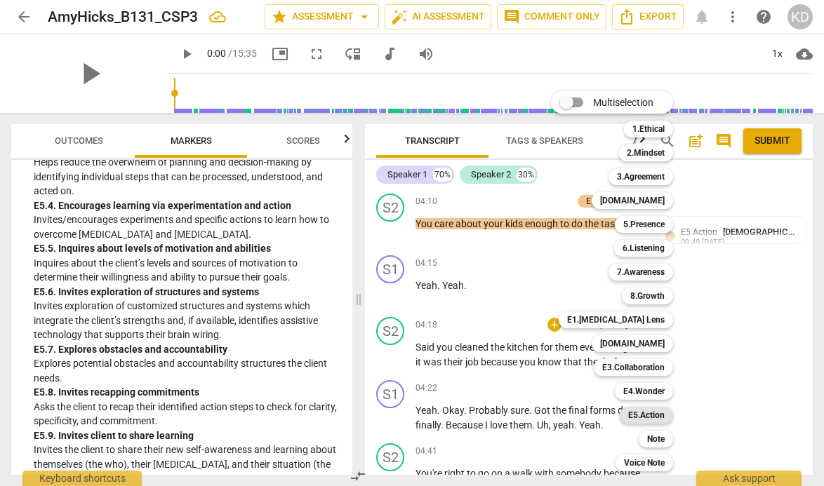
click at [655, 417] on b "E5.Action" at bounding box center [646, 415] width 36 height 17
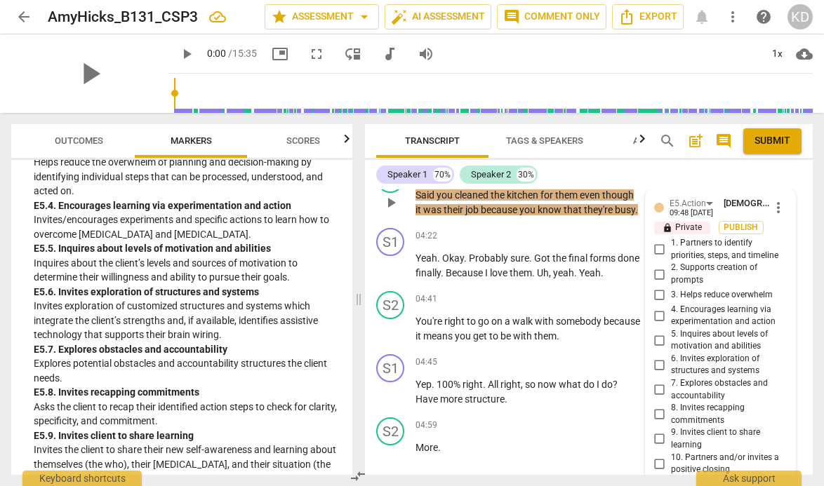
scroll to position [2601, 0]
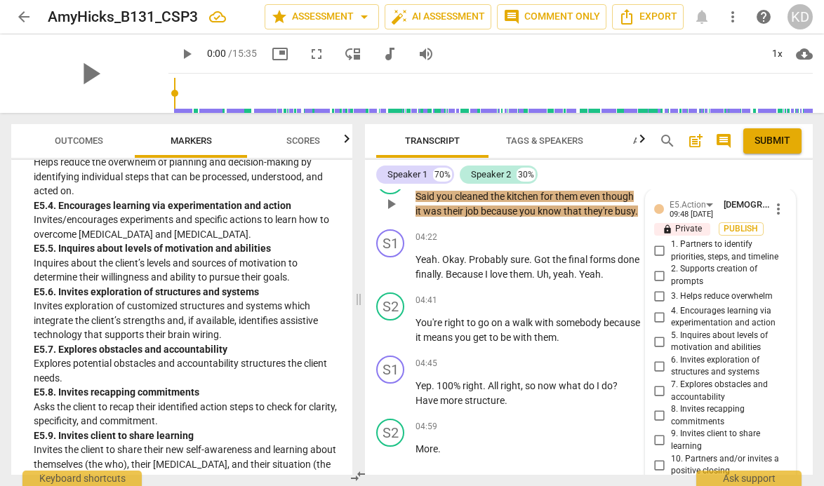
click at [773, 212] on span "more_vert" at bounding box center [778, 209] width 17 height 17
click at [782, 232] on li "Delete" at bounding box center [787, 235] width 48 height 27
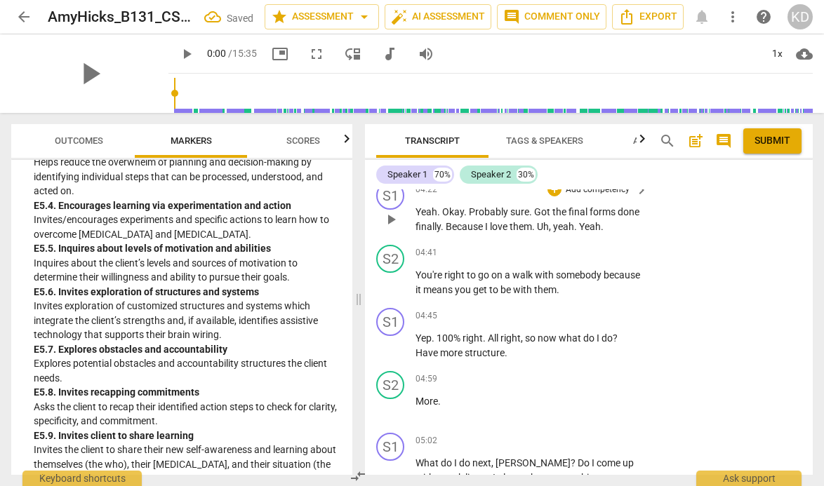
scroll to position [2650, 0]
click at [559, 258] on div "+ Add competency" at bounding box center [588, 251] width 83 height 14
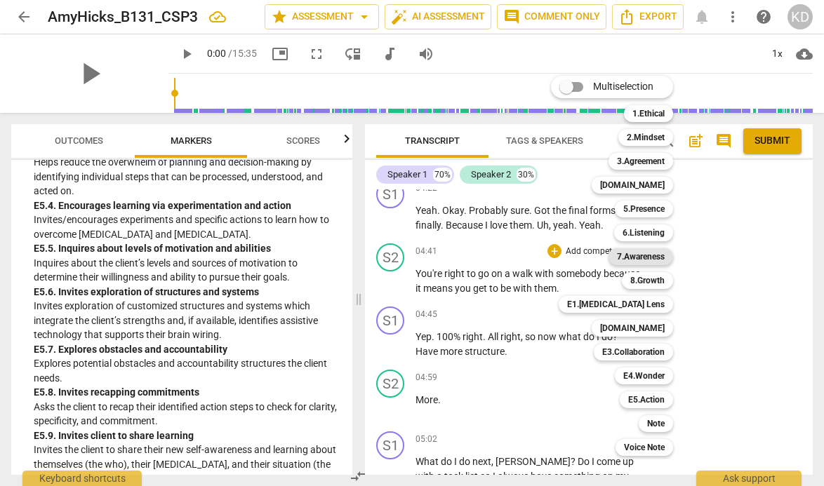
click at [649, 262] on b "7.Awareness" at bounding box center [641, 256] width 48 height 17
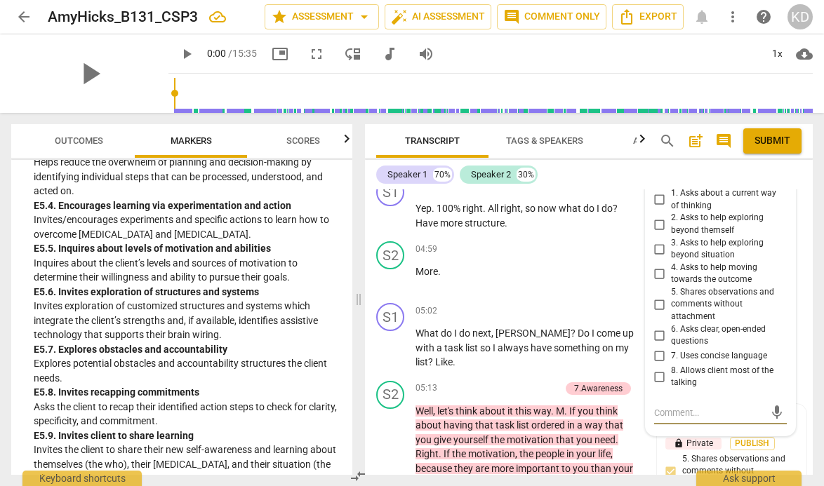
scroll to position [2780, 0]
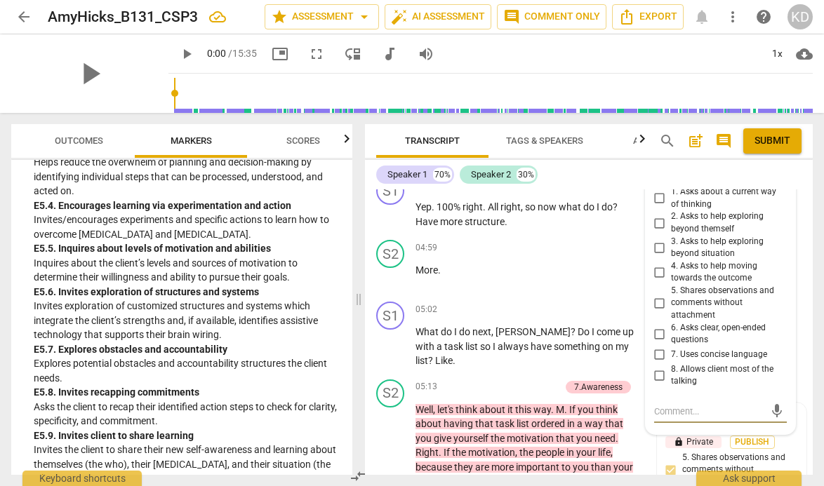
click at [659, 363] on input "7. Uses concise language" at bounding box center [659, 355] width 22 height 17
click at [657, 312] on input "5. Shares observations and comments without attachment" at bounding box center [659, 303] width 22 height 17
click at [370, 296] on div "S2 play_arrow pause 04:59 + Add competency keyboard_arrow_right More ." at bounding box center [589, 265] width 448 height 62
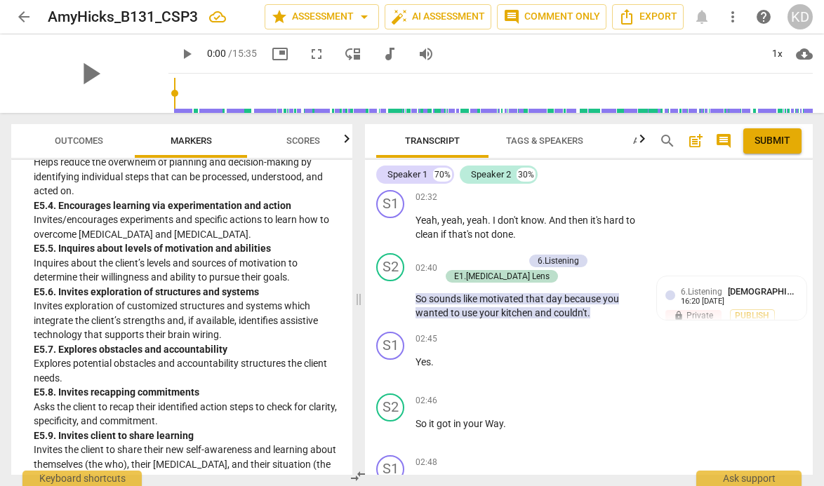
scroll to position [1375, 0]
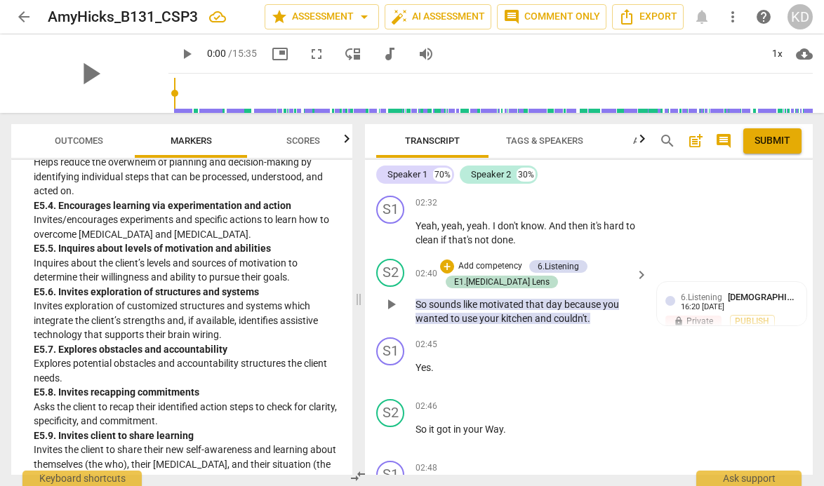
click at [490, 265] on p "Add competency" at bounding box center [490, 266] width 67 height 13
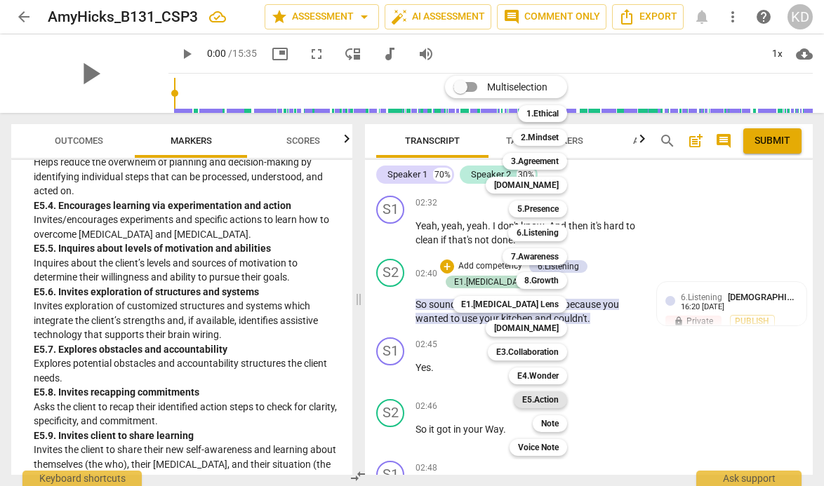
click at [542, 397] on b "E5.Action" at bounding box center [540, 400] width 36 height 17
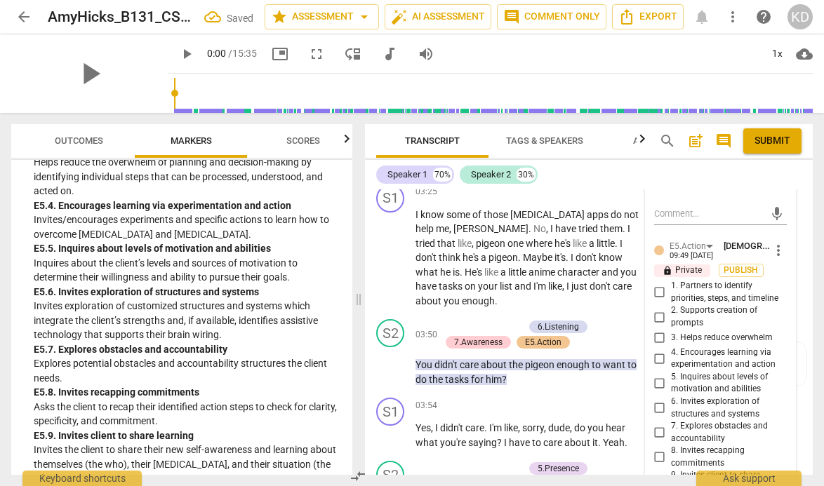
scroll to position [2028, 0]
click at [657, 374] on input "5. Inquires about levels of motivation and abilities" at bounding box center [659, 382] width 22 height 17
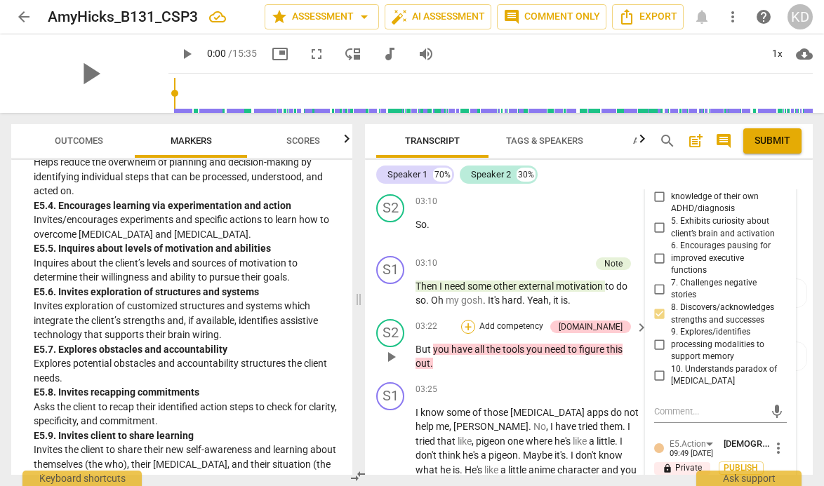
scroll to position [1826, 0]
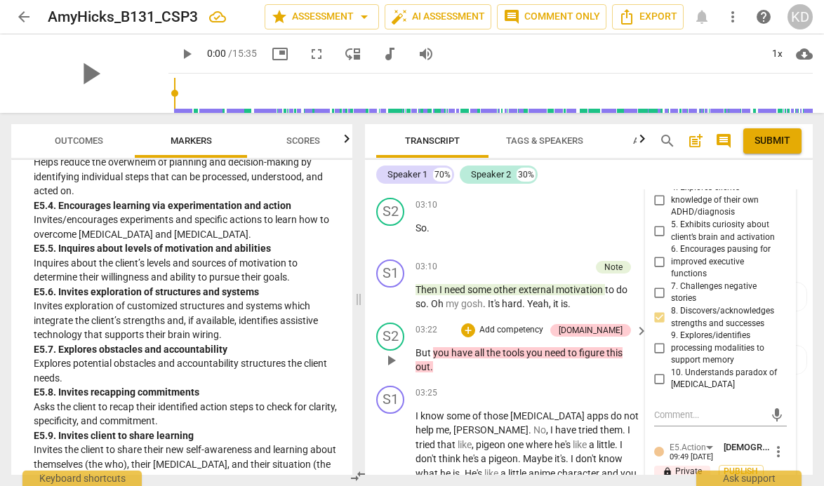
click at [368, 320] on div "S2 play_arrow pause 03:22 + Add competency [DOMAIN_NAME] keyboard_arrow_right B…" at bounding box center [589, 348] width 448 height 63
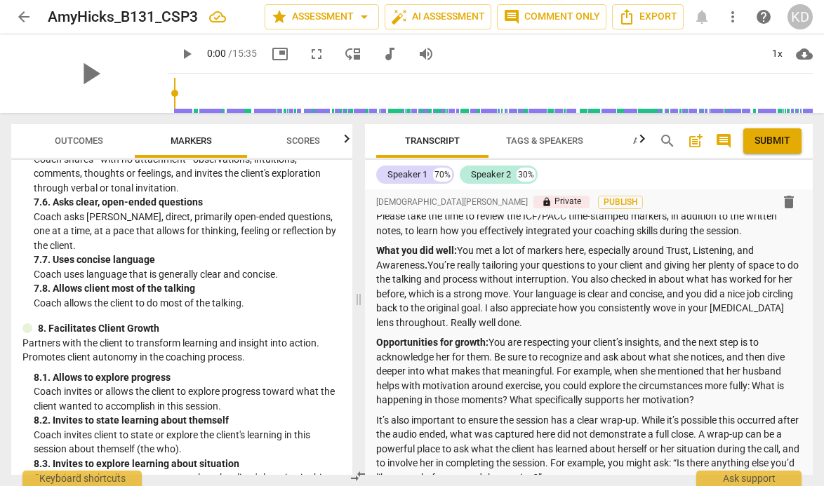
scroll to position [45, 0]
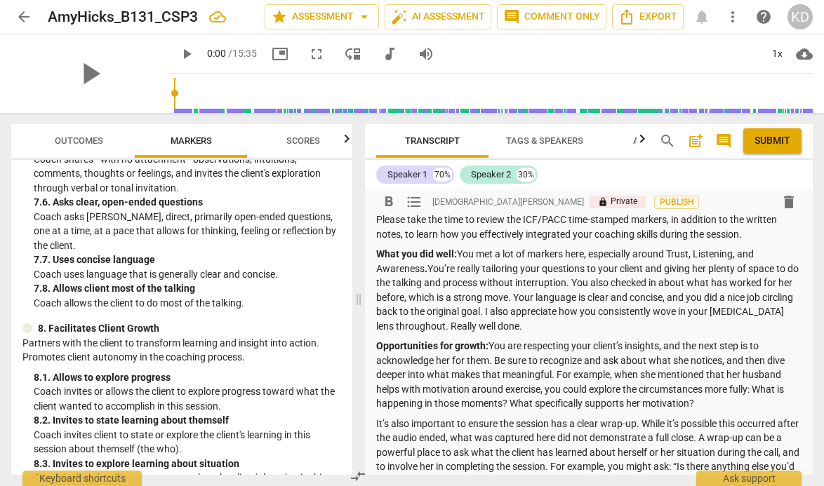
click at [583, 283] on p "What you did well: You met a lot of markers here, especially around Trust, List…" at bounding box center [588, 290] width 425 height 86
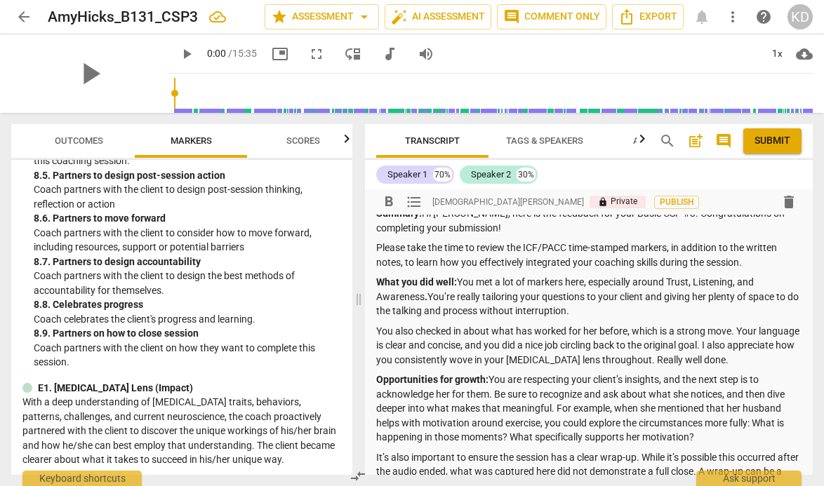
scroll to position [1870, 0]
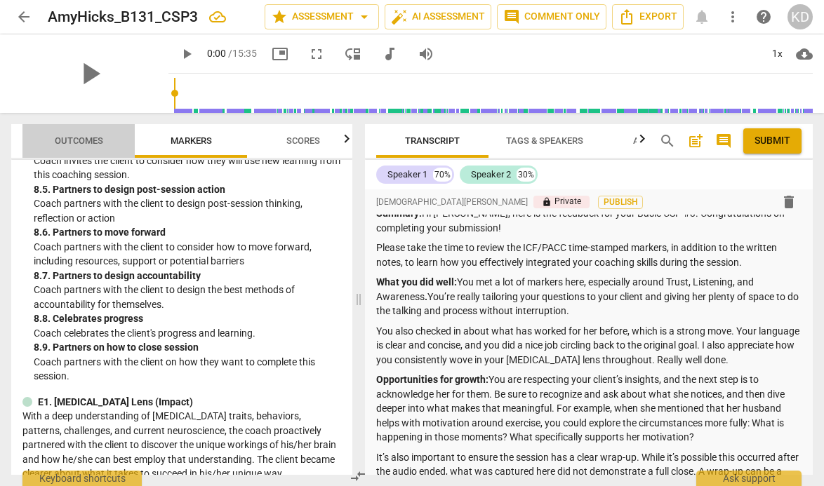
click at [83, 143] on span "Outcomes" at bounding box center [79, 140] width 48 height 11
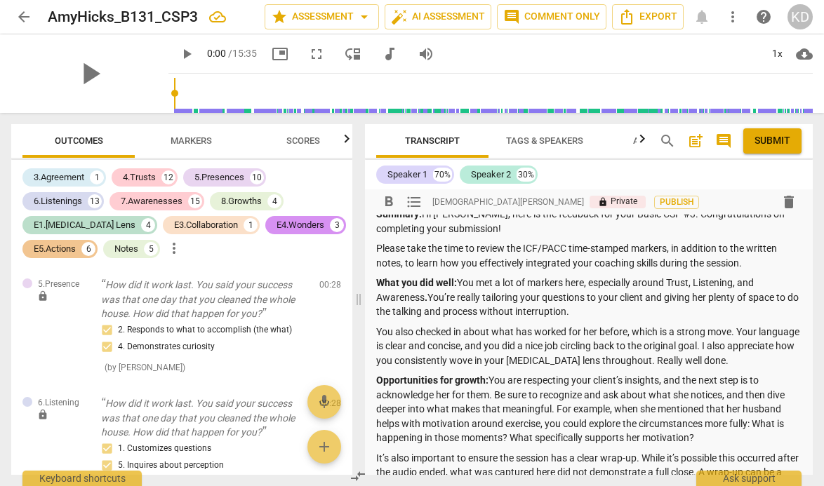
scroll to position [27, 0]
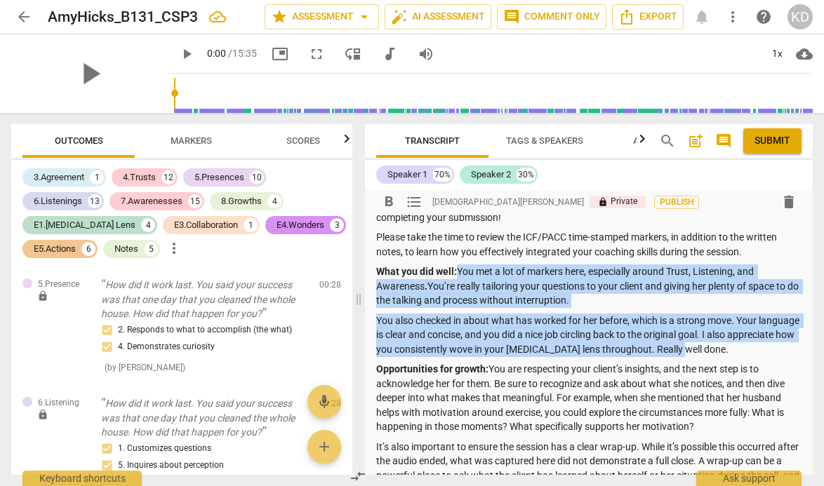
drag, startPoint x: 761, startPoint y: 349, endPoint x: 460, endPoint y: 274, distance: 310.1
click at [460, 274] on div "Summary: Hi [PERSON_NAME], here is the feedback for your Basic CSP #3. Congratu…" at bounding box center [588, 374] width 425 height 356
copy div "You met a lot of markers here, especially around Trust, Listening, and Awarenes…"
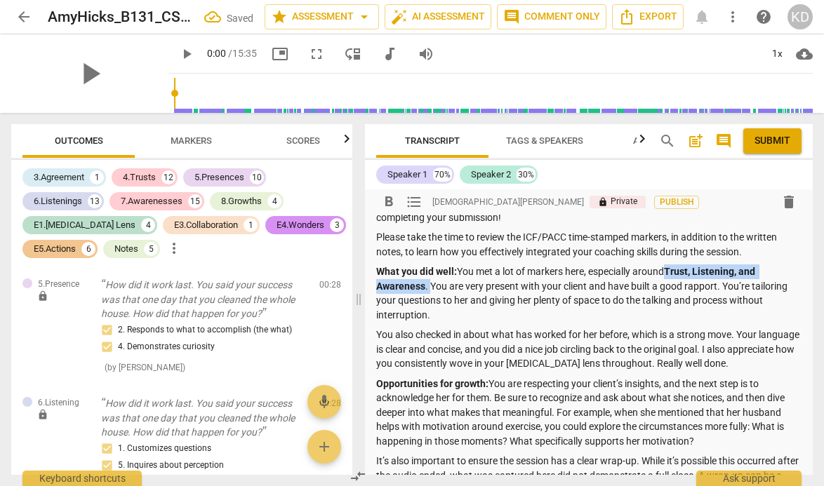
drag, startPoint x: 429, startPoint y: 286, endPoint x: 670, endPoint y: 272, distance: 241.8
click at [670, 272] on p "What you did well: You met a lot of markers here, especially around Trust, List…" at bounding box center [588, 294] width 425 height 58
click at [606, 315] on p "What you did well: You met a lot of markers here, especially around Trust, List…" at bounding box center [588, 294] width 425 height 58
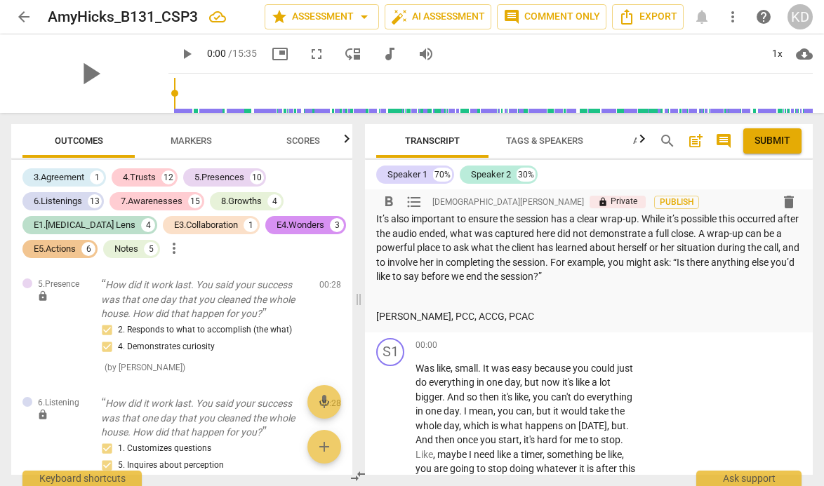
scroll to position [266, 0]
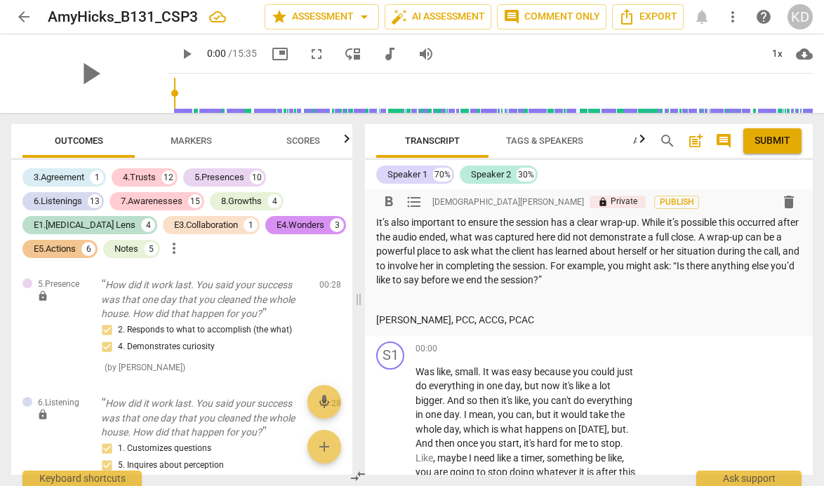
click at [605, 281] on p "It’s also important to ensure the session has a clear wrap-up. While it’s possi…" at bounding box center [588, 251] width 425 height 72
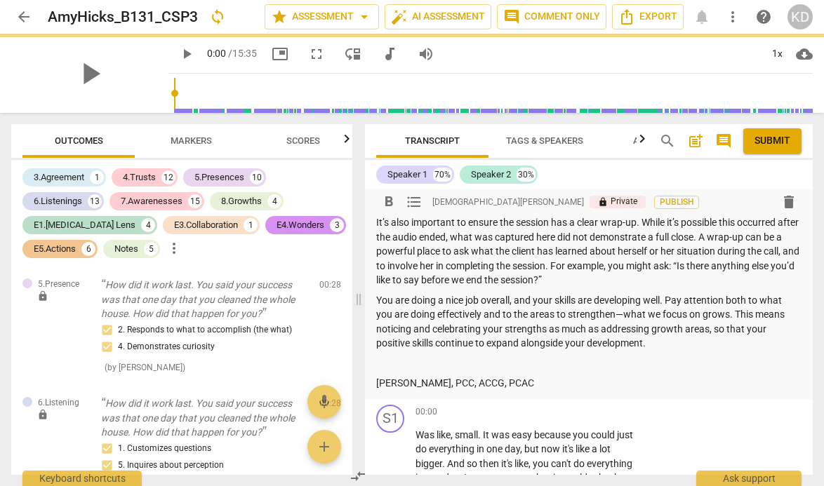
click at [376, 382] on p "[PERSON_NAME], PCC, ACCG, PCAC" at bounding box center [588, 383] width 425 height 15
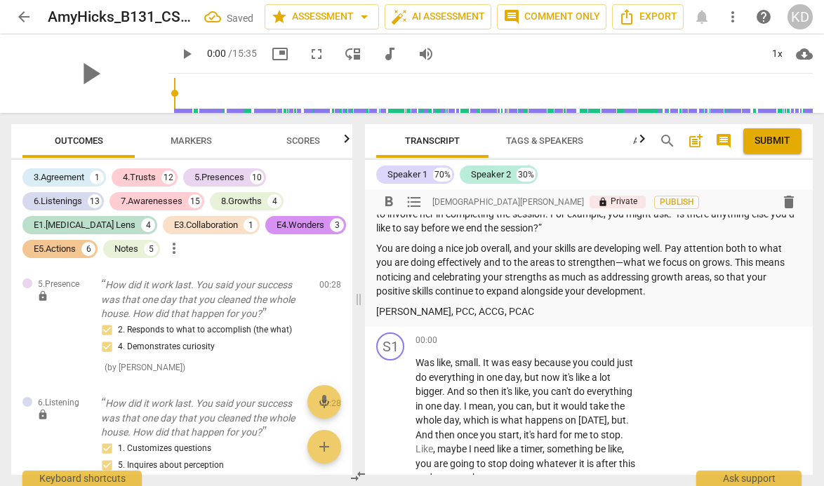
scroll to position [319, 0]
click at [780, 140] on span "Submit" at bounding box center [772, 141] width 36 height 14
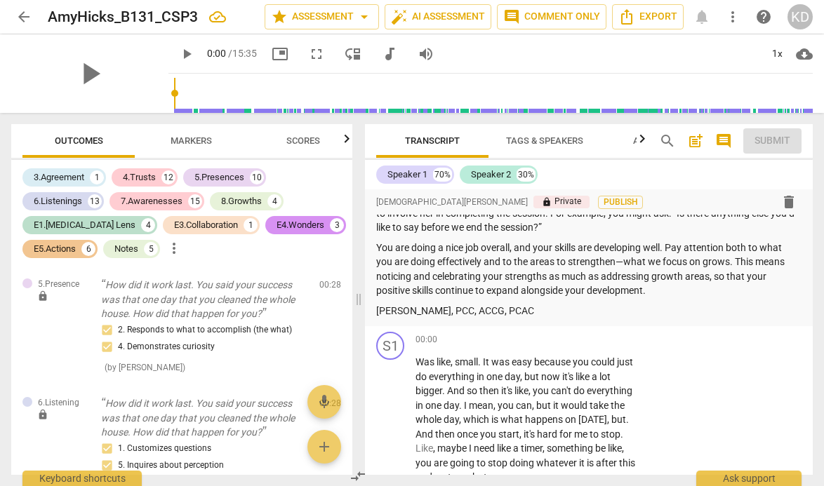
click at [22, 17] on span "arrow_back" at bounding box center [23, 16] width 17 height 17
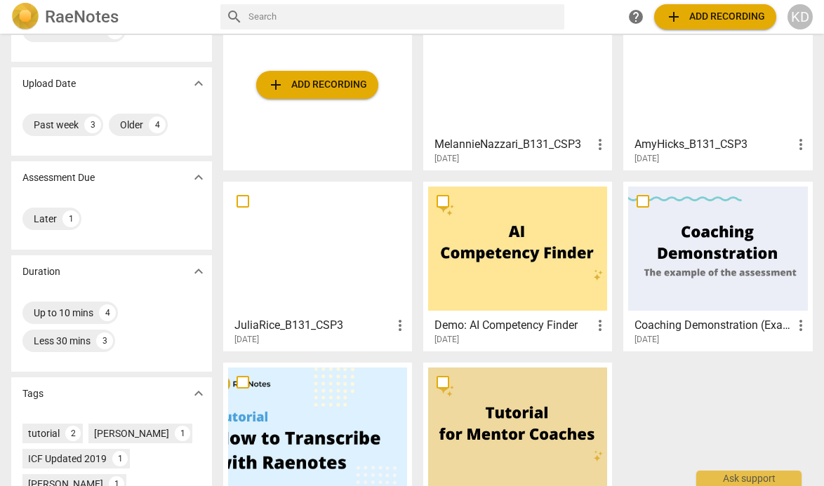
scroll to position [102, 0]
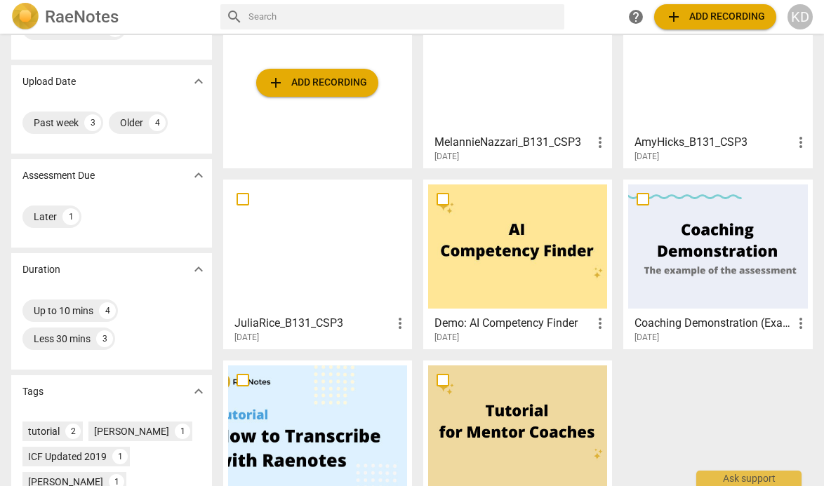
click at [333, 250] on div at bounding box center [317, 247] width 179 height 124
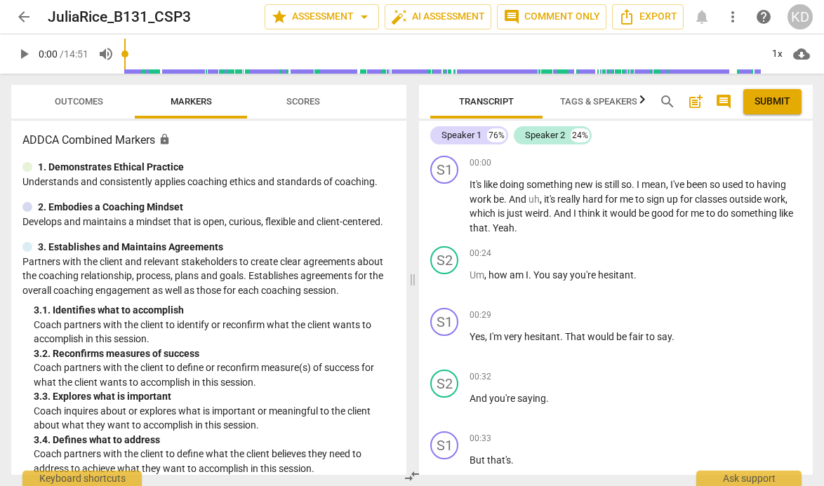
click at [27, 56] on span "play_arrow" at bounding box center [23, 54] width 17 height 17
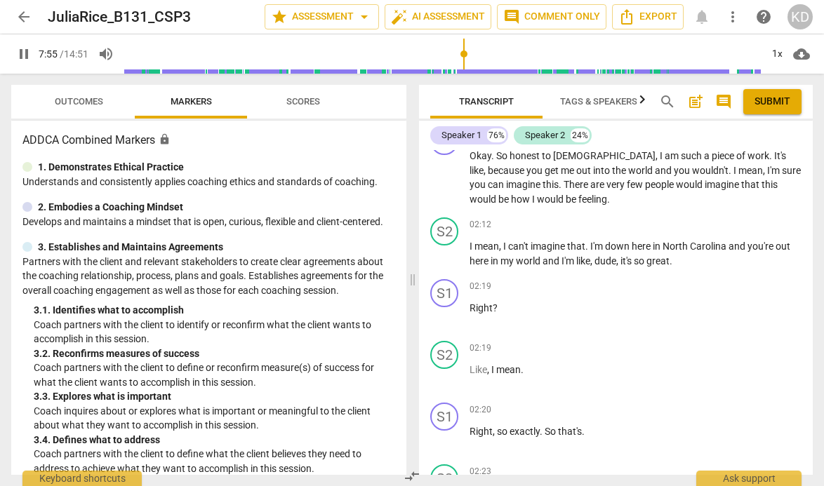
scroll to position [3088, 0]
